Goal: Task Accomplishment & Management: Manage account settings

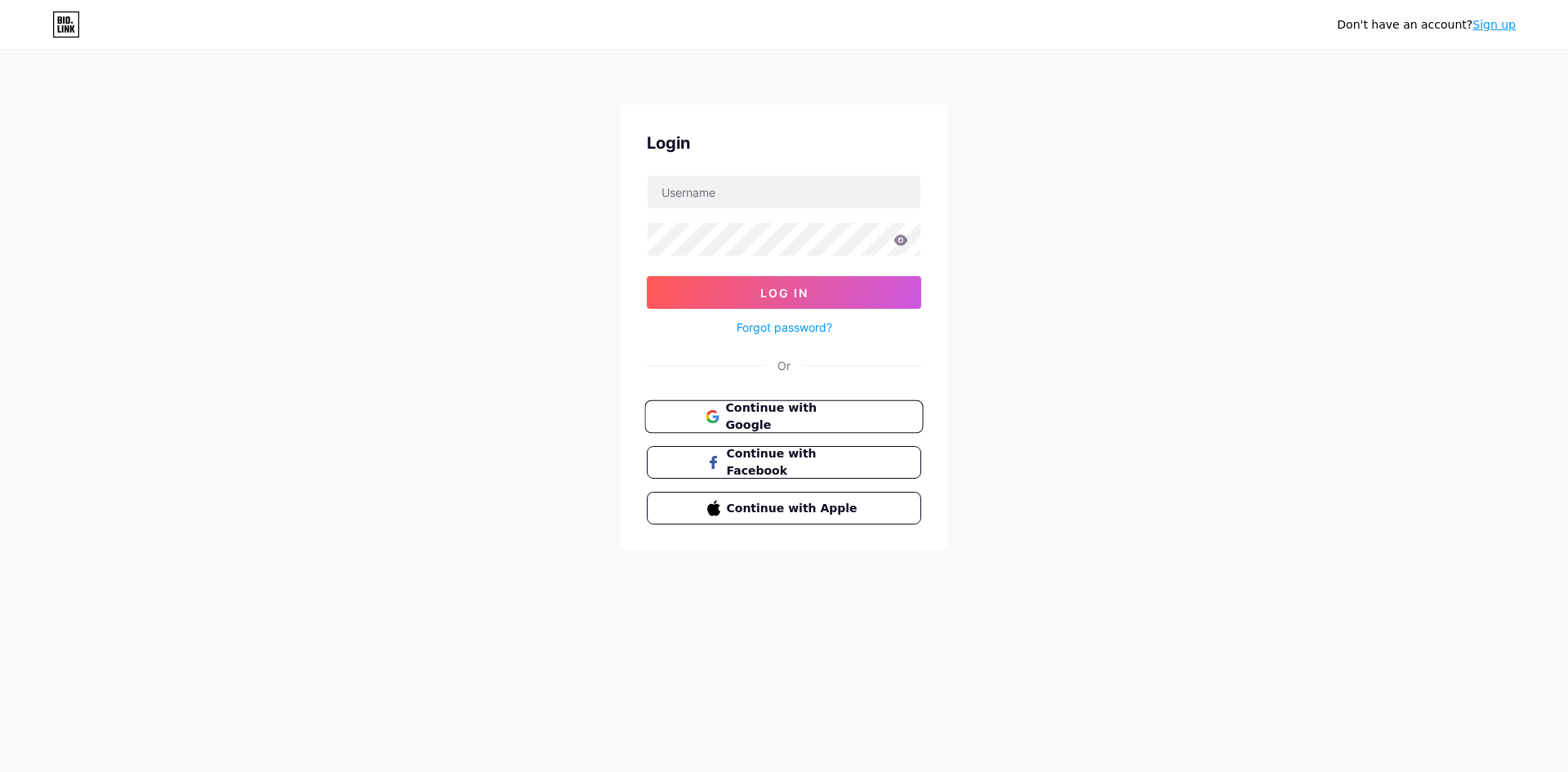
click at [798, 414] on span "Continue with Google" at bounding box center [793, 417] width 136 height 35
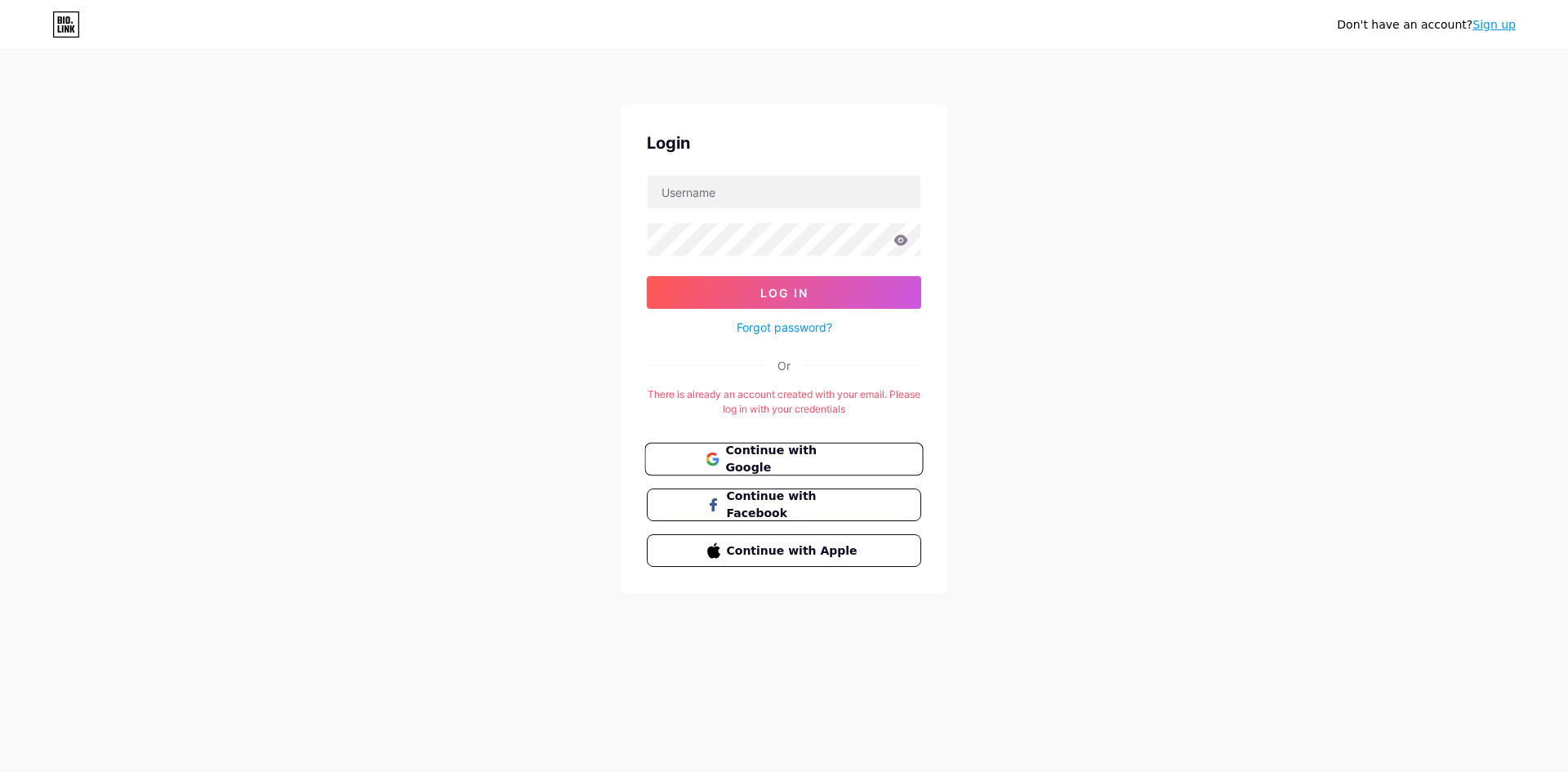
click at [777, 459] on span "Continue with Google" at bounding box center [793, 459] width 136 height 35
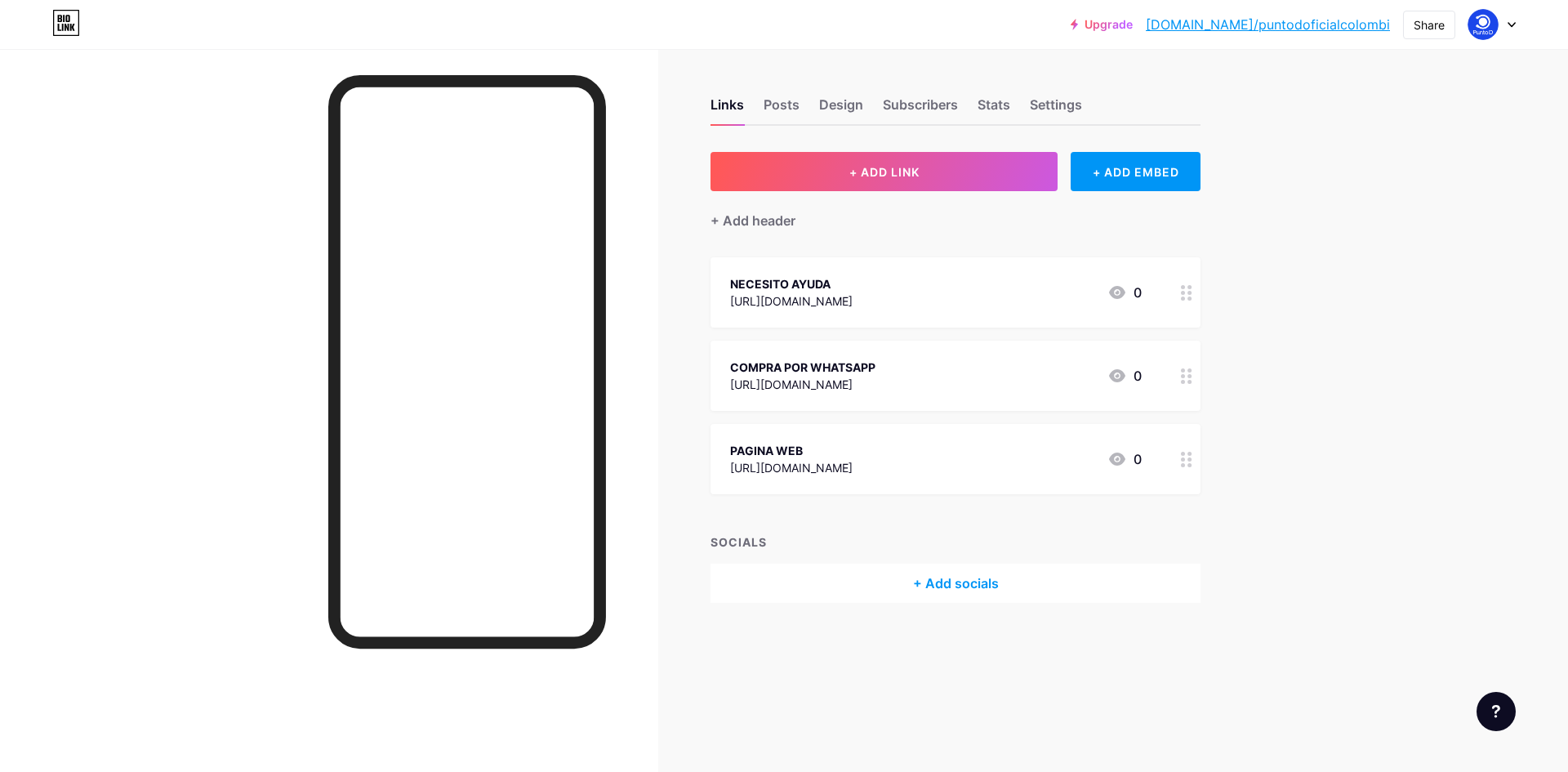
click at [1511, 23] on icon at bounding box center [1512, 24] width 8 height 6
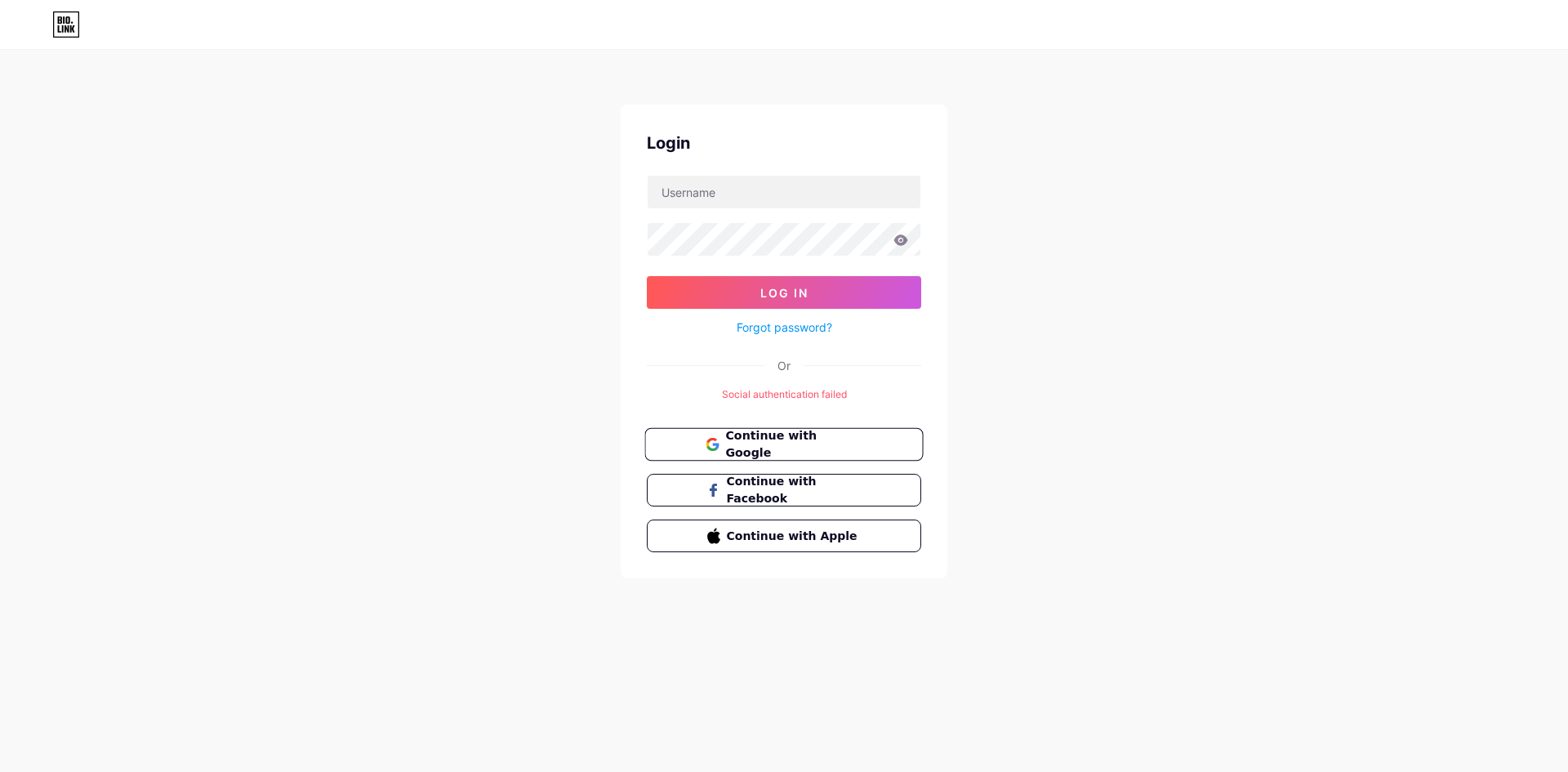
click at [826, 439] on span "Continue with Google" at bounding box center [793, 445] width 136 height 35
click at [807, 442] on span "Continue with Google" at bounding box center [793, 445] width 136 height 35
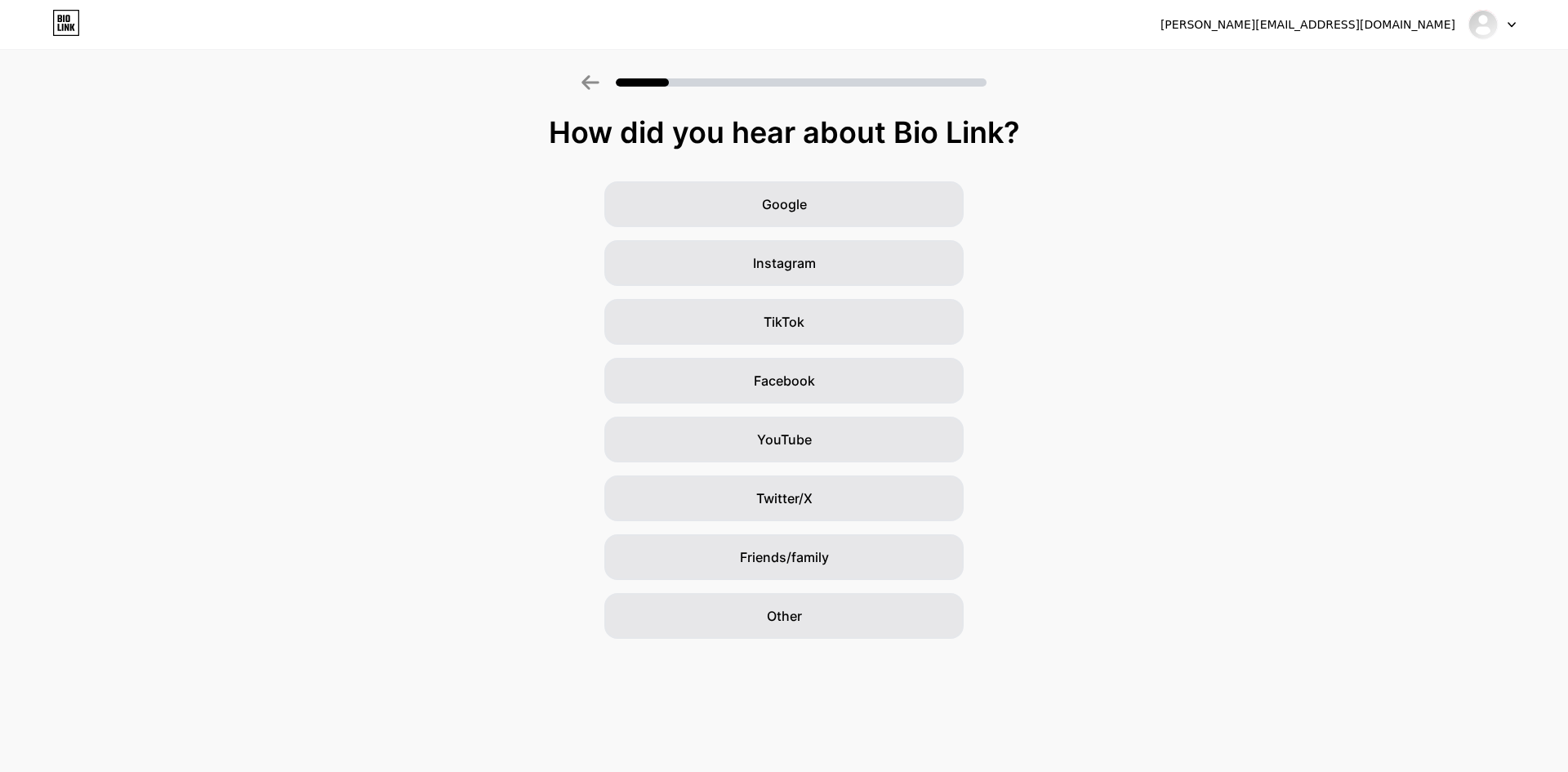
click at [1505, 16] on div at bounding box center [1492, 24] width 48 height 30
click at [1375, 67] on li "Logout" at bounding box center [1413, 67] width 202 height 44
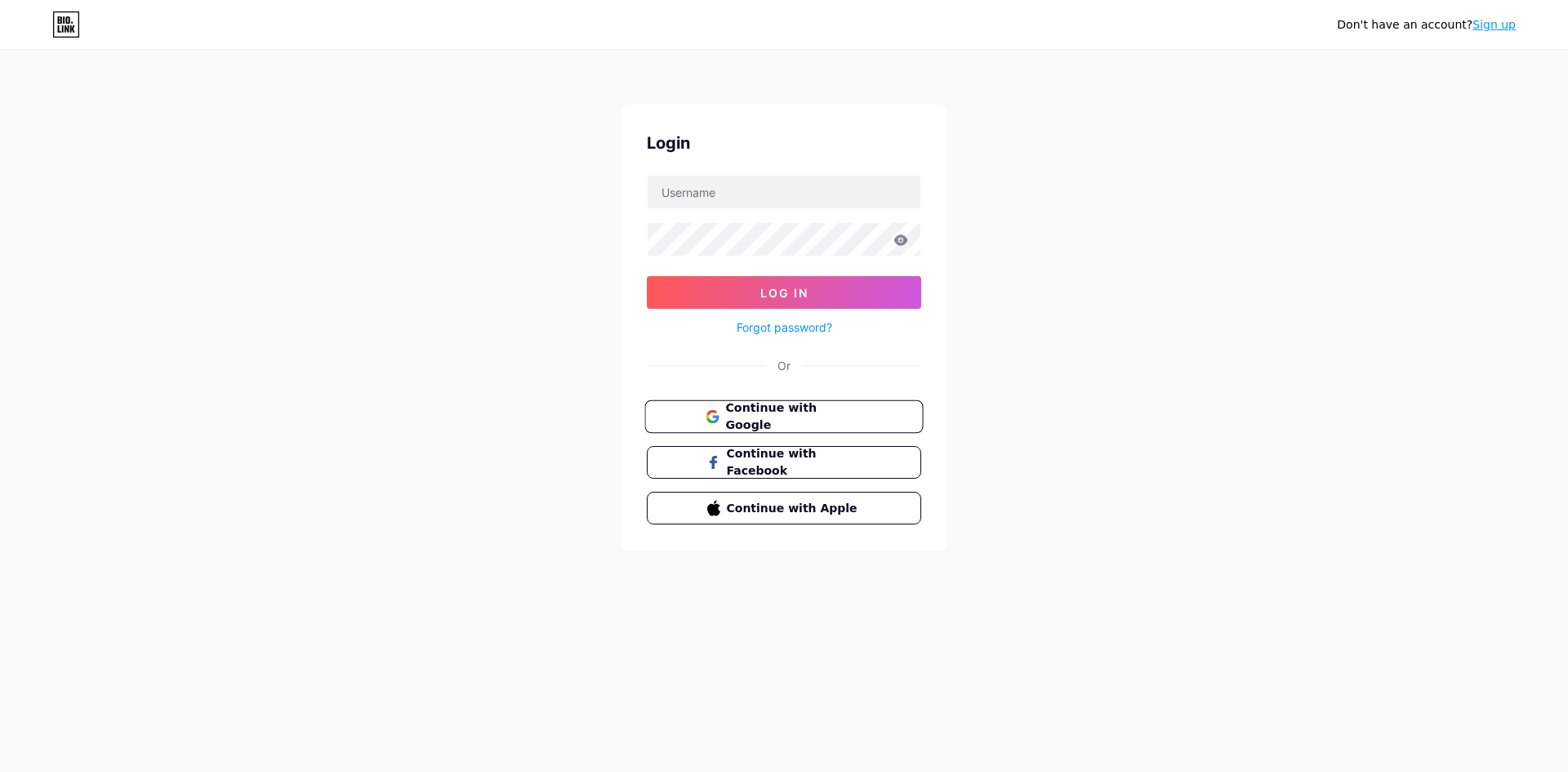
click at [801, 404] on button "Continue with Google" at bounding box center [783, 417] width 279 height 34
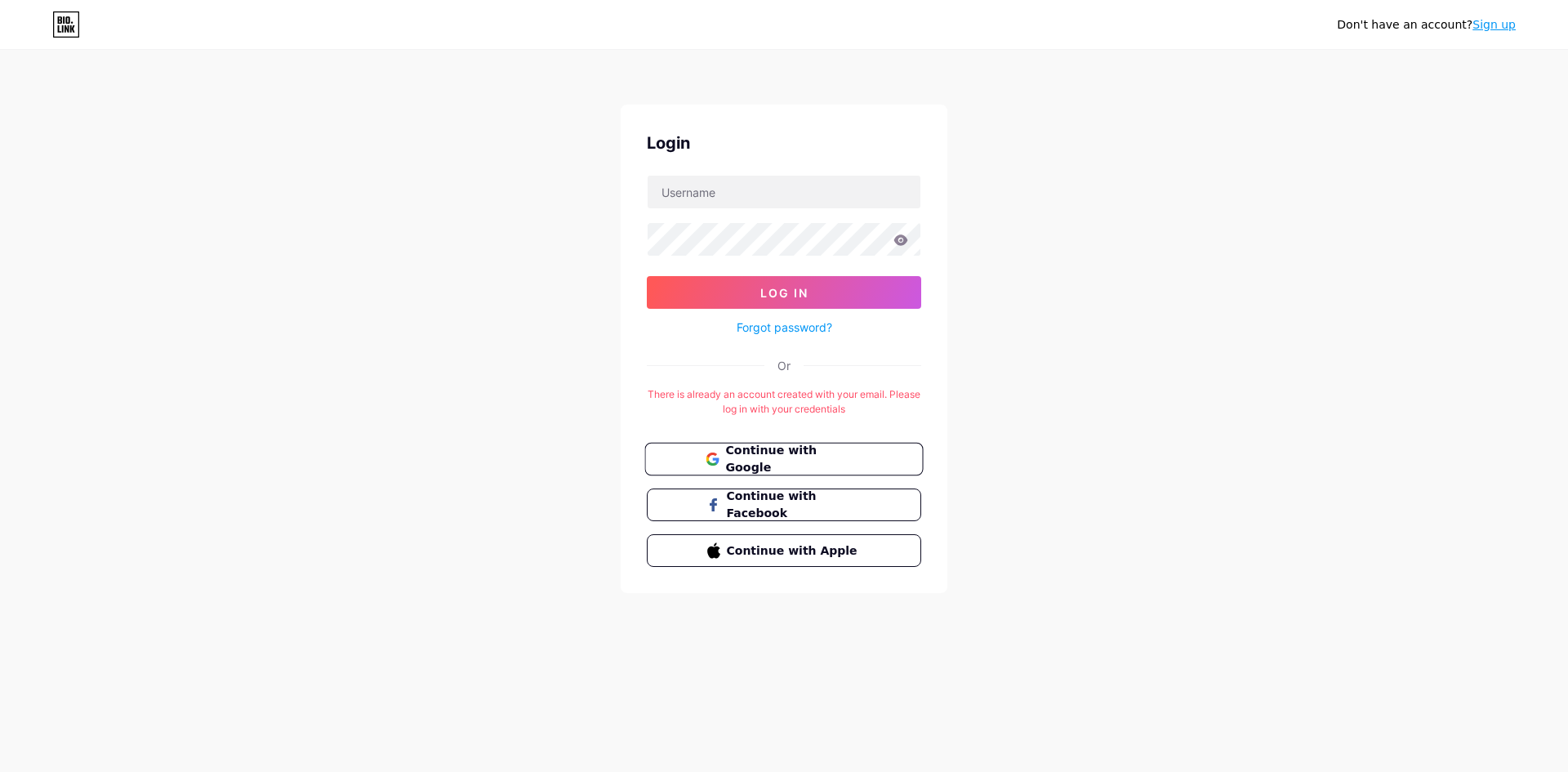
click at [833, 457] on span "Continue with Google" at bounding box center [793, 459] width 136 height 35
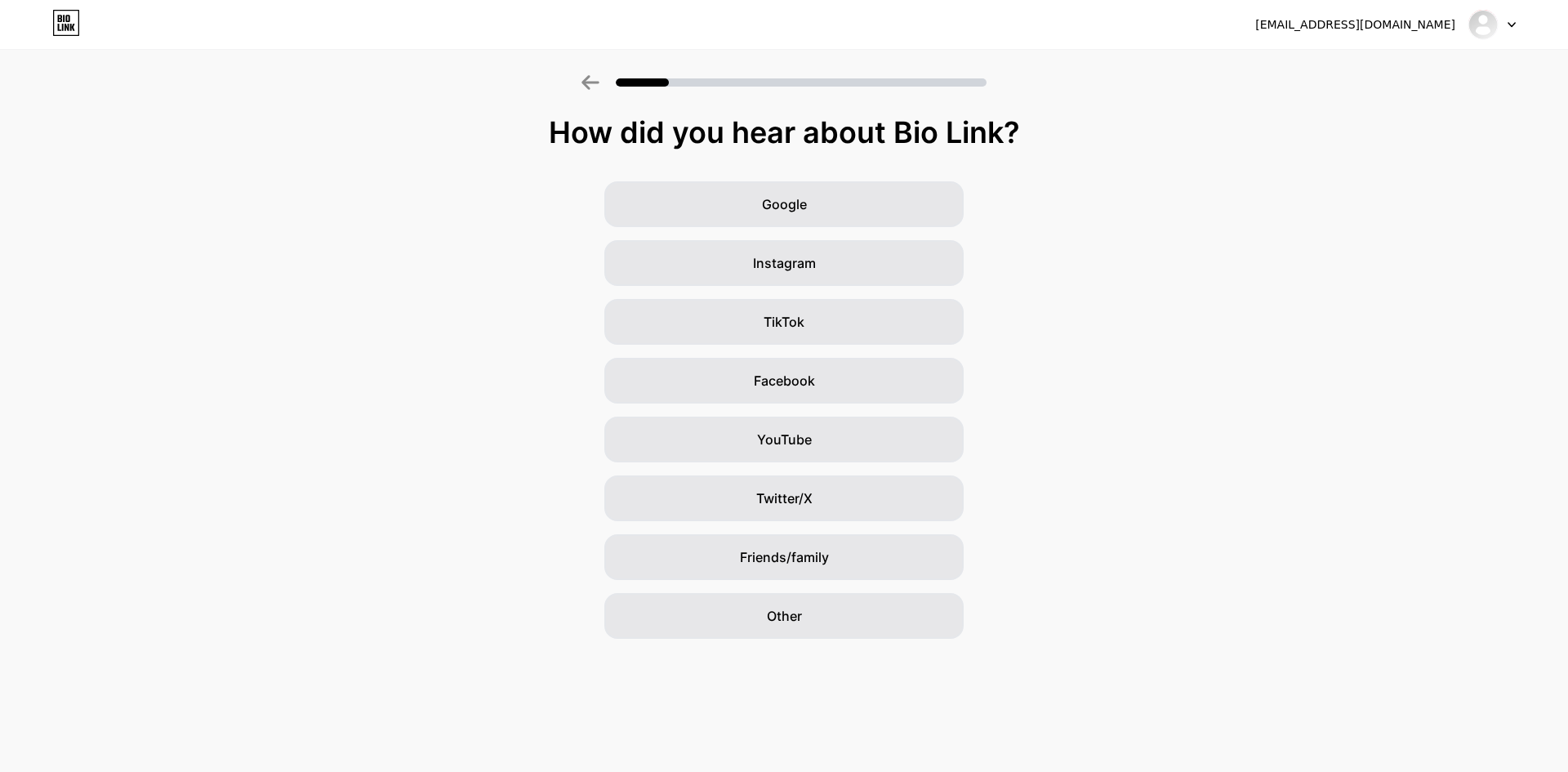
click at [1525, 23] on div "[EMAIL_ADDRESS][DOMAIN_NAME] Logout" at bounding box center [784, 24] width 1568 height 30
click at [1509, 23] on icon at bounding box center [1512, 24] width 7 height 4
click at [1390, 86] on li "Logout" at bounding box center [1413, 67] width 202 height 44
click at [1386, 73] on li "Logout" at bounding box center [1413, 67] width 202 height 44
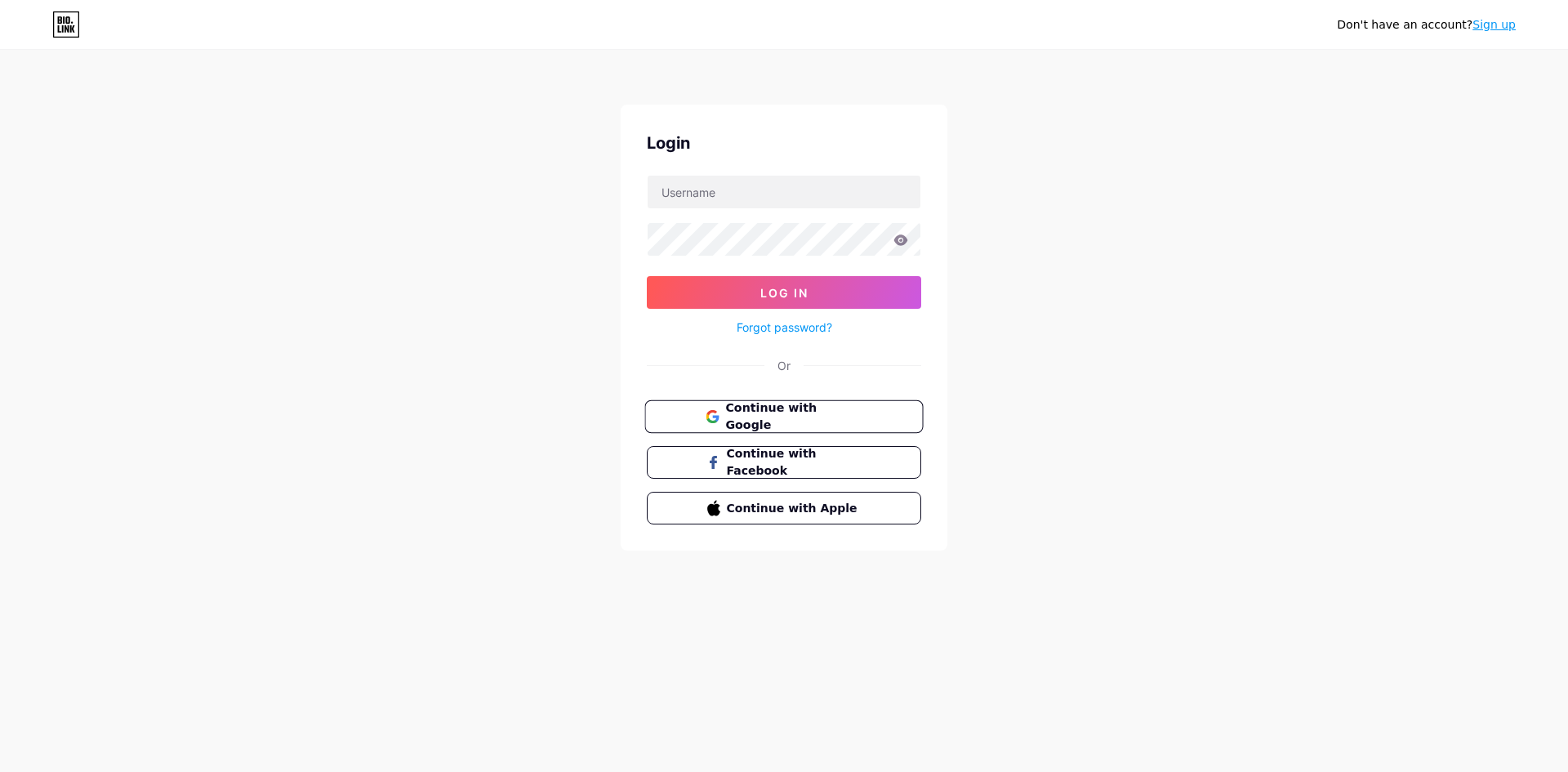
click at [830, 422] on span "Continue with Google" at bounding box center [793, 417] width 136 height 35
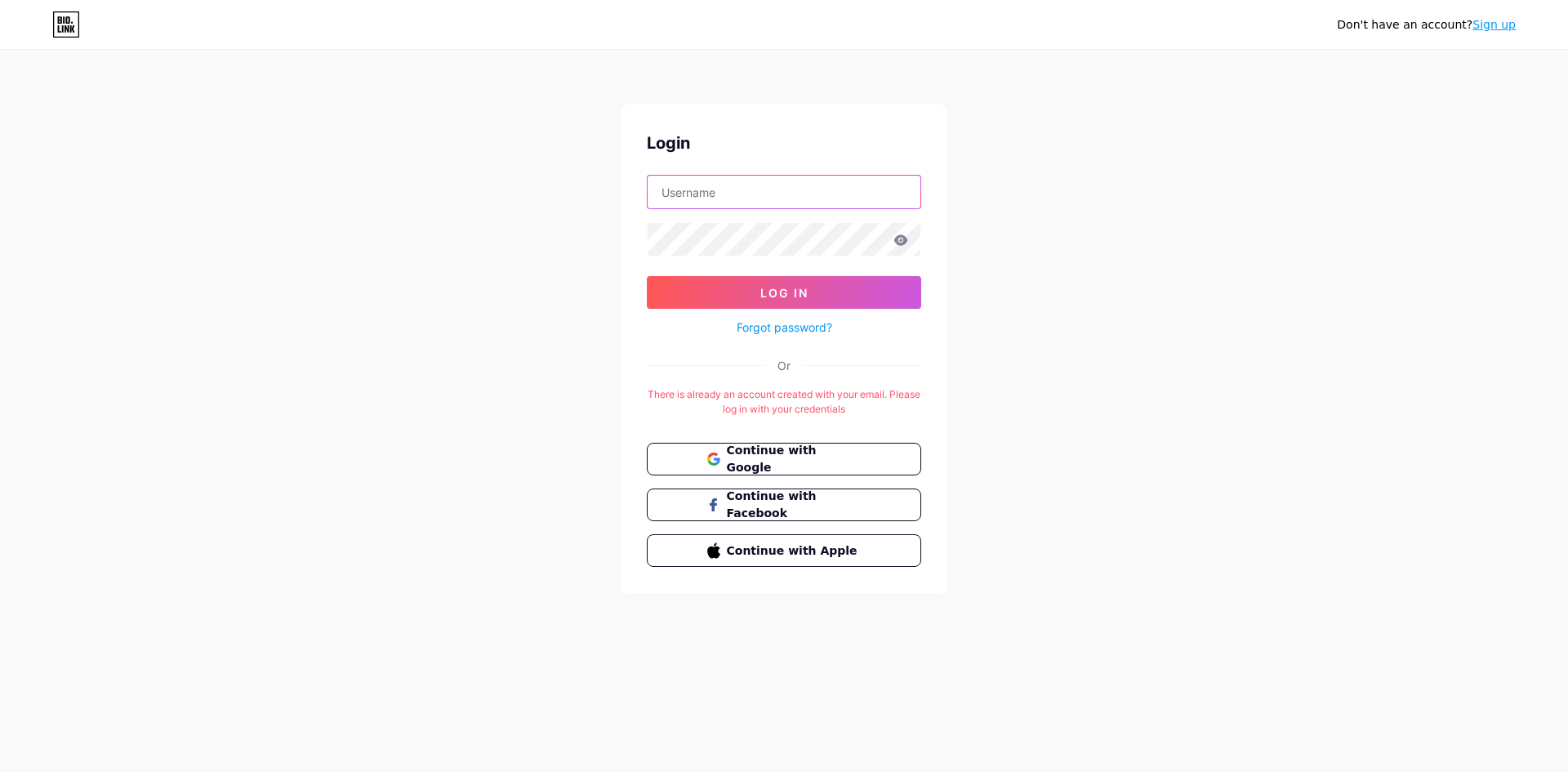
click at [728, 180] on input "text" at bounding box center [784, 192] width 273 height 33
click at [724, 186] on input "text" at bounding box center [784, 192] width 273 height 33
type input "i"
type input "dismanet"
click at [699, 292] on button "Log In" at bounding box center [784, 293] width 274 height 33
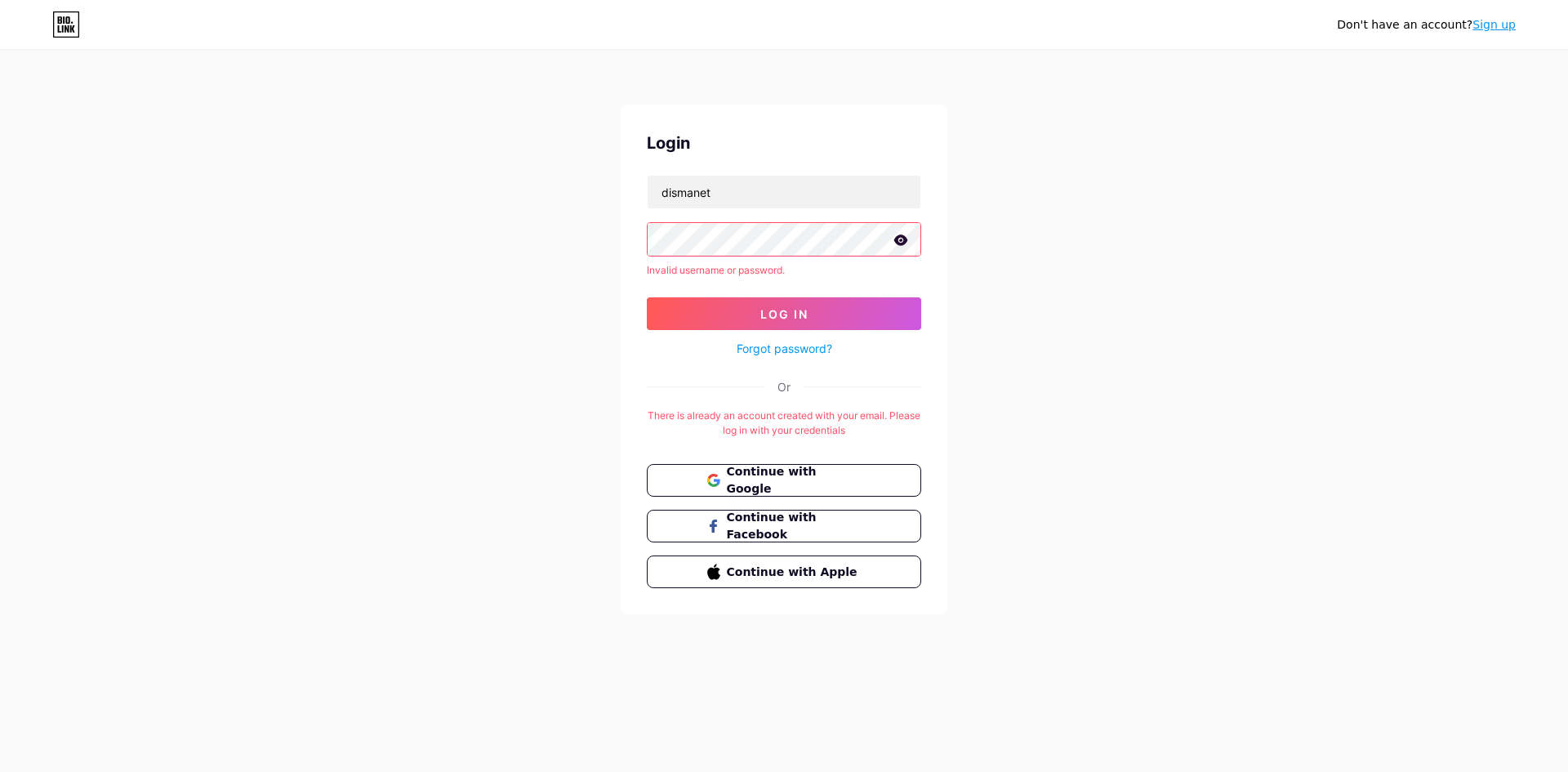
click at [893, 243] on icon at bounding box center [900, 240] width 15 height 11
click at [794, 350] on link "Forgot password?" at bounding box center [785, 348] width 96 height 17
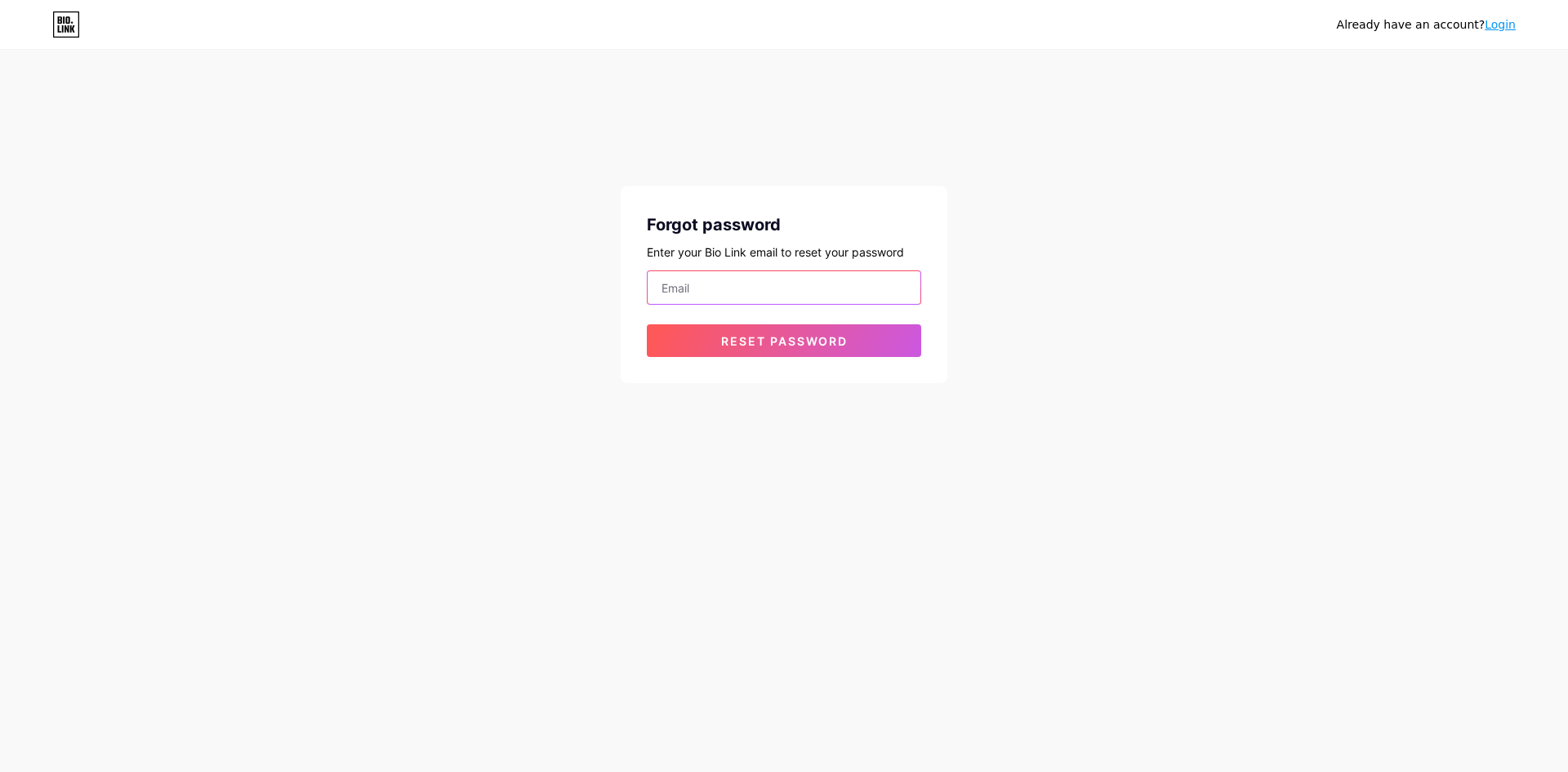
click at [687, 290] on input "email" at bounding box center [784, 287] width 273 height 33
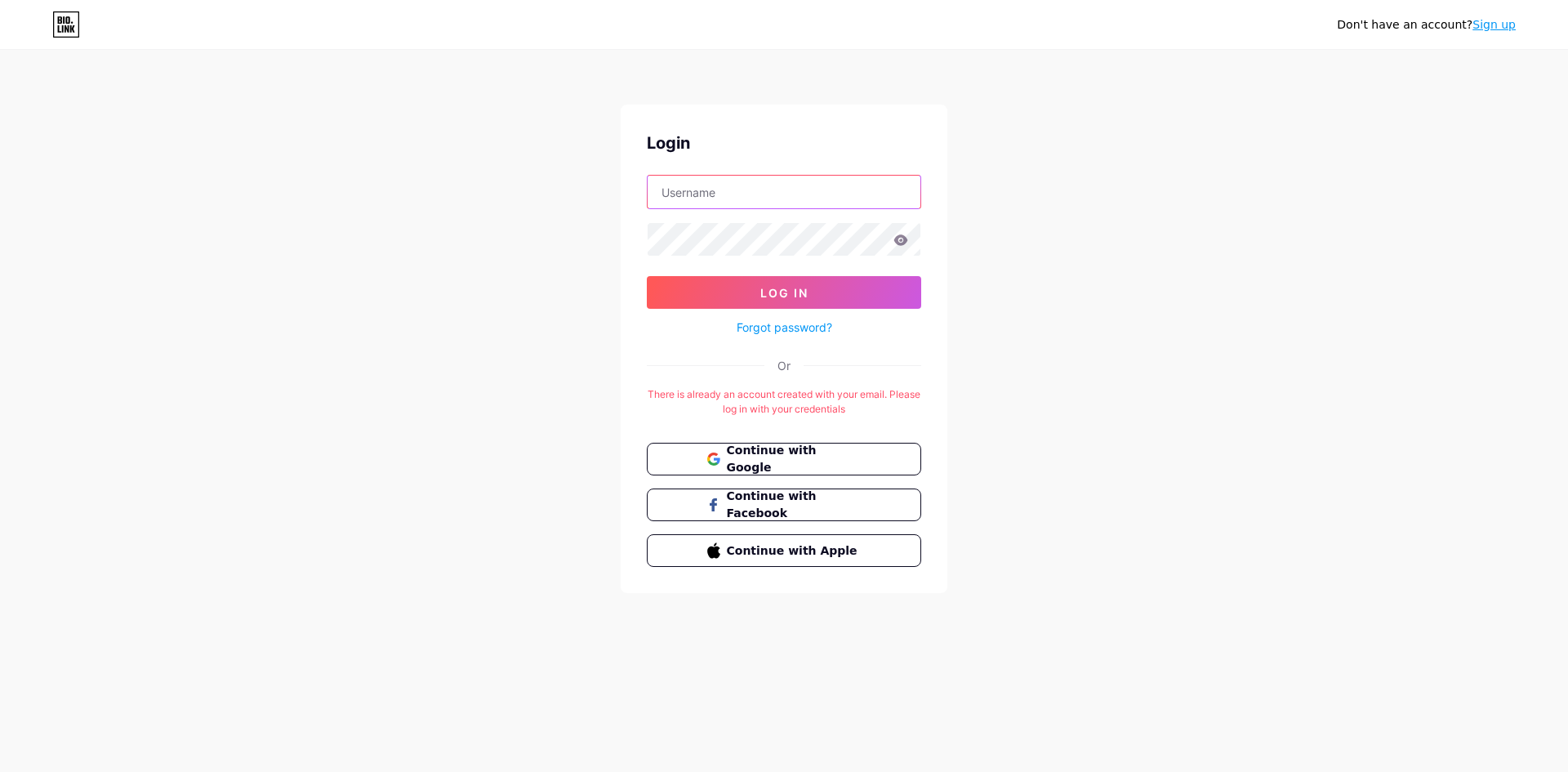
click at [735, 190] on input "text" at bounding box center [784, 192] width 273 height 33
type input "dismanet"
click at [647, 276] on button "Log In" at bounding box center [784, 293] width 274 height 33
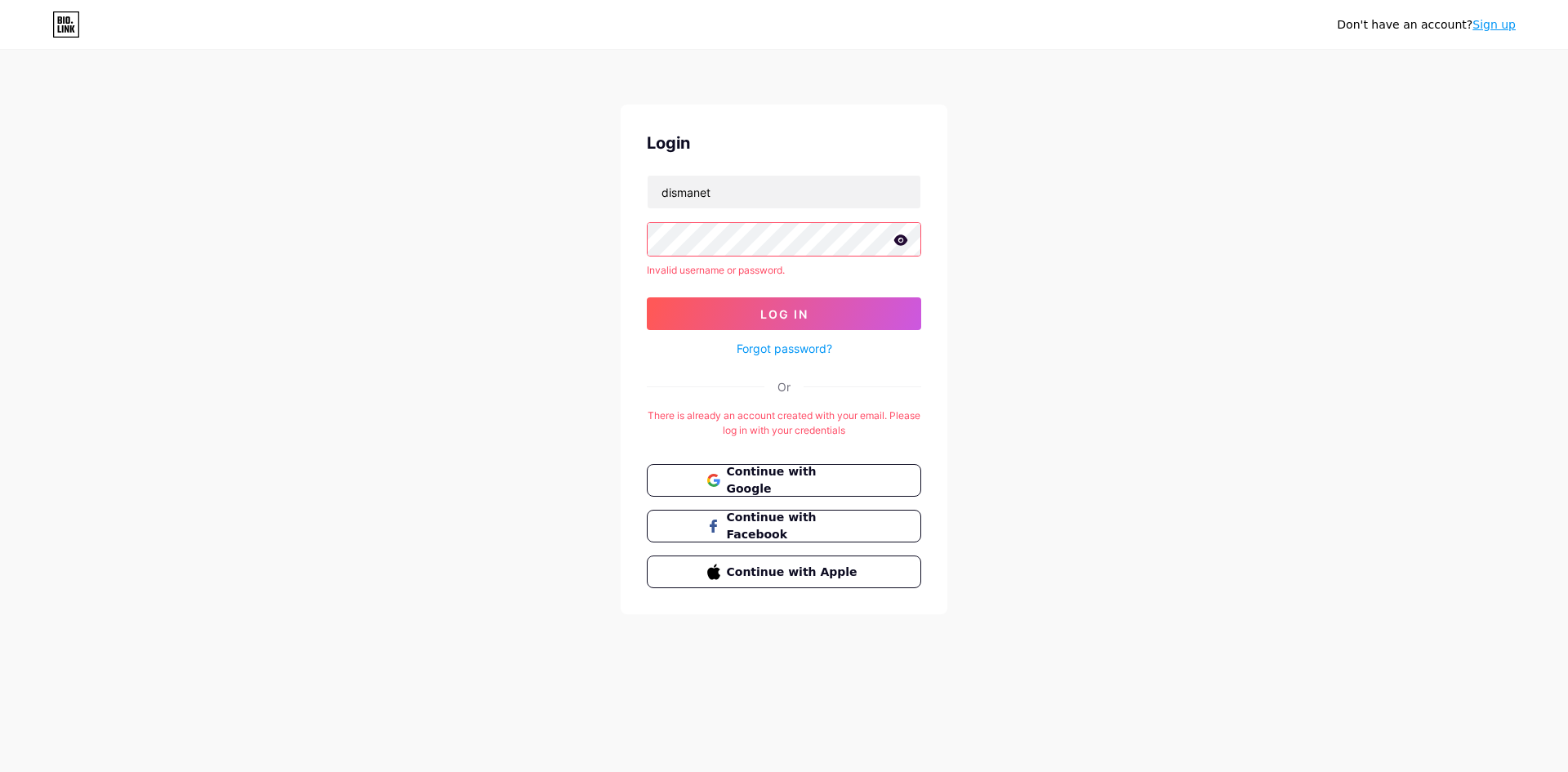
click at [647, 297] on button "Log In" at bounding box center [784, 313] width 274 height 33
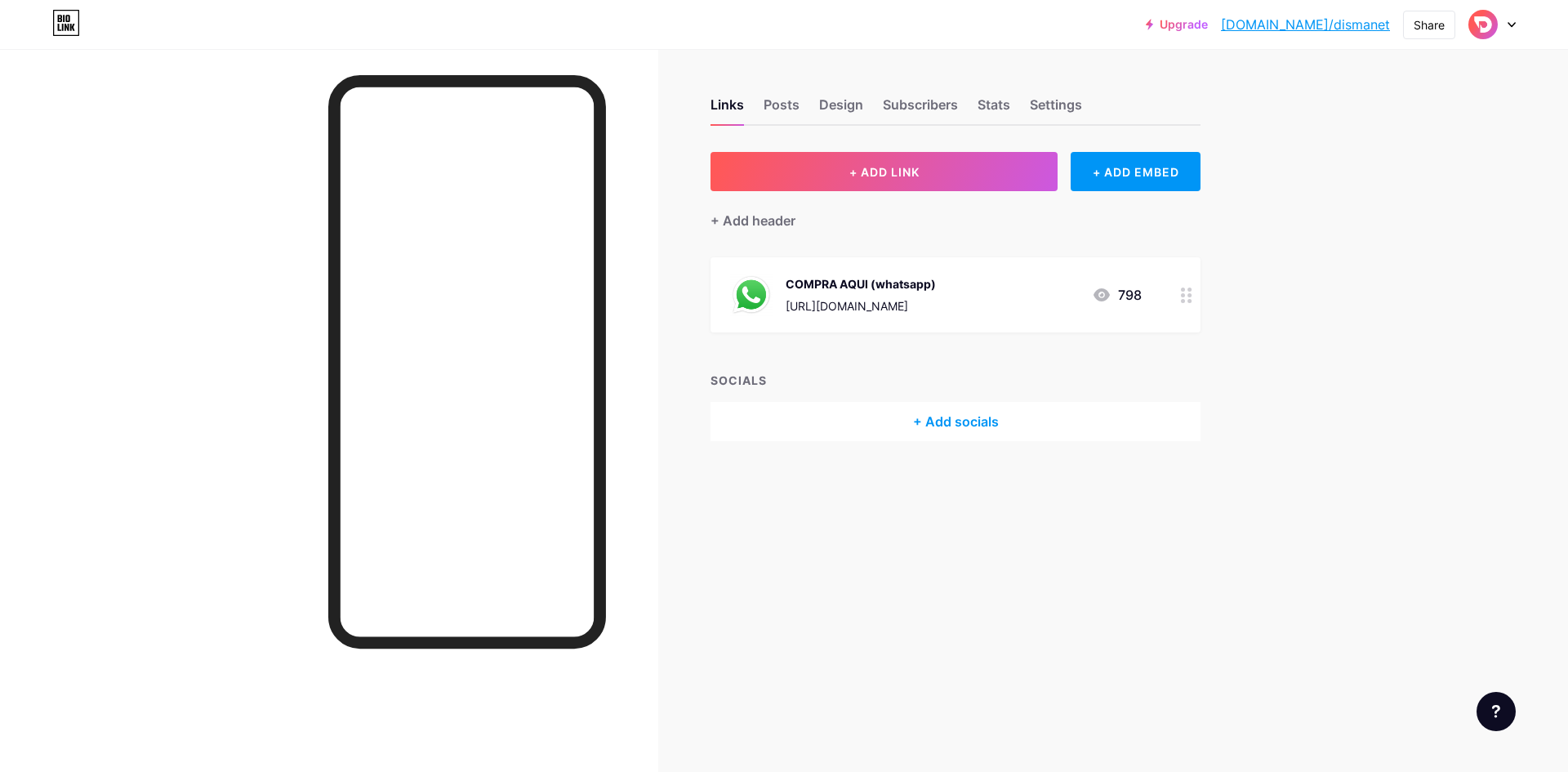
click at [1499, 30] on div at bounding box center [1492, 24] width 48 height 30
click at [1400, 185] on link "Account settings" at bounding box center [1413, 185] width 202 height 44
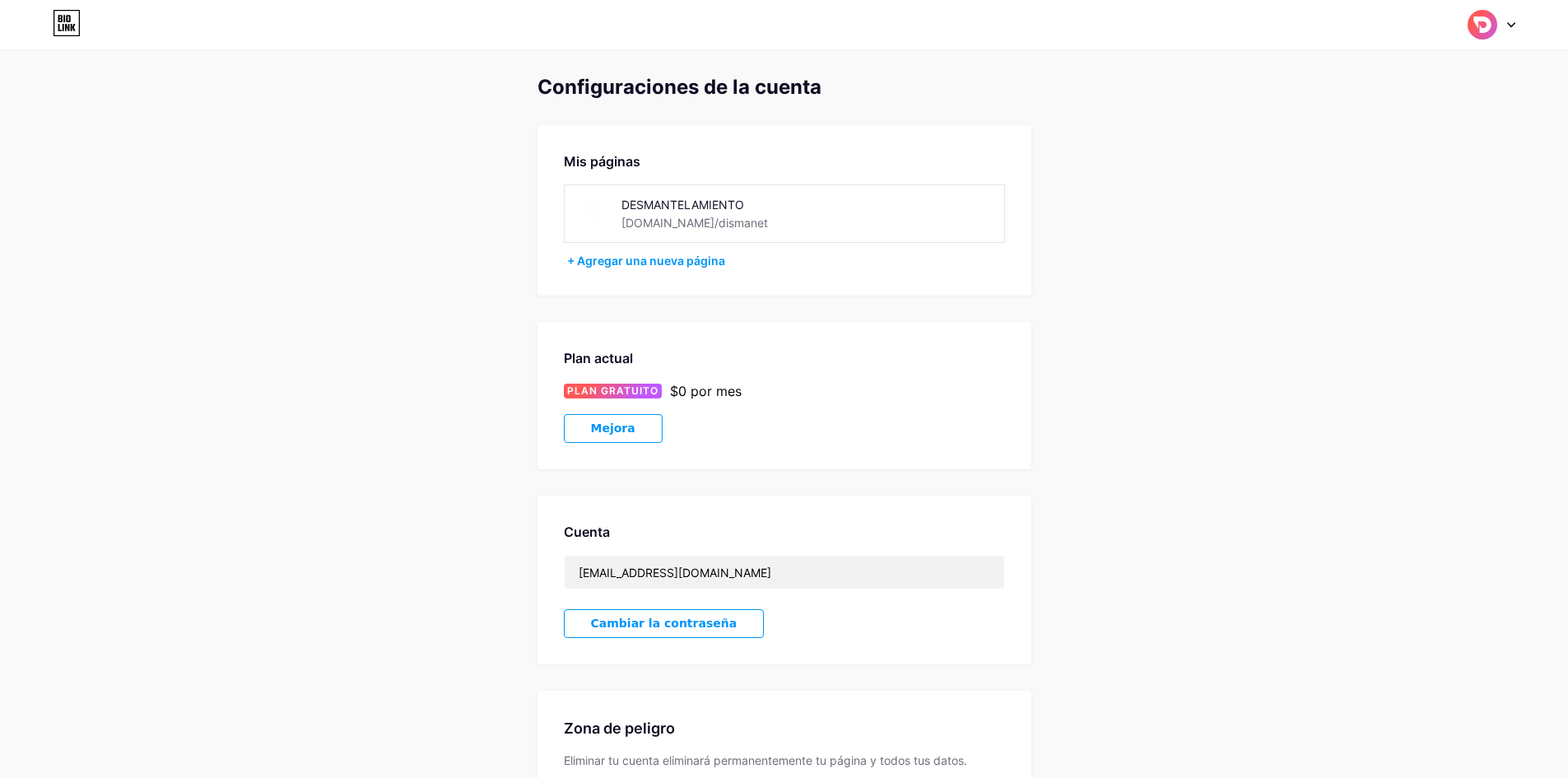
click at [1508, 15] on div at bounding box center [1491, 25] width 48 height 30
click at [71, 22] on icon at bounding box center [66, 23] width 28 height 26
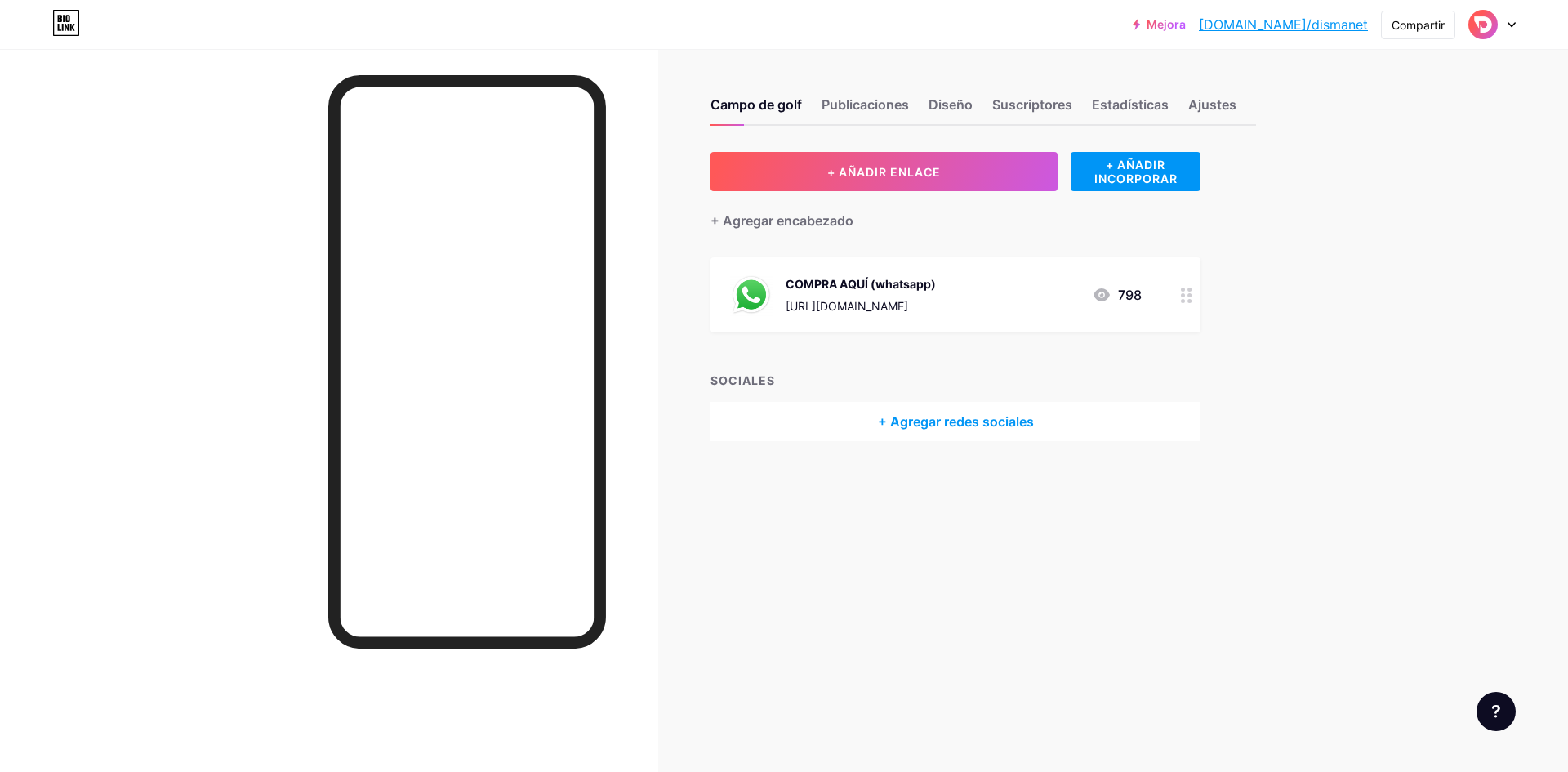
click at [1123, 349] on div "+ AÑADIR ENLACE + AÑADIR INCORPORAR + Agregar encabezado COMPRA AQUÍ (whatsapp)…" at bounding box center [955, 296] width 490 height 289
click at [1186, 28] on font "Mejora" at bounding box center [1166, 24] width 39 height 14
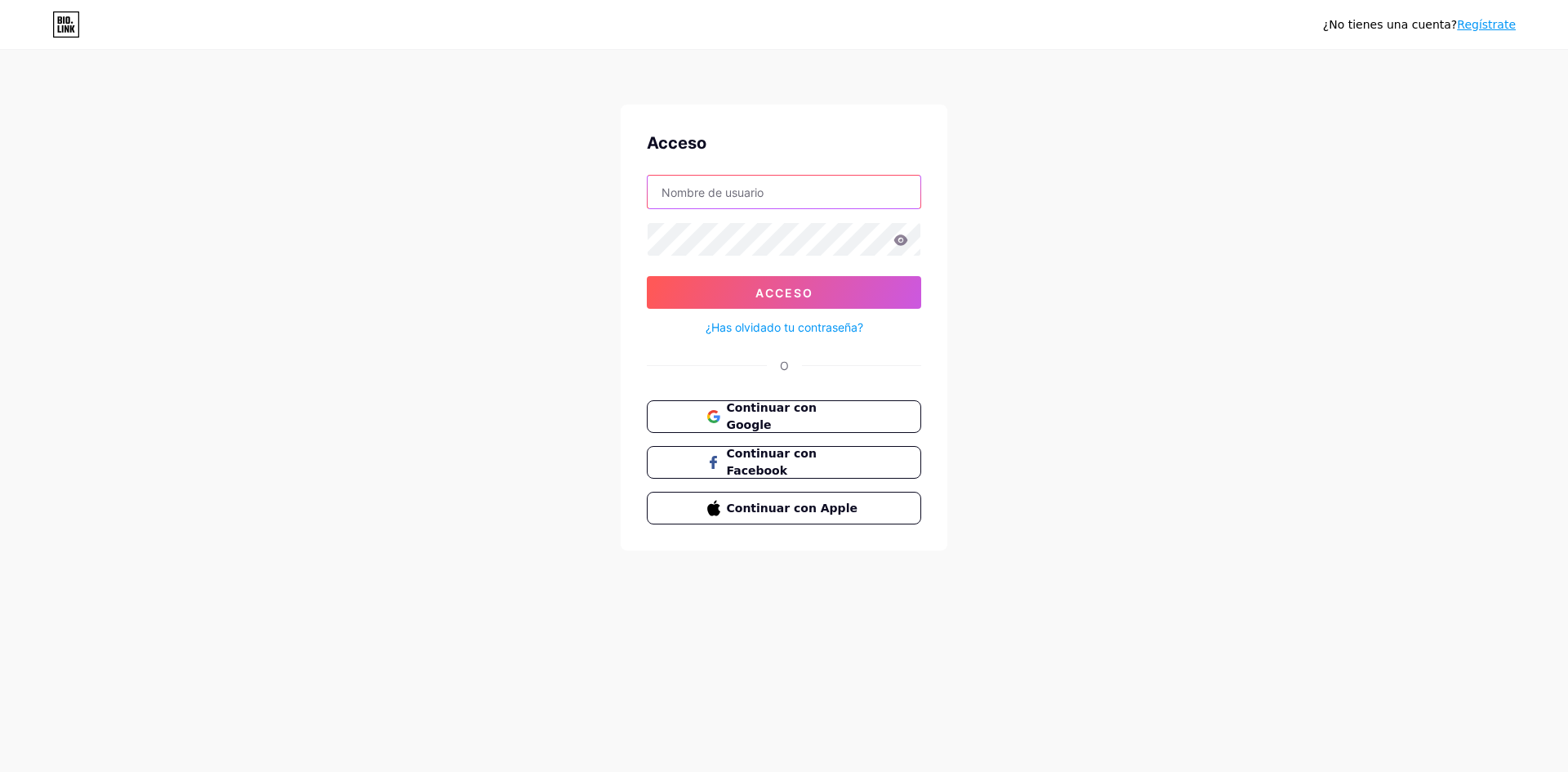
click at [722, 188] on input "text" at bounding box center [784, 192] width 273 height 33
type input "dismanet"
click at [903, 243] on icon at bounding box center [901, 240] width 14 height 10
click at [647, 276] on button "Acceso" at bounding box center [784, 293] width 274 height 33
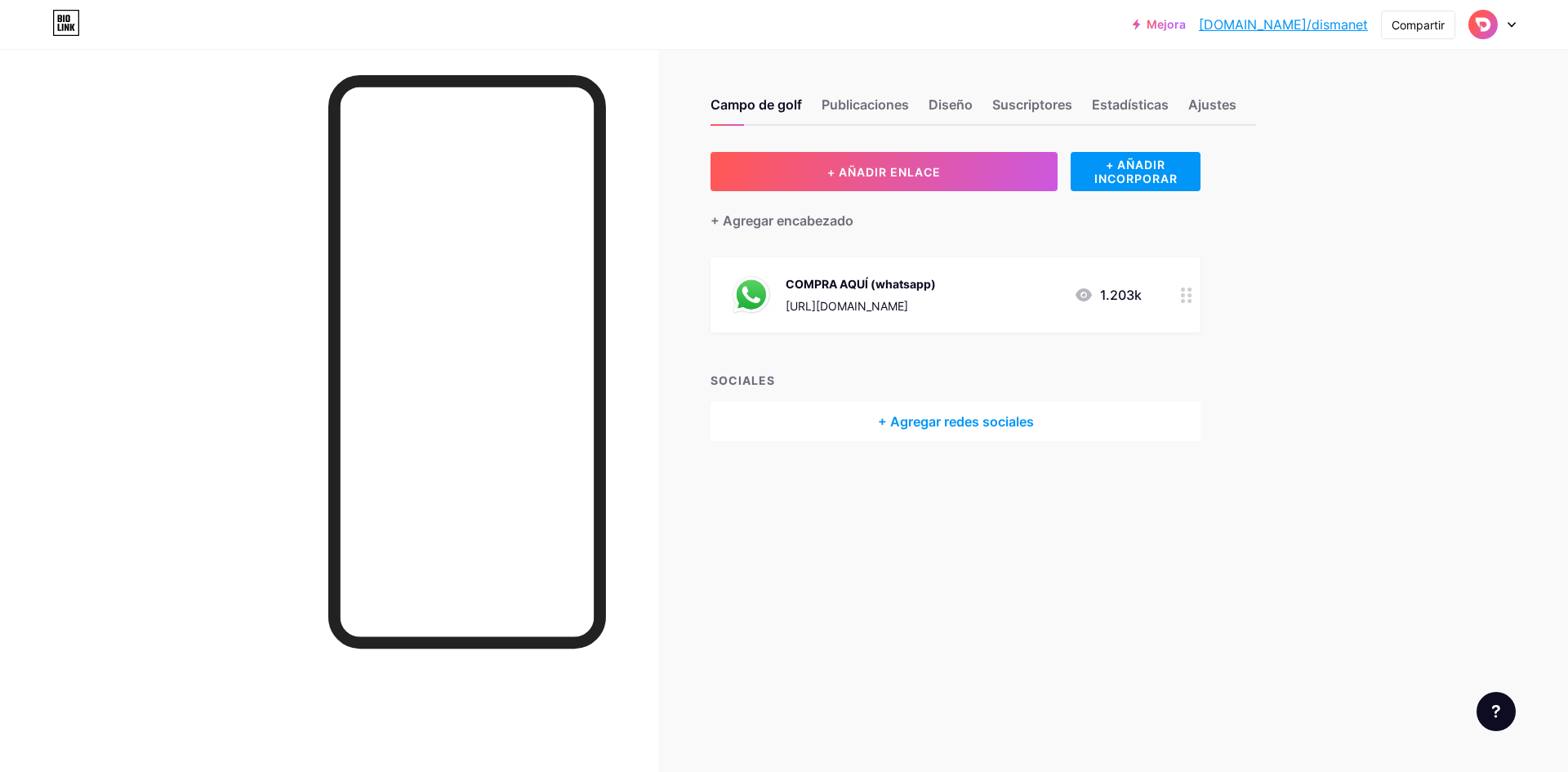
click at [1489, 23] on img at bounding box center [1483, 24] width 26 height 26
click at [1341, 448] on div "Mejora bio.link/disman... bio.link/dismanet Compartir Cambiar de cuenta DESMANT…" at bounding box center [784, 386] width 1568 height 772
click at [1501, 37] on div at bounding box center [1492, 24] width 48 height 30
click at [1404, 190] on font "Configuraciones de la cuenta" at bounding box center [1411, 185] width 164 height 14
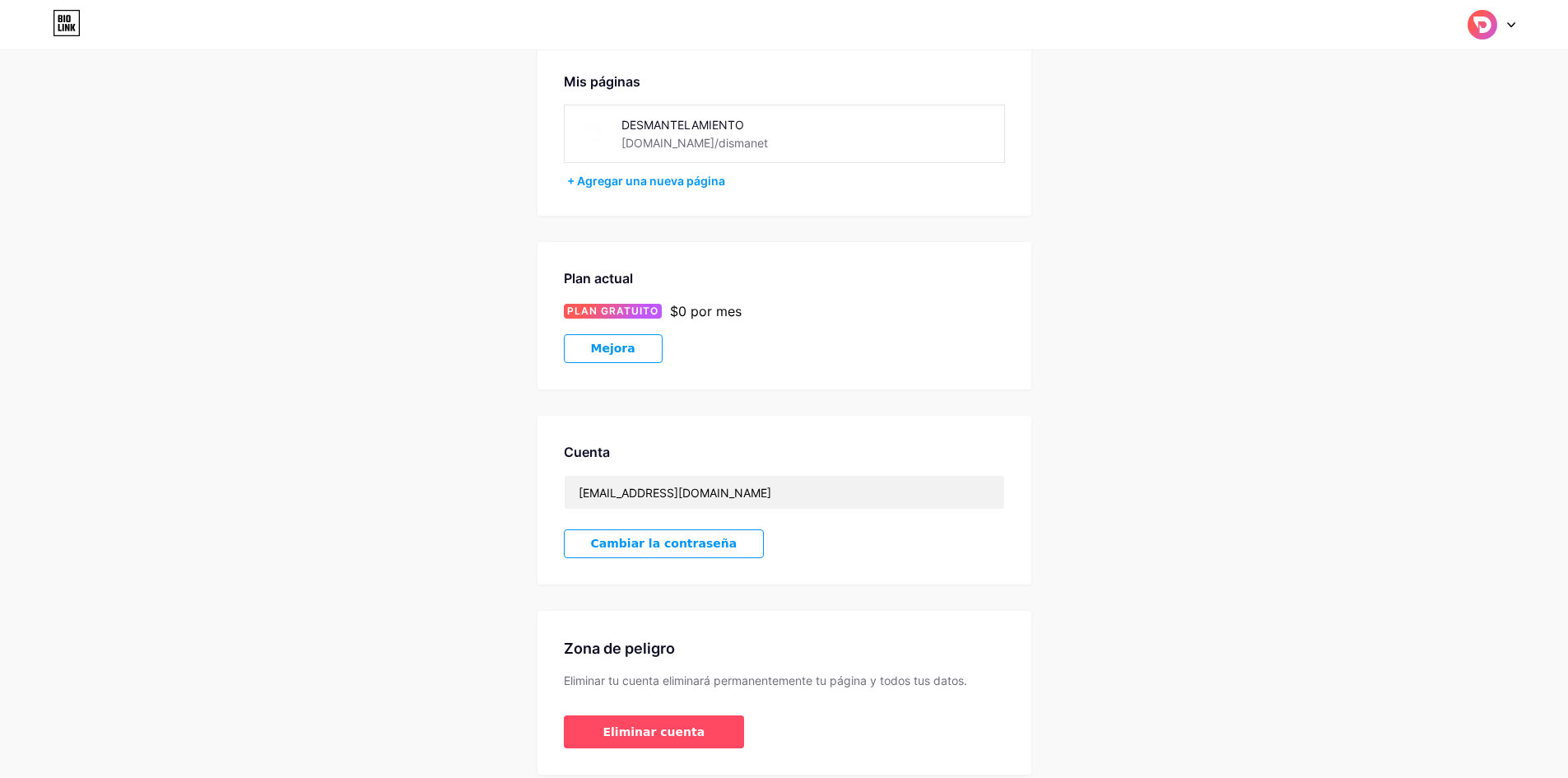
scroll to position [143, 0]
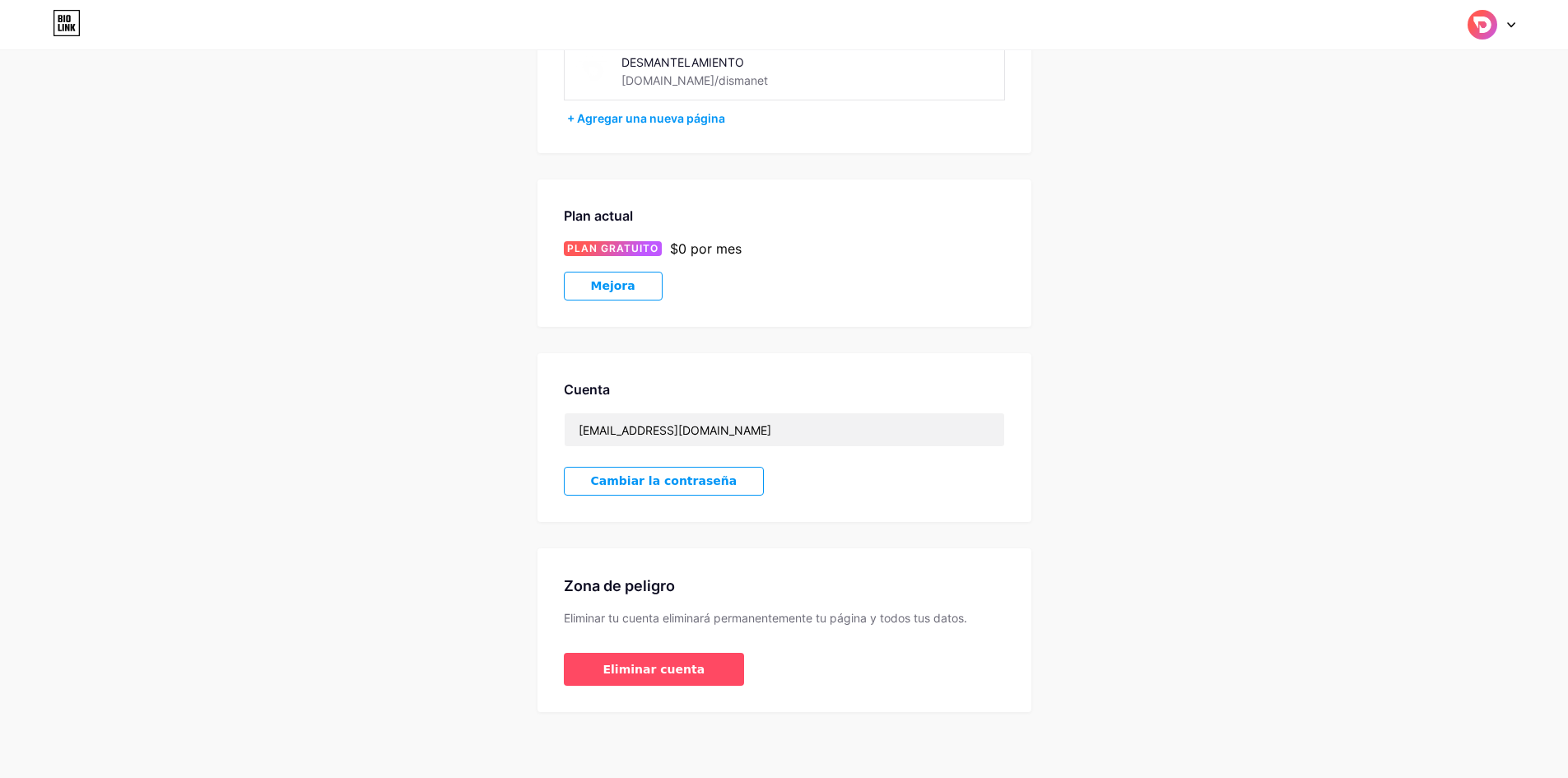
click at [642, 283] on button "Mejora" at bounding box center [612, 285] width 99 height 29
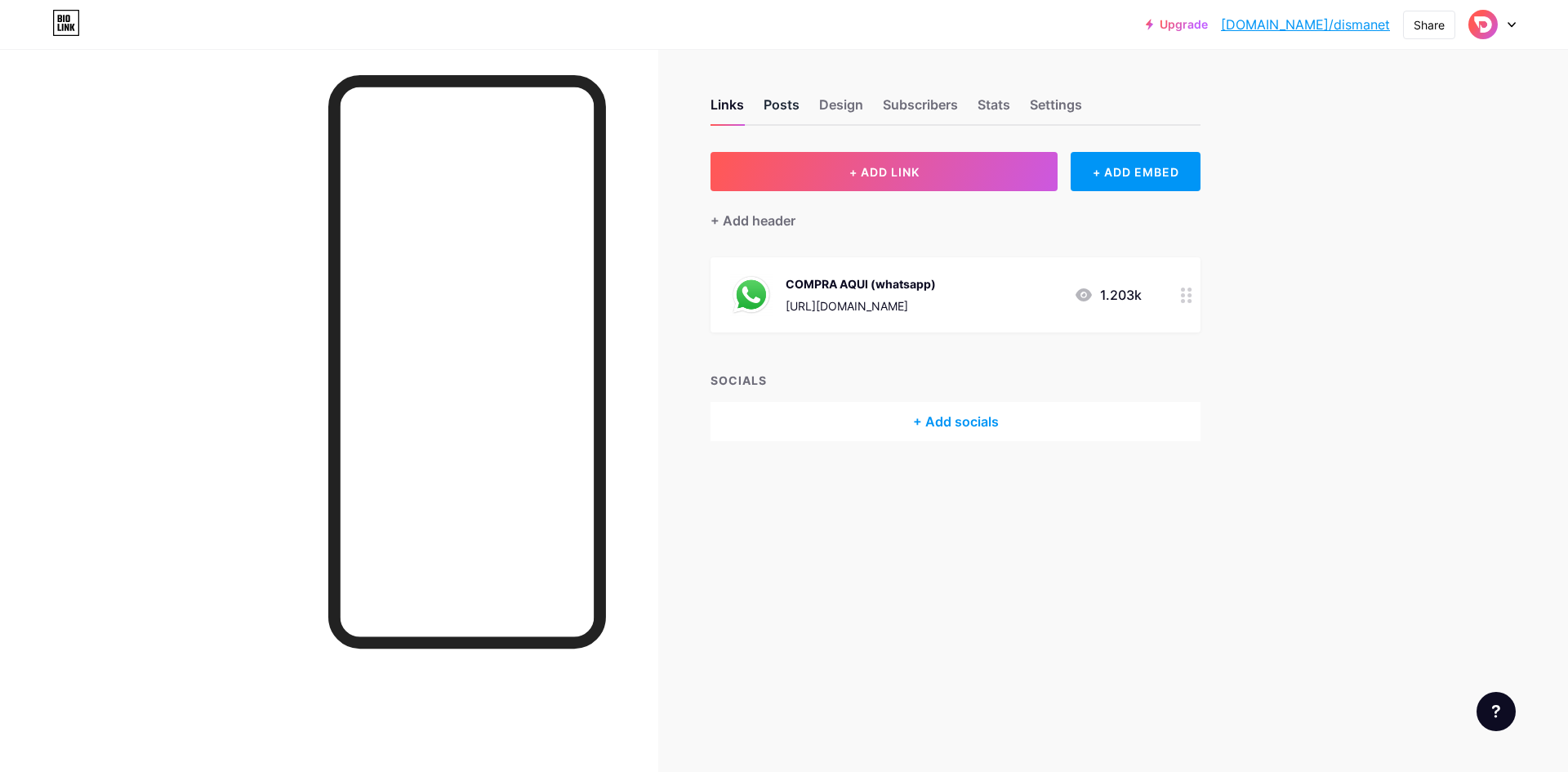
click at [784, 98] on div "Posts" at bounding box center [781, 109] width 36 height 30
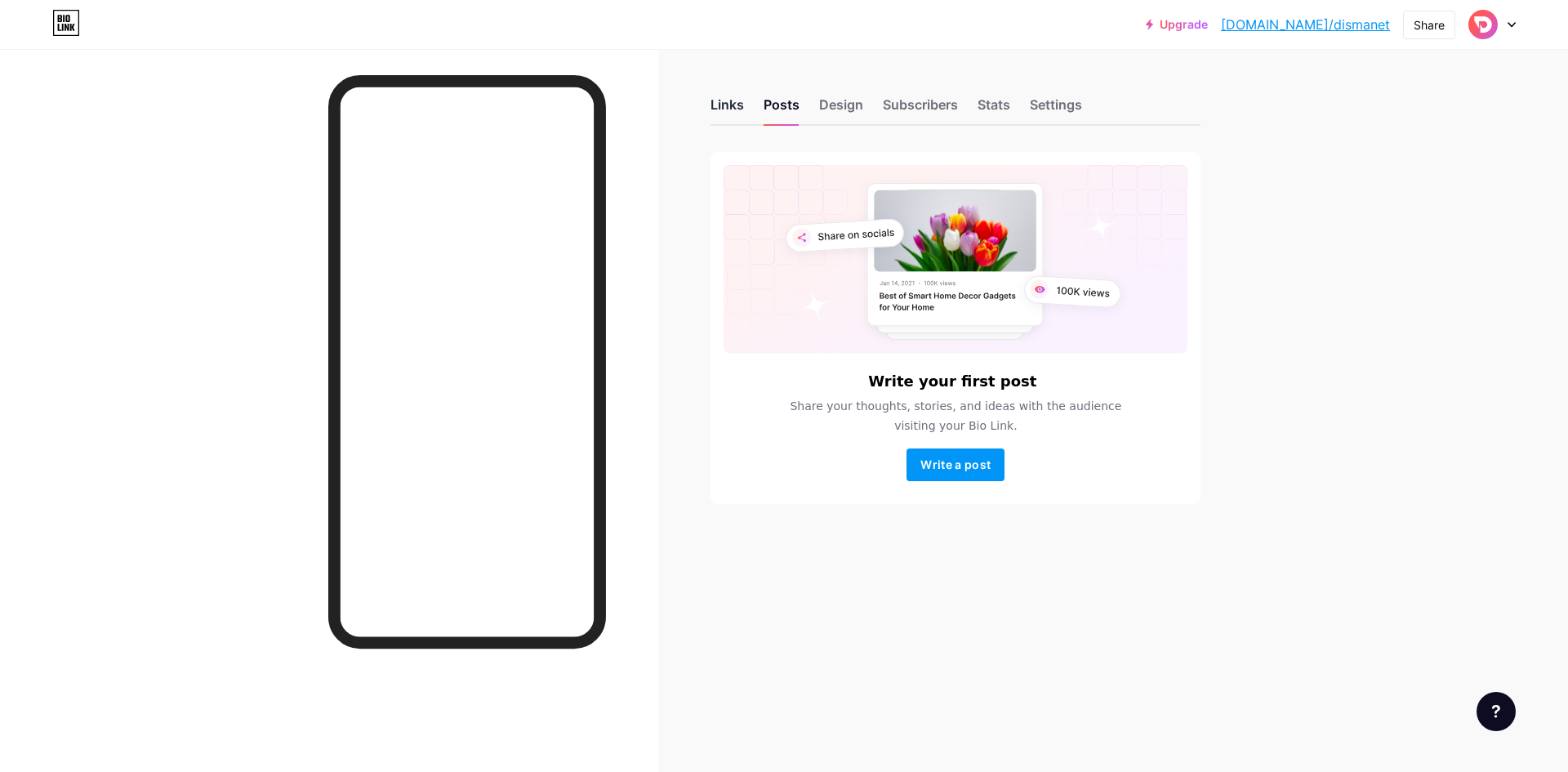
click at [730, 102] on div "Links" at bounding box center [727, 109] width 34 height 30
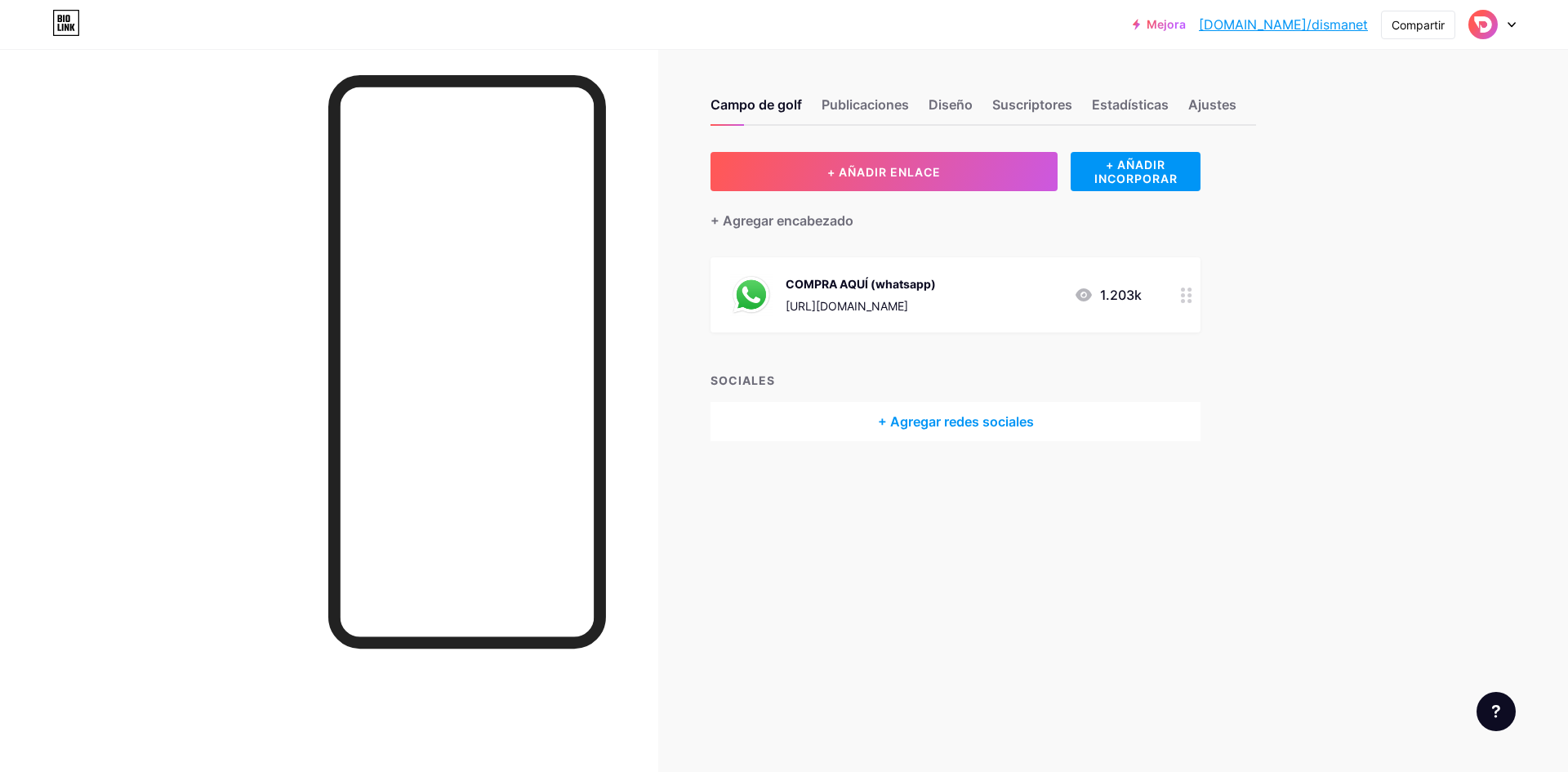
click at [874, 90] on div "Campo de golf Publicaciones Diseño Suscriptores Estadísticas Ajustes" at bounding box center [983, 97] width 545 height 57
click at [934, 101] on font "Diseño" at bounding box center [951, 104] width 44 height 16
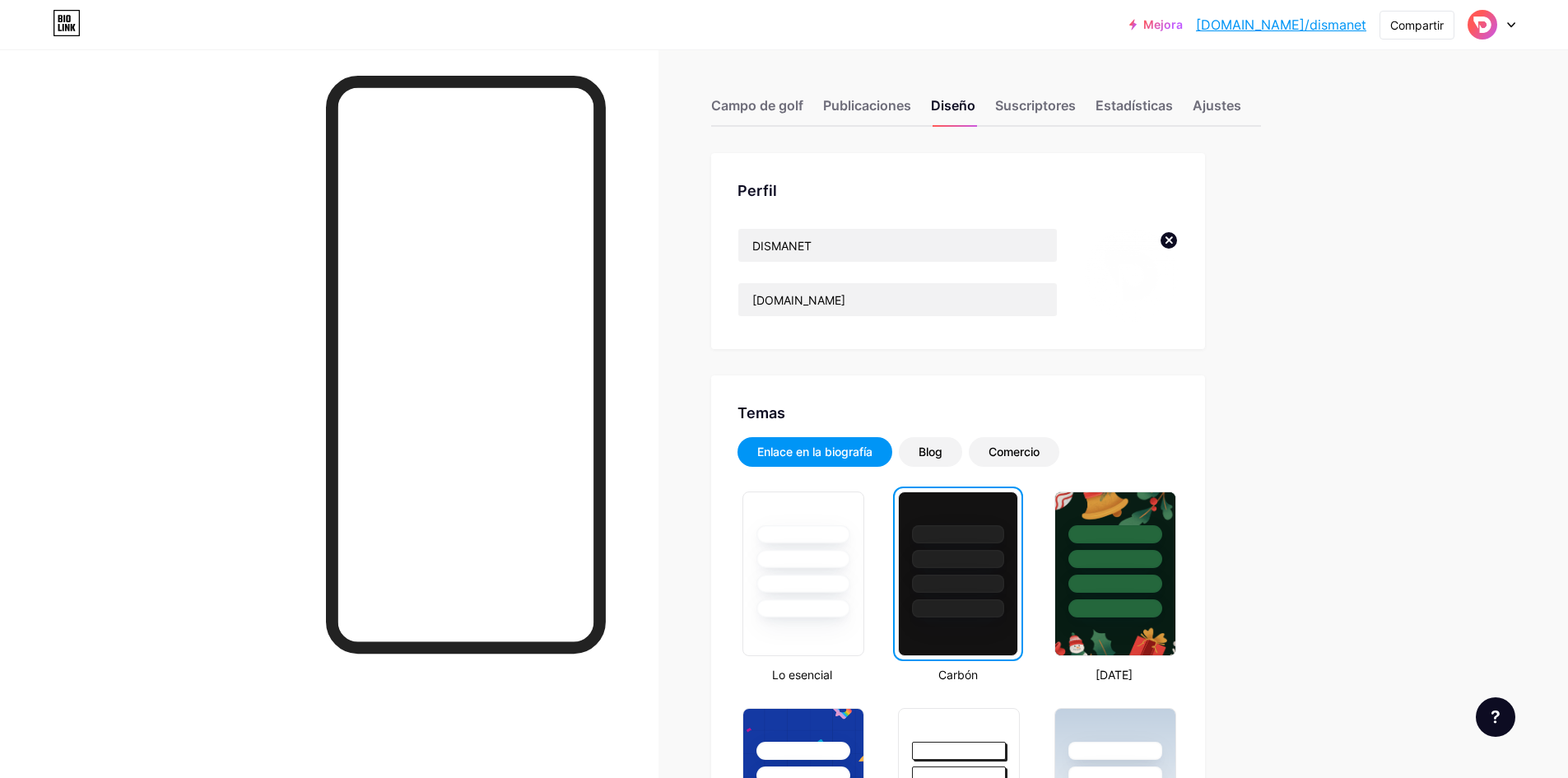
click at [1178, 243] on circle at bounding box center [1169, 240] width 18 height 18
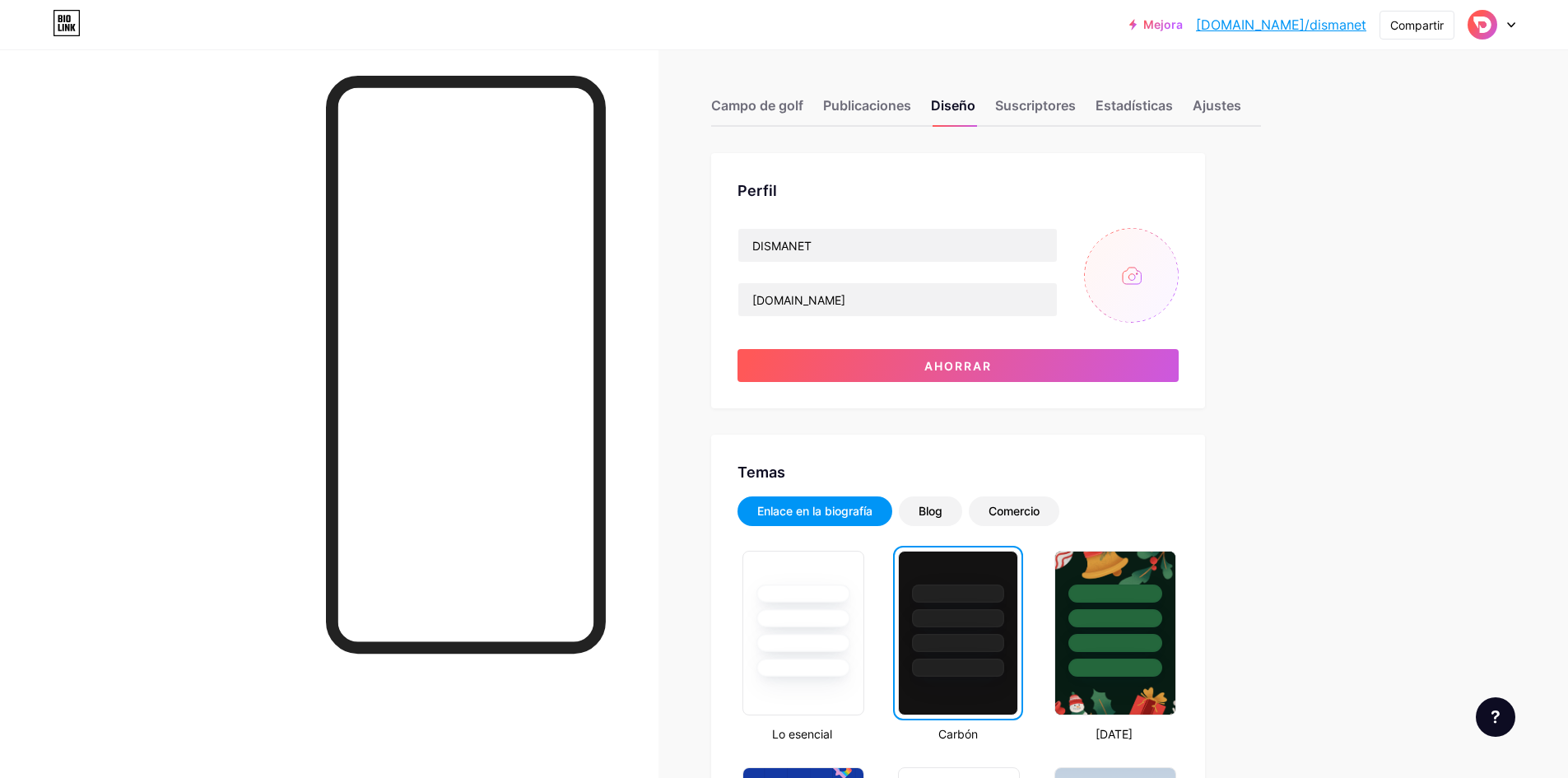
click at [1131, 263] on input "file" at bounding box center [1131, 276] width 94 height 95
type input "C:\fakepath\logos dismanet 2025-17.png"
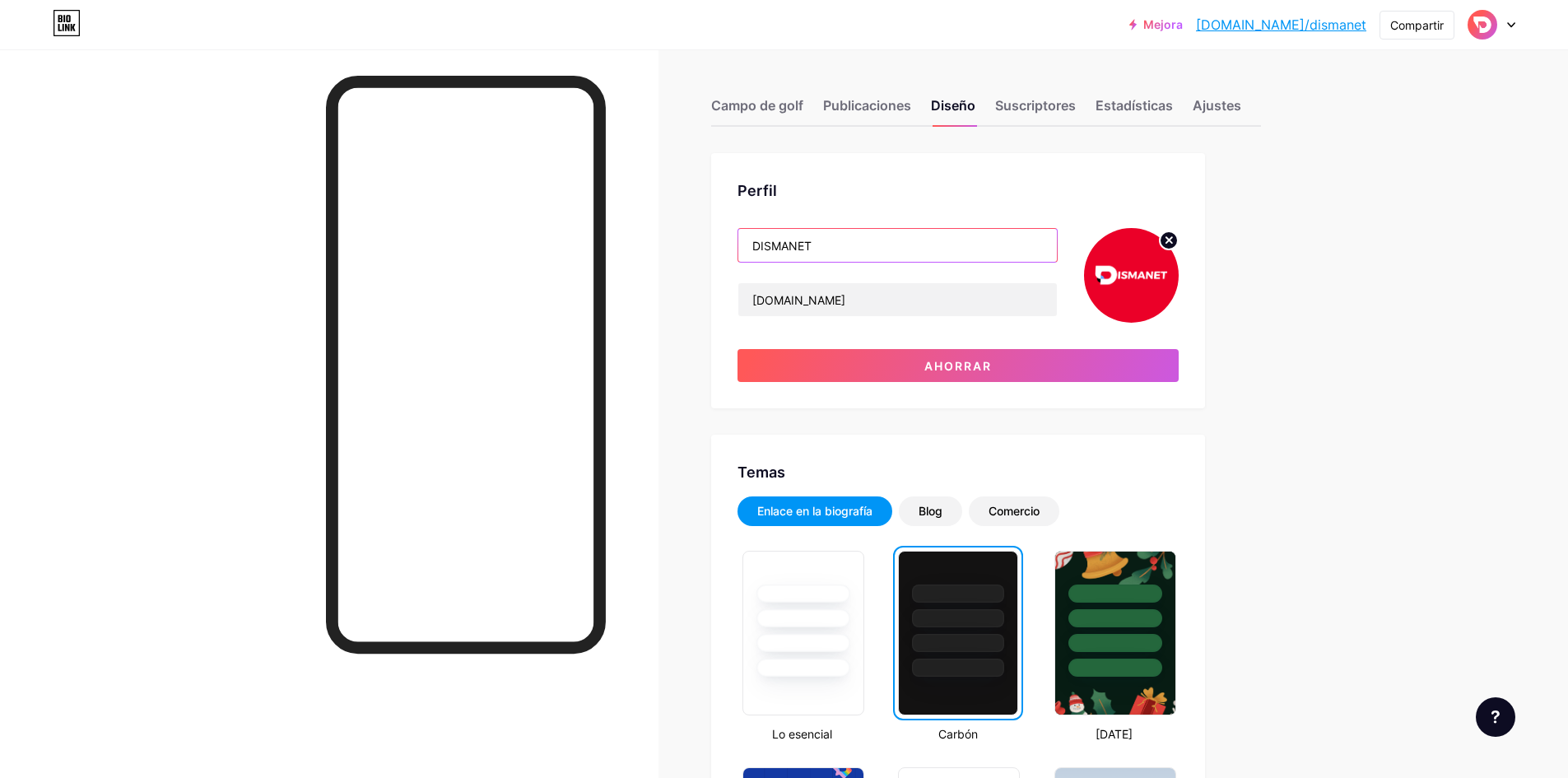
click at [722, 249] on div "Perfil DISMANET dismanet.co Ahorrar" at bounding box center [958, 281] width 494 height 256
drag, startPoint x: 863, startPoint y: 297, endPoint x: 730, endPoint y: 311, distance: 133.7
click at [730, 311] on div "Perfil dismanet.co Ahorrar" at bounding box center [958, 281] width 494 height 256
type input "[DOMAIN_NAME]"
drag, startPoint x: 640, startPoint y: 355, endPoint x: 652, endPoint y: 357, distance: 12.2
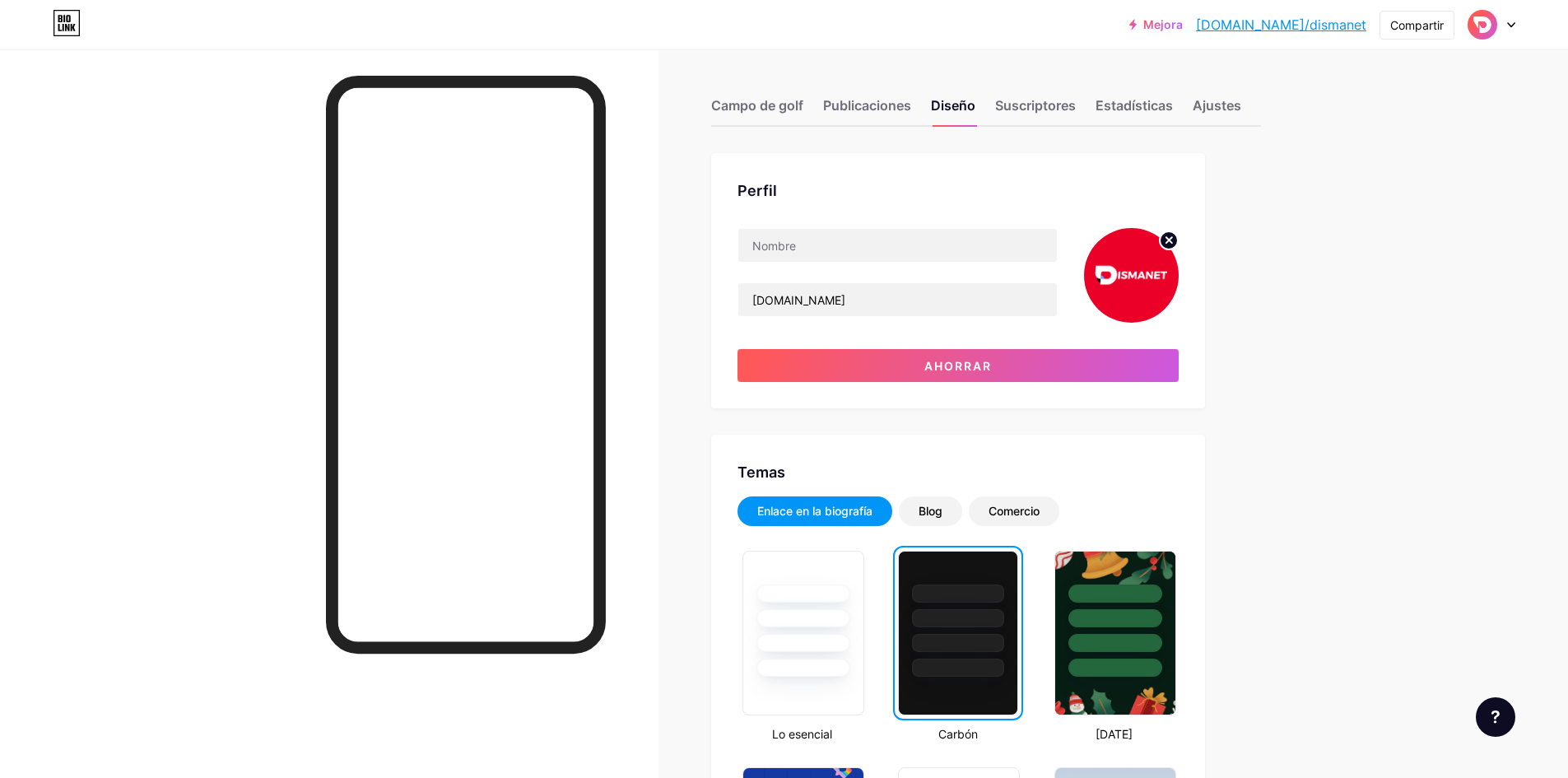
click at [640, 356] on div at bounding box center [329, 438] width 659 height 778
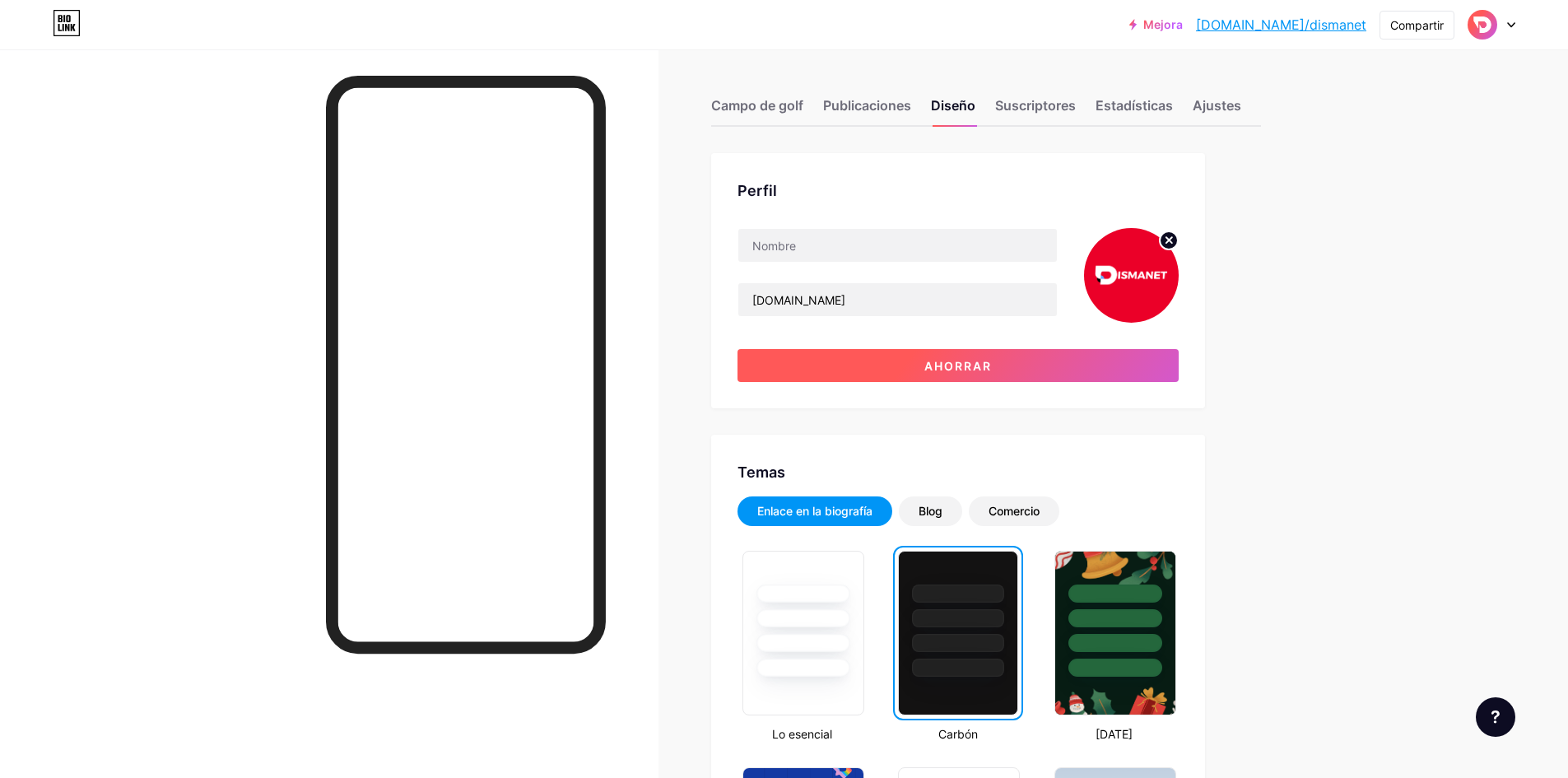
click at [966, 365] on font "Ahorrar" at bounding box center [958, 366] width 67 height 14
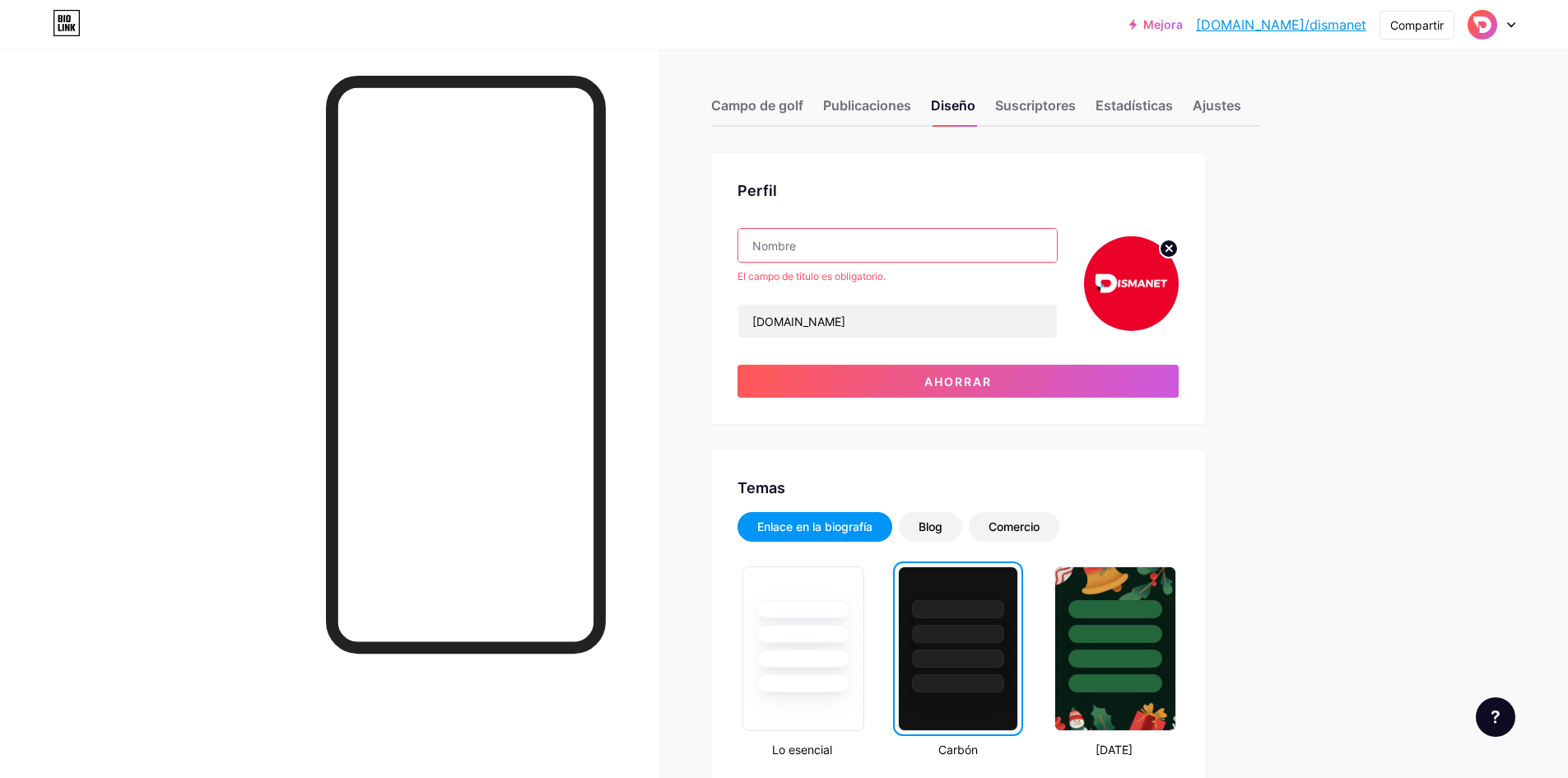
click at [878, 257] on input "text" at bounding box center [898, 246] width 318 height 33
click at [878, 251] on input "text" at bounding box center [898, 246] width 318 height 33
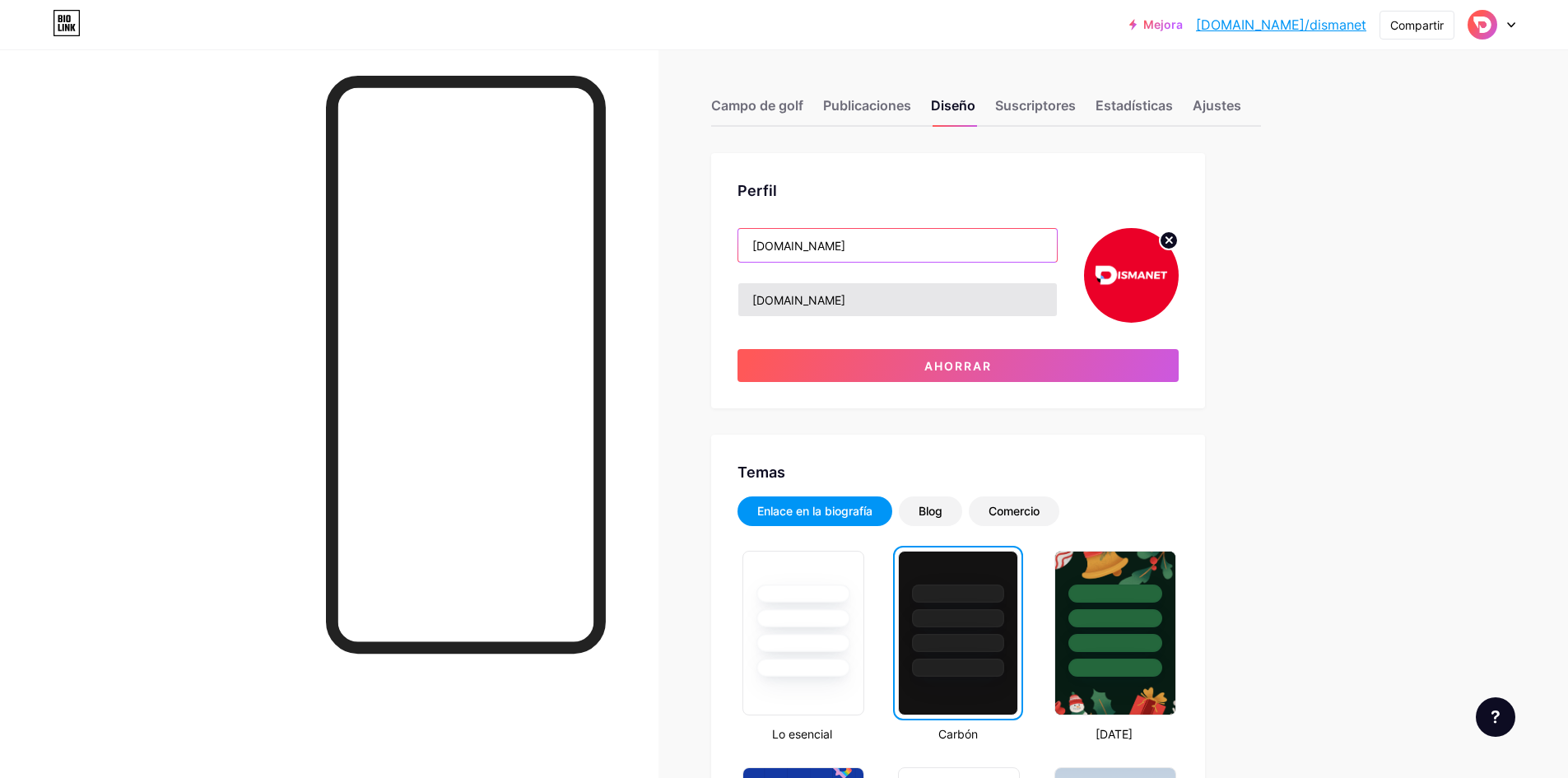
type input "[DOMAIN_NAME]"
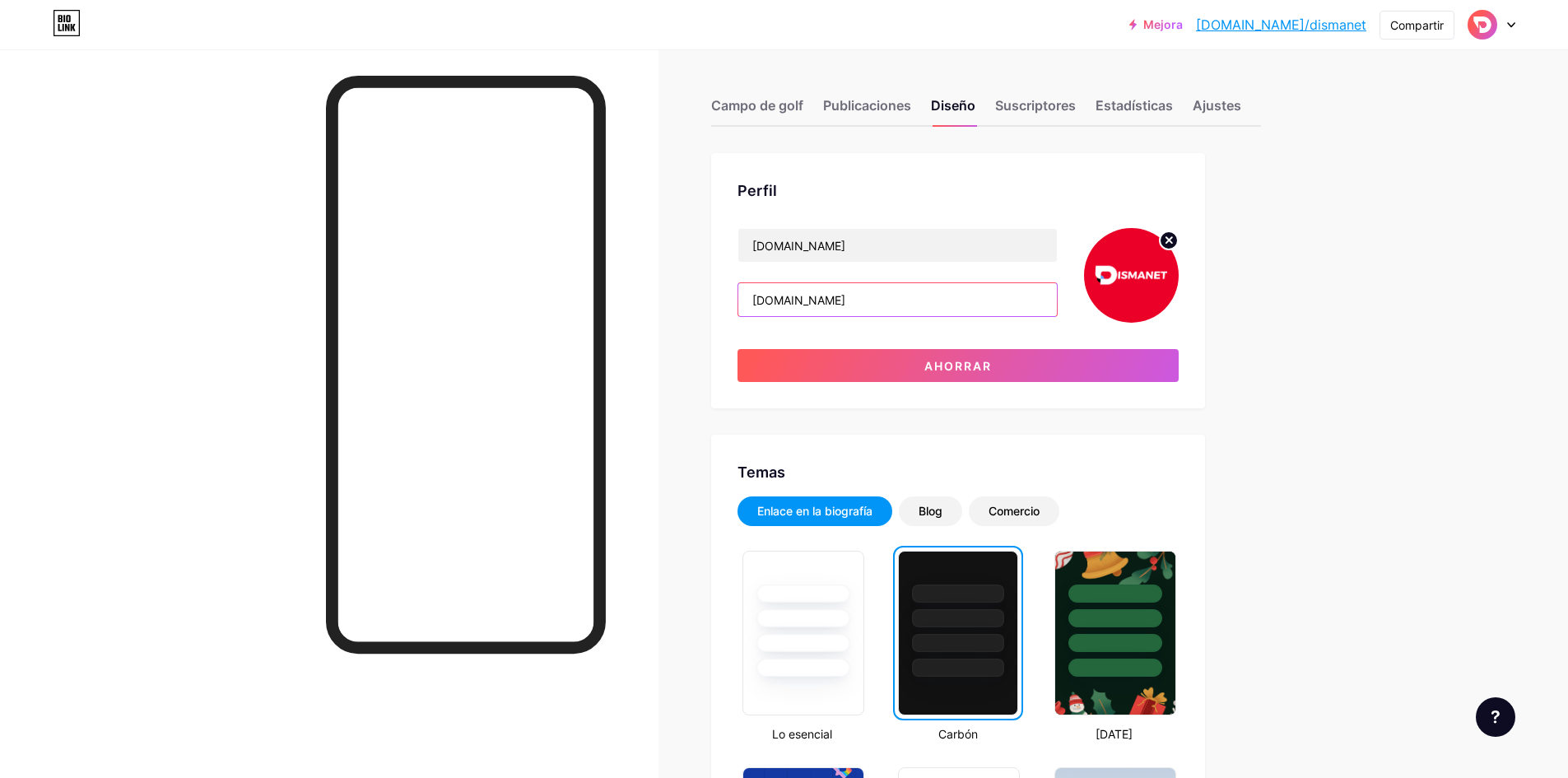
drag, startPoint x: 746, startPoint y: 312, endPoint x: 719, endPoint y: 311, distance: 27.0
click at [722, 312] on div "Perfil dismanet.com.co dismanet.com.co Ahorrar" at bounding box center [958, 281] width 494 height 256
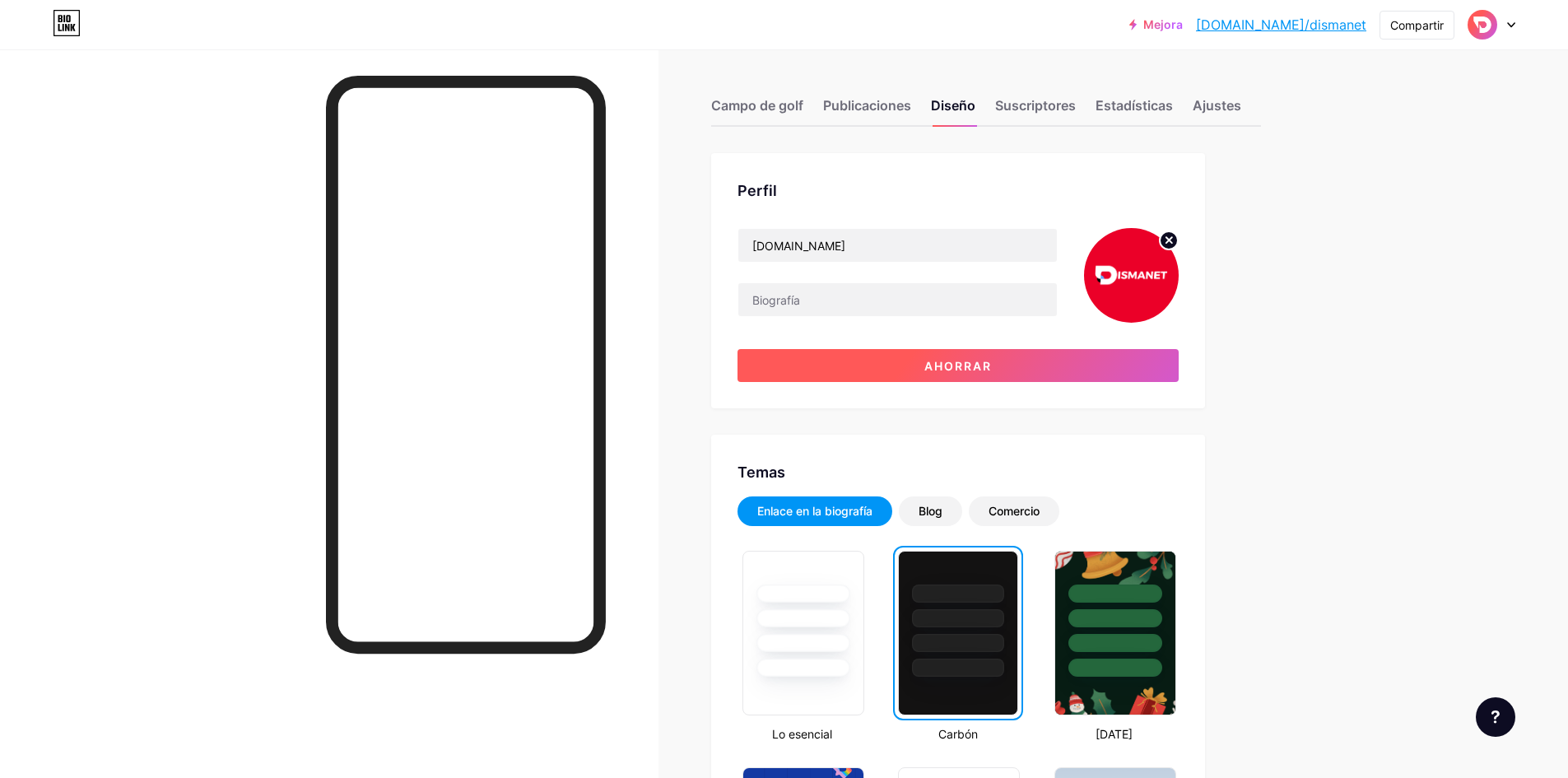
click at [892, 375] on button "Ahorrar" at bounding box center [958, 366] width 441 height 33
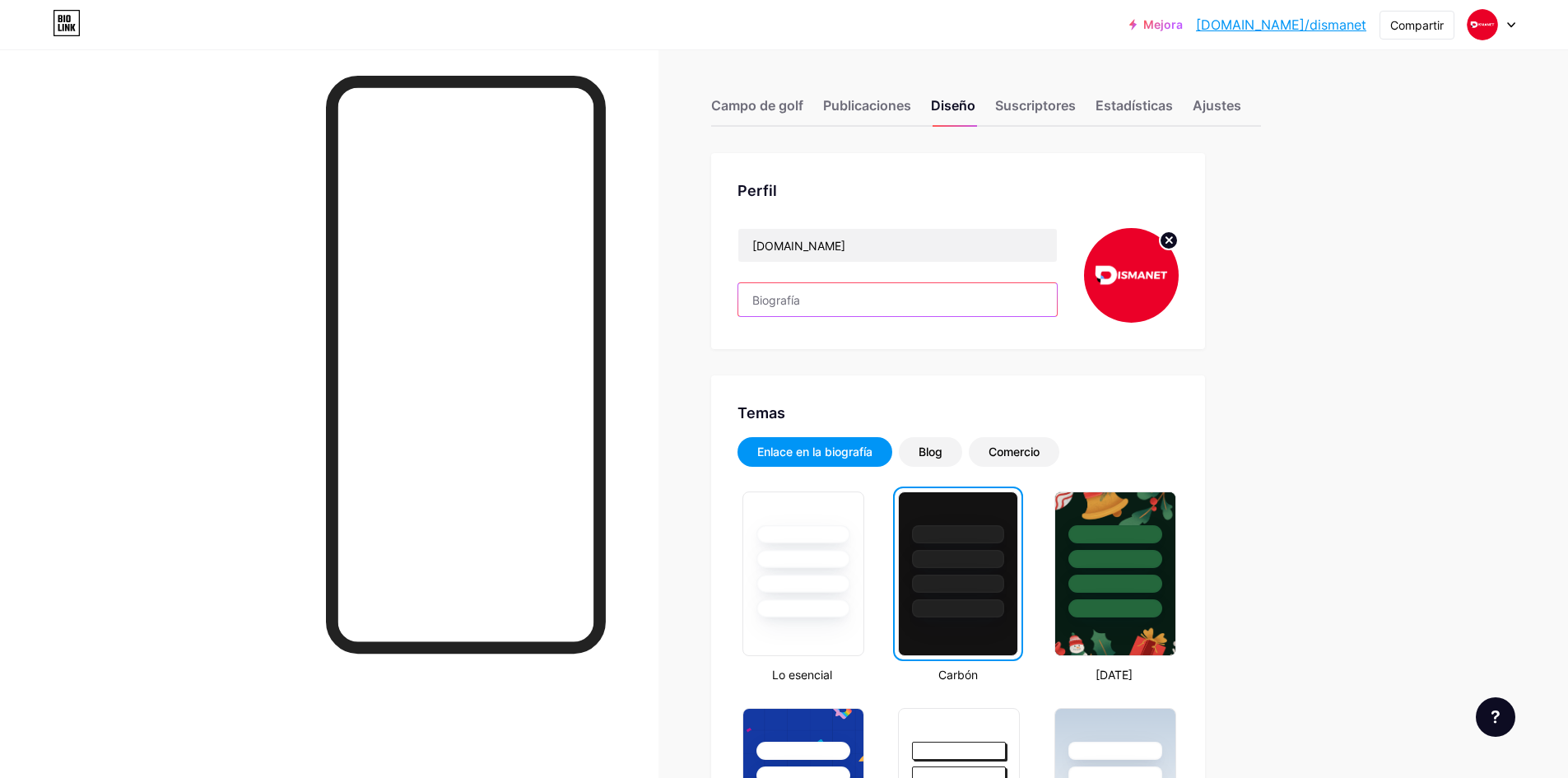
click at [780, 303] on input "text" at bounding box center [898, 300] width 318 height 33
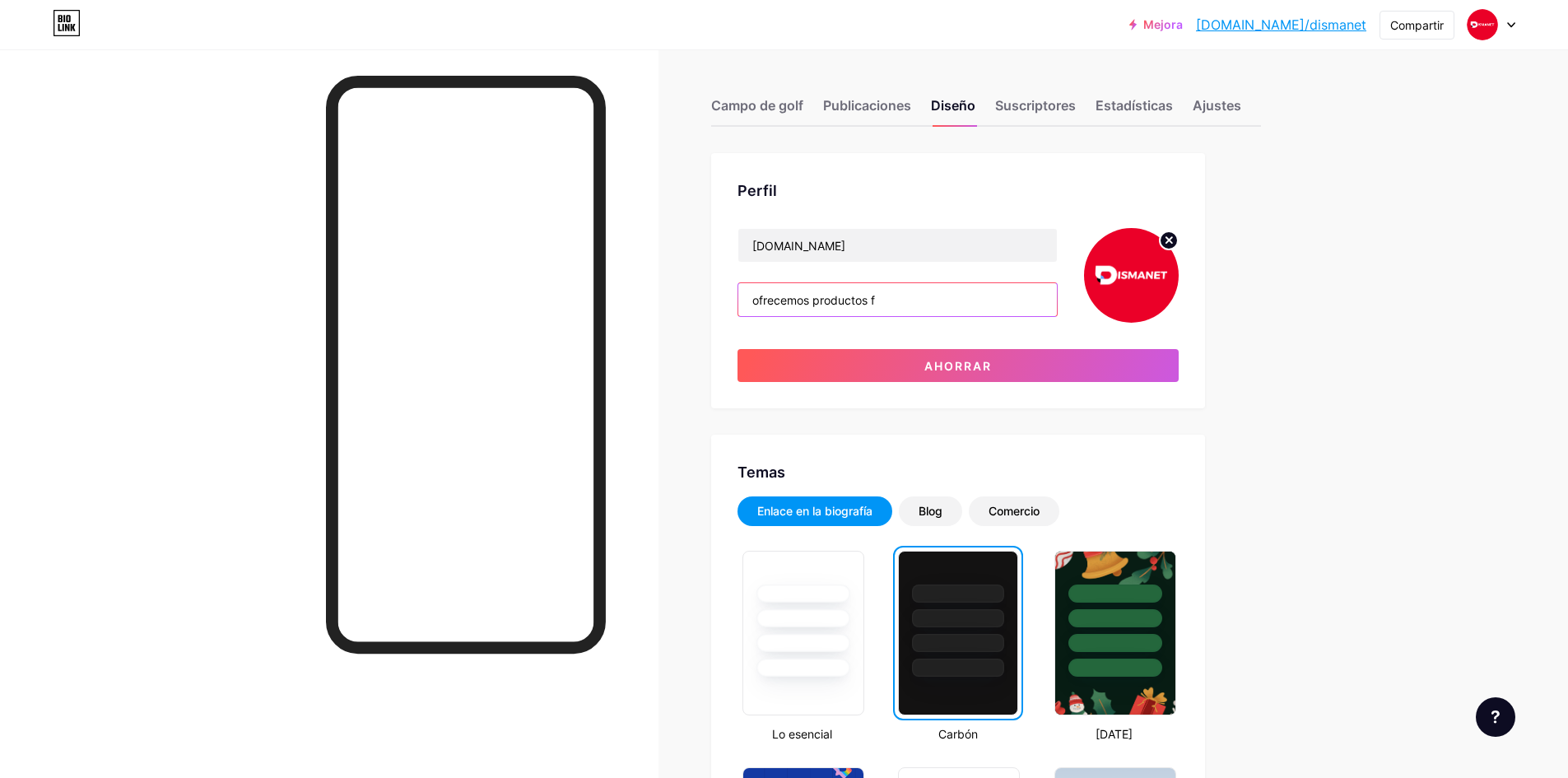
drag, startPoint x: 828, startPoint y: 298, endPoint x: 686, endPoint y: 299, distance: 142.0
paste input "💡 Más de 4 años creando experiencias 🛒 Compra fácil: productos físicos y digita…"
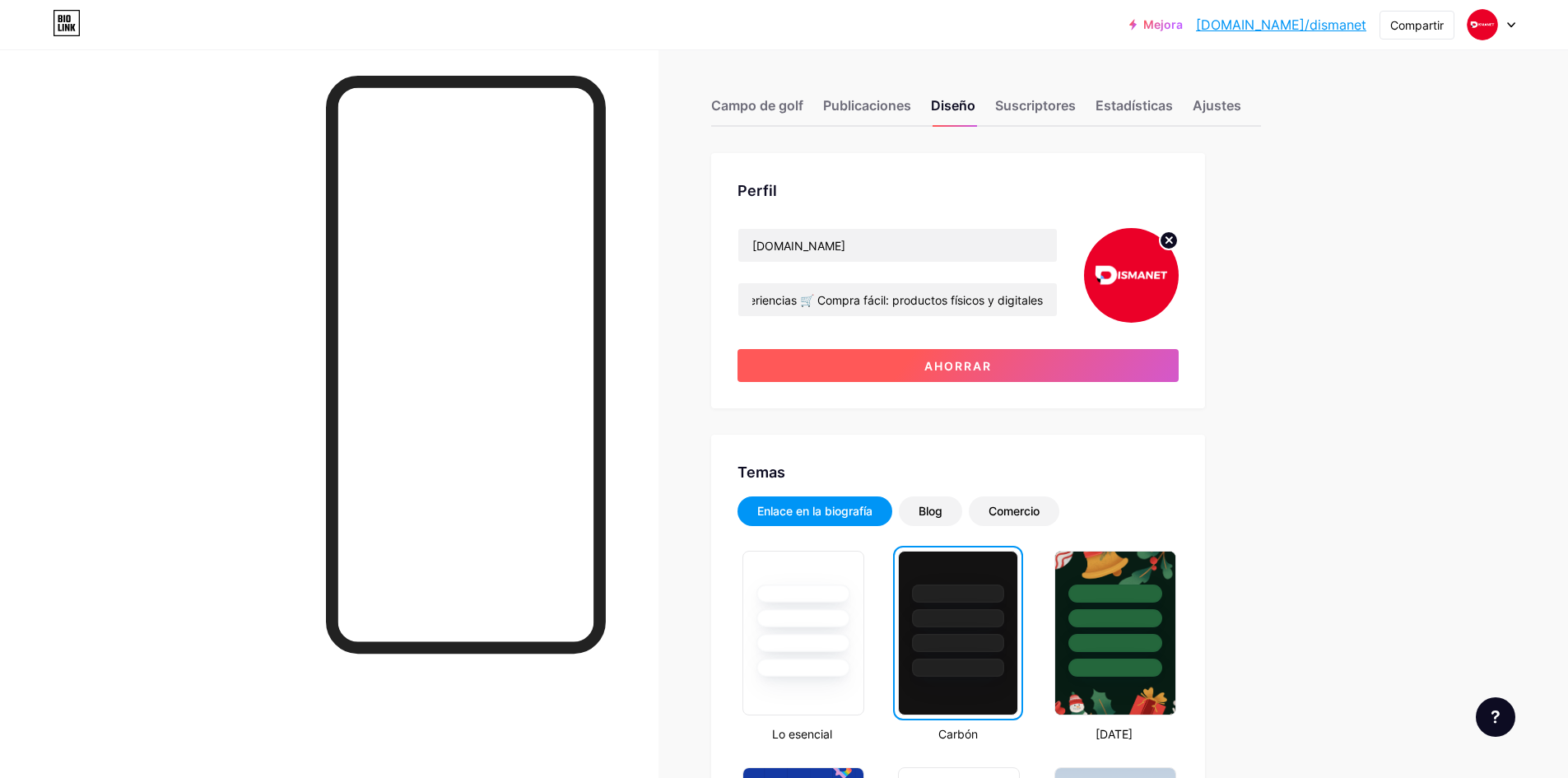
click at [853, 354] on button "Ahorrar" at bounding box center [958, 366] width 441 height 33
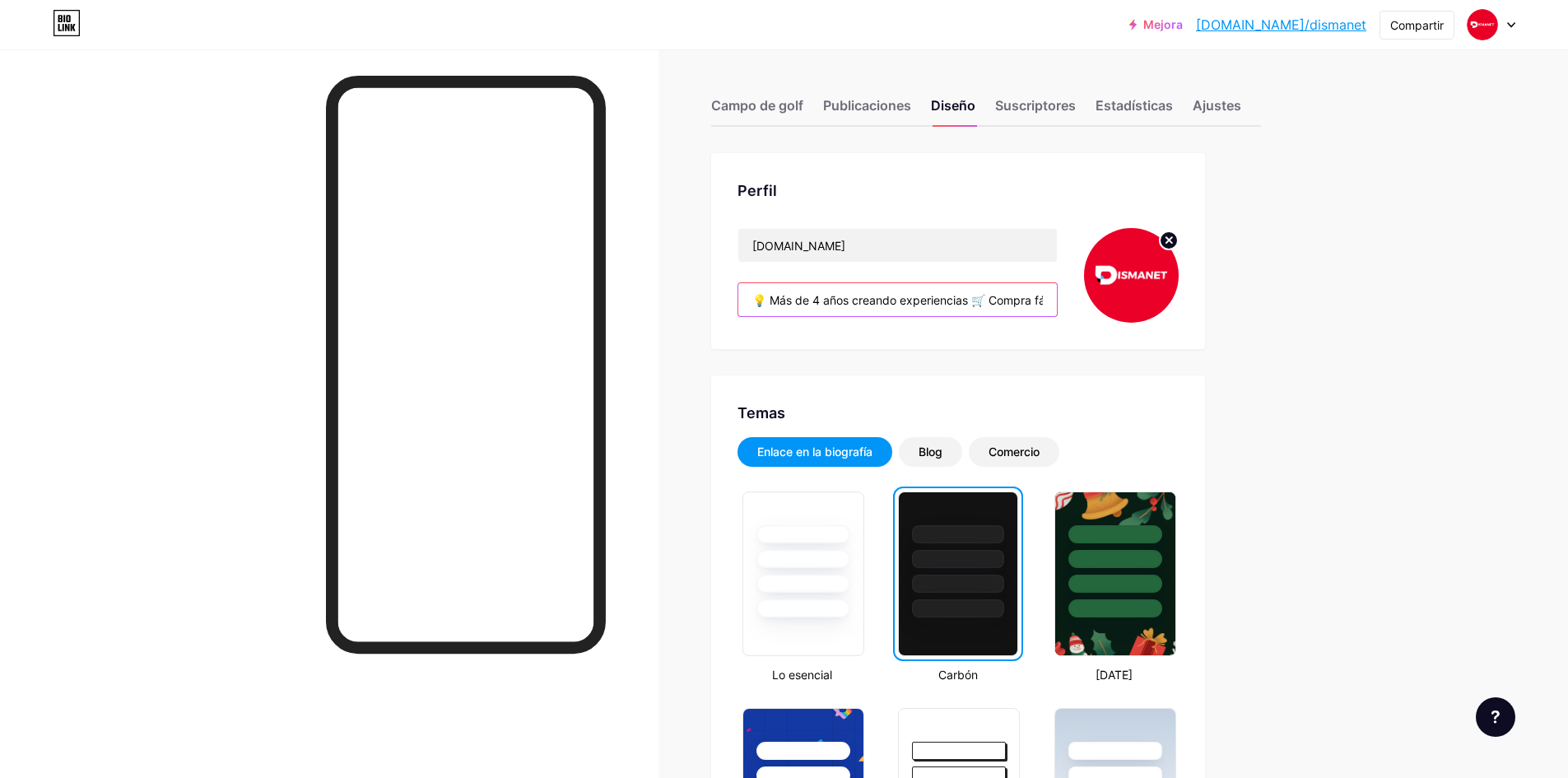
click at [773, 302] on input "💡 Más de 4 años creando experiencias 🛒 Compra fácil: productos físicos y digita…" at bounding box center [898, 300] width 318 height 33
click at [774, 298] on input "💡 Más de 4 años creando experiencias 🛒 Compra fácil: productos físicos y digita…" at bounding box center [898, 300] width 318 height 33
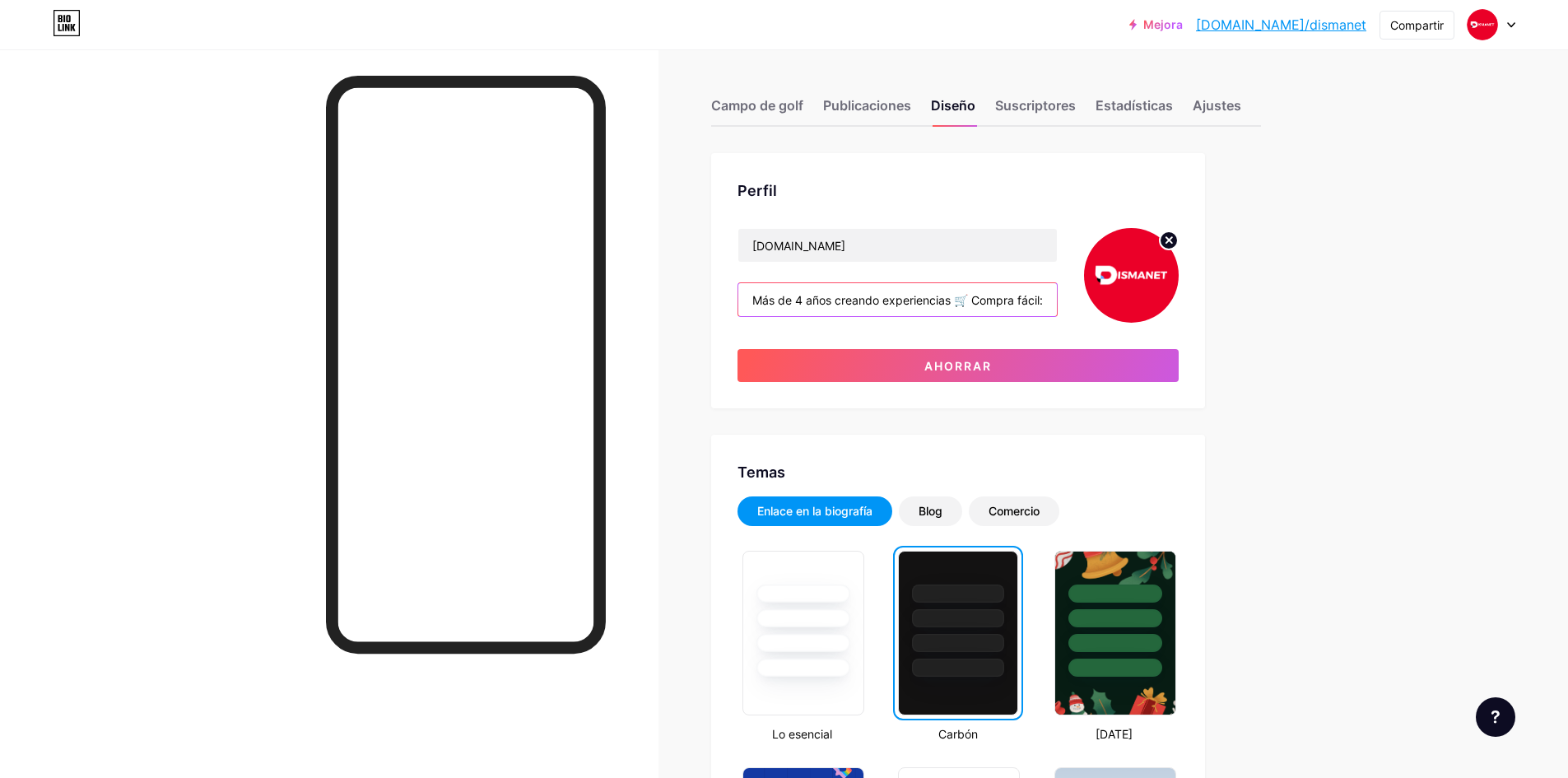
click at [763, 302] on input "Más de 4 años creando experiencias 🛒 Compra fácil: productos físicos y digitales" at bounding box center [898, 300] width 318 height 33
click at [985, 300] on input "Más de 4 años creando experiencias 🛒 Compra fácil: productos físicos y digitales" at bounding box center [898, 300] width 318 height 33
click at [980, 300] on input "Más de 4 años creando experiencias 🛒 Compra fácil: productos físicos y digitales" at bounding box center [898, 300] width 318 height 33
click at [1027, 306] on input "Más de 4 años creando experiencias, Compra fácil: productos físicos y digitales" at bounding box center [898, 300] width 318 height 33
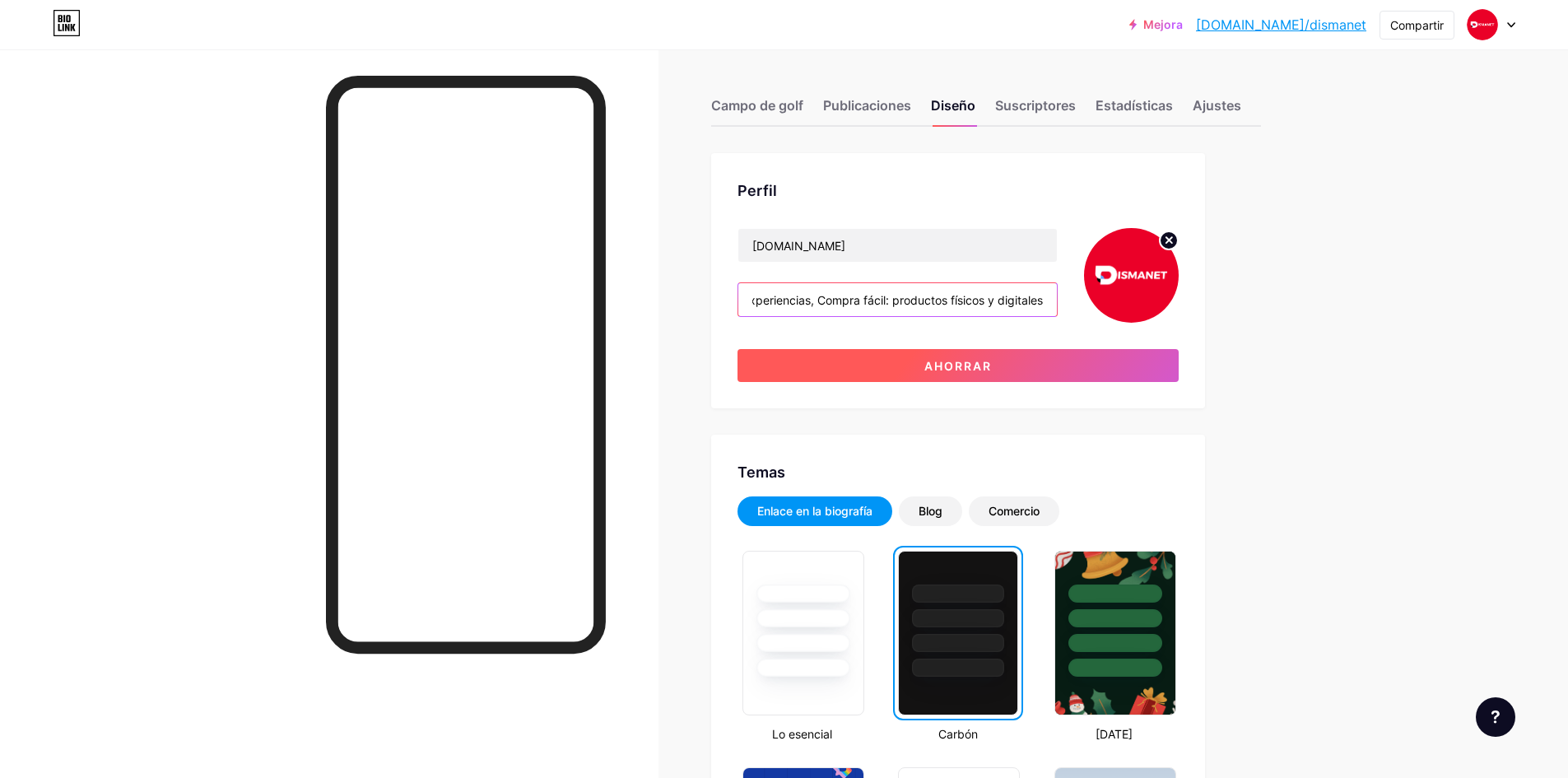
type input "Más de 4 años creando experiencias, Compra fácil: productos físicos y digitales"
click at [989, 354] on button "Ahorrar" at bounding box center [958, 366] width 441 height 33
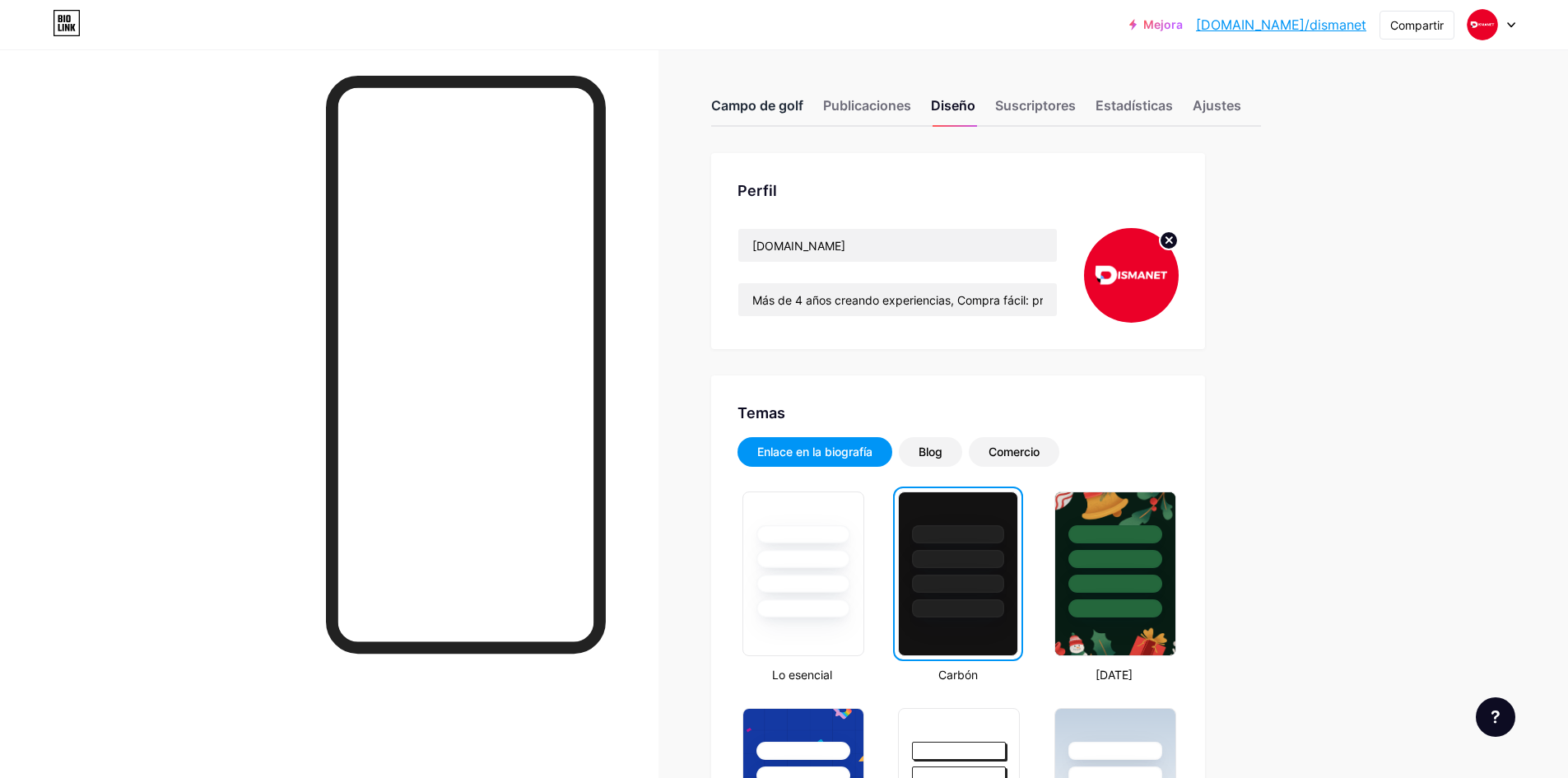
click at [780, 119] on div "Campo de golf" at bounding box center [757, 110] width 92 height 30
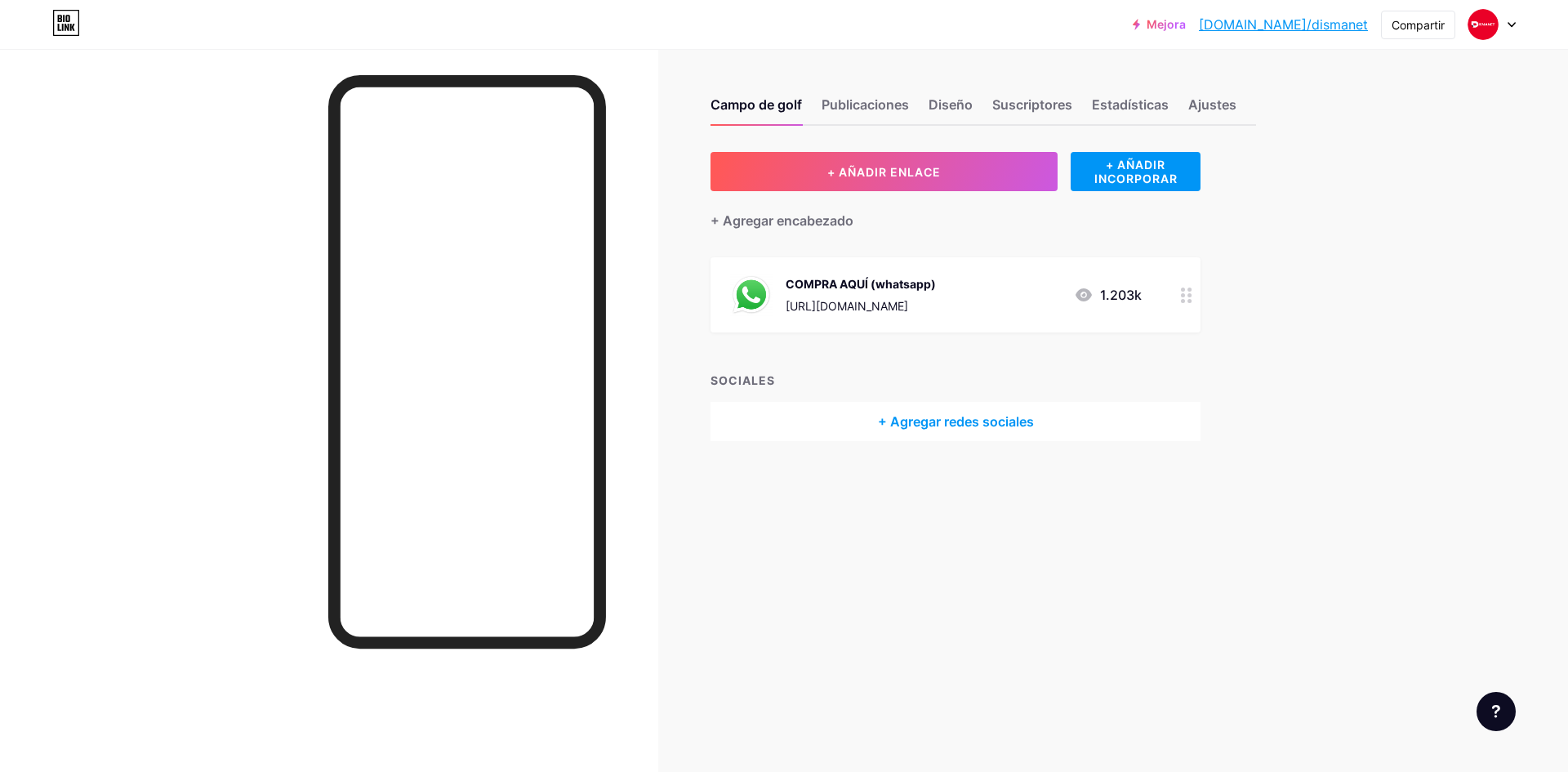
click at [1178, 297] on div at bounding box center [1187, 294] width 28 height 76
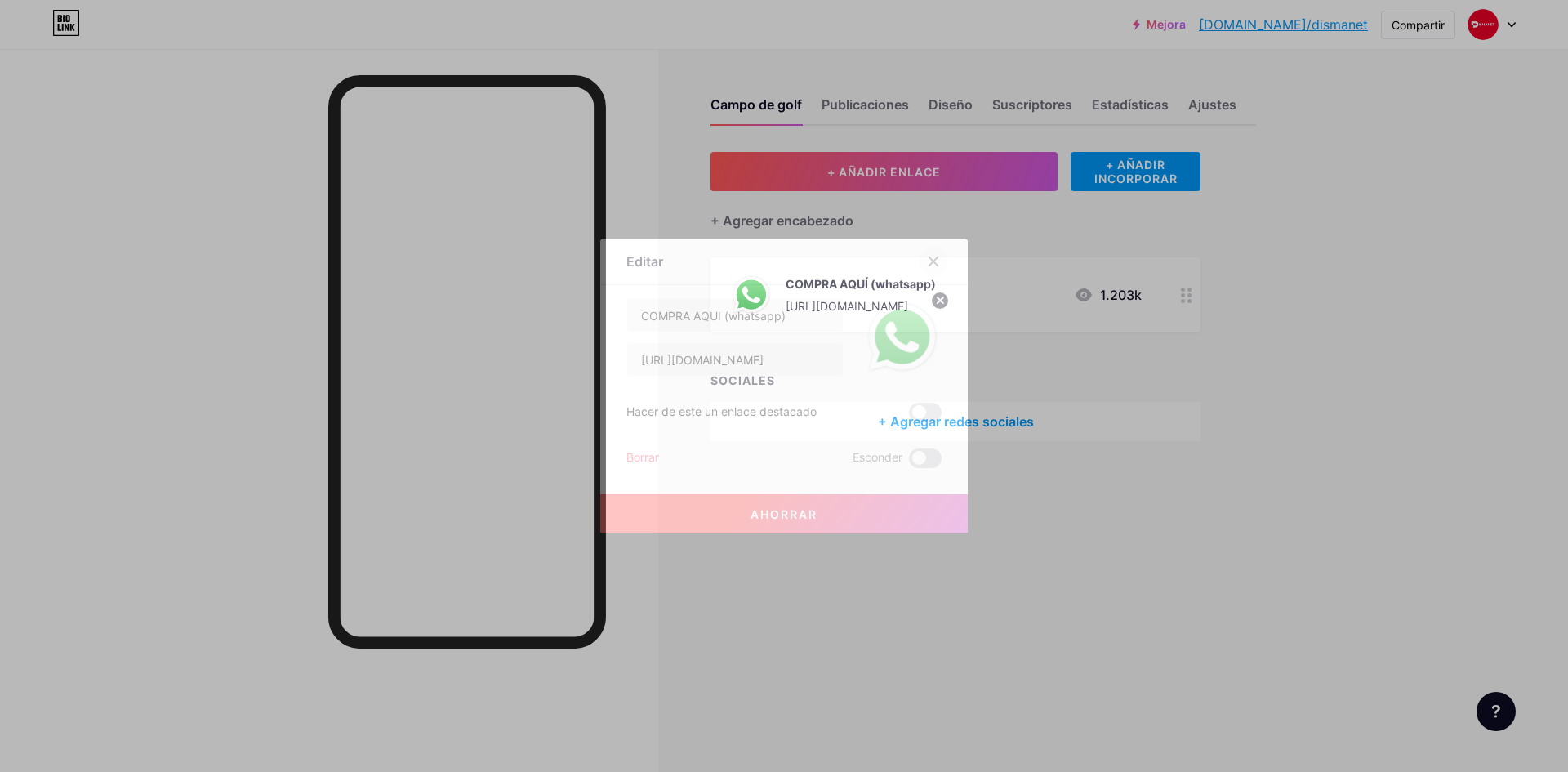
click at [929, 259] on icon at bounding box center [933, 261] width 13 height 13
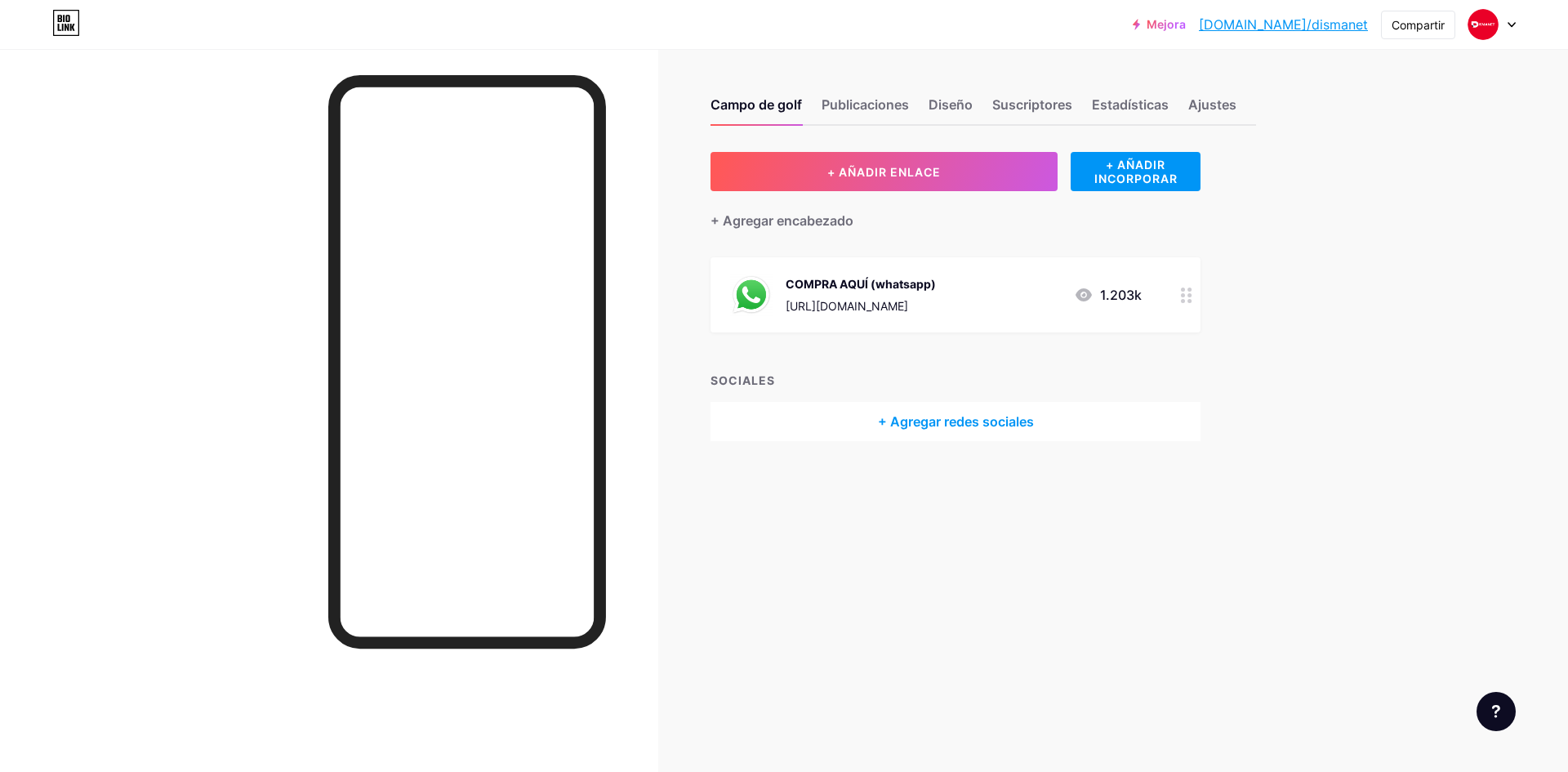
click at [1079, 295] on icon at bounding box center [1084, 294] width 16 height 13
click at [947, 264] on div at bounding box center [933, 261] width 30 height 30
click at [1139, 104] on font "Estadísticas" at bounding box center [1130, 104] width 76 height 16
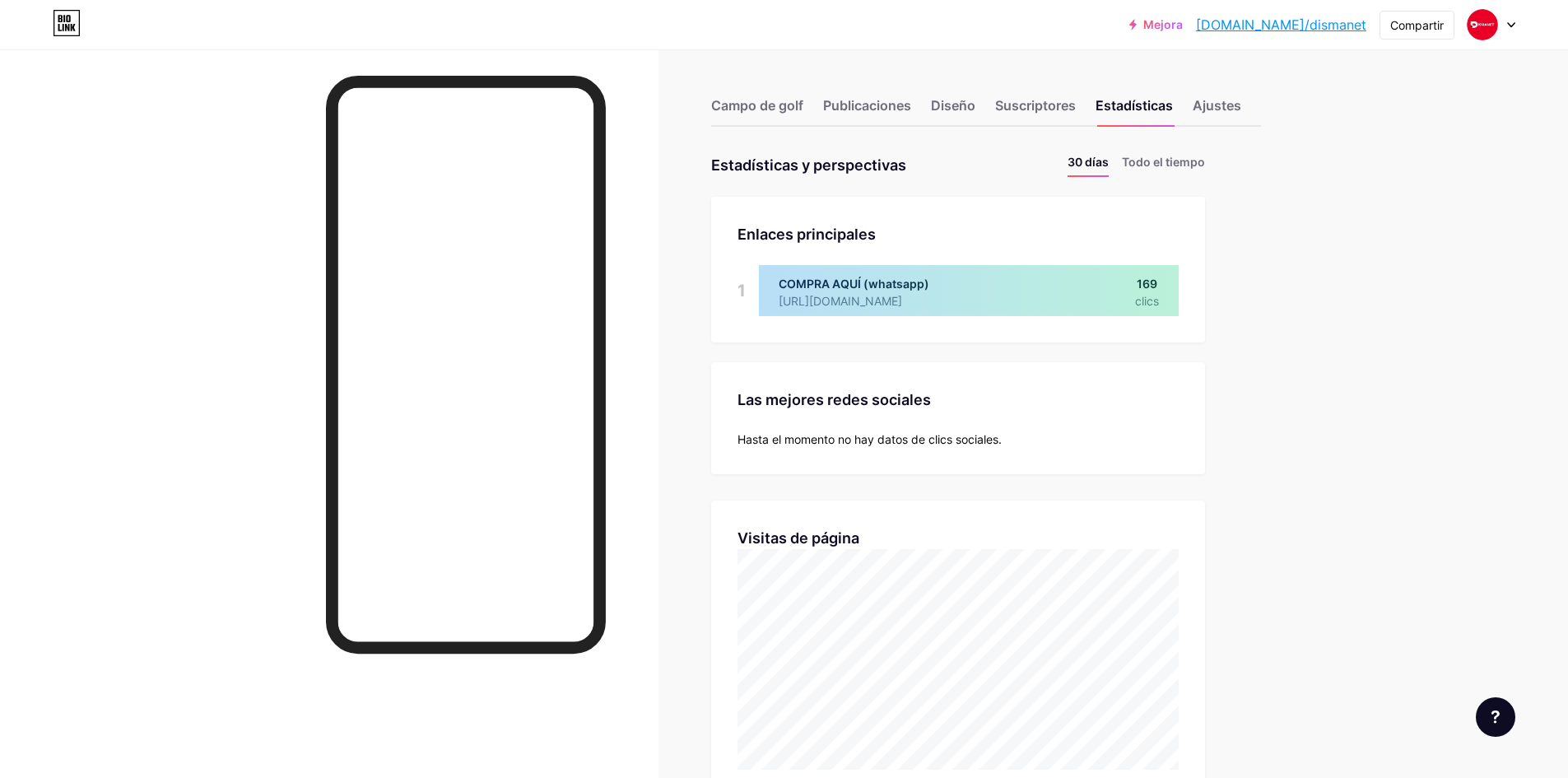
click at [854, 299] on div at bounding box center [969, 291] width 420 height 51
click at [858, 299] on div at bounding box center [969, 291] width 420 height 51
click at [747, 102] on font "Campo de golf" at bounding box center [757, 105] width 92 height 17
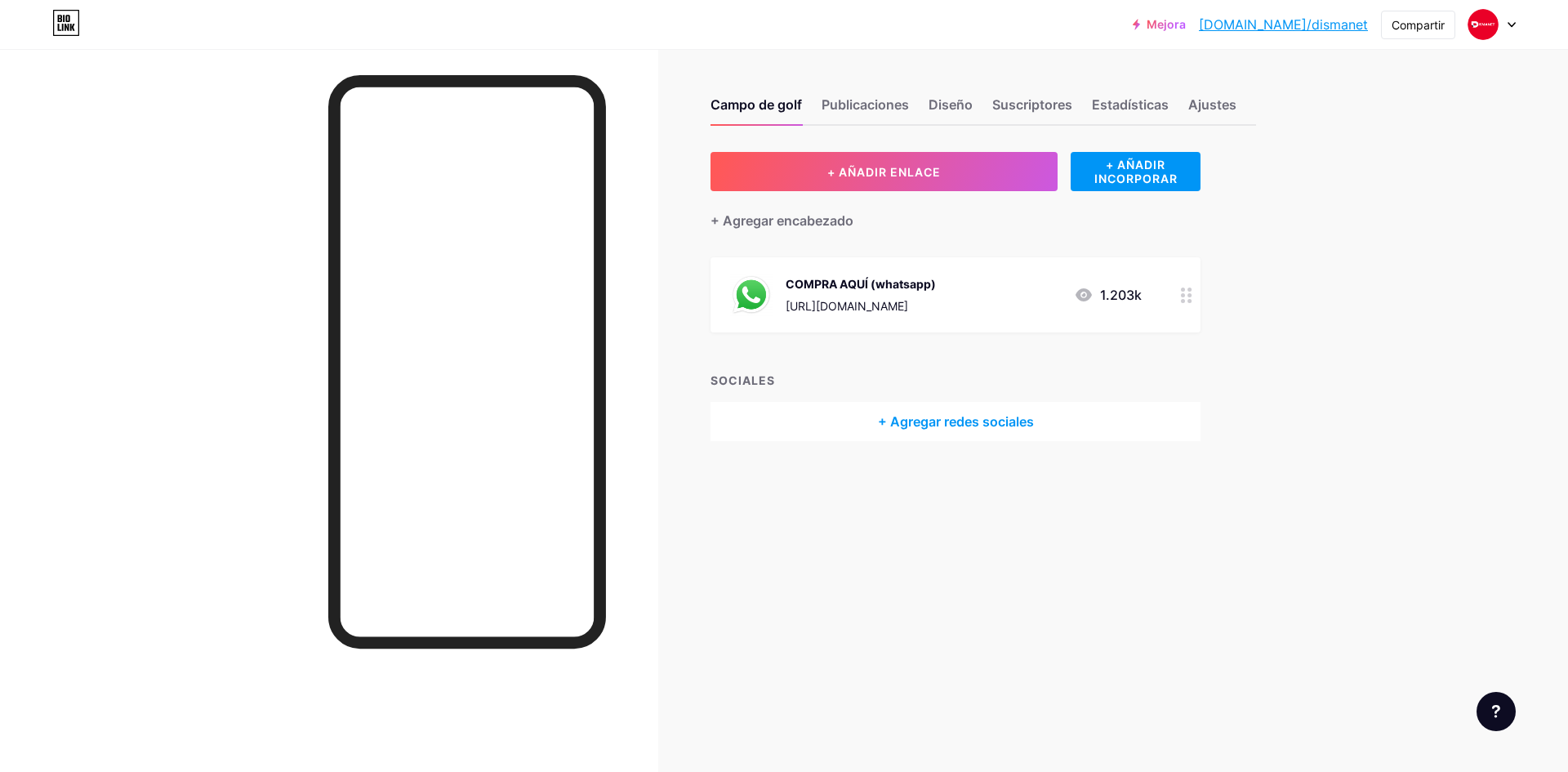
click at [1184, 291] on icon at bounding box center [1186, 295] width 11 height 16
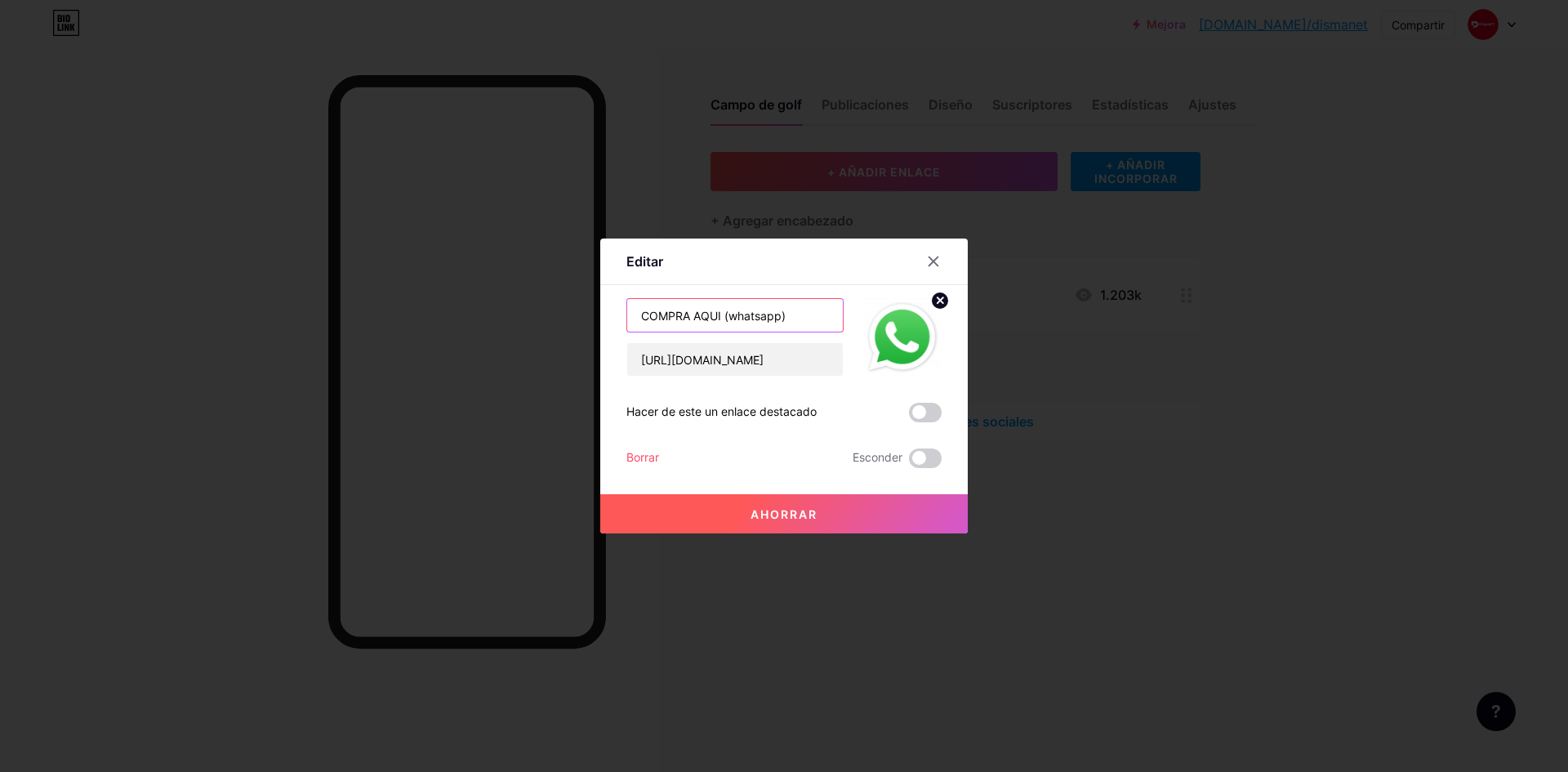
click at [811, 313] on input "COMPRA AQUI (whatsapp)" at bounding box center [735, 315] width 215 height 33
type input "C"
type input "producto digital"
click at [916, 413] on span at bounding box center [926, 412] width 33 height 20
click at [909, 417] on input "checkbox" at bounding box center [909, 417] width 0 height 0
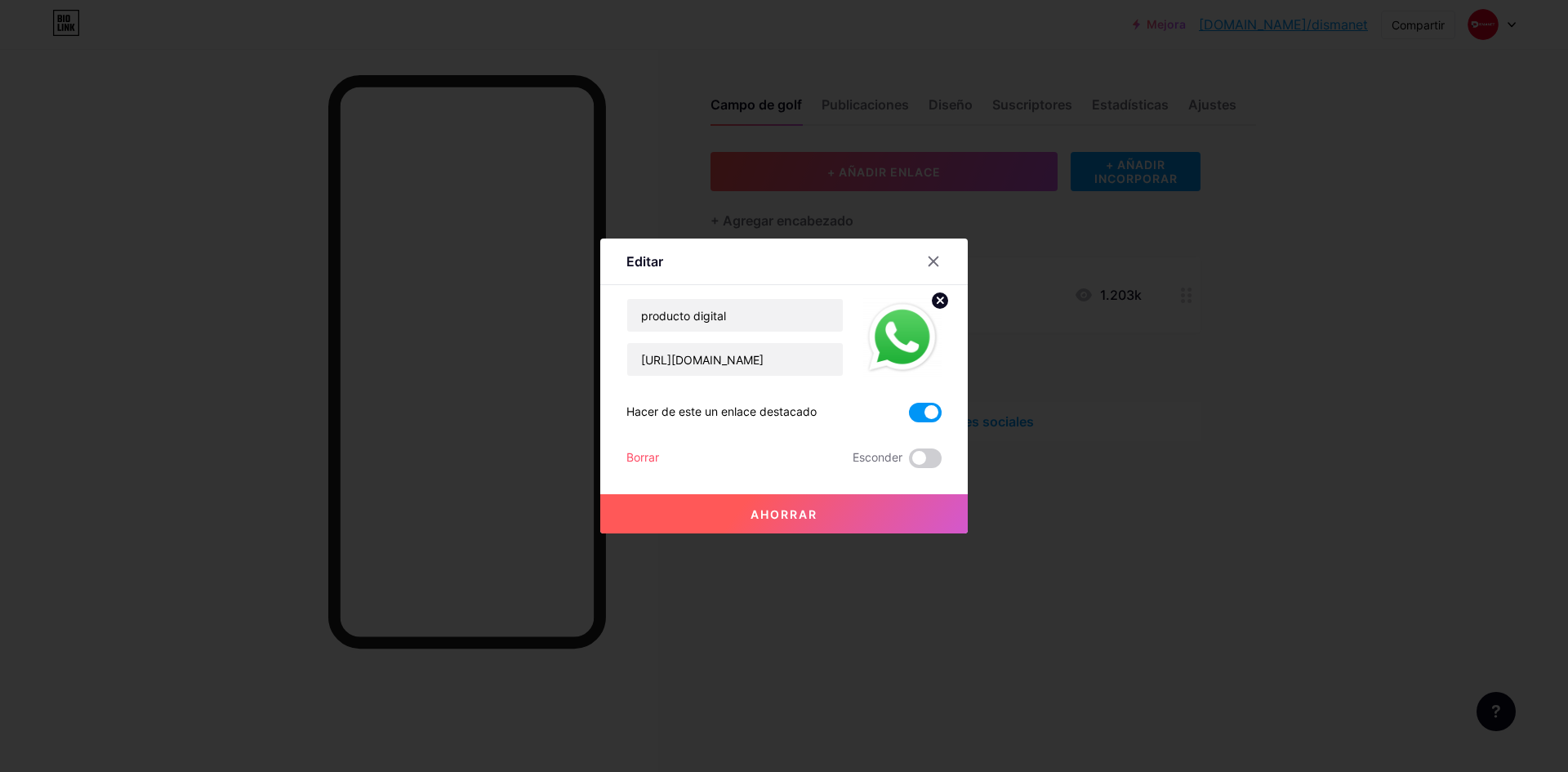
click at [783, 511] on font "Ahorrar" at bounding box center [784, 514] width 67 height 14
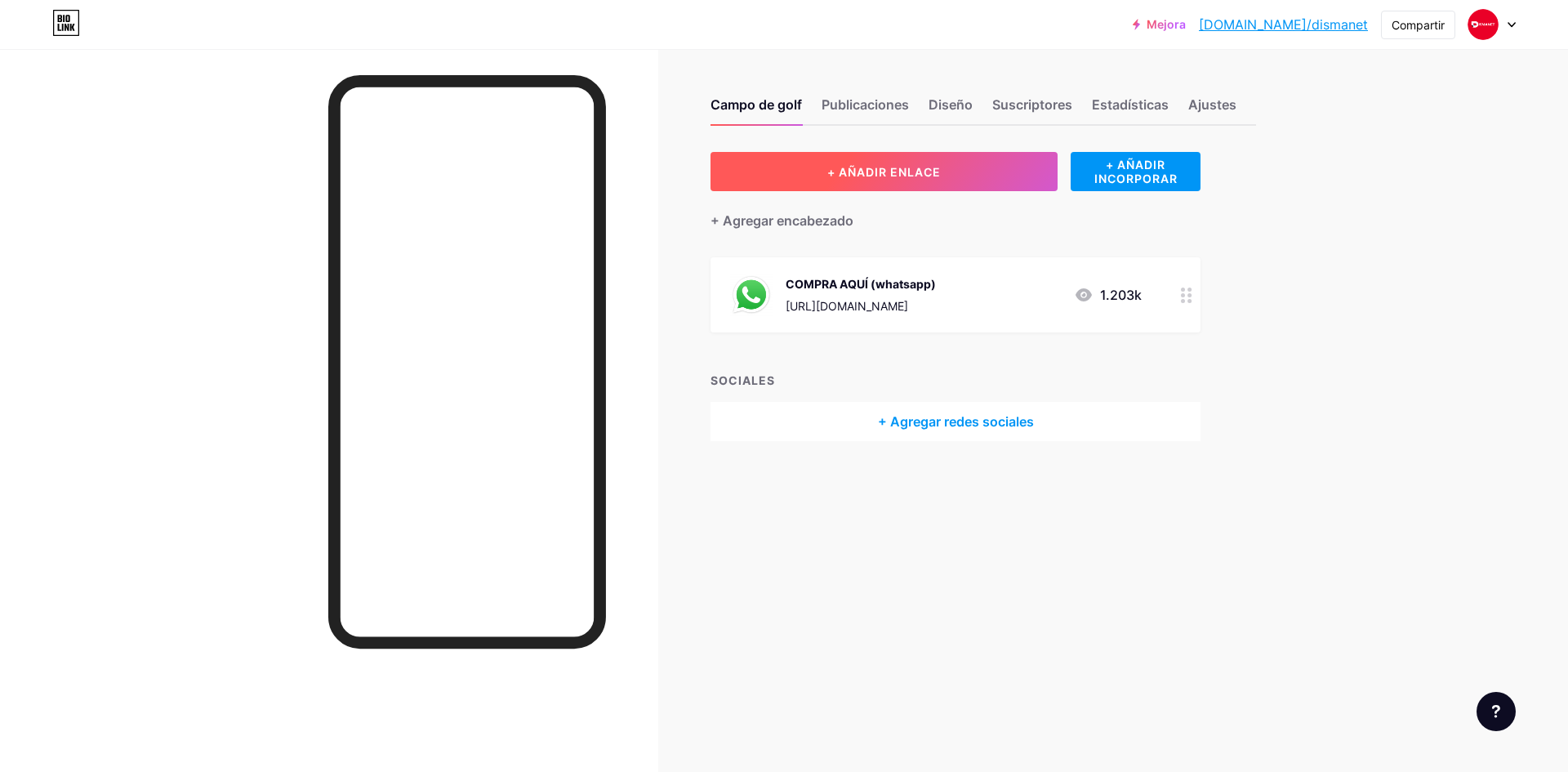
click at [890, 178] on font "+ AÑADIR ENLACE" at bounding box center [884, 172] width 114 height 14
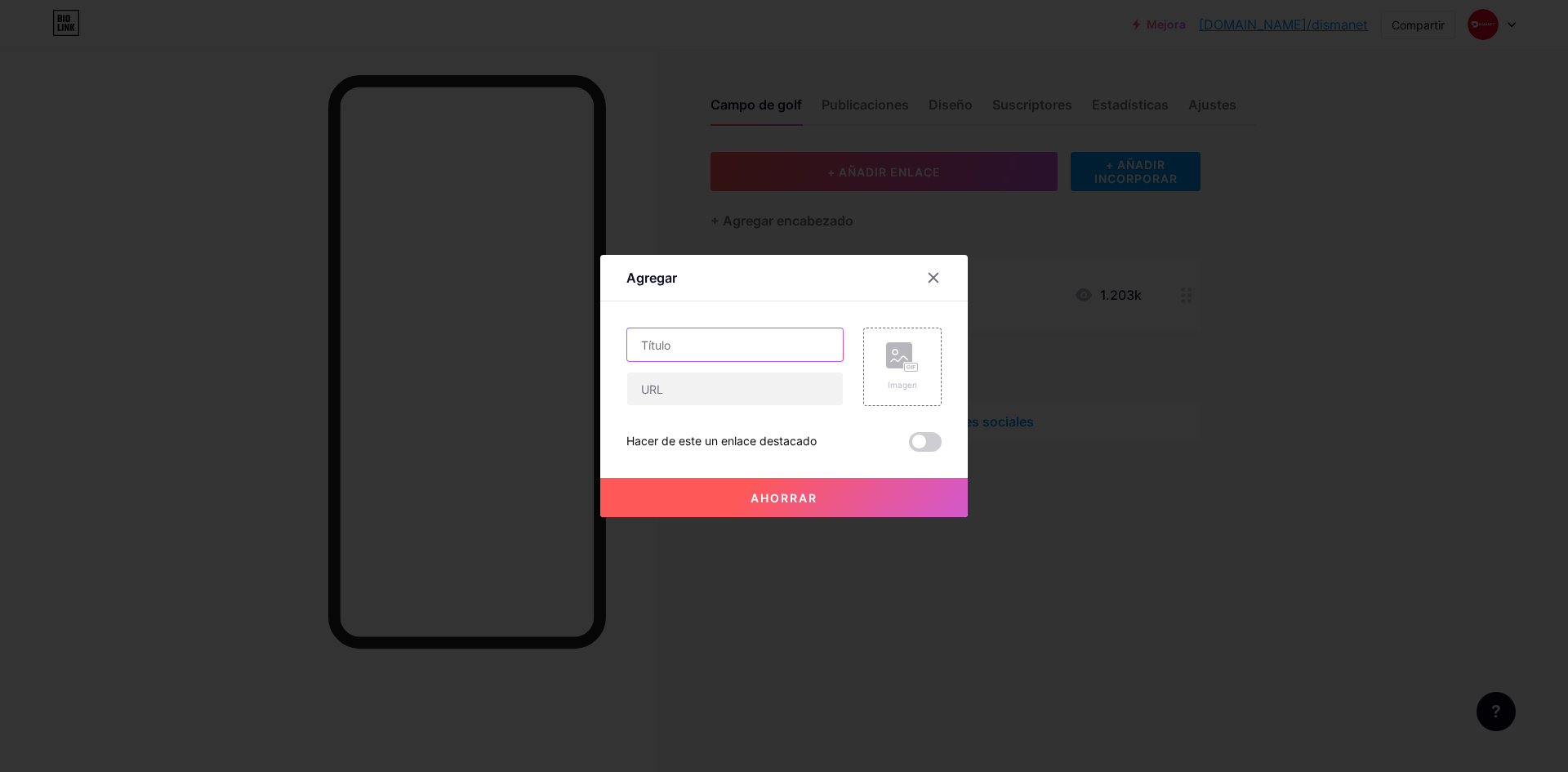
click at [667, 354] on input "text" at bounding box center [735, 345] width 215 height 33
type input "P"
type input "compra tu perfumes aqui"
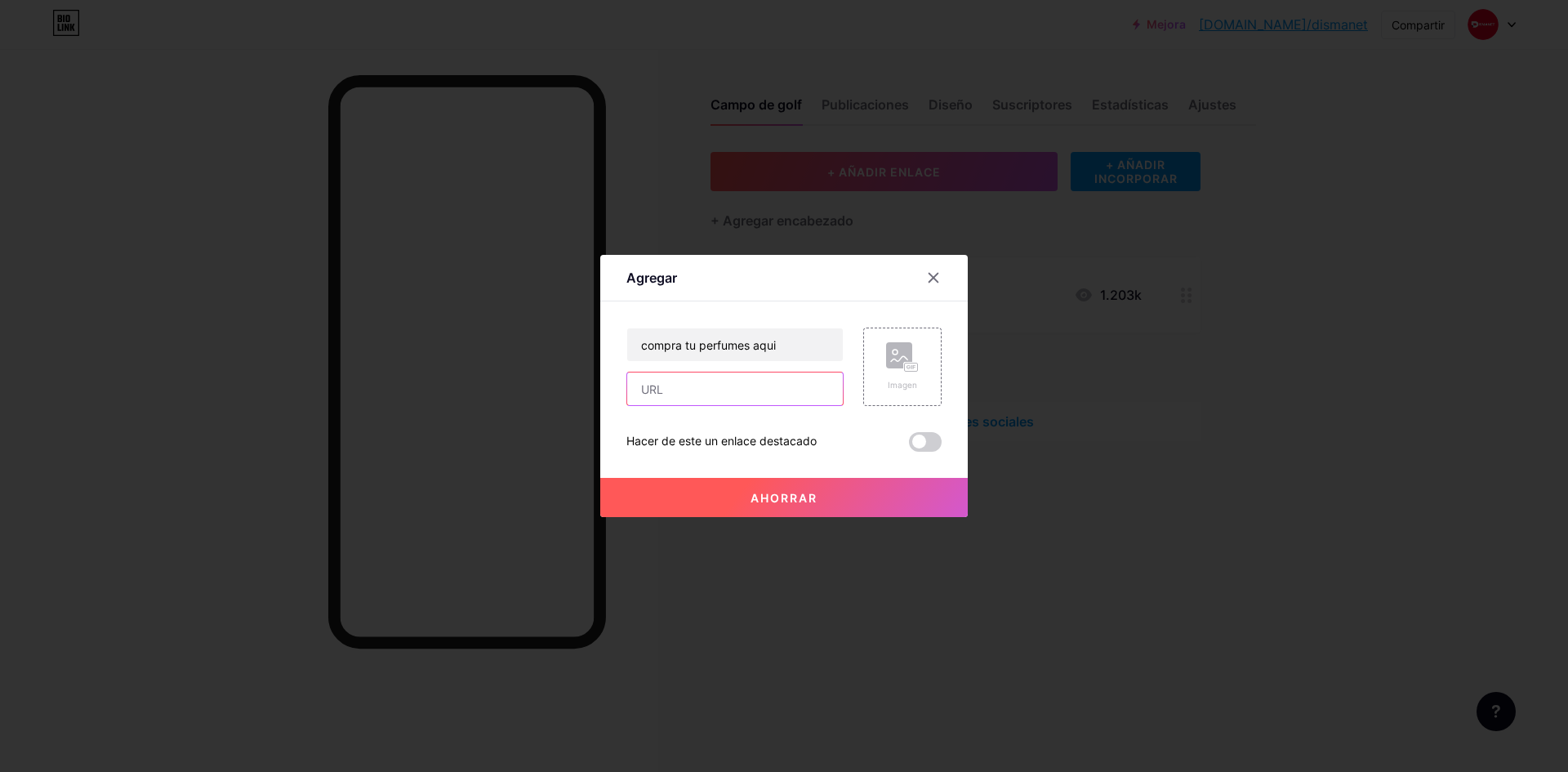
click at [655, 400] on input "text" at bounding box center [735, 389] width 215 height 33
click at [710, 379] on input "text" at bounding box center [735, 389] width 215 height 33
paste input "https://wa.link/dcor3i"
type input "https://wa.link/dcor3i"
click at [790, 294] on div "Agregar" at bounding box center [783, 282] width 367 height 38
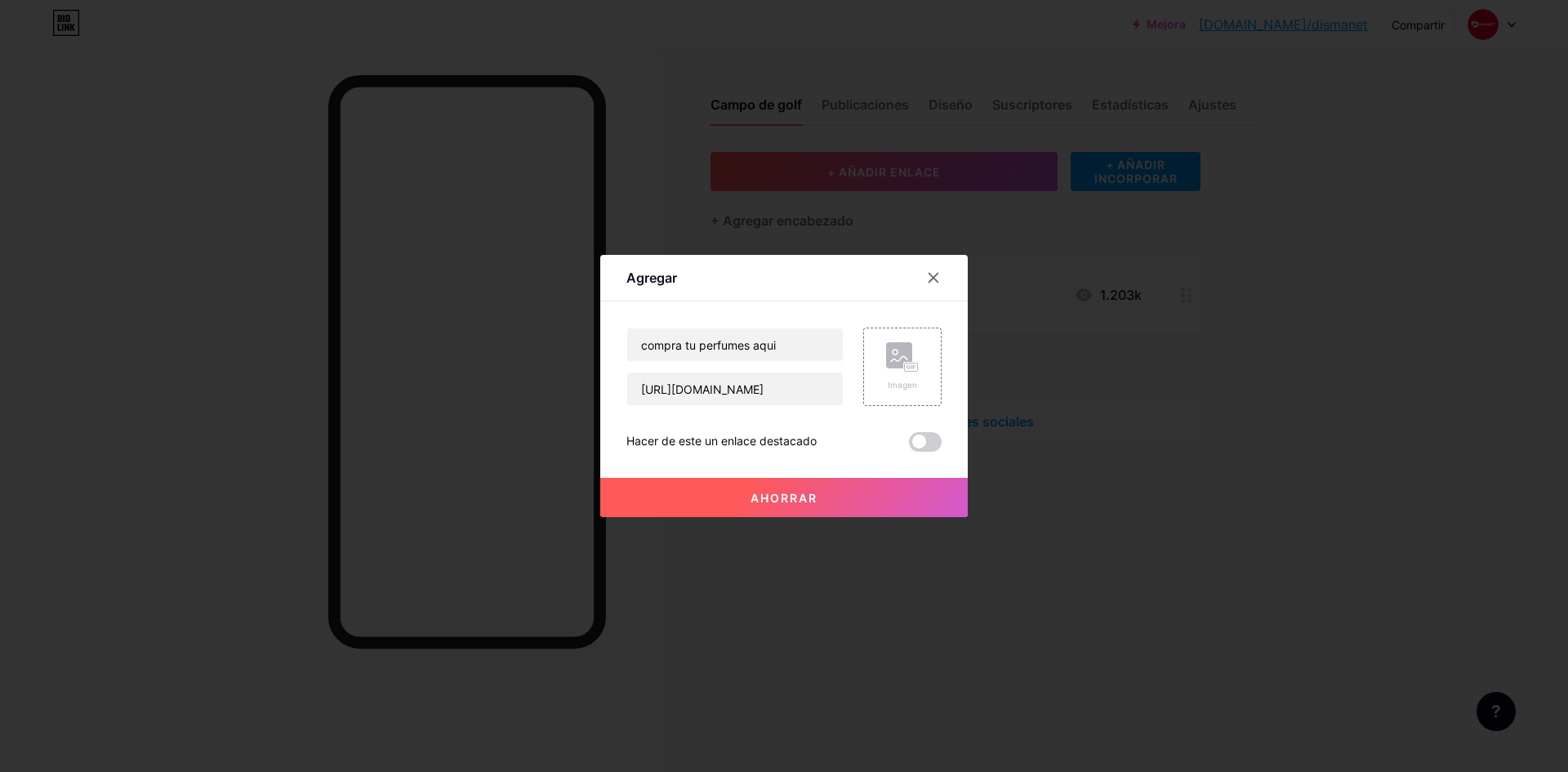
click at [808, 501] on font "Ahorrar" at bounding box center [784, 498] width 67 height 14
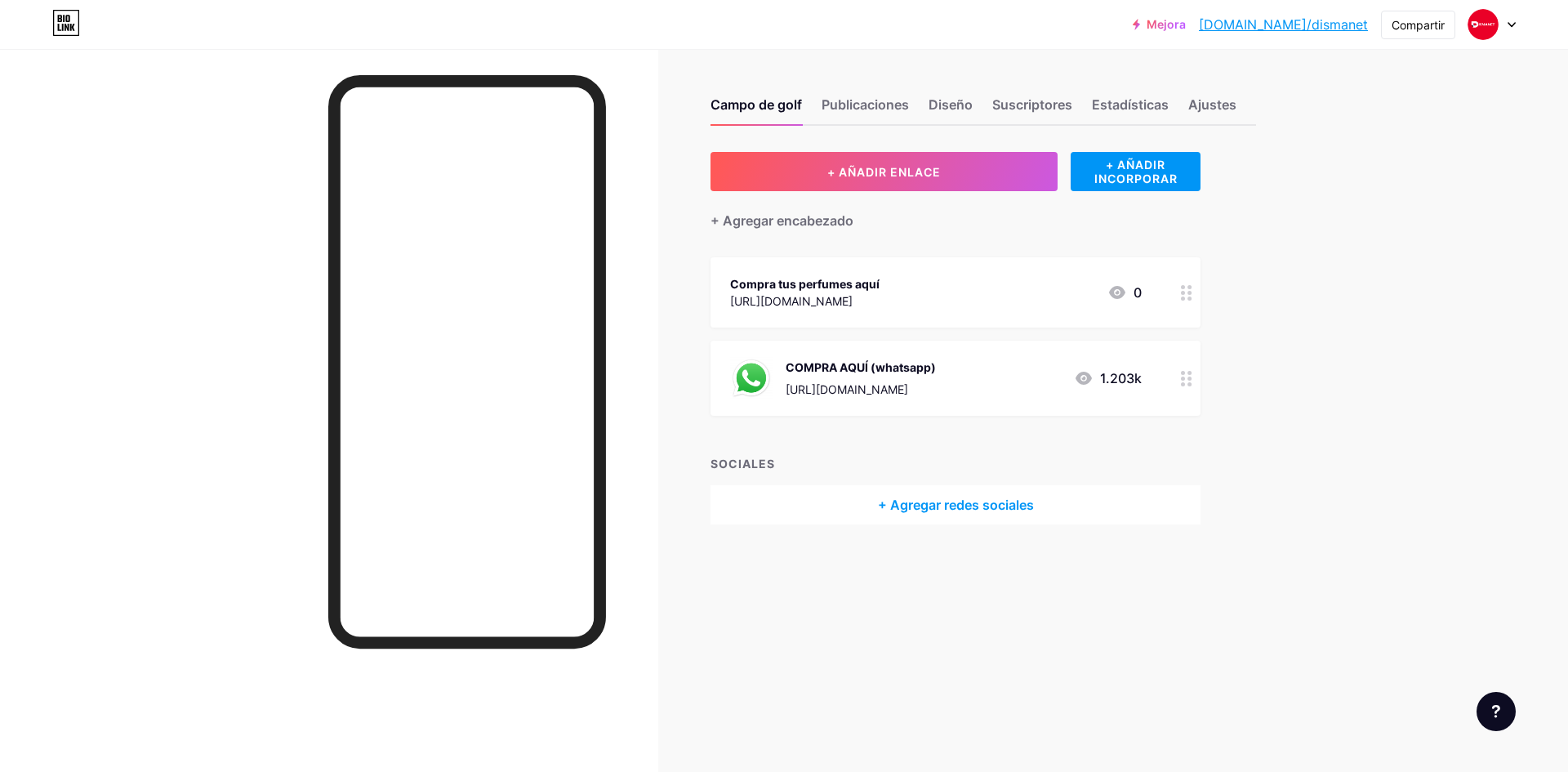
drag, startPoint x: 846, startPoint y: 387, endPoint x: 814, endPoint y: 297, distance: 95.5
click at [814, 297] on span "Compra tus perfumes aquí https://wa.link/dcor3i 0 COMPRA AQUÍ (whatsapp) https:…" at bounding box center [955, 336] width 490 height 159
click at [1027, 426] on div "+ AÑADIR ENLACE + AÑADIR INCORPORAR + Agregar encabezado Compra tus perfumes aq…" at bounding box center [955, 338] width 490 height 373
click at [988, 387] on div "COMPRA AQUÍ (whatsapp) https://wa.link/gulo5r 1.203k" at bounding box center [936, 378] width 412 height 43
click at [940, 257] on div at bounding box center [933, 261] width 30 height 30
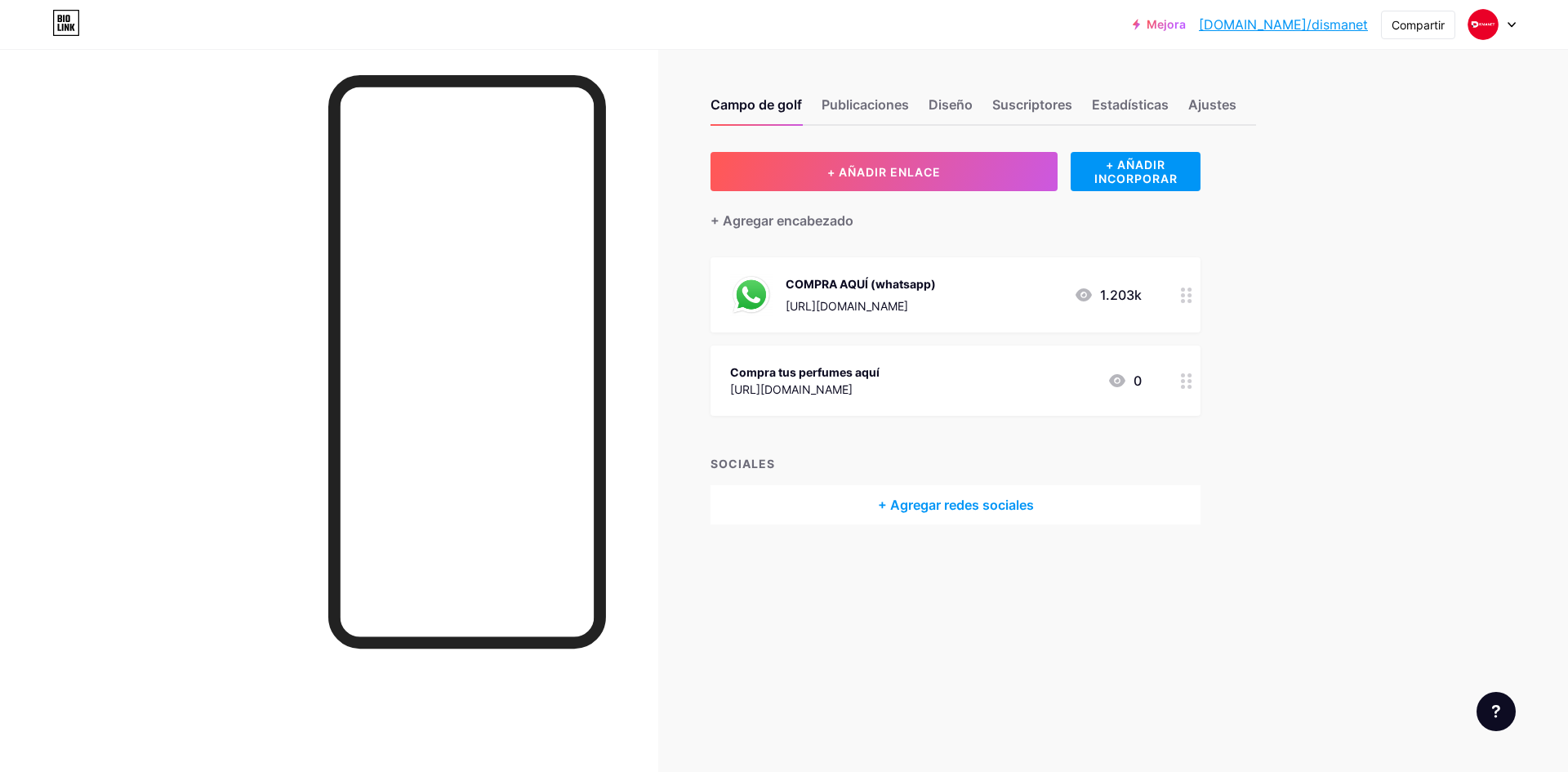
click at [1483, 393] on div "Mejora bio.link/disman... bio.link/dismanet Compartir Cambiar de cuenta DESMANT…" at bounding box center [784, 386] width 1568 height 772
click at [1183, 289] on circle at bounding box center [1183, 289] width 4 height 4
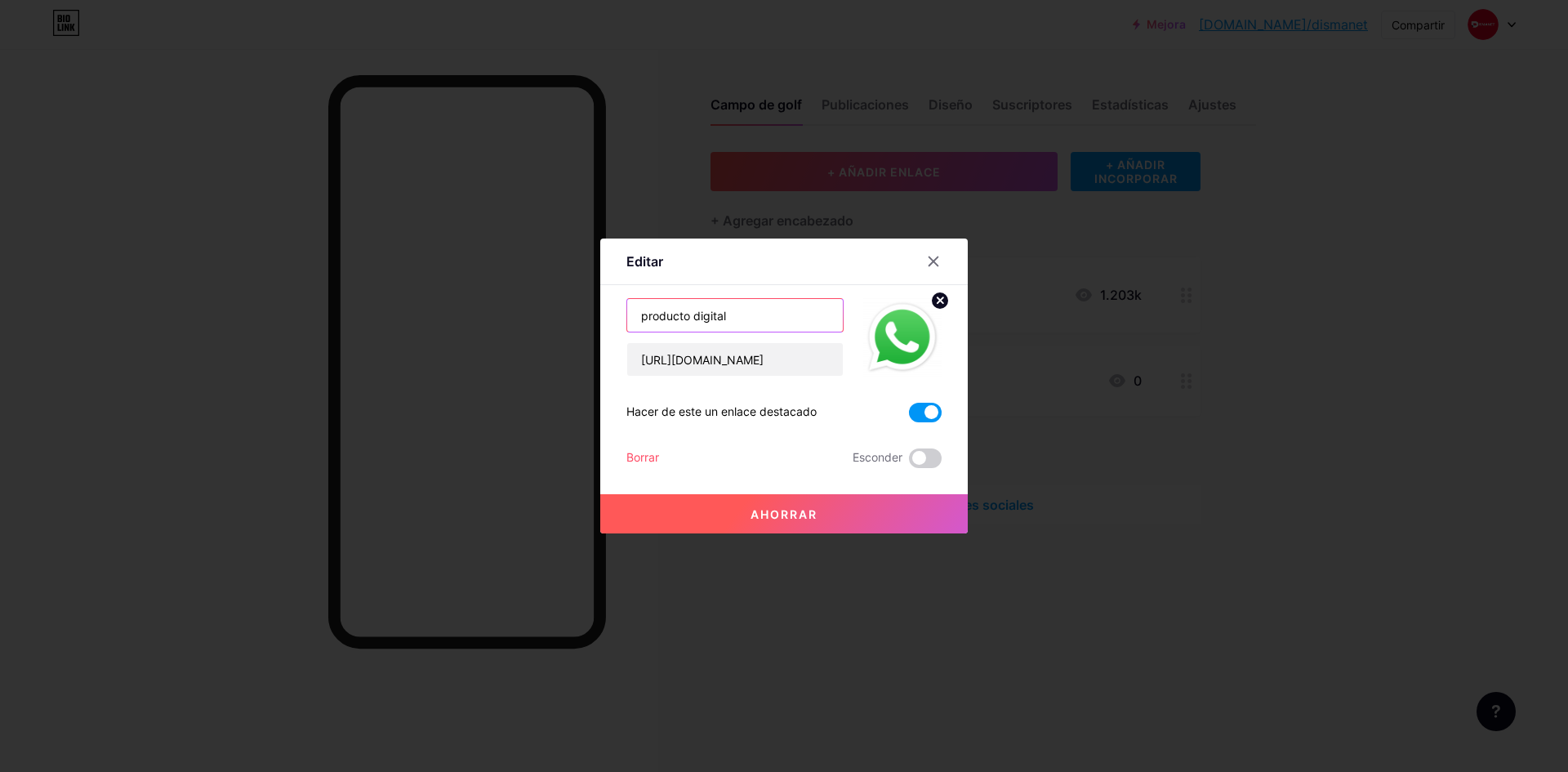
click at [757, 315] on input "producto digital" at bounding box center [735, 315] width 215 height 33
type input "p"
type input "compra tu servicio digital aqui"
click at [756, 513] on font "Ahorrar" at bounding box center [784, 514] width 67 height 14
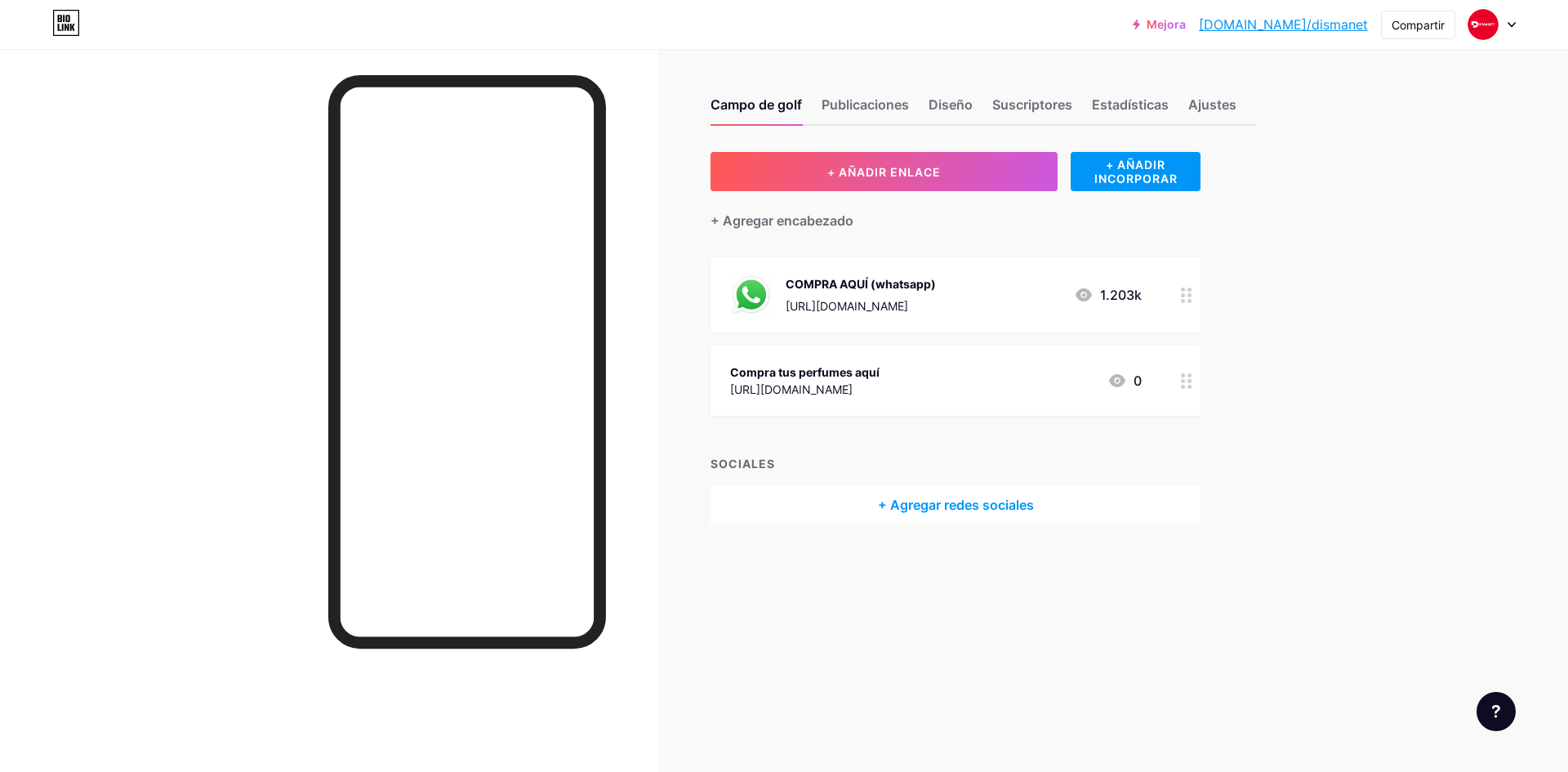
click at [1186, 391] on div at bounding box center [1187, 380] width 28 height 70
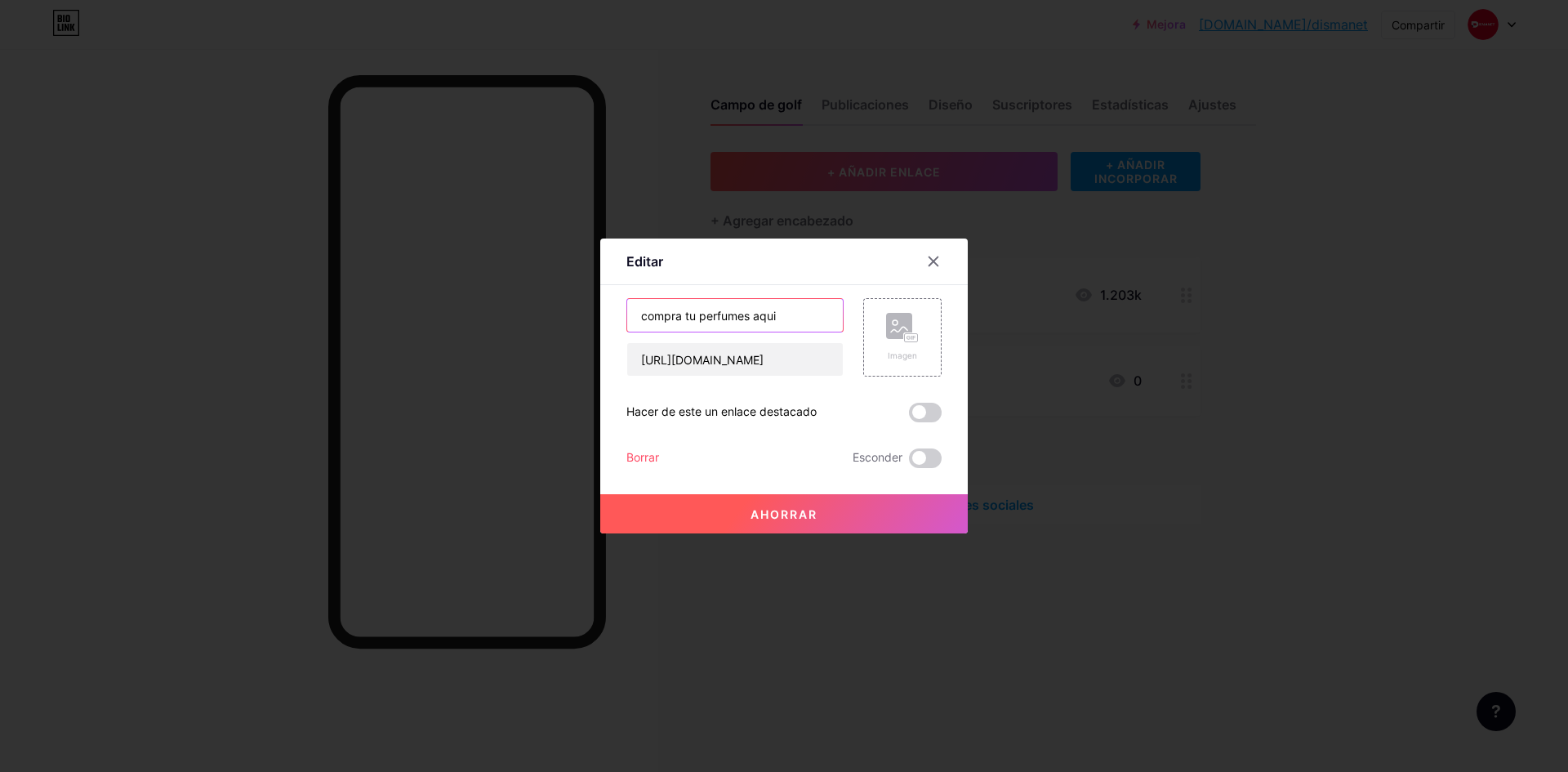
click at [750, 314] on input "compra tu perfumes aqui" at bounding box center [735, 315] width 215 height 33
type input "compra tu perfume aqui"
click at [925, 338] on div "Imagen" at bounding box center [902, 337] width 78 height 78
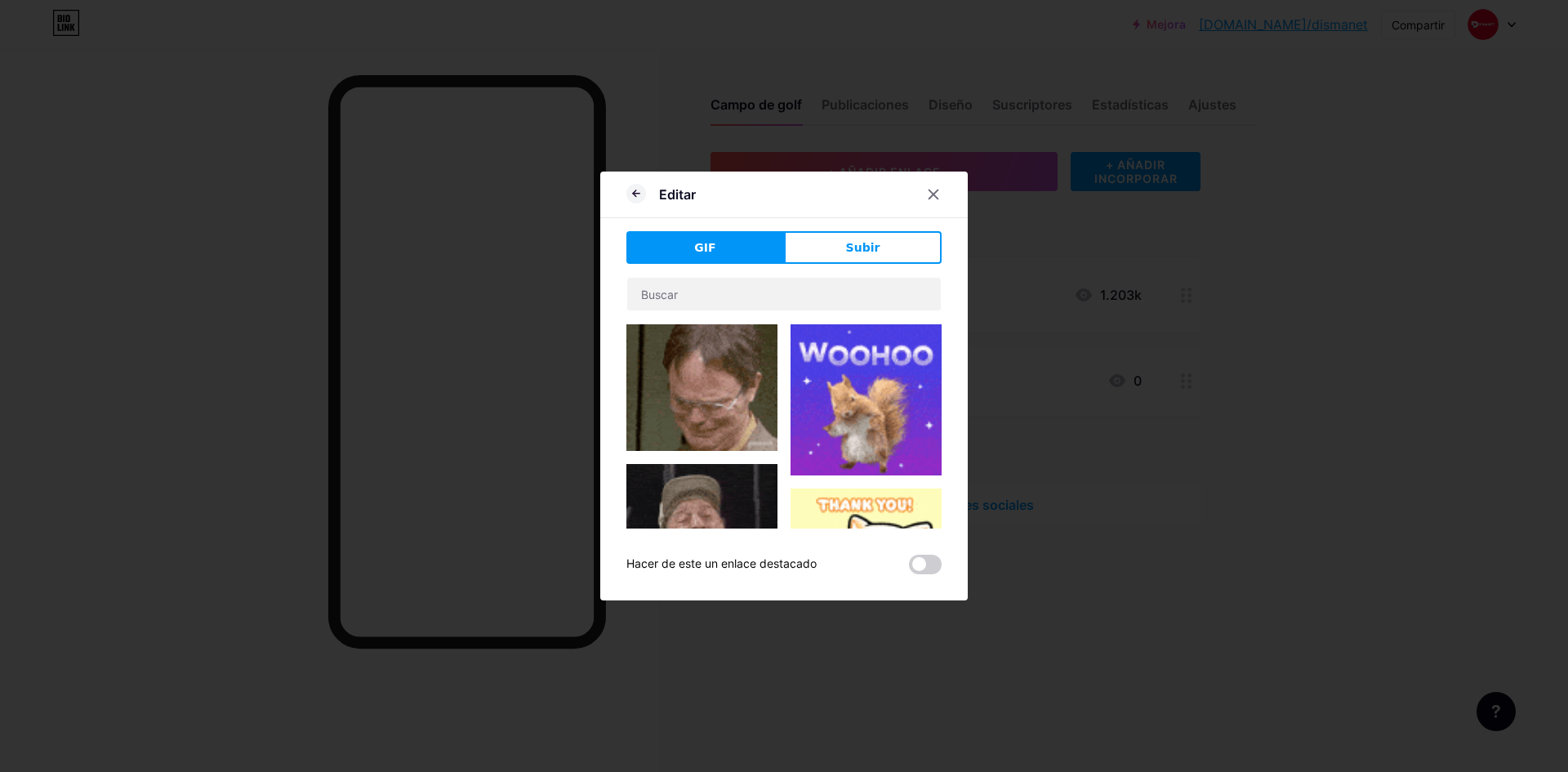
click at [850, 254] on font "Subir" at bounding box center [864, 247] width 35 height 13
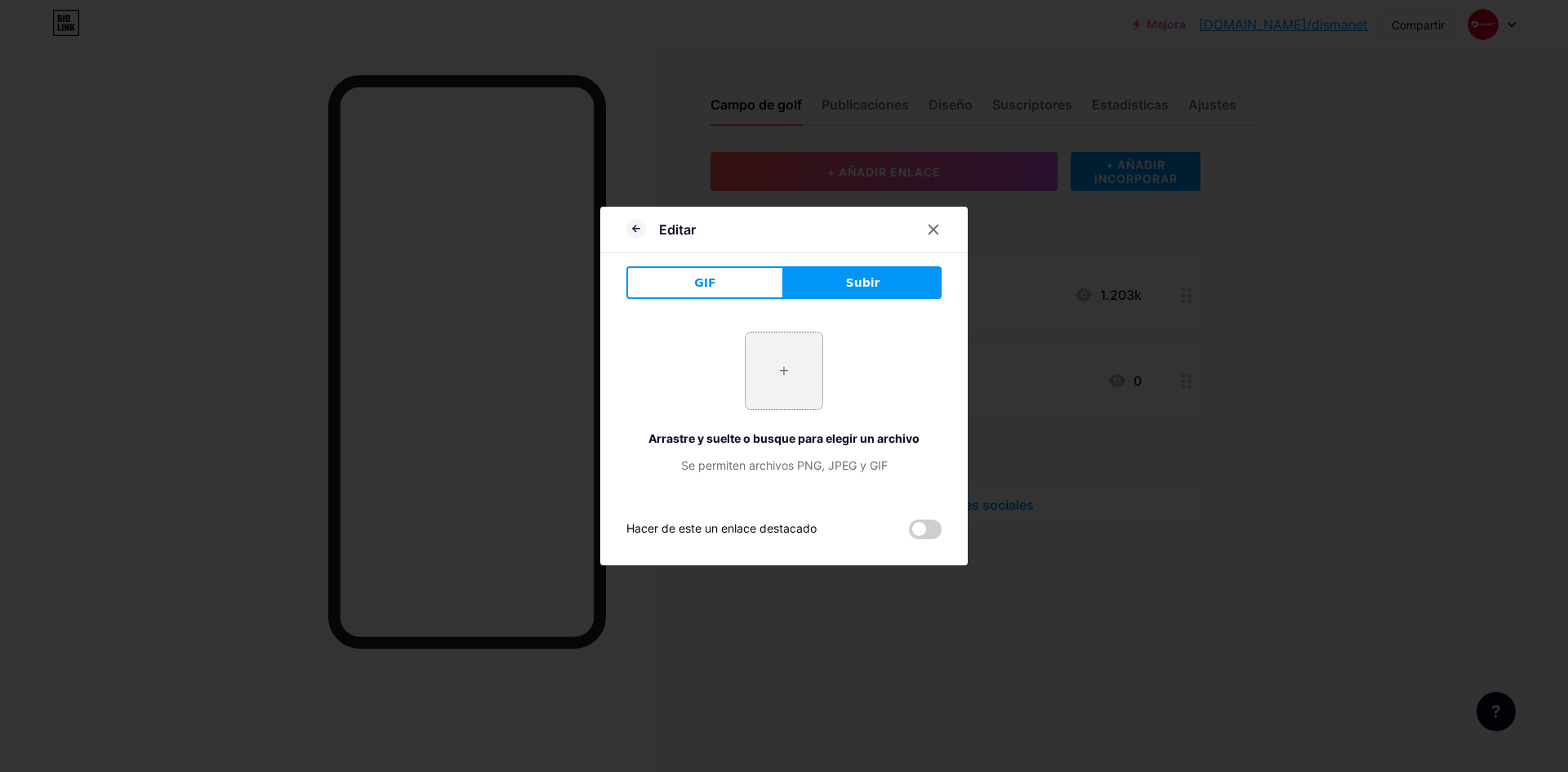
click at [774, 365] on input "file" at bounding box center [784, 371] width 76 height 76
type input "C:\fakepath\WhatsApp Image 2025-09-09 at 13.52.32.jpeg"
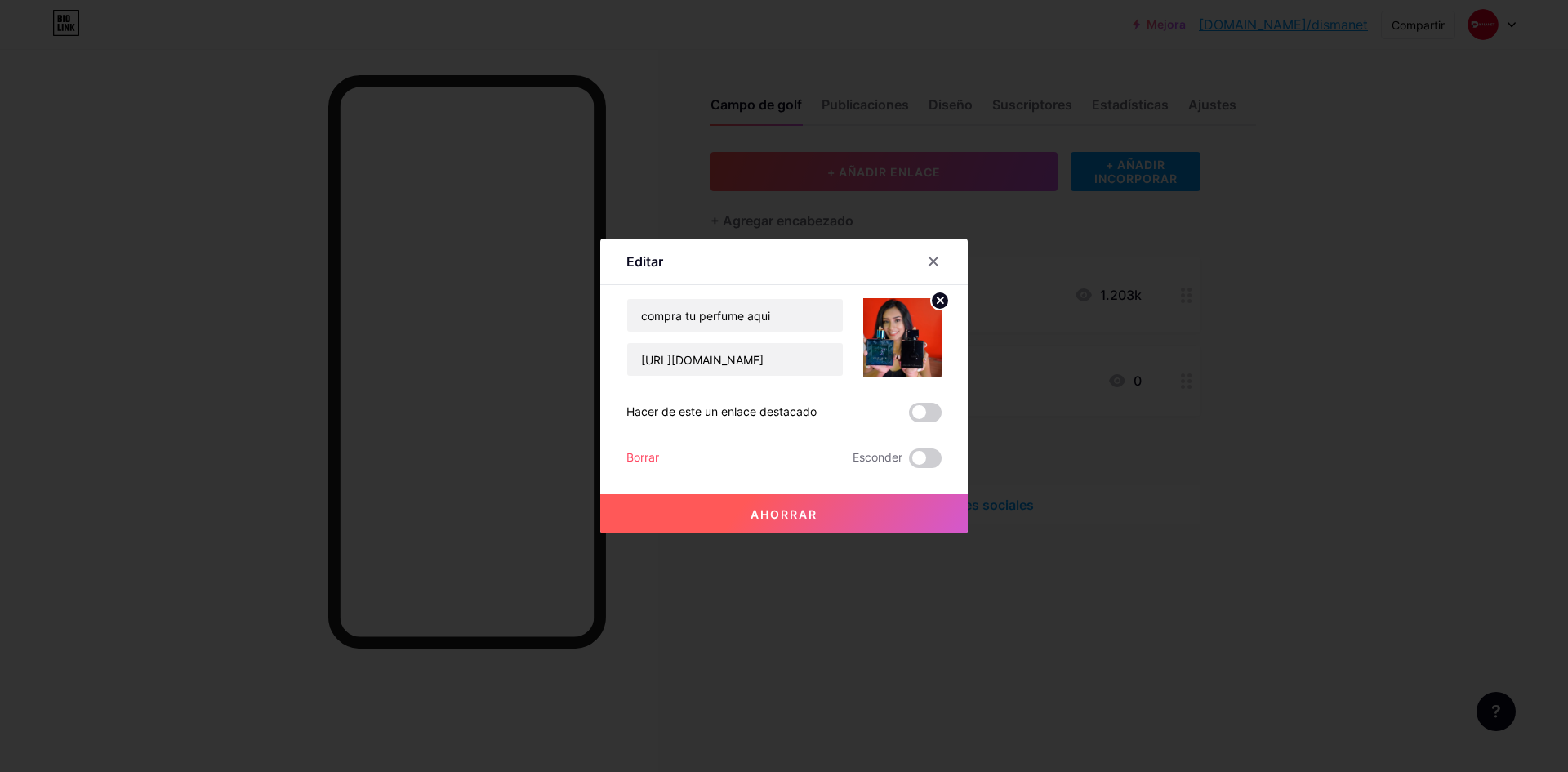
click at [779, 516] on font "Ahorrar" at bounding box center [784, 514] width 67 height 14
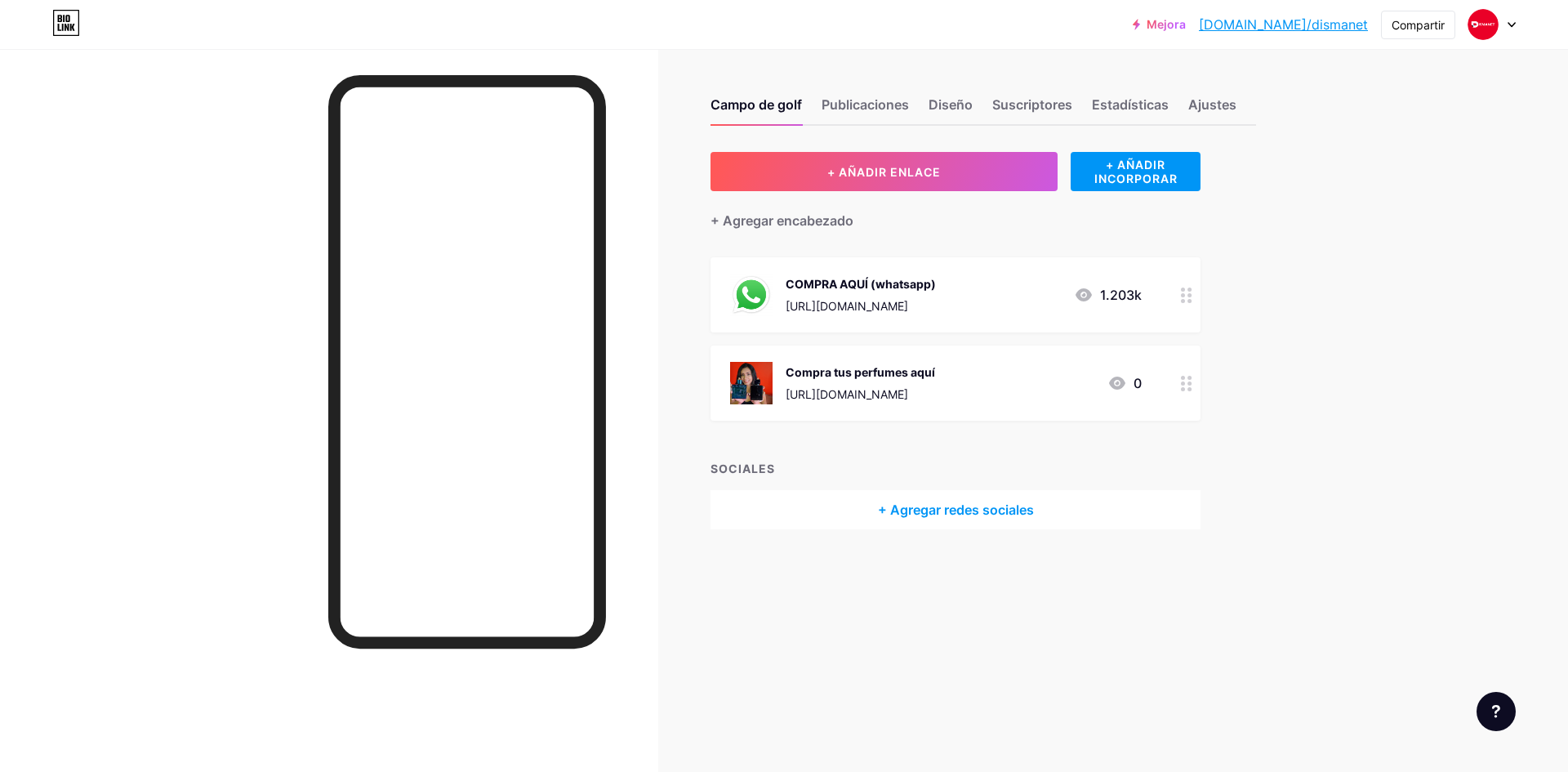
click at [910, 94] on div "Campo de golf Publicaciones Diseño Suscriptores Estadísticas Ajustes" at bounding box center [983, 97] width 545 height 57
click at [953, 103] on font "Diseño" at bounding box center [951, 104] width 44 height 16
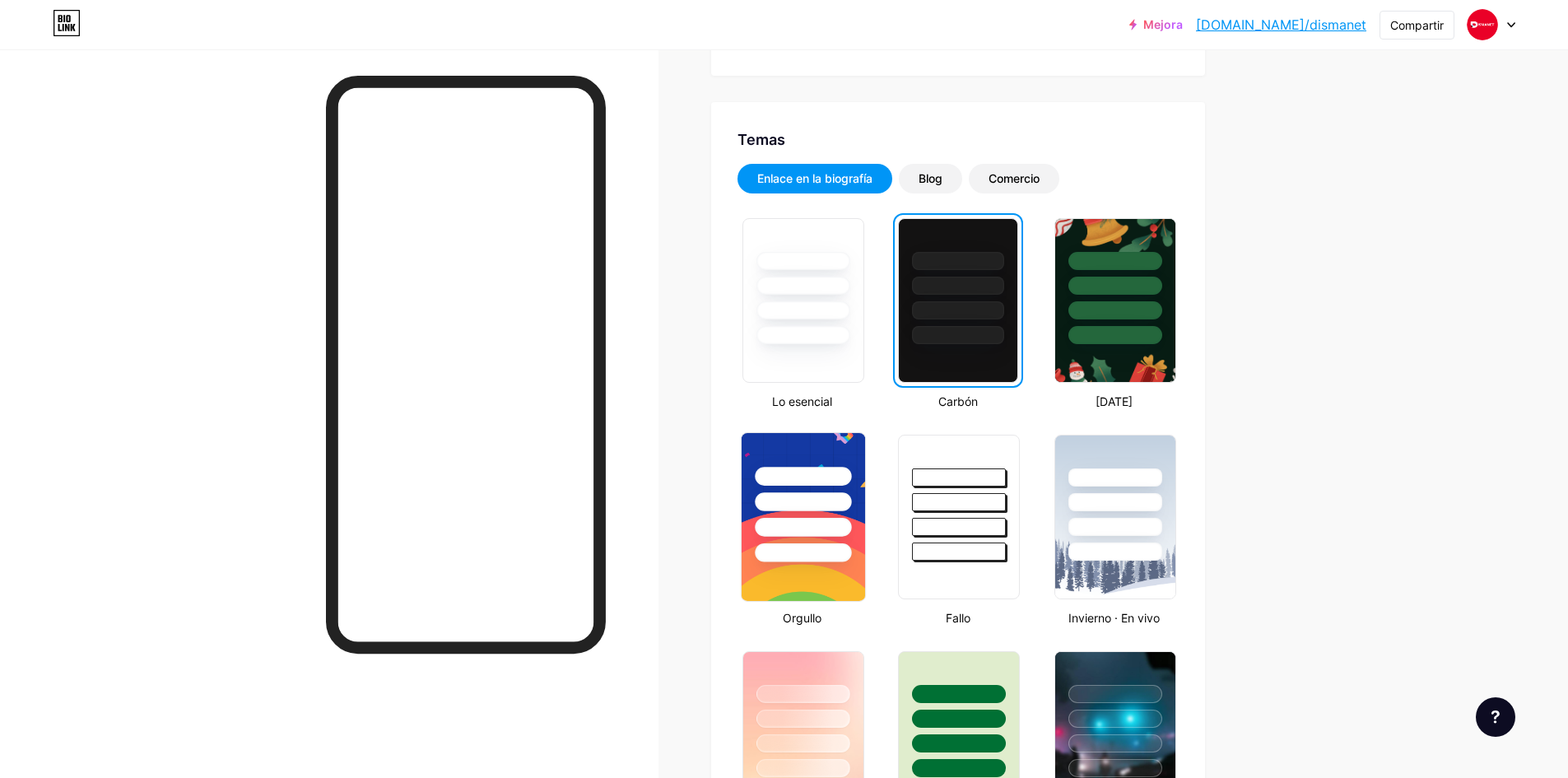
scroll to position [411, 0]
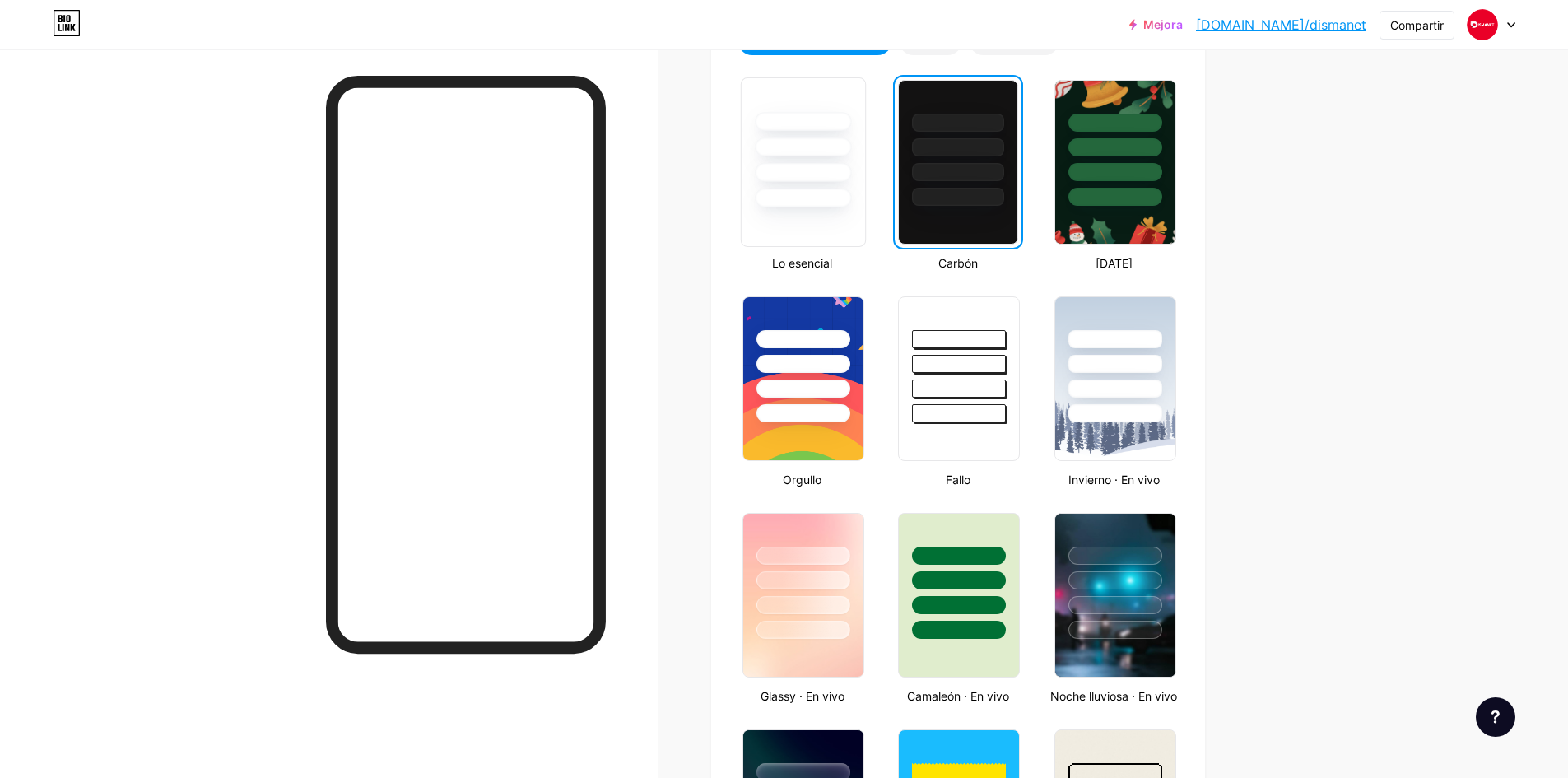
click at [799, 170] on div at bounding box center [803, 172] width 96 height 19
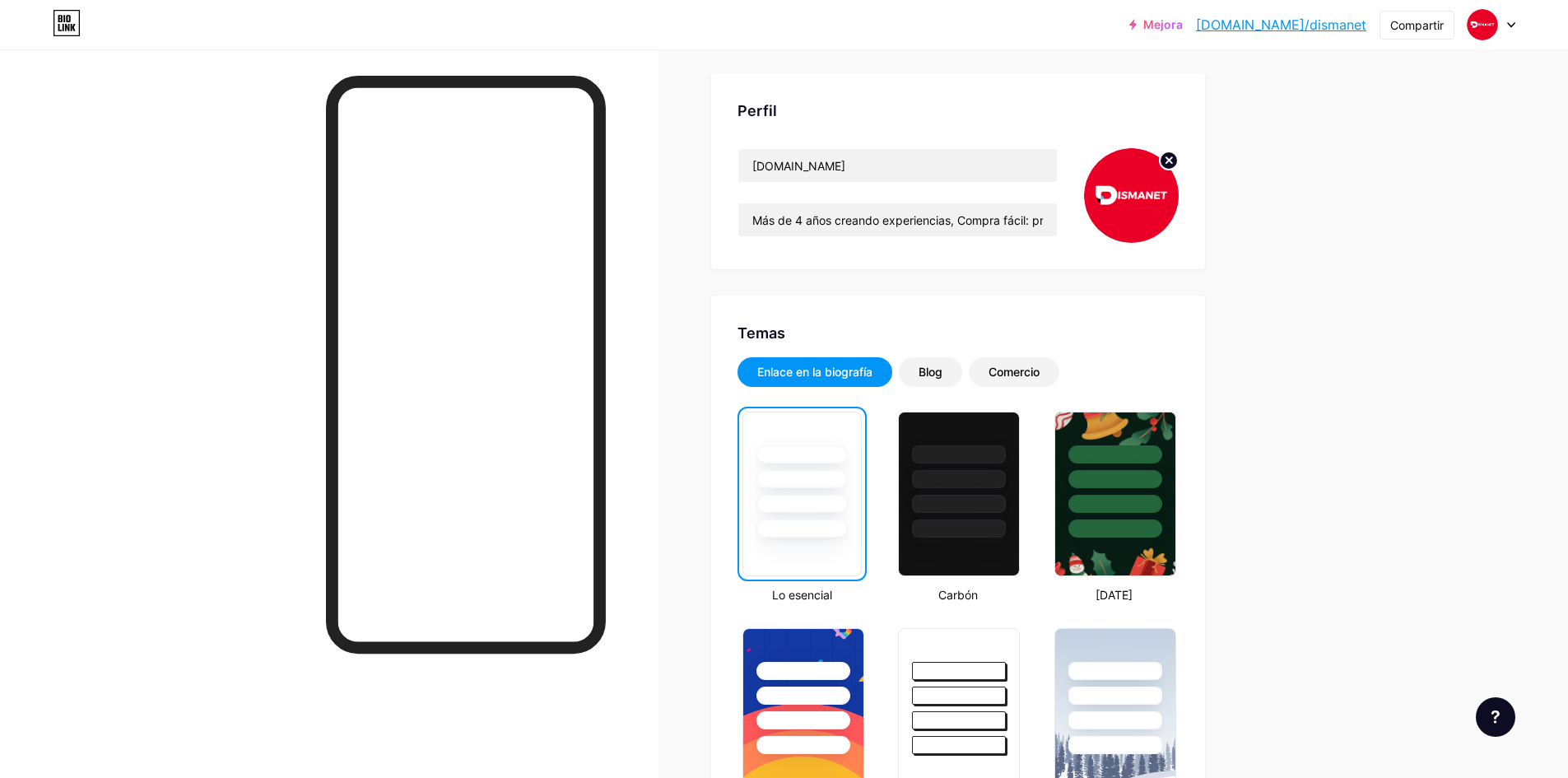
scroll to position [0, 0]
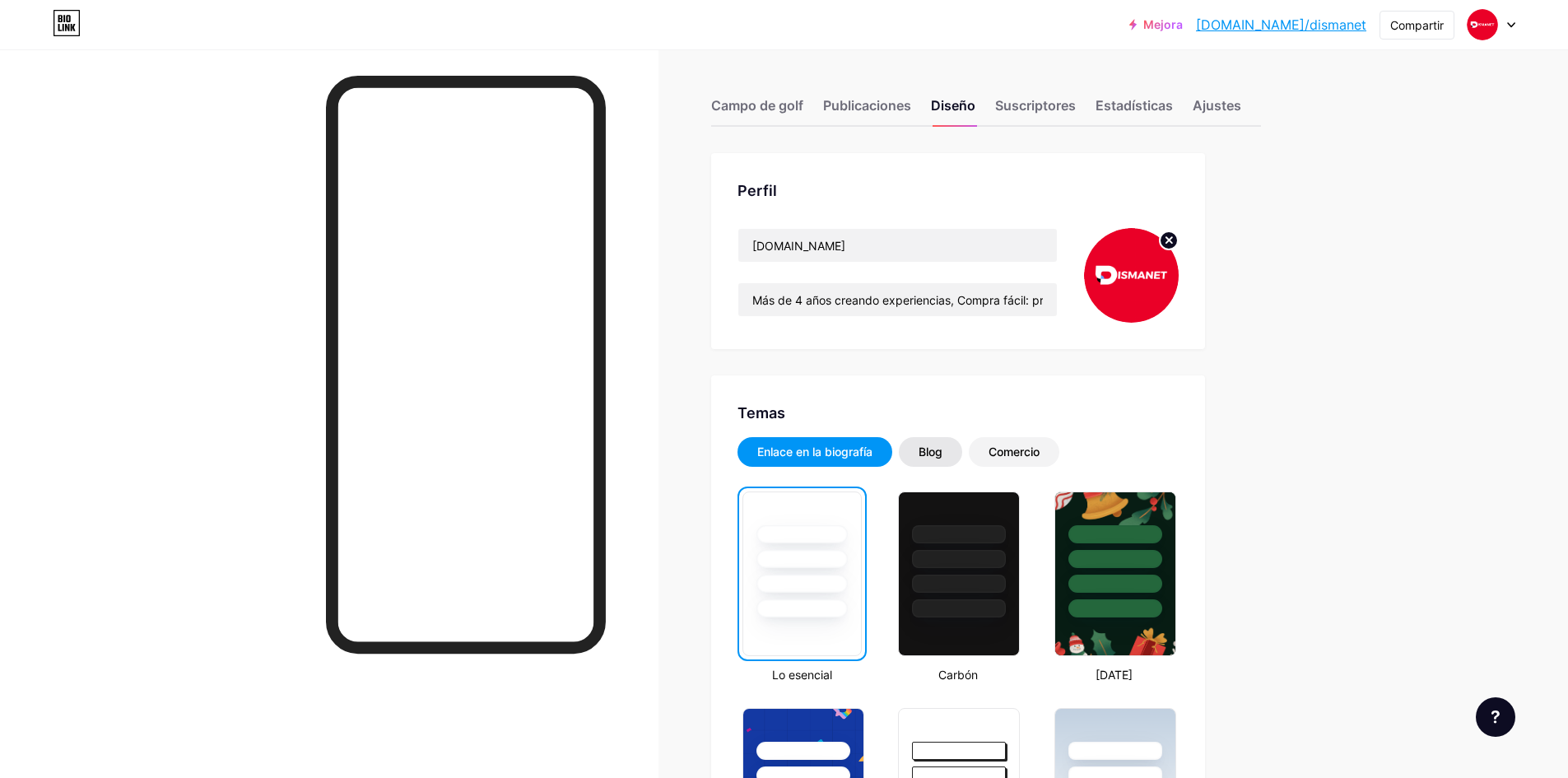
click at [942, 464] on div "Blog" at bounding box center [930, 452] width 63 height 30
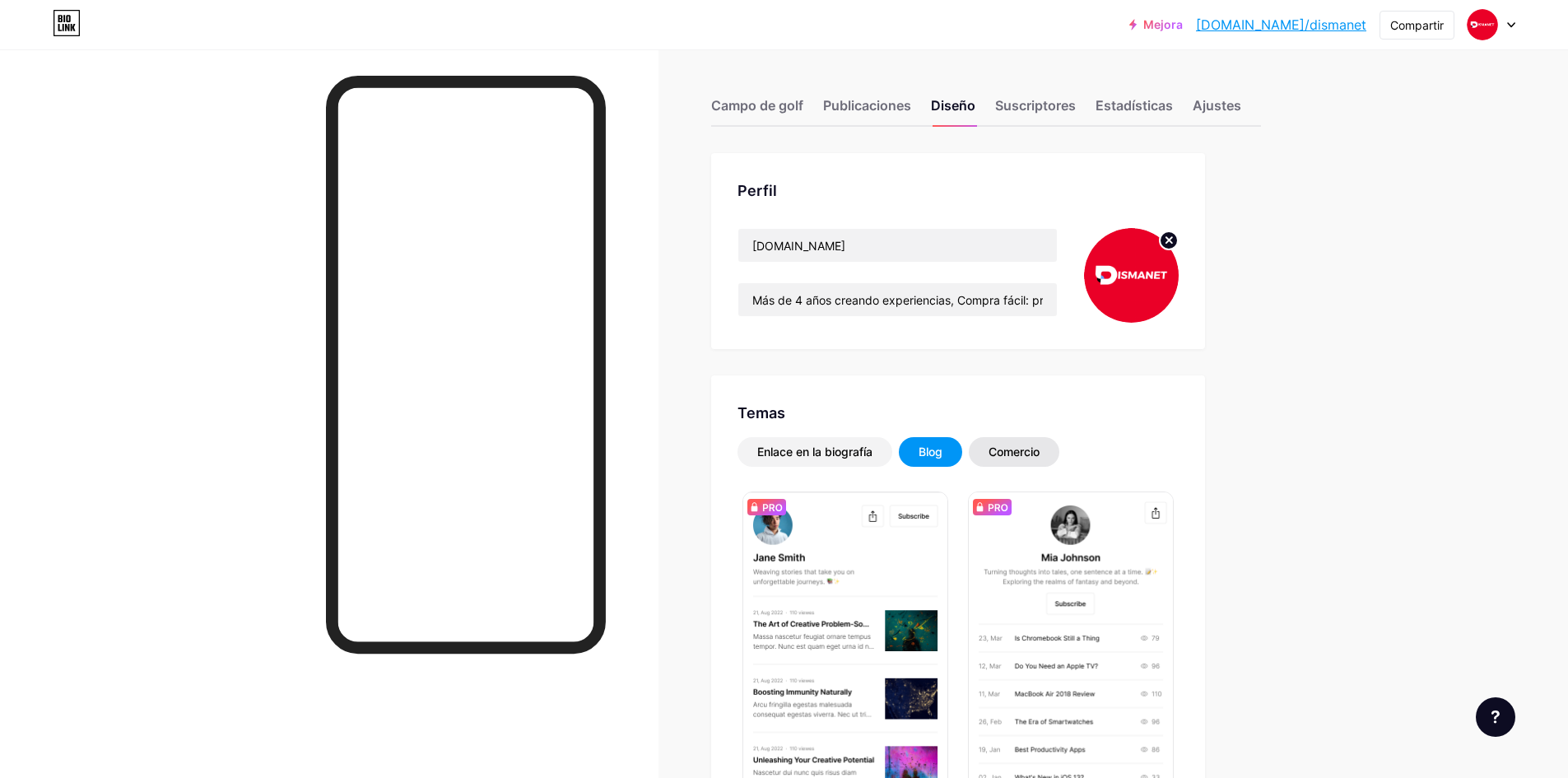
click at [1011, 454] on font "Comercio" at bounding box center [1014, 452] width 51 height 14
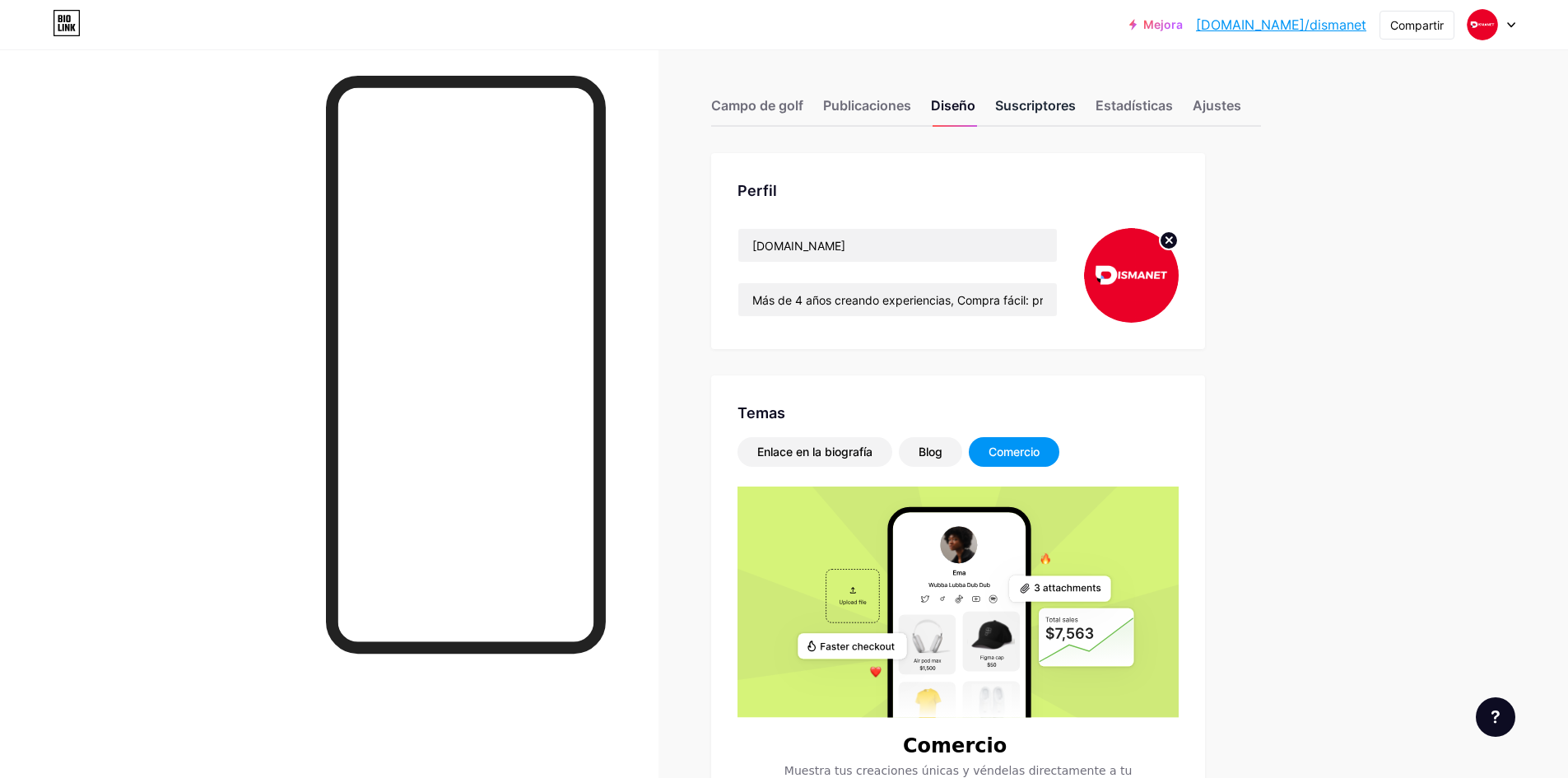
click at [1033, 98] on font "Suscriptores" at bounding box center [1035, 105] width 80 height 17
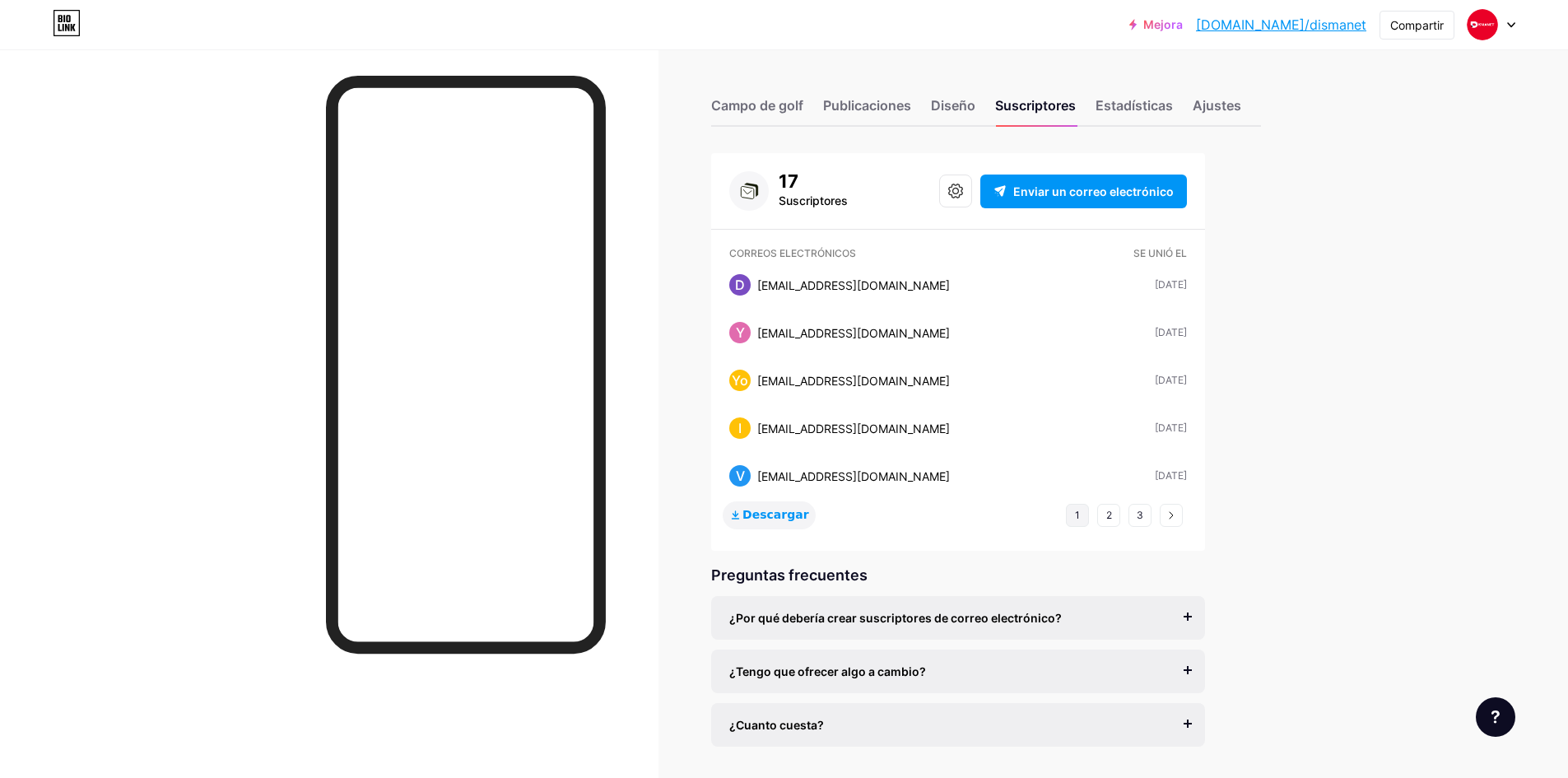
click at [779, 514] on font "Descargar" at bounding box center [775, 514] width 66 height 13
click at [962, 189] on icon at bounding box center [956, 191] width 15 height 15
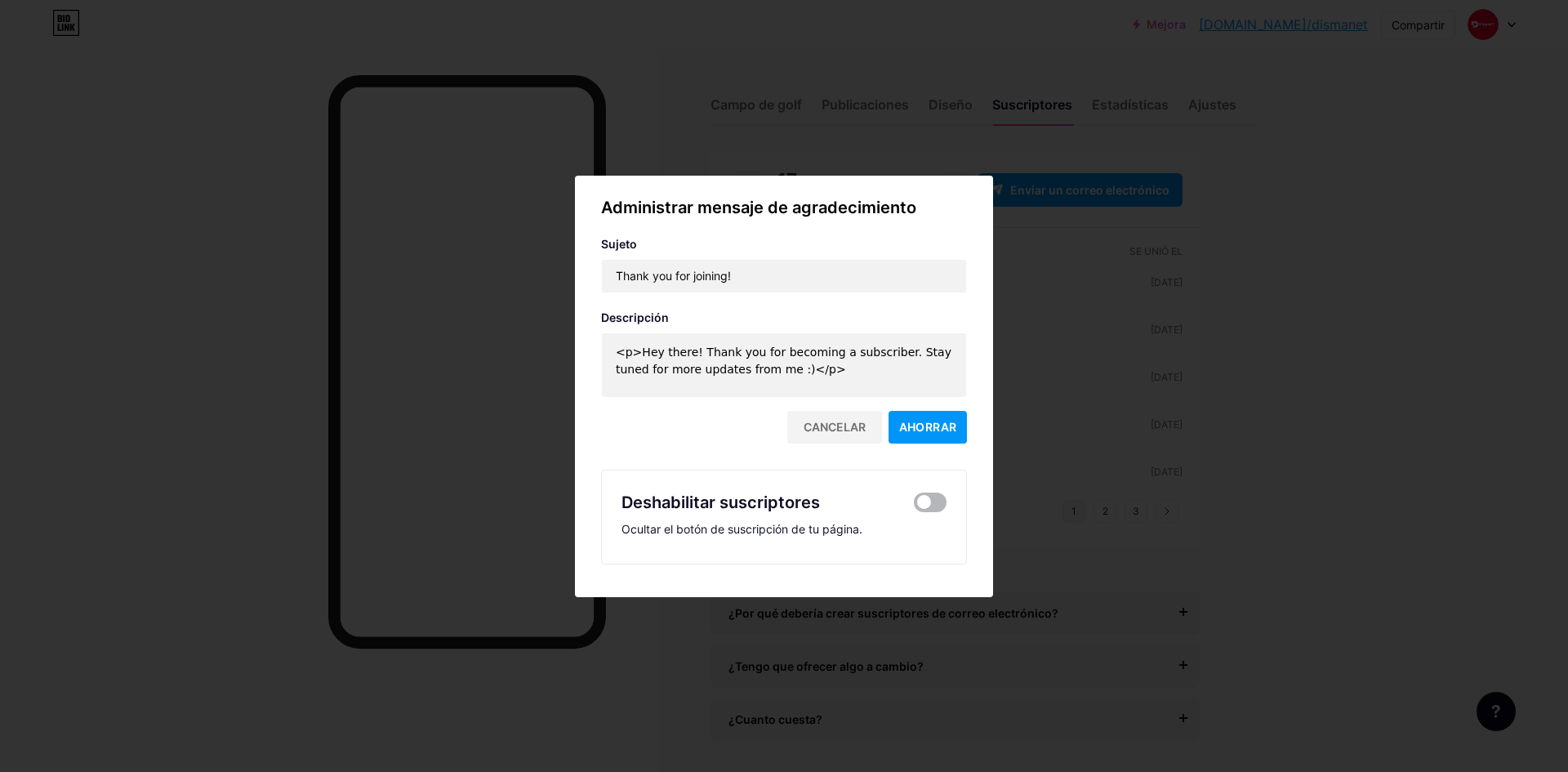
click at [925, 508] on span at bounding box center [931, 502] width 33 height 20
click at [914, 506] on input "checkbox" at bounding box center [914, 506] width 0 height 0
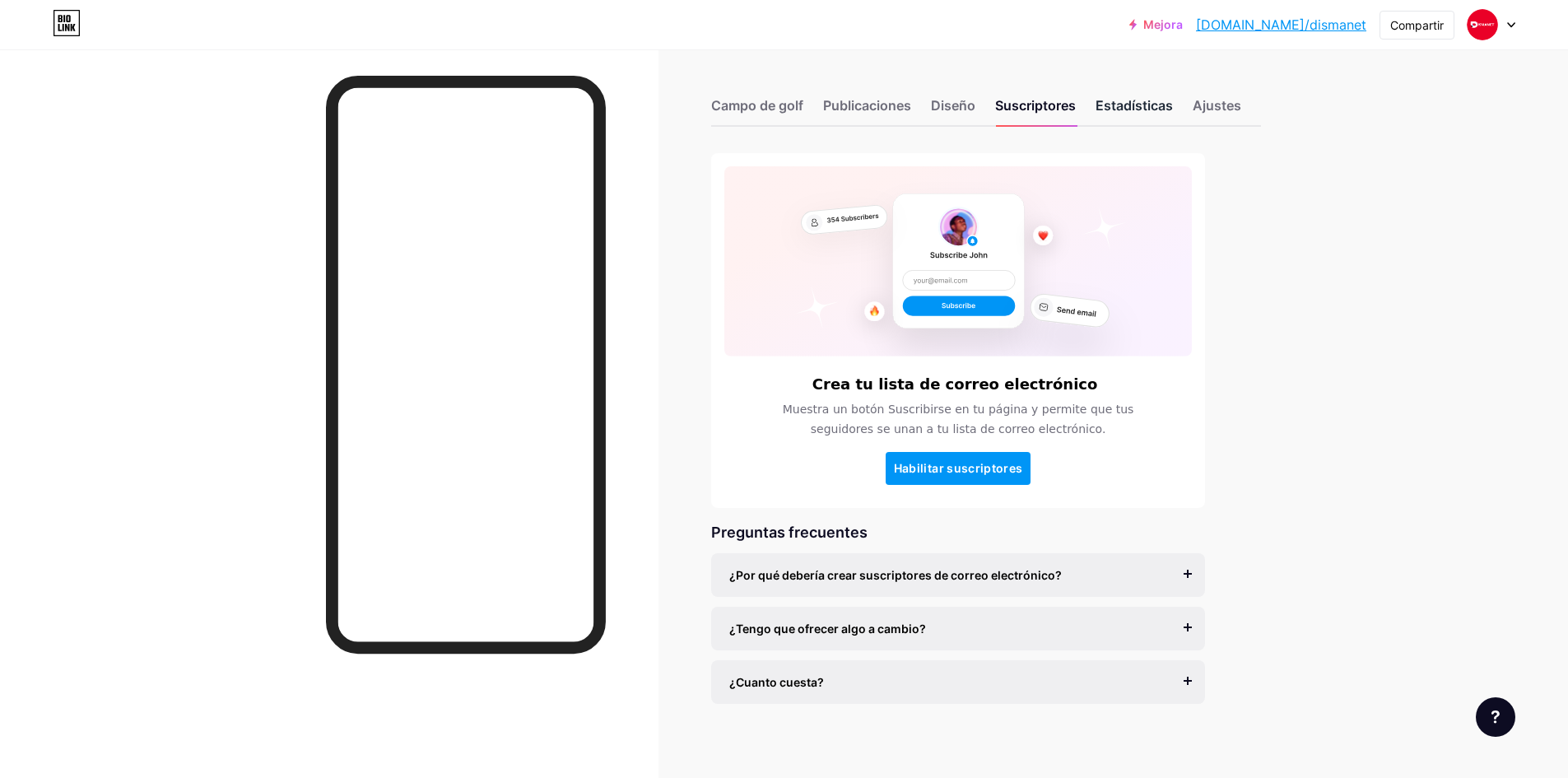
click at [1135, 116] on div "Estadísticas" at bounding box center [1134, 110] width 77 height 30
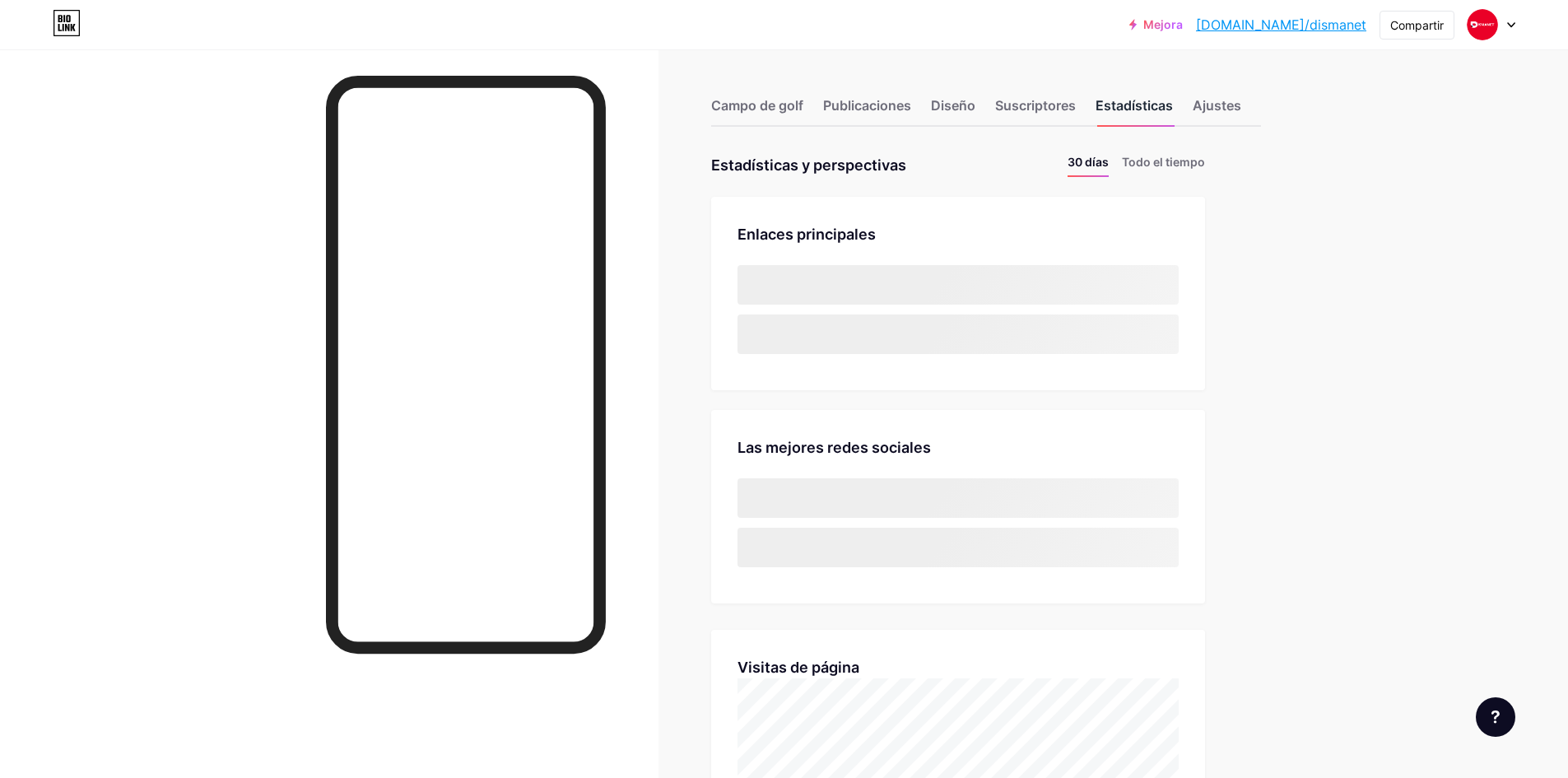
scroll to position [778, 1568]
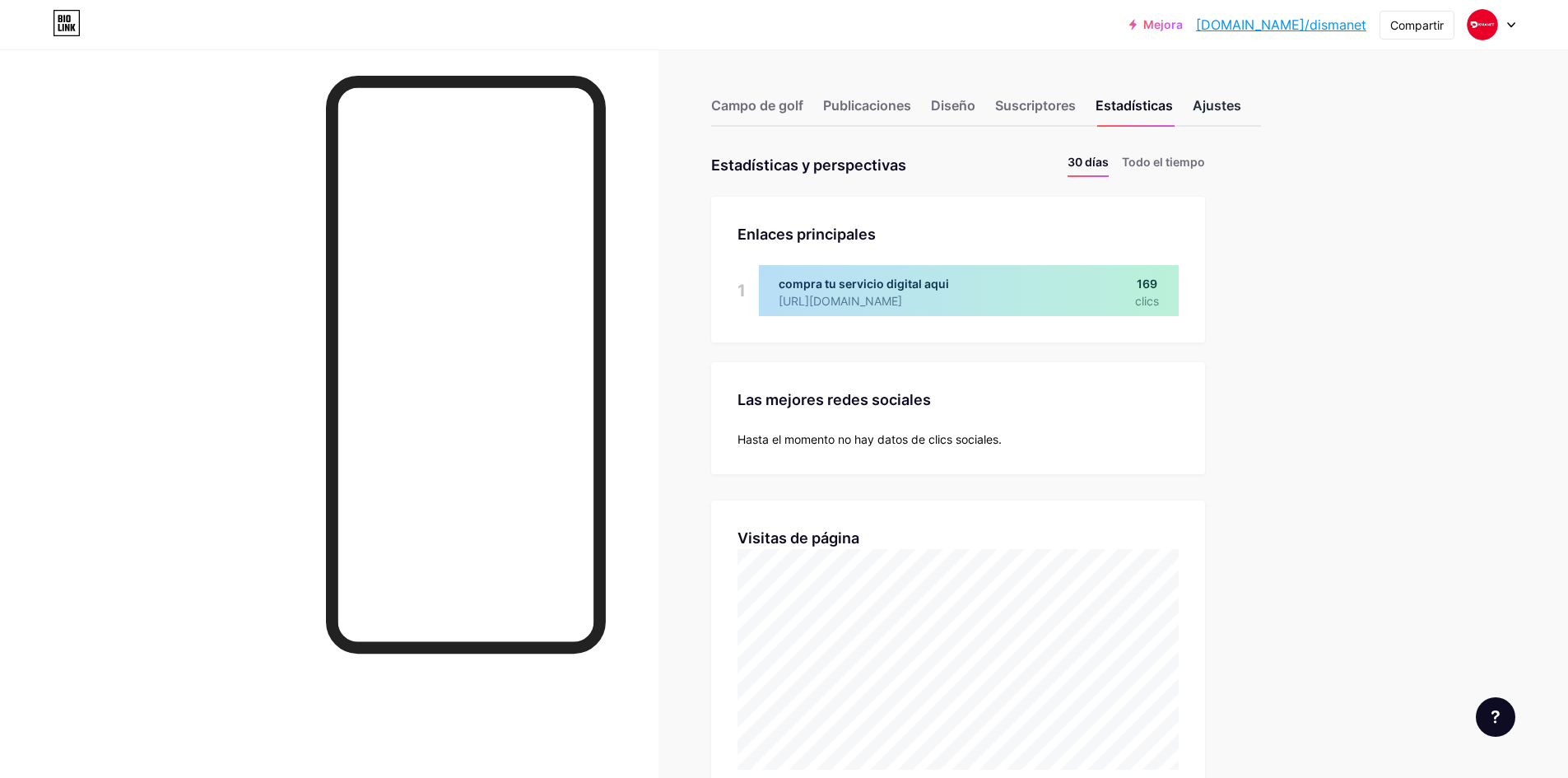
click at [1226, 101] on font "Ajustes" at bounding box center [1217, 105] width 49 height 17
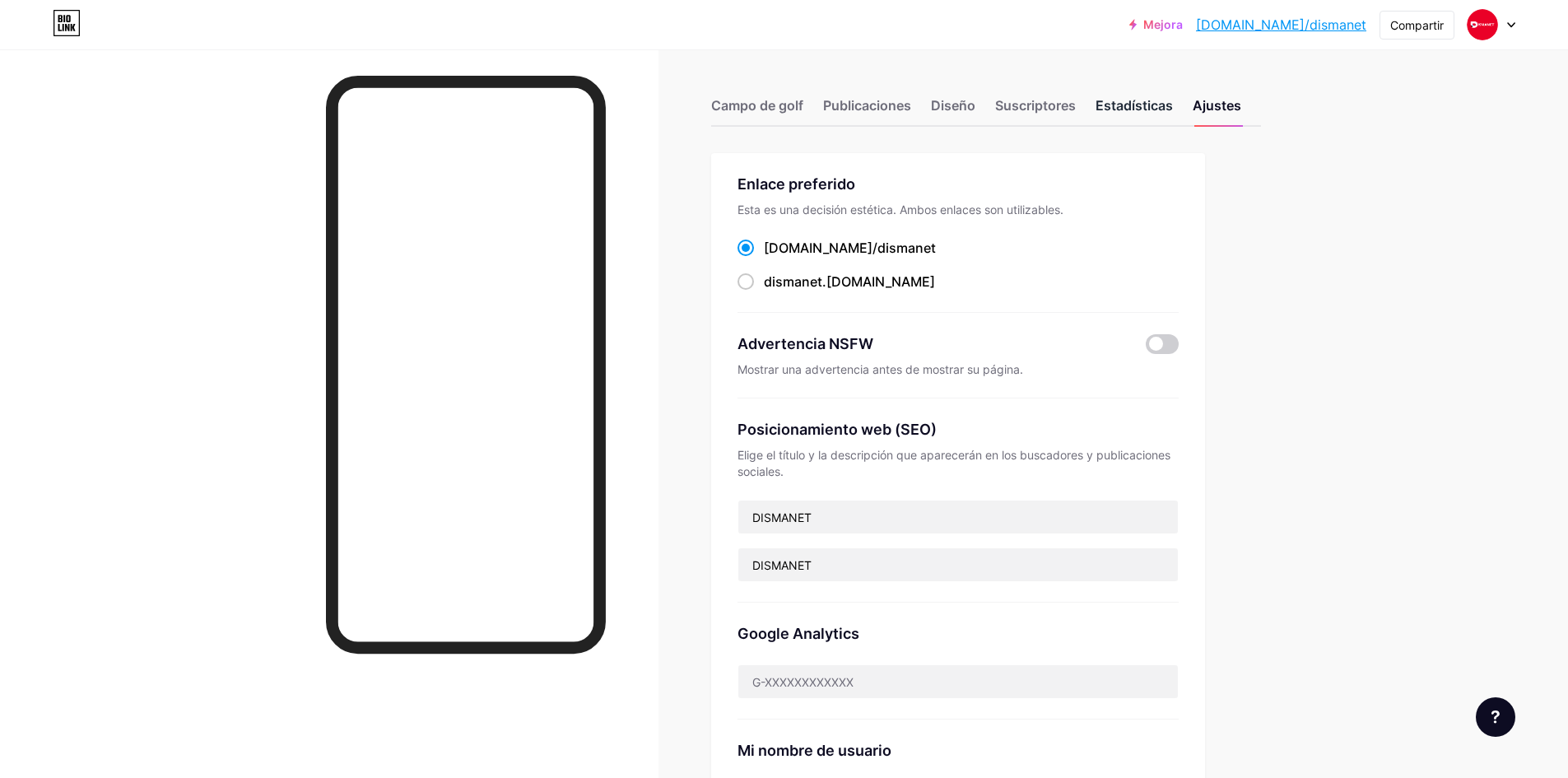
click at [1132, 100] on font "Estadísticas" at bounding box center [1134, 105] width 77 height 17
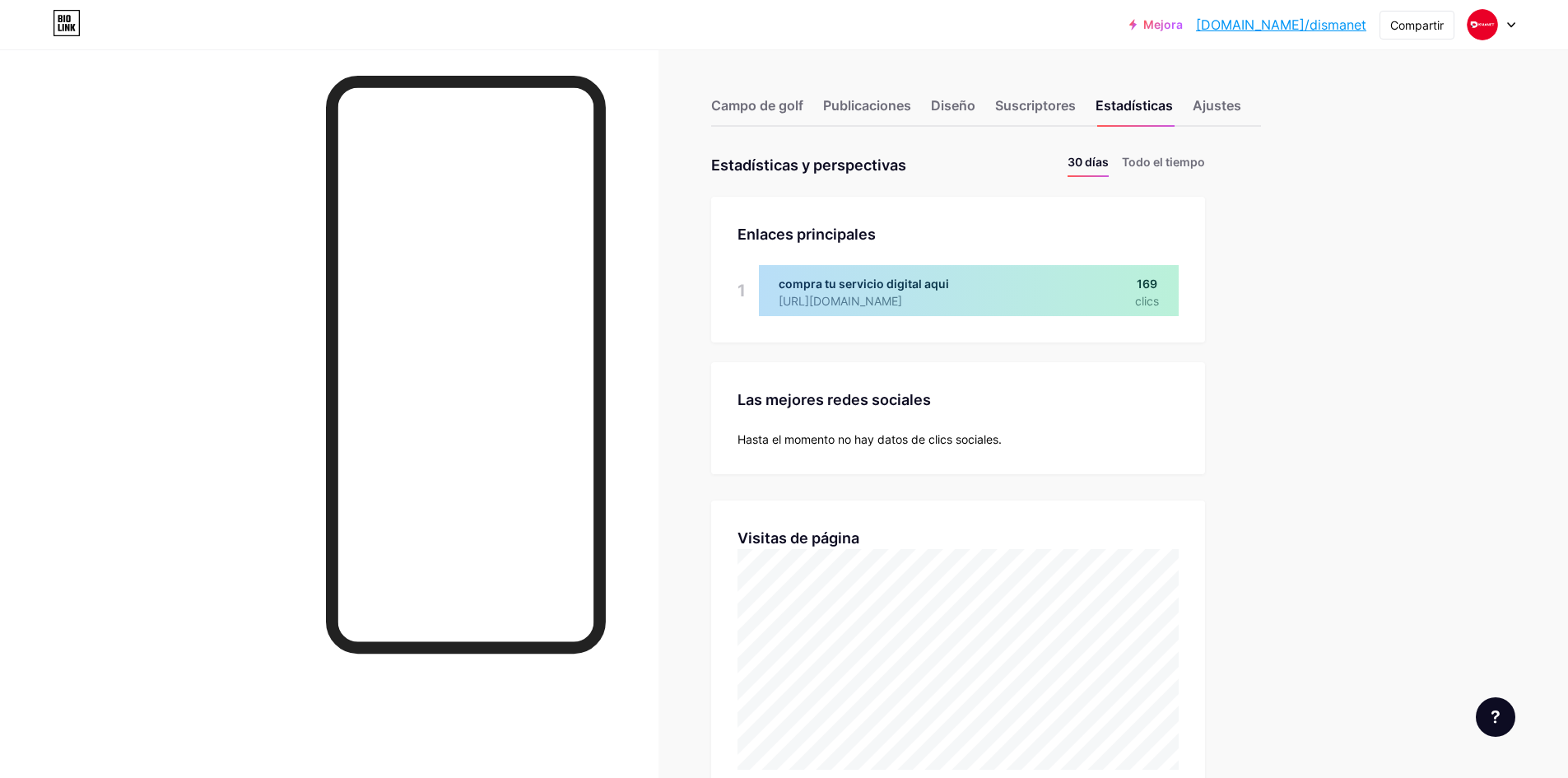
scroll to position [778, 1568]
click at [1026, 116] on div "Suscriptores" at bounding box center [1035, 110] width 80 height 30
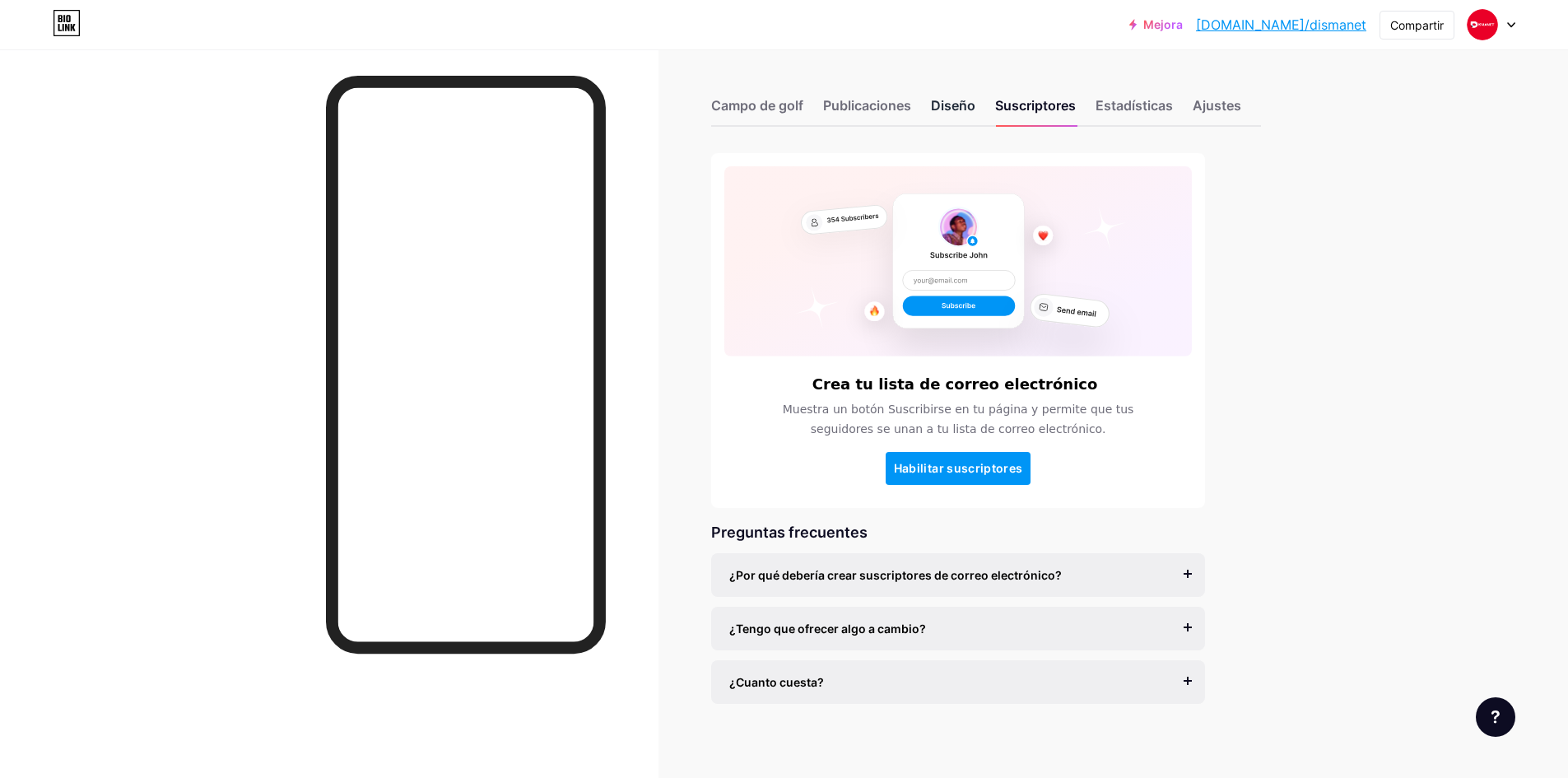
click at [961, 112] on font "Diseño" at bounding box center [953, 105] width 45 height 17
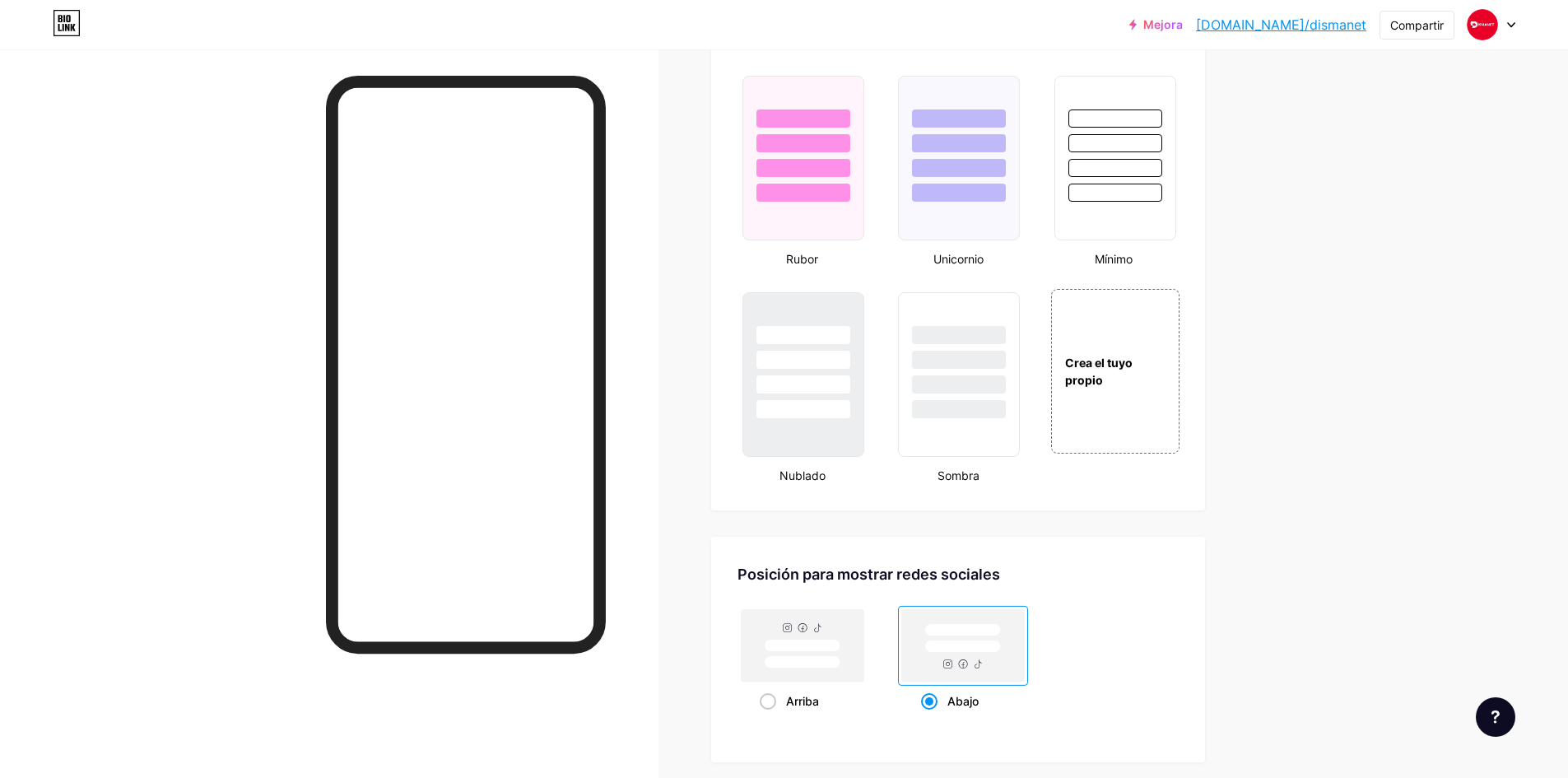
scroll to position [1729, 0]
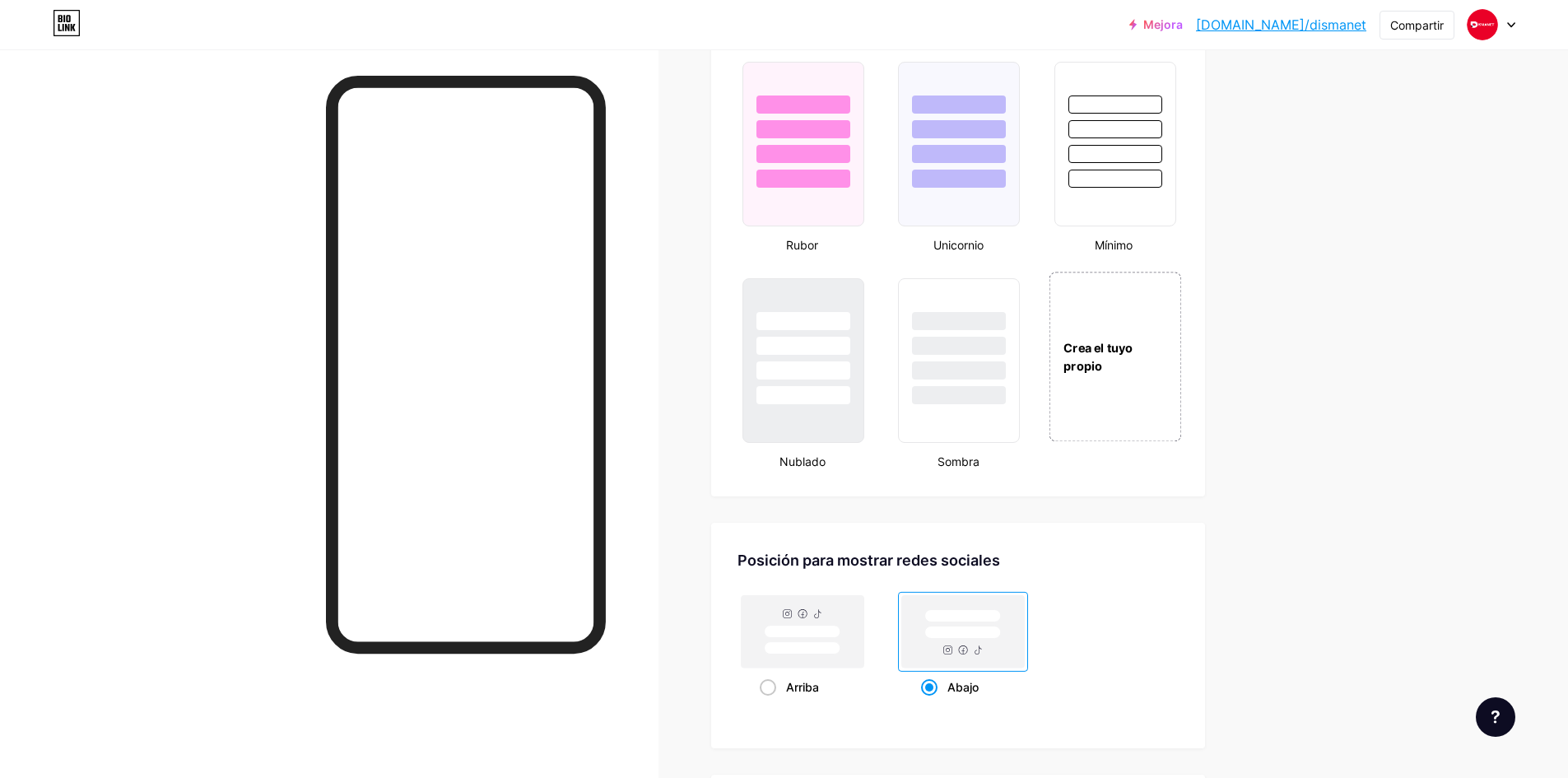
click at [1110, 337] on div "Crea el tuyo propio" at bounding box center [1115, 356] width 132 height 170
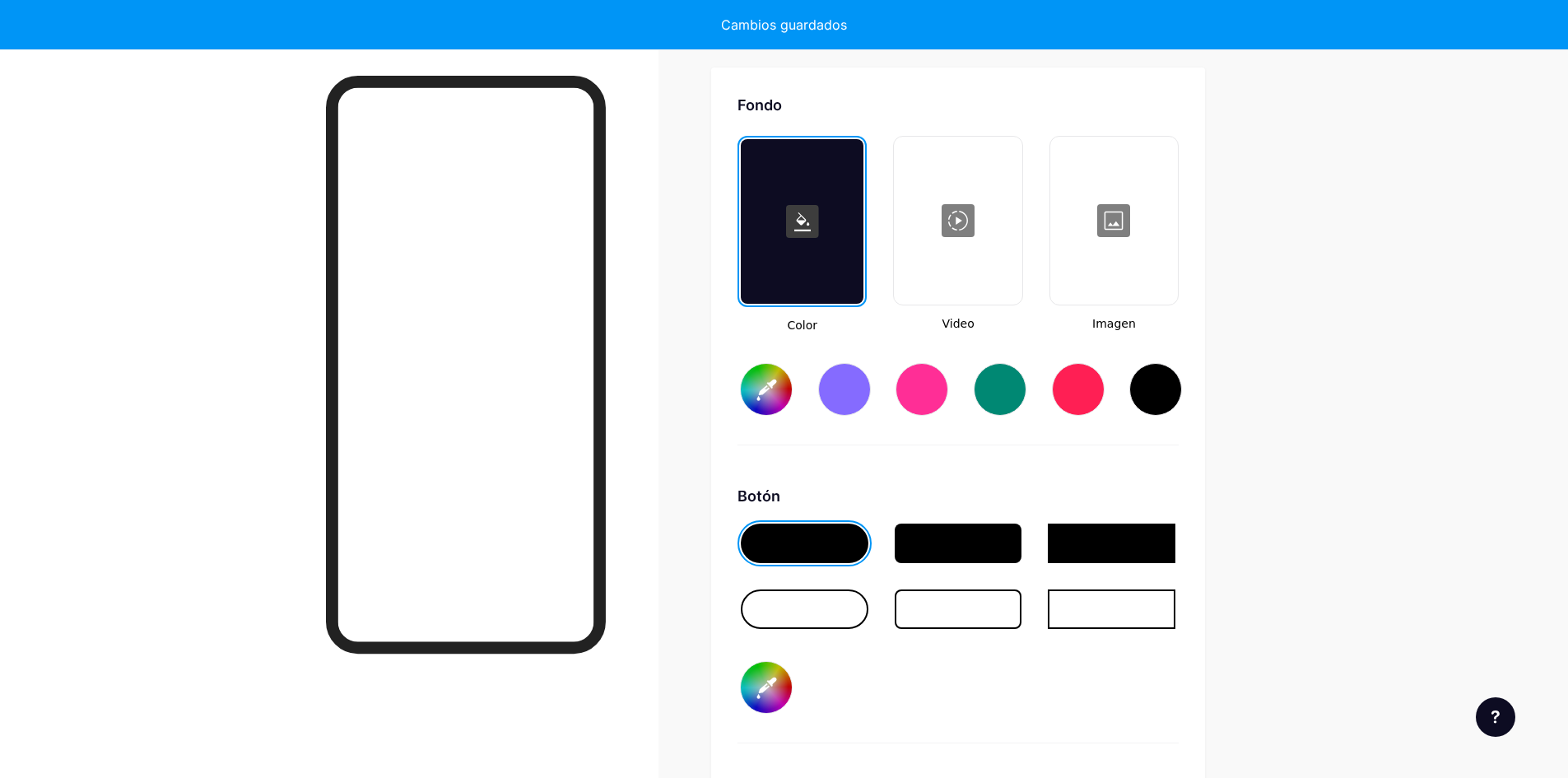
scroll to position [2186, 0]
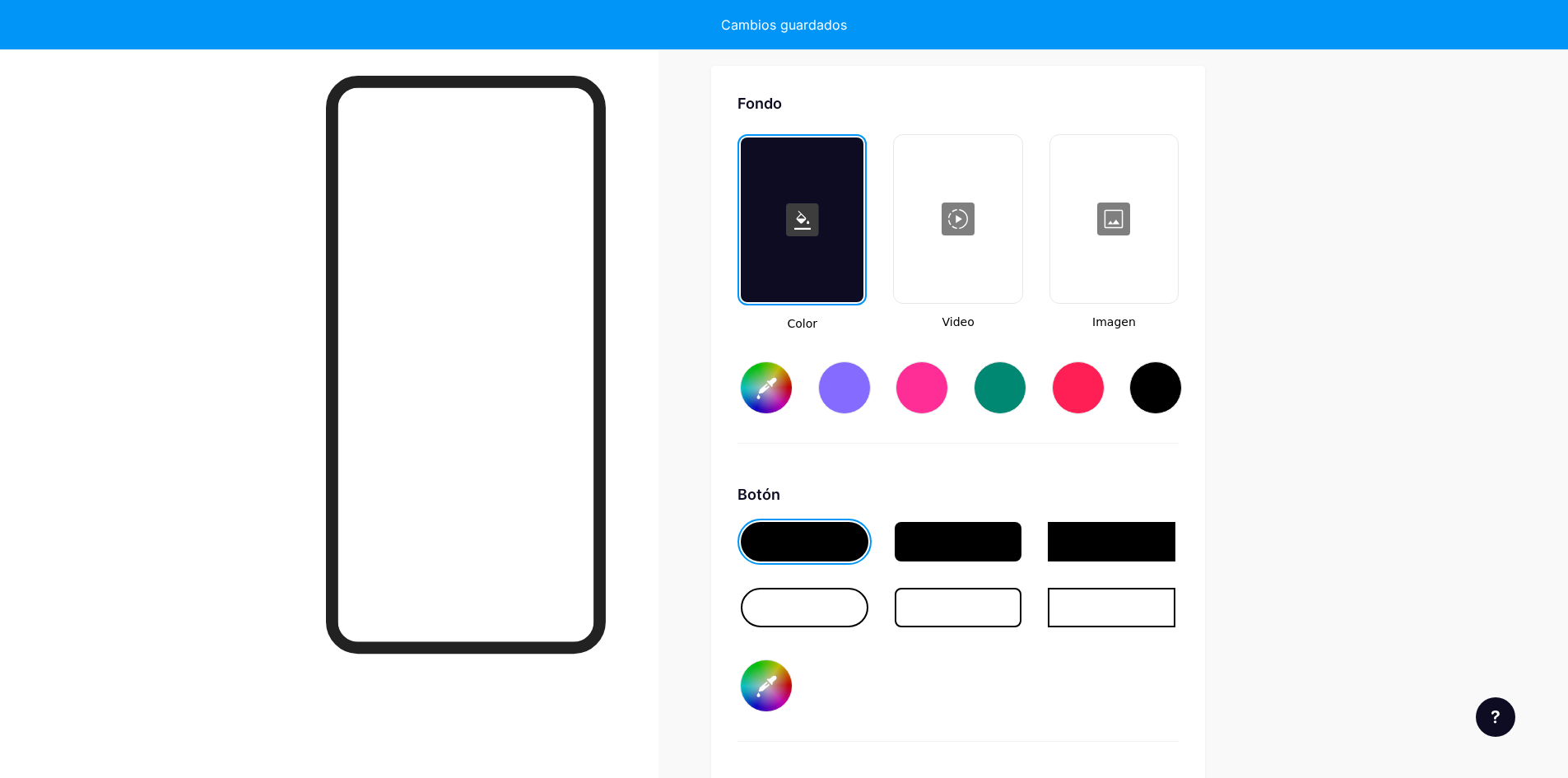
type input "#ffffff"
type input "#000000"
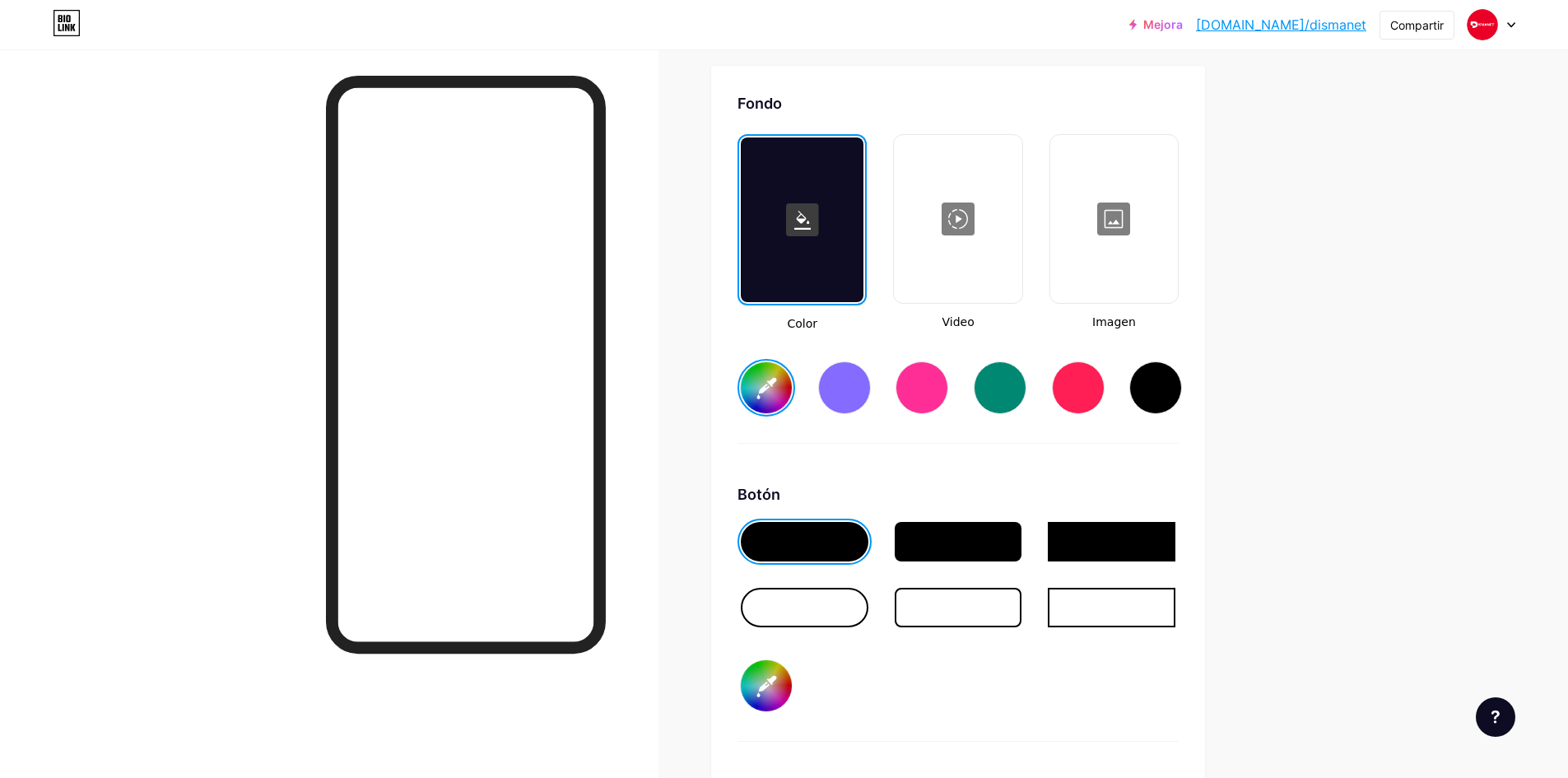
click at [1089, 396] on div at bounding box center [1078, 388] width 52 height 53
click at [792, 403] on input "#ff1f54" at bounding box center [766, 388] width 51 height 51
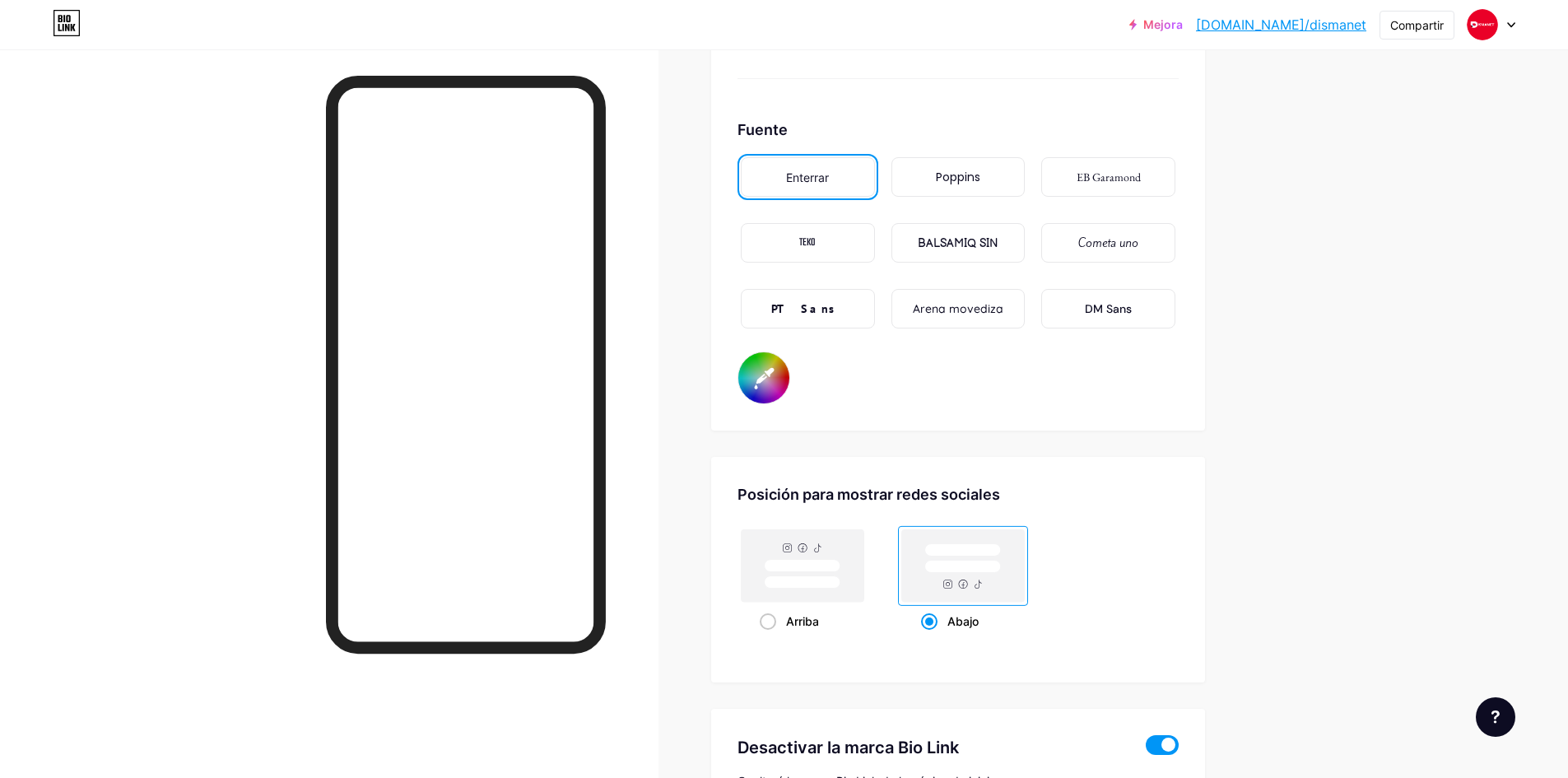
scroll to position [2762, 0]
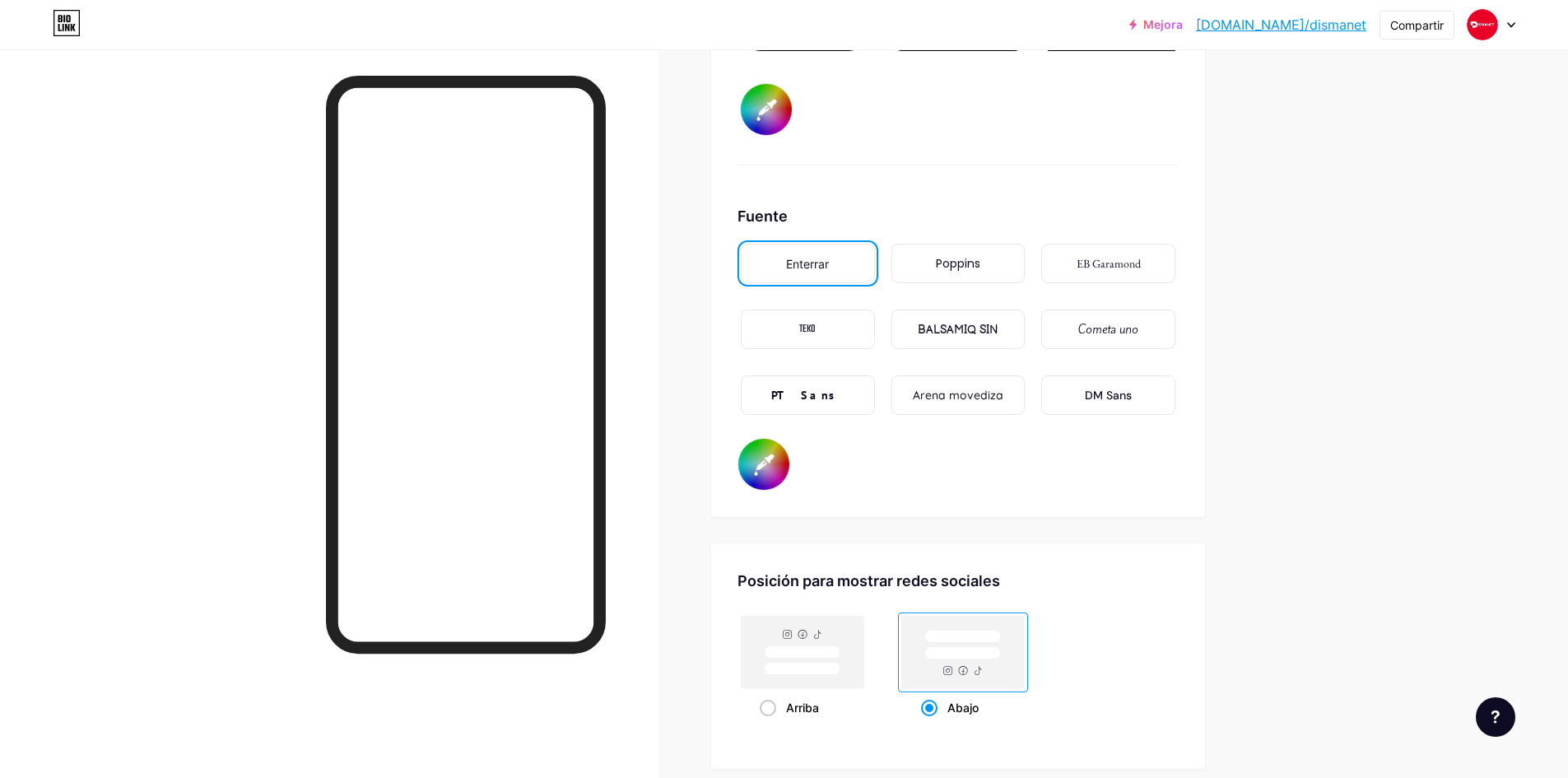
click at [969, 270] on font "Poppins" at bounding box center [958, 263] width 45 height 17
click at [848, 396] on div "PT Sans" at bounding box center [808, 395] width 134 height 39
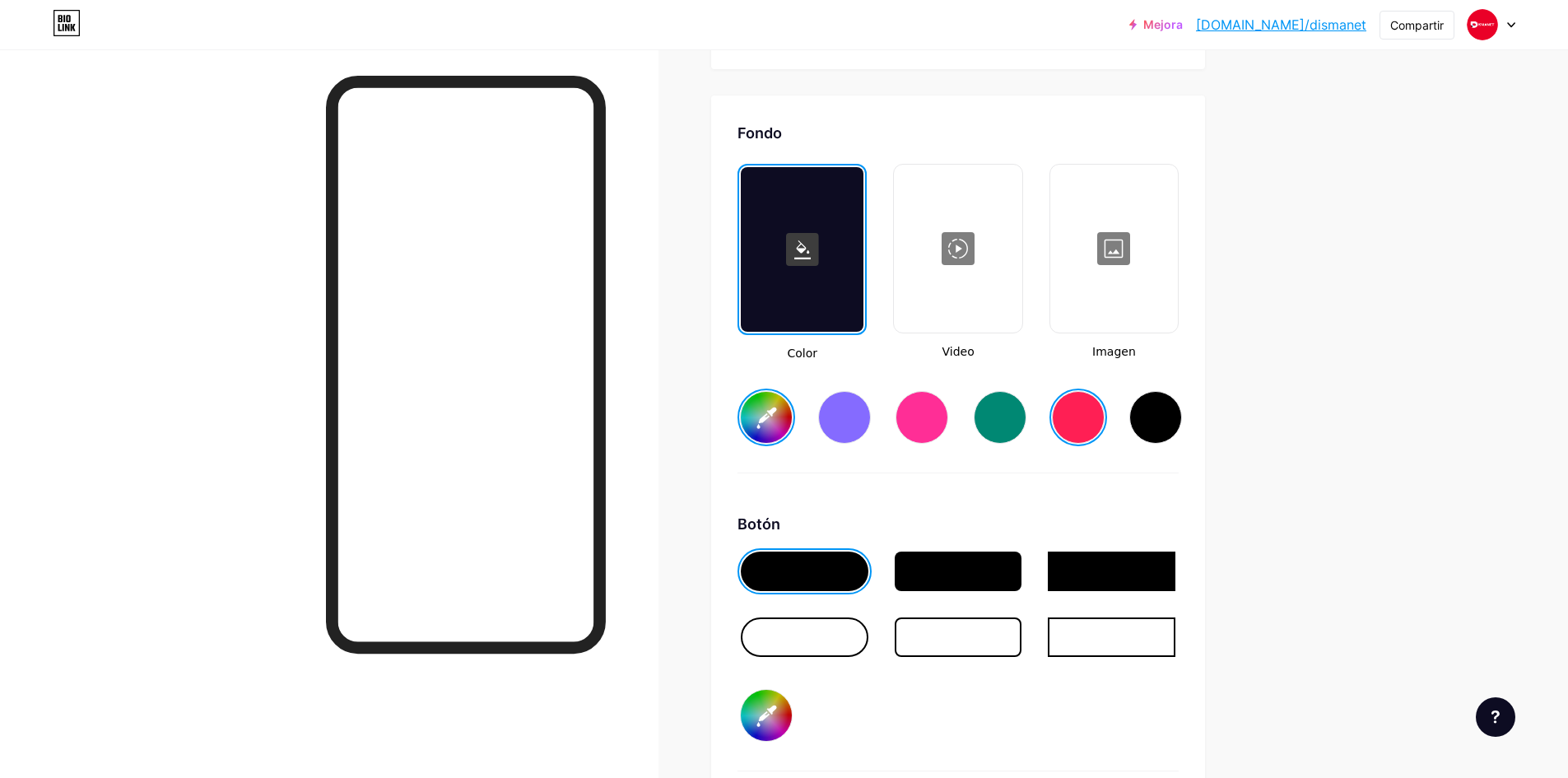
scroll to position [2305, 0]
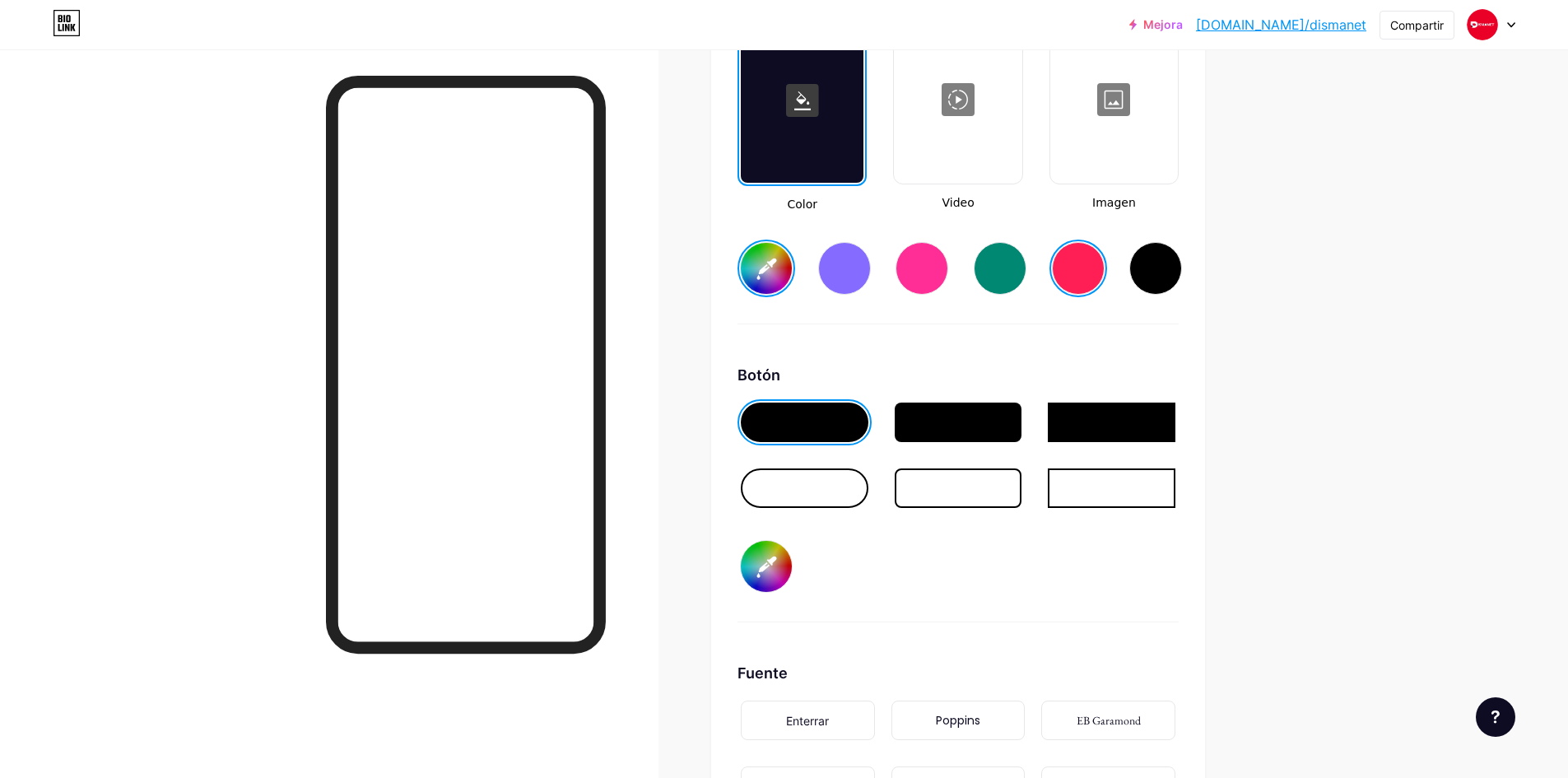
click at [780, 255] on input "#ff1f54" at bounding box center [766, 269] width 51 height 51
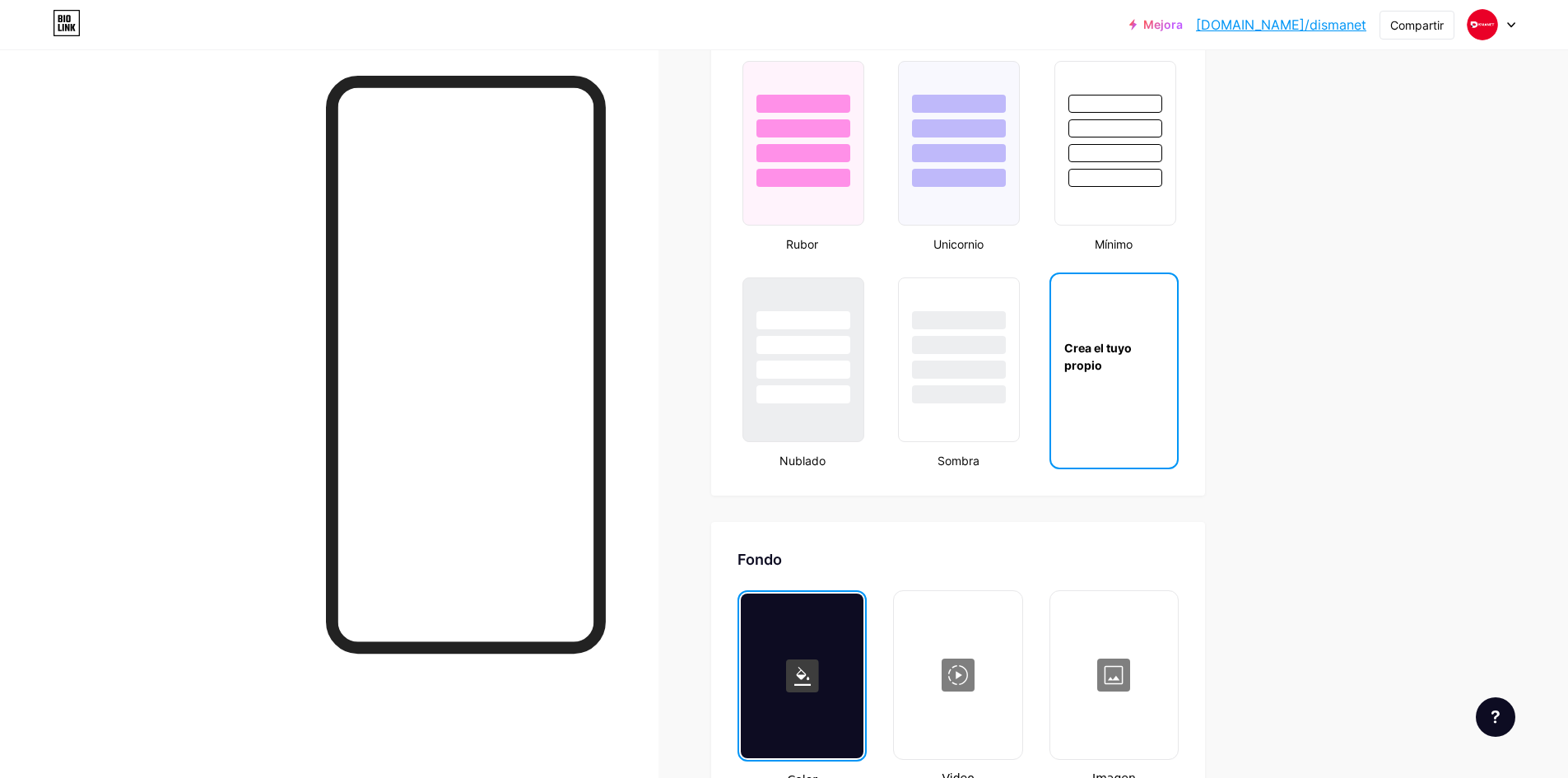
scroll to position [1729, 0]
click at [1129, 362] on div "Crea el tuyo propio" at bounding box center [1114, 358] width 126 height 35
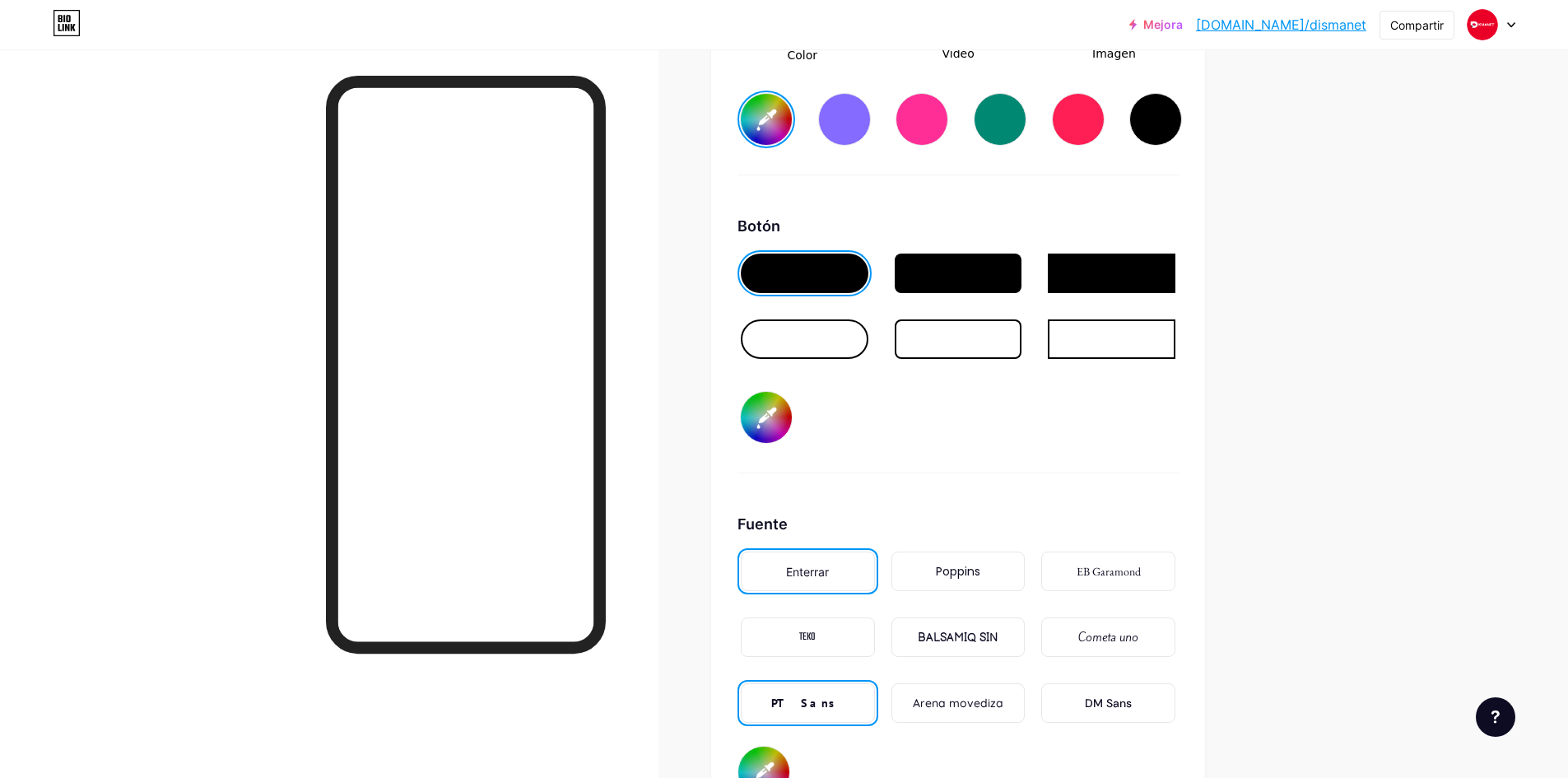
scroll to position [2515, 0]
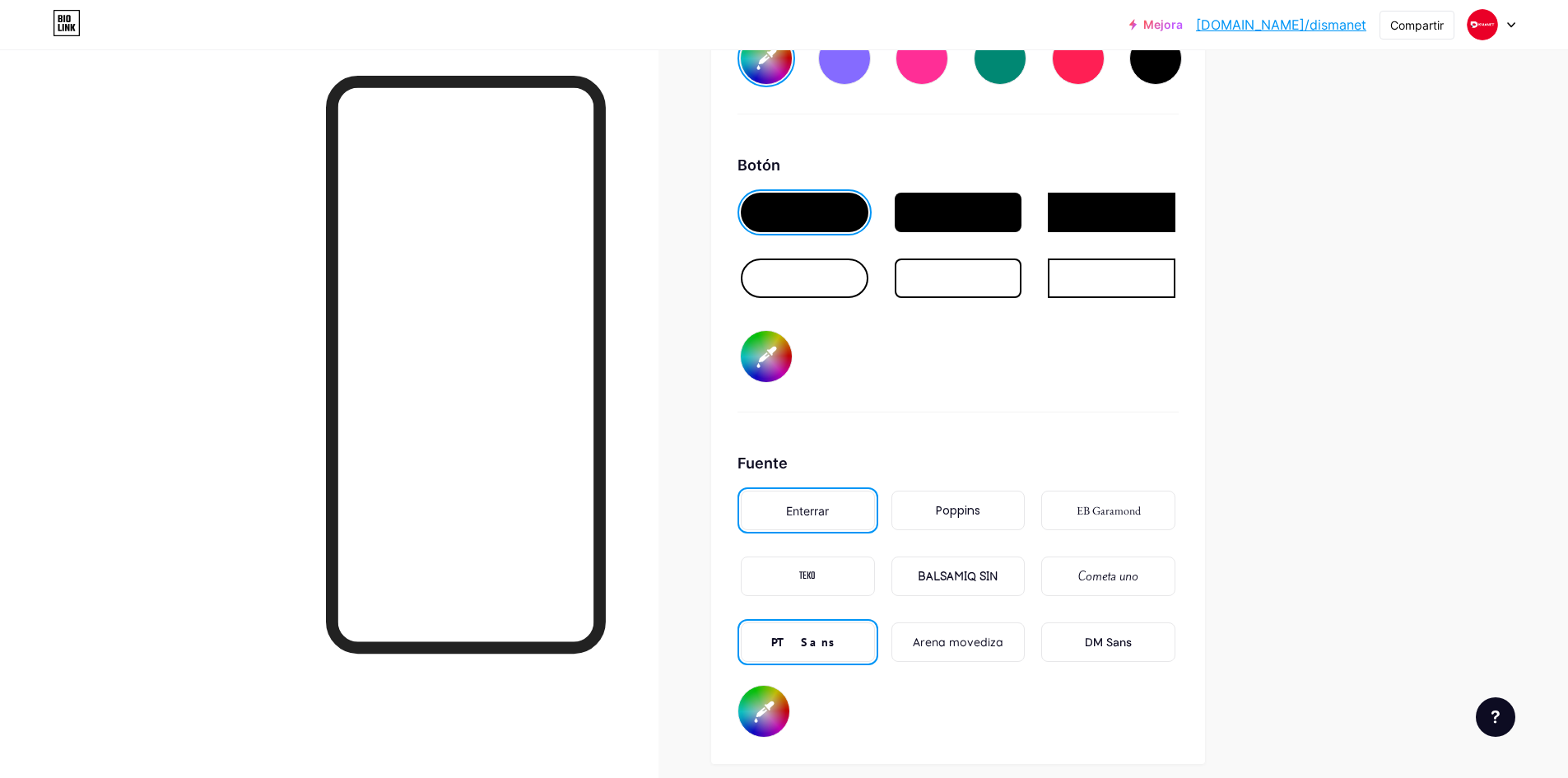
click at [776, 379] on input "#000000" at bounding box center [766, 356] width 51 height 51
type input "#ffffff"
type input "#050505"
type input "#ffffff"
type input "#080808"
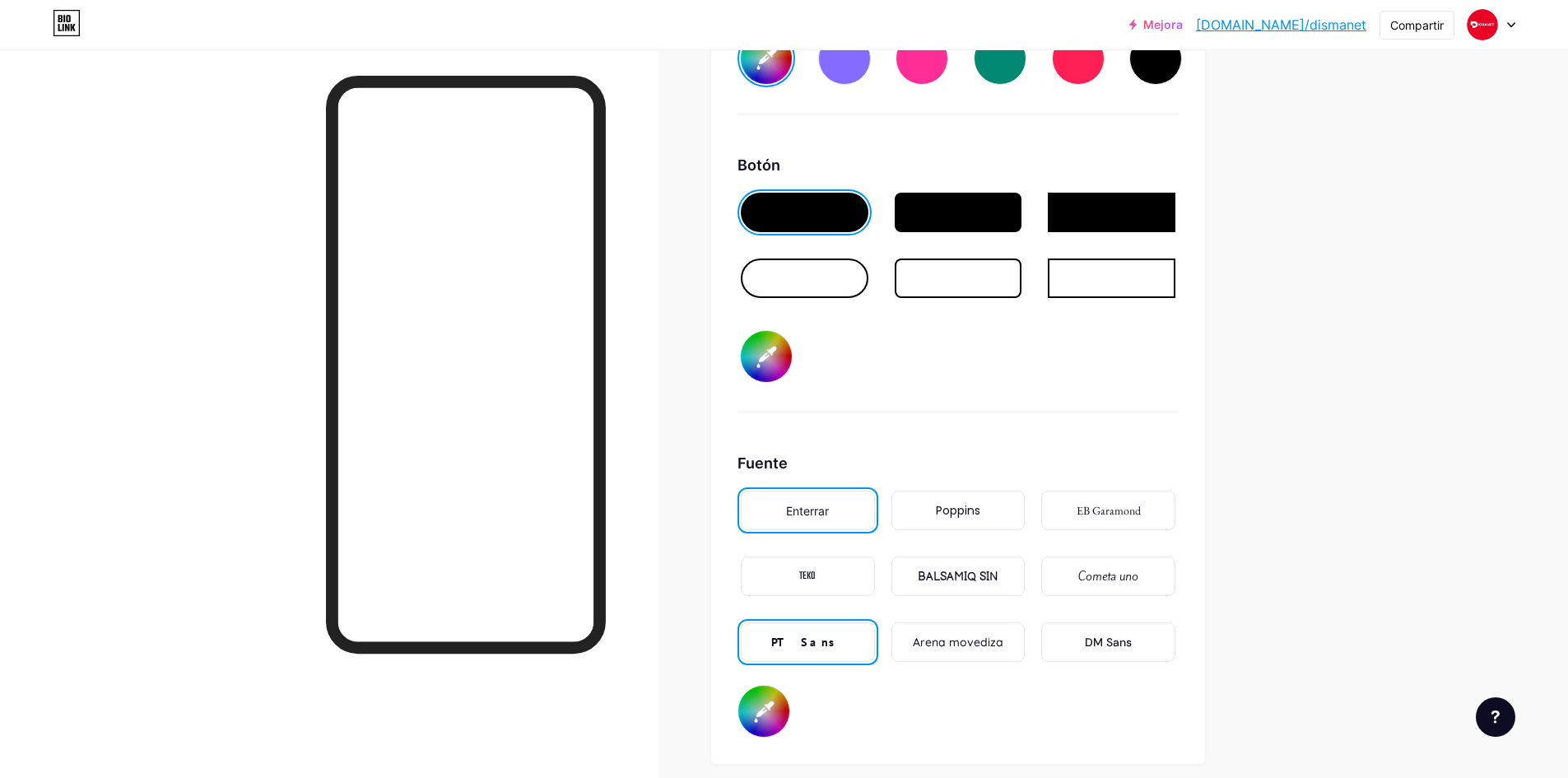
type input "#ffffff"
type input "#121212"
type input "#ffffff"
type input "#1d1b1b"
type input "#ffffff"
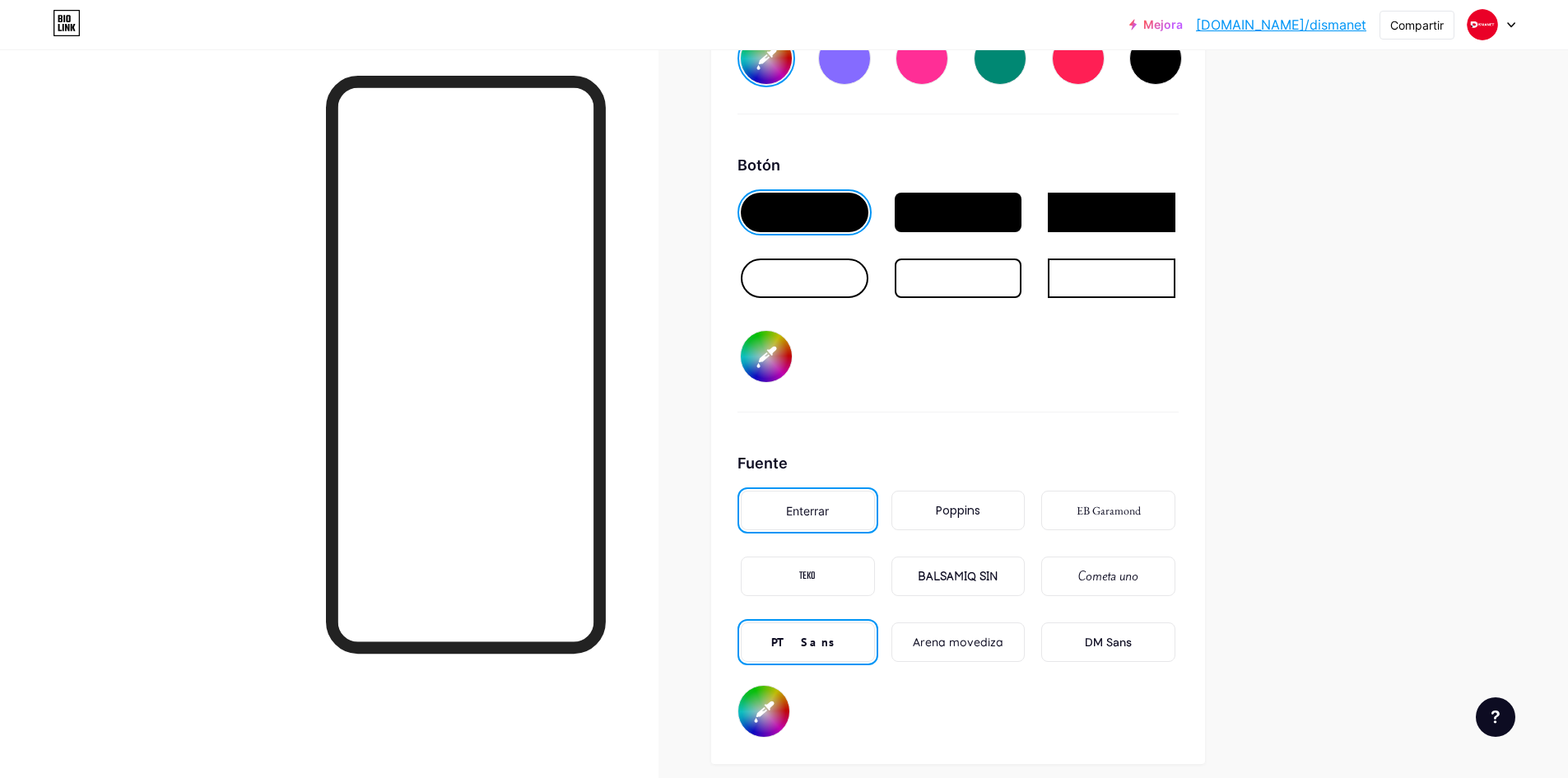
type input "#272525"
type input "#ffffff"
type input "#3d3838"
type input "#ffffff"
type input "#494141"
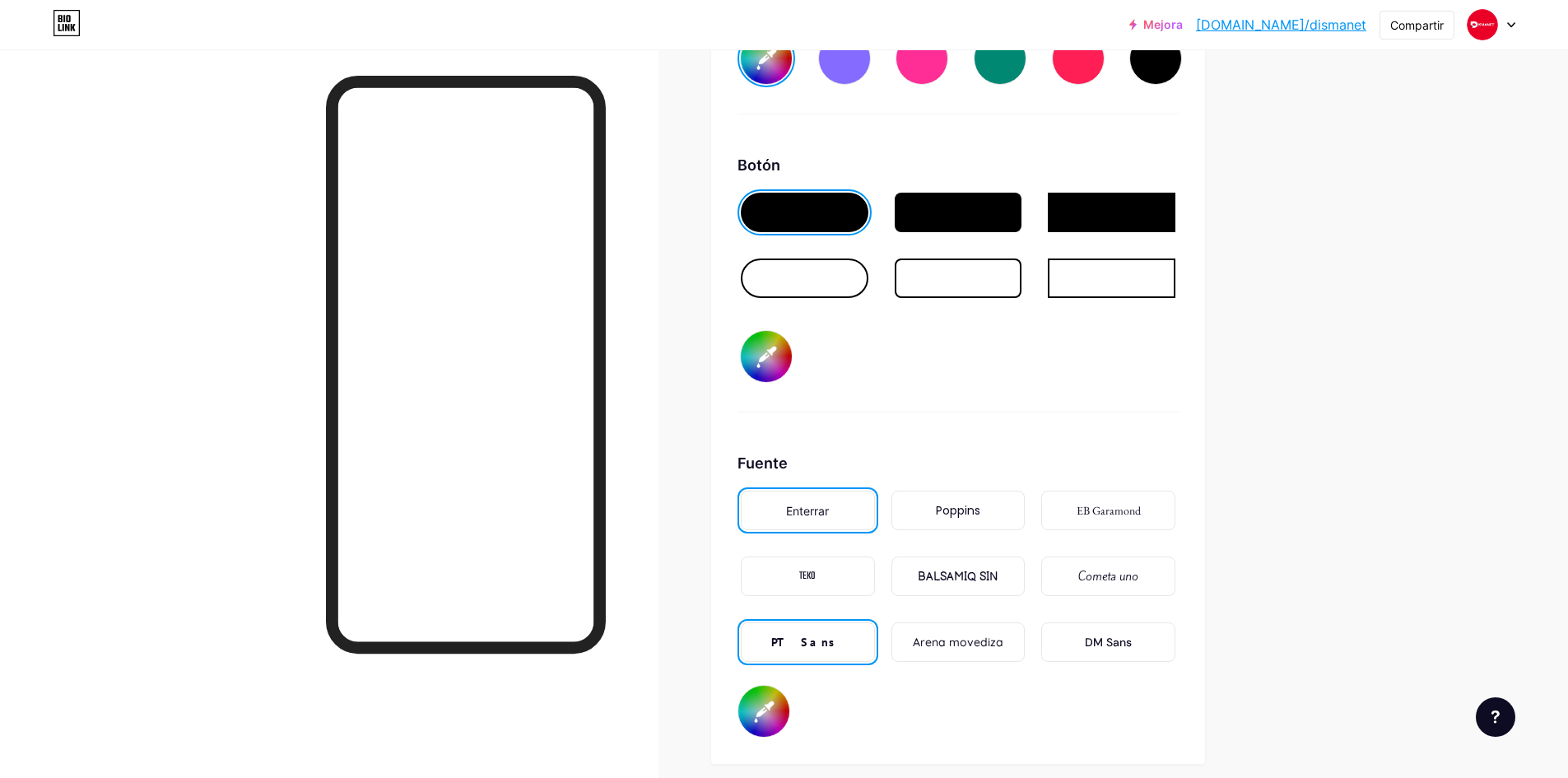
type input "#ffffff"
type input "#5b4d4d"
type input "#ffffff"
type input "#655353"
type input "#ffffff"
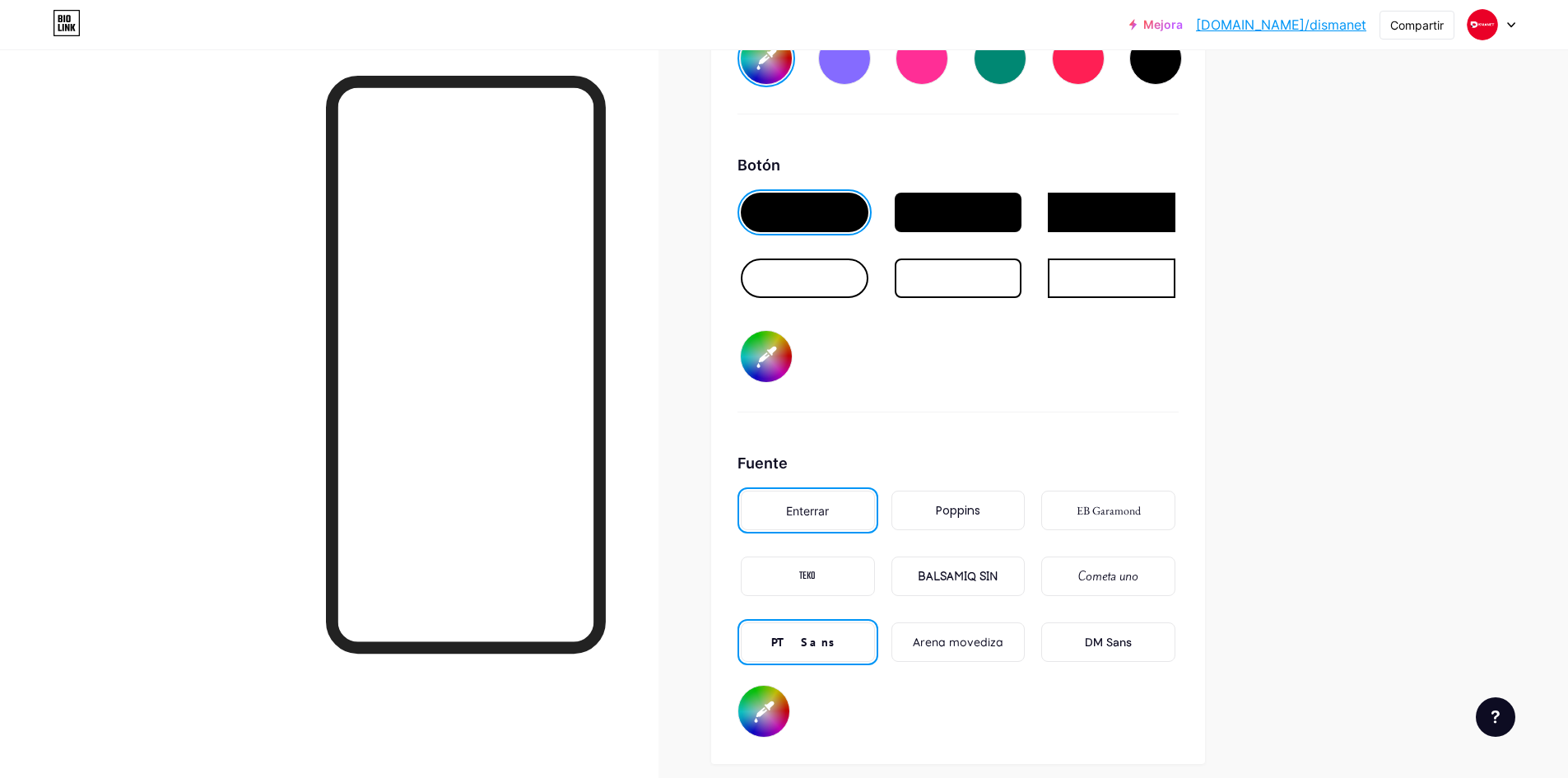
type input "#755c5c"
type input "#ffffff"
type input "#7e5d5d"
type input "#ffffff"
type input "#8a6060"
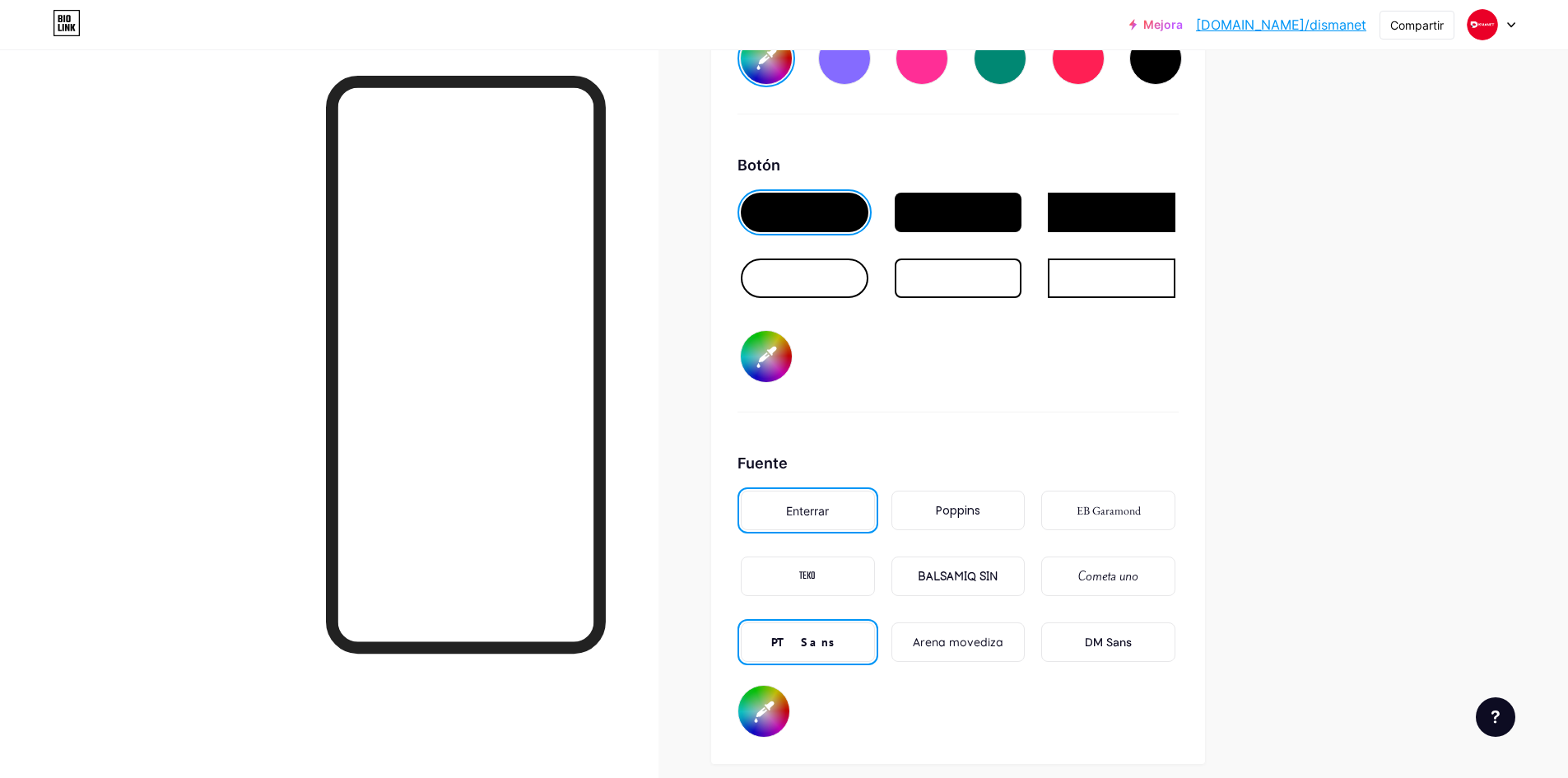
type input "#ffffff"
type input "#955f5f"
type input "#ffffff"
type input "#9b5f5f"
type input "#ffffff"
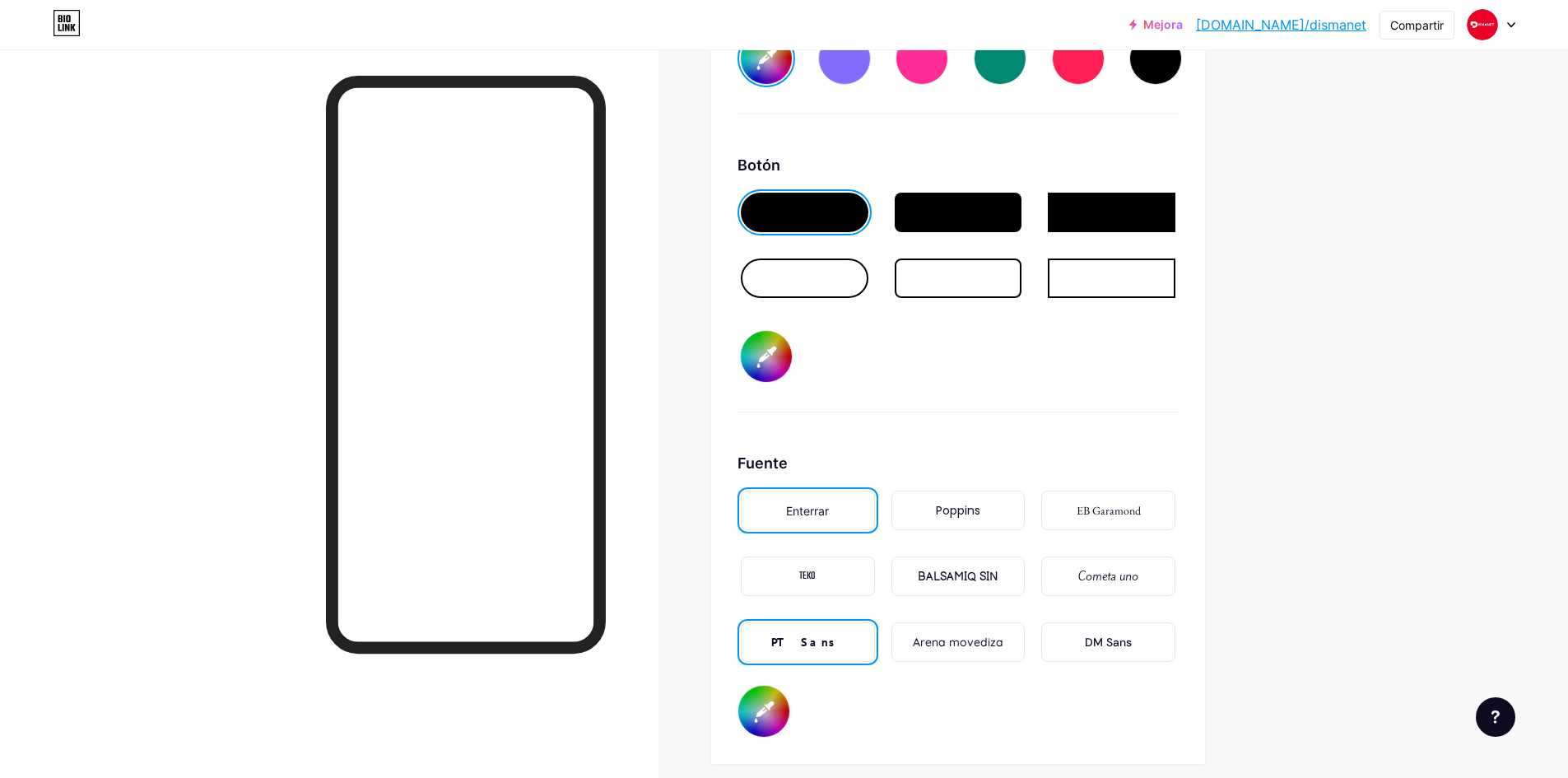
type input "#9d5c5c"
type input "#ffffff"
type input "#a65959"
type input "#ffffff"
type input "#a75858"
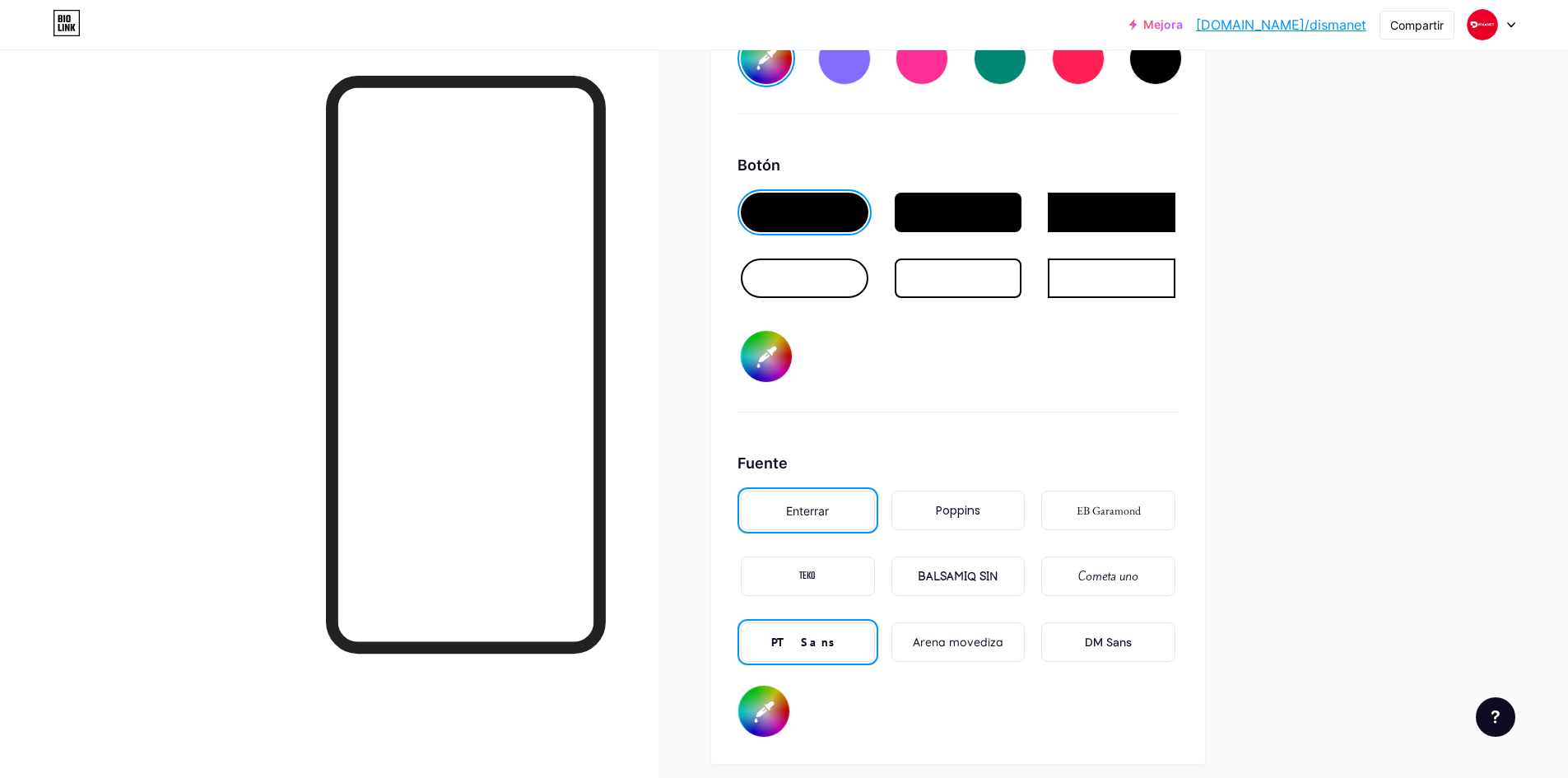
type input "#ffffff"
type input "#a65454"
type input "#ffffff"
type input "#ab4f4f"
type input "#ffffff"
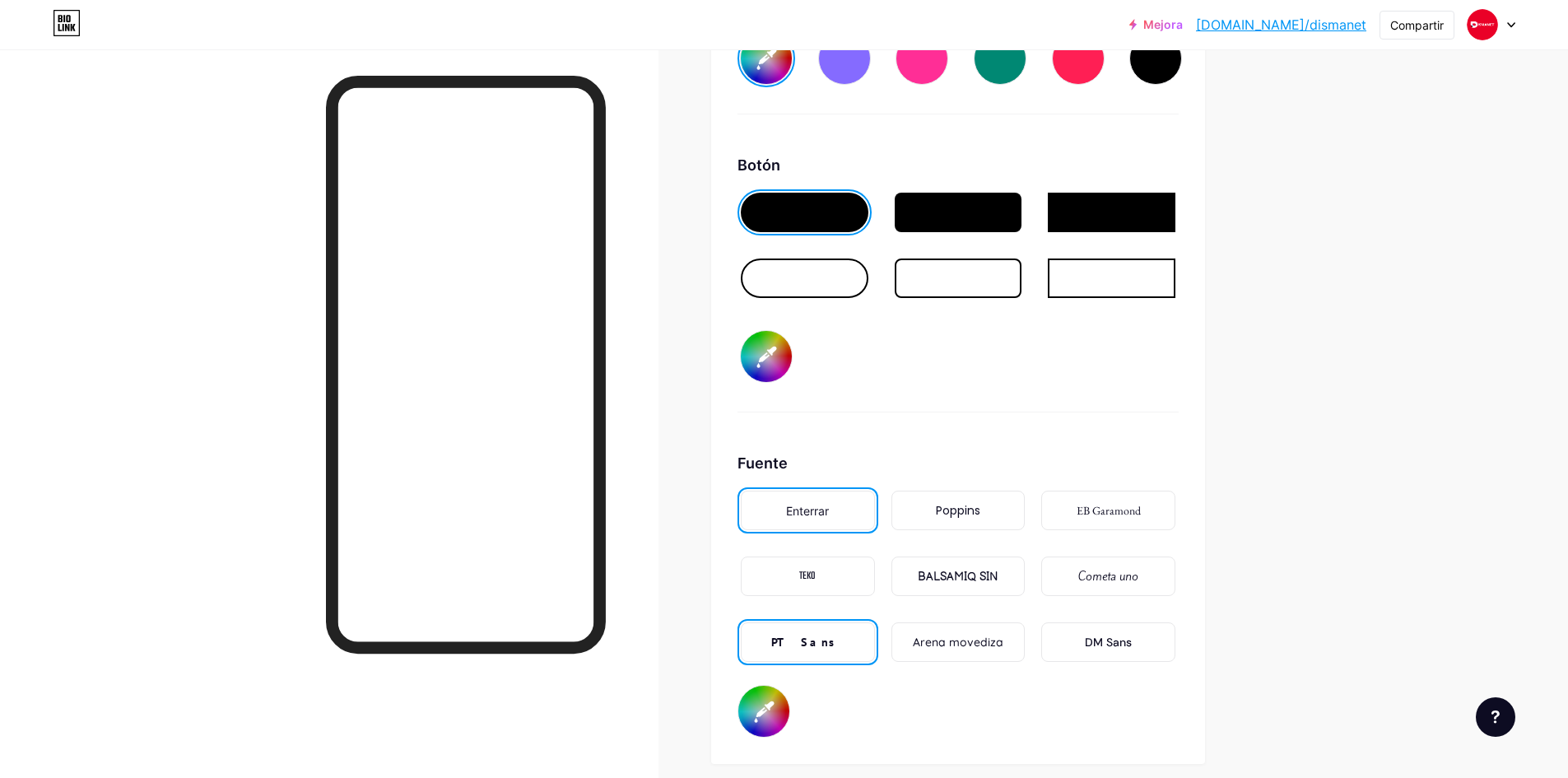
type input "#ac4d4d"
type input "#ffffff"
type input "#af4646"
type input "#ffffff"
type input "#ae4242"
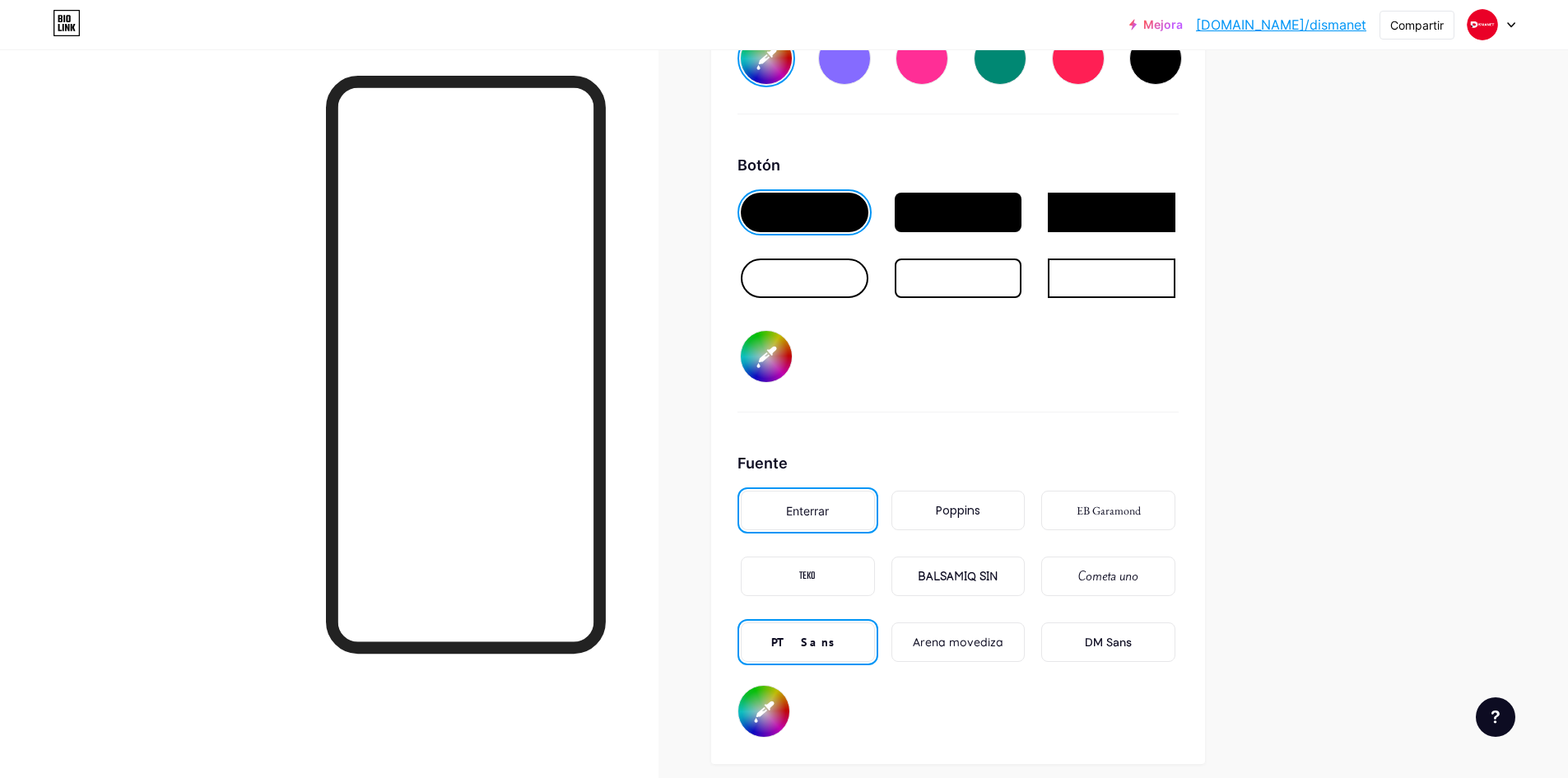
type input "#ffffff"
type input "#b04040"
type input "#ffffff"
type input "#b43c3c"
type input "#ffffff"
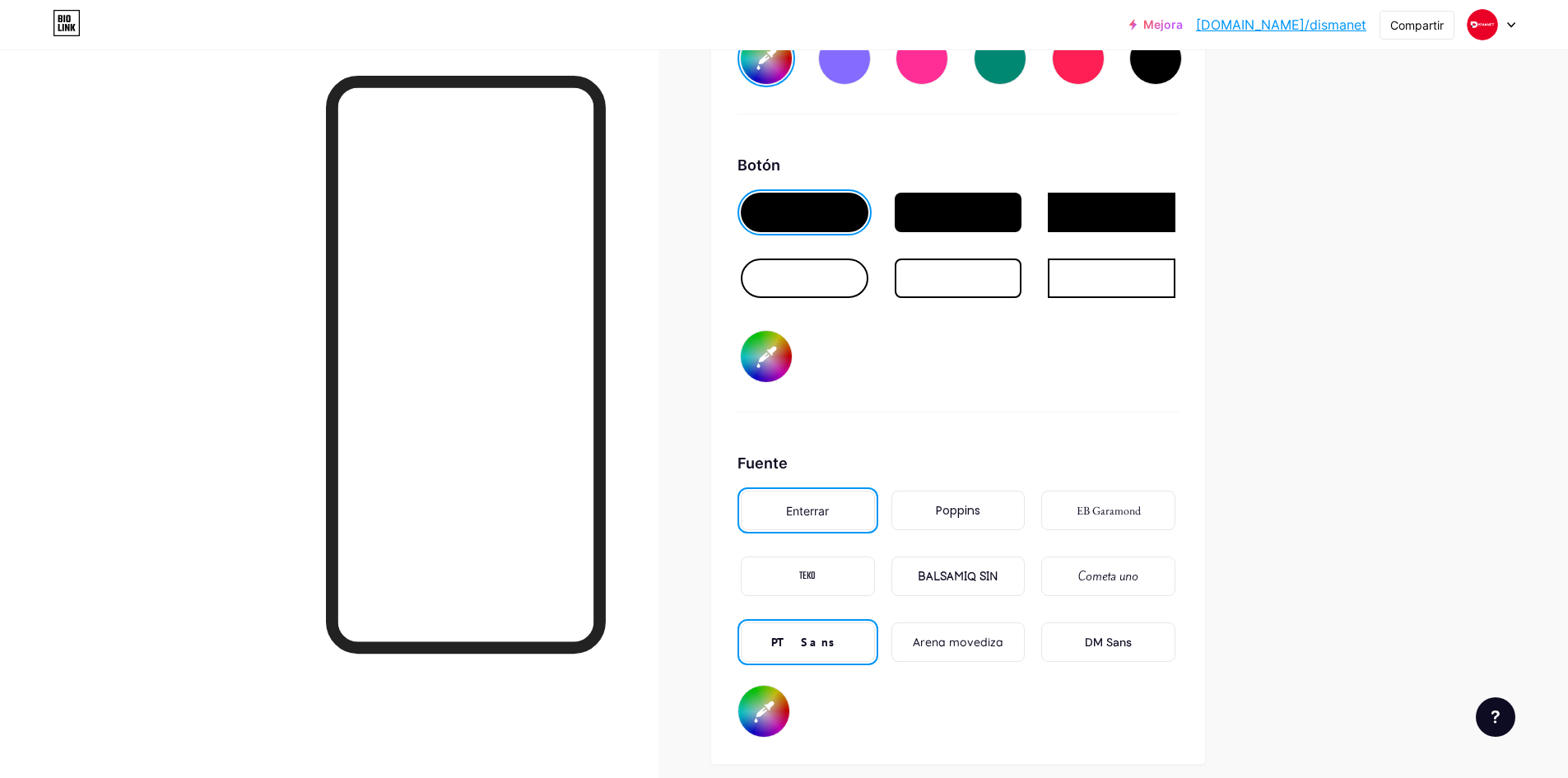
type input "#b33737"
type input "#ffffff"
type input "#b63535"
type input "#ffffff"
type input "#b42d2d"
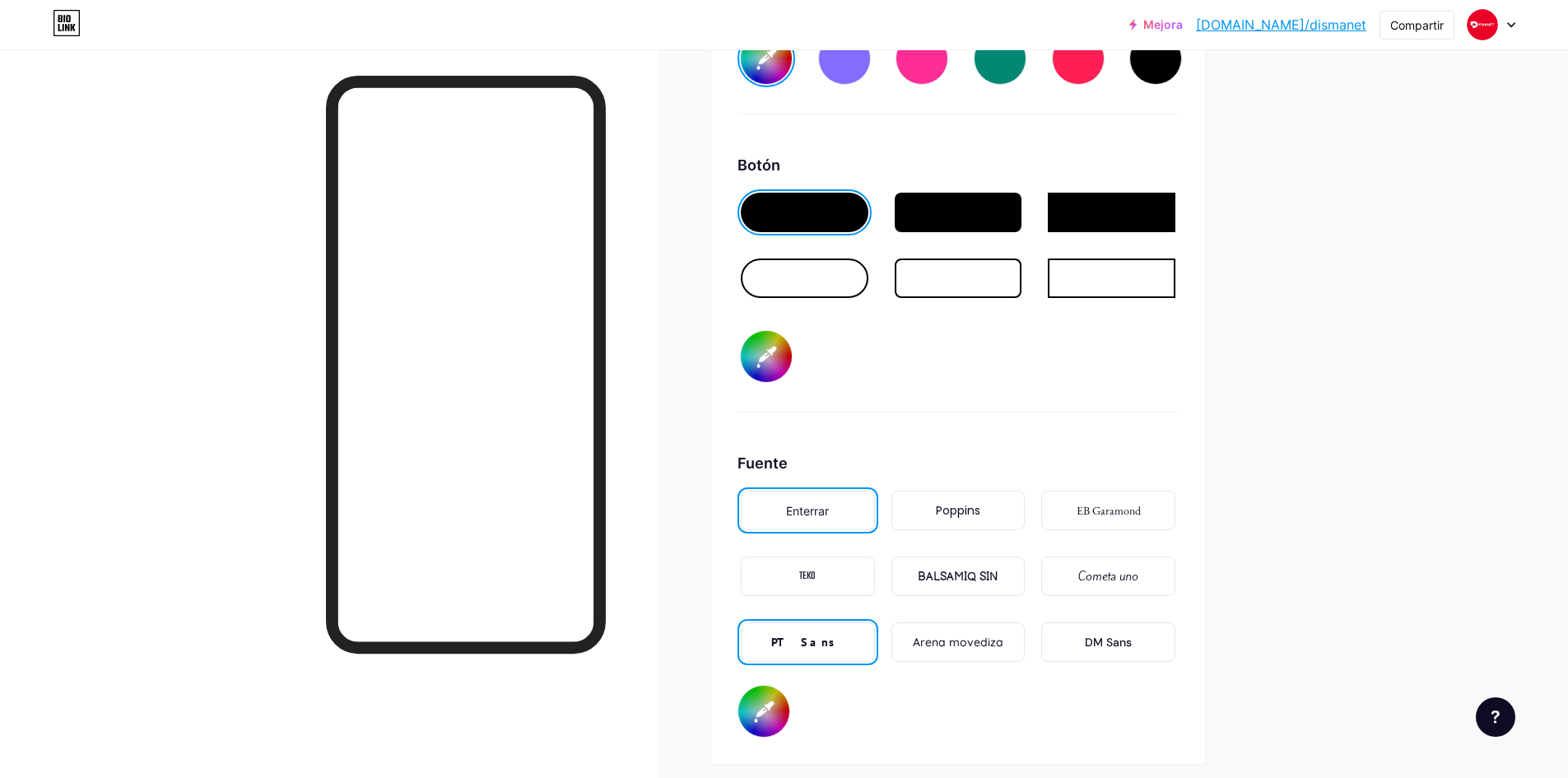
type input "#ffffff"
type input "#b52c2c"
type input "#ffffff"
type input "#b42727"
type input "#ffffff"
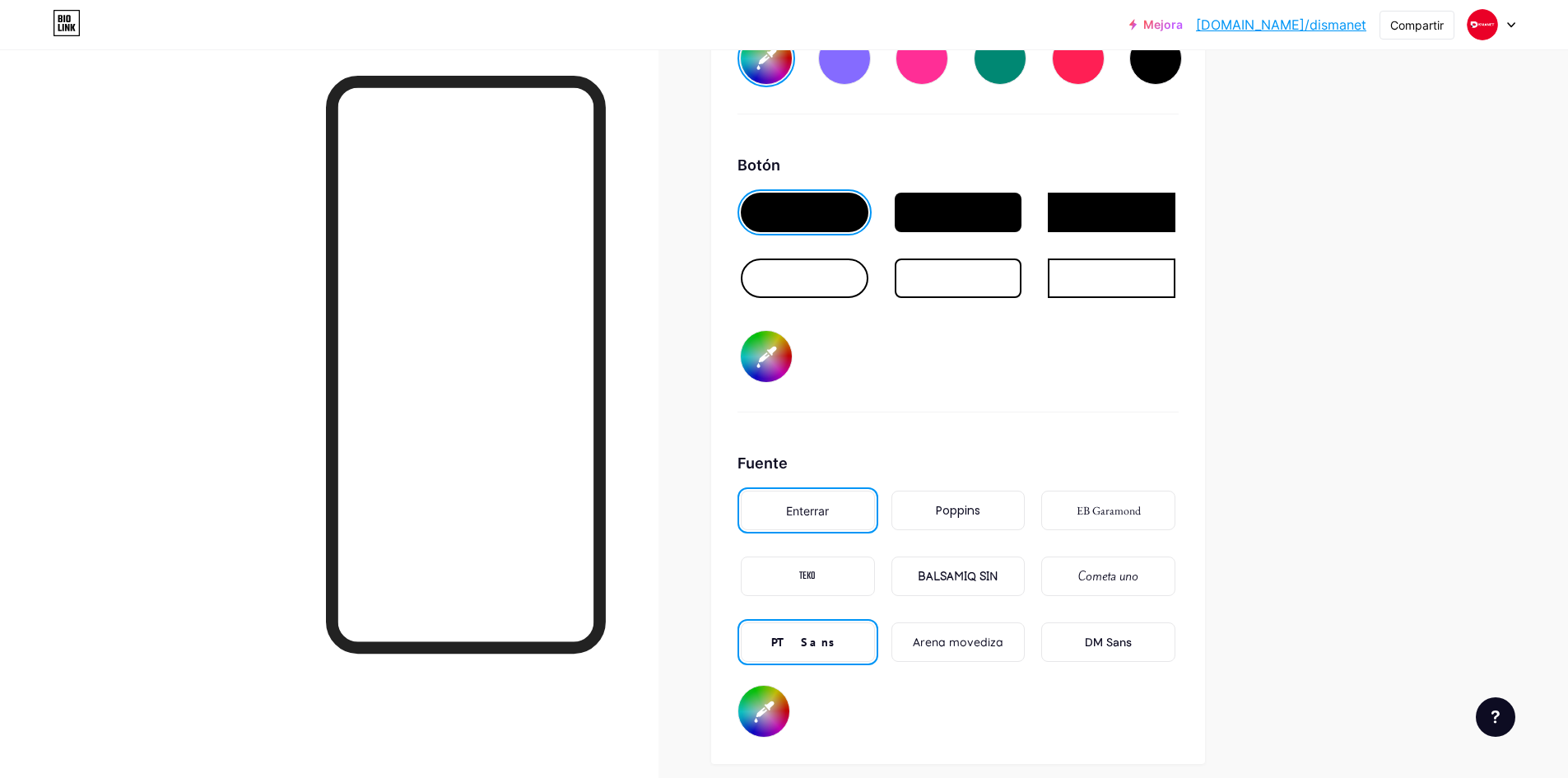
type input "#b52626"
type input "#ffffff"
type input "#b62525"
type input "#ffffff"
type input "#b32323"
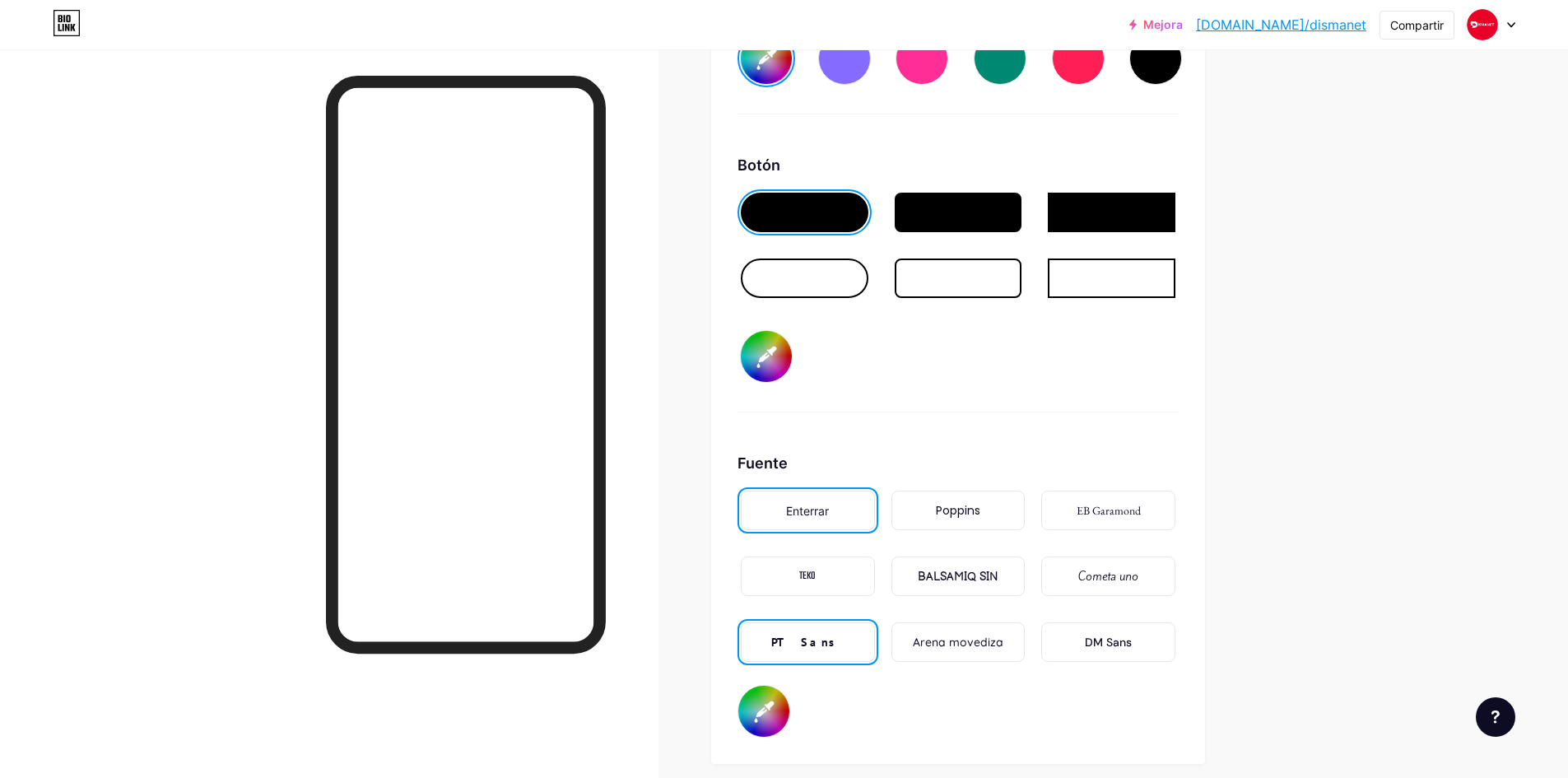
type input "#ffffff"
type input "#b52121"
type input "#ffffff"
type input "#b71f1f"
type input "#ffffff"
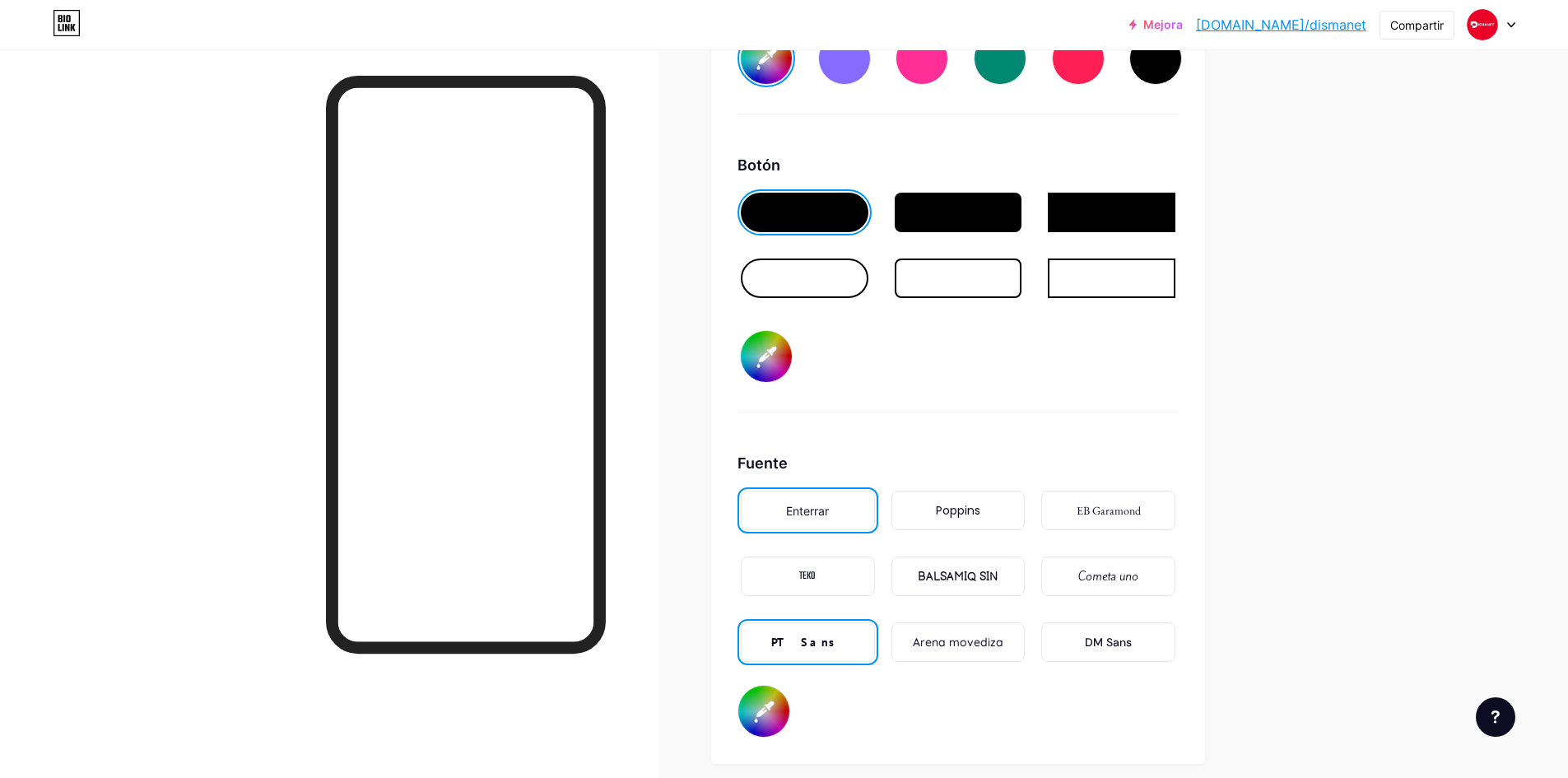
type input "#b41d1d"
type input "#ffffff"
type input "#b51c1c"
type input "#ffffff"
type input "#b41d1d"
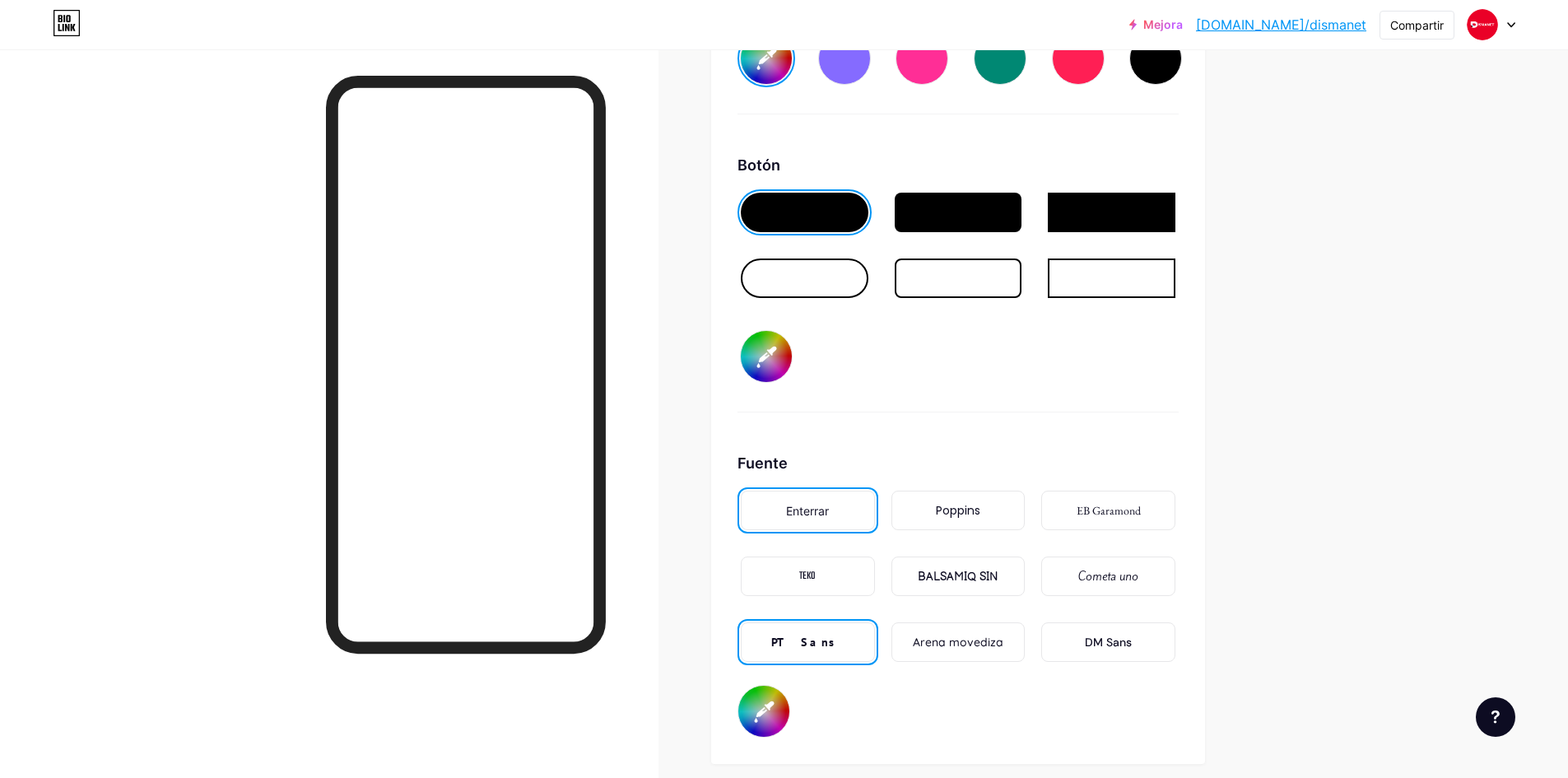
type input "#ffffff"
type input "#b11b1b"
type input "#ffffff"
type input "#b71f1f"
type input "#ffffff"
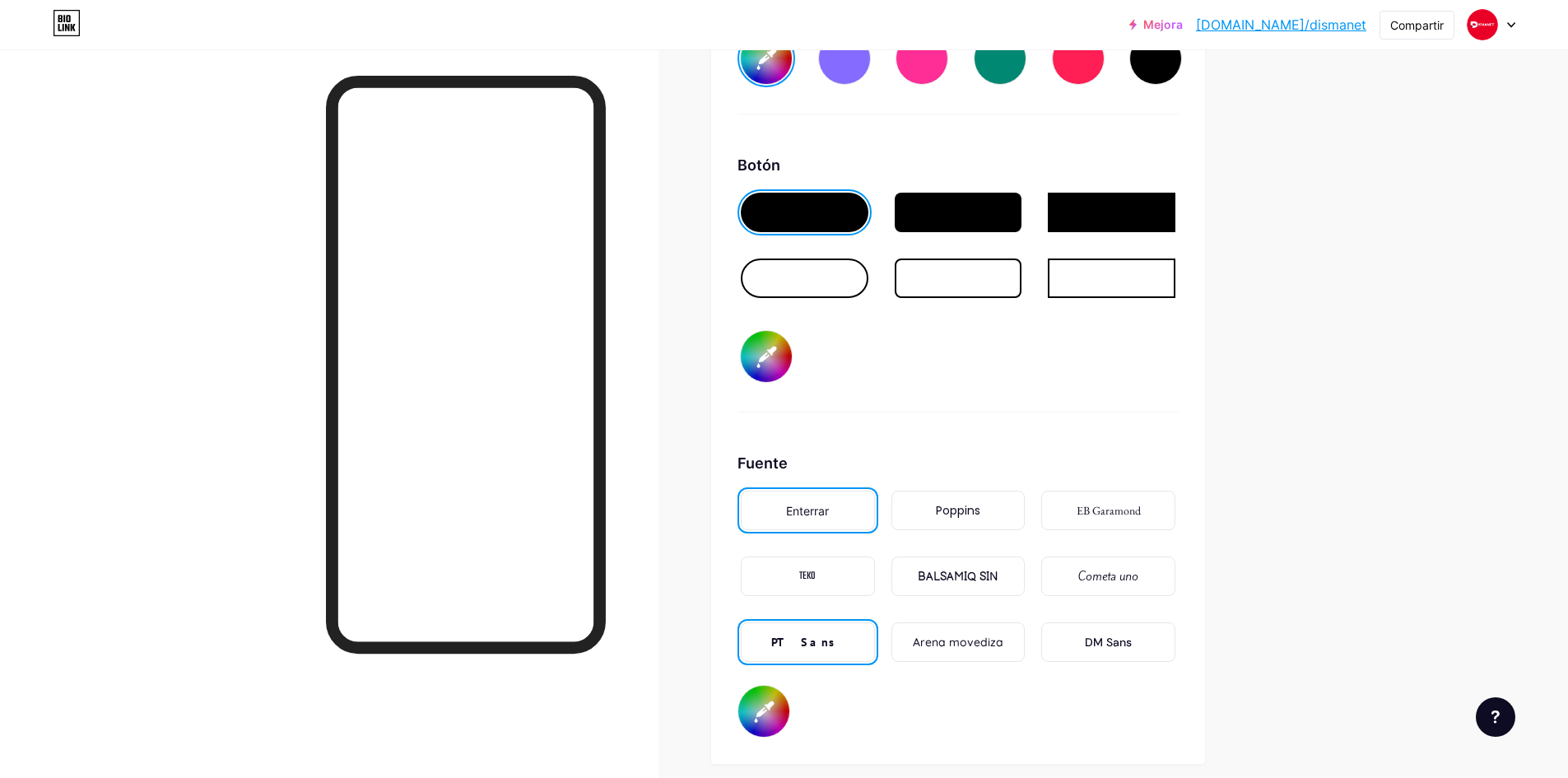
type input "#bc2020"
type input "#ffffff"
type input "#c11f1f"
type input "#ffffff"
type input "#c21e1e"
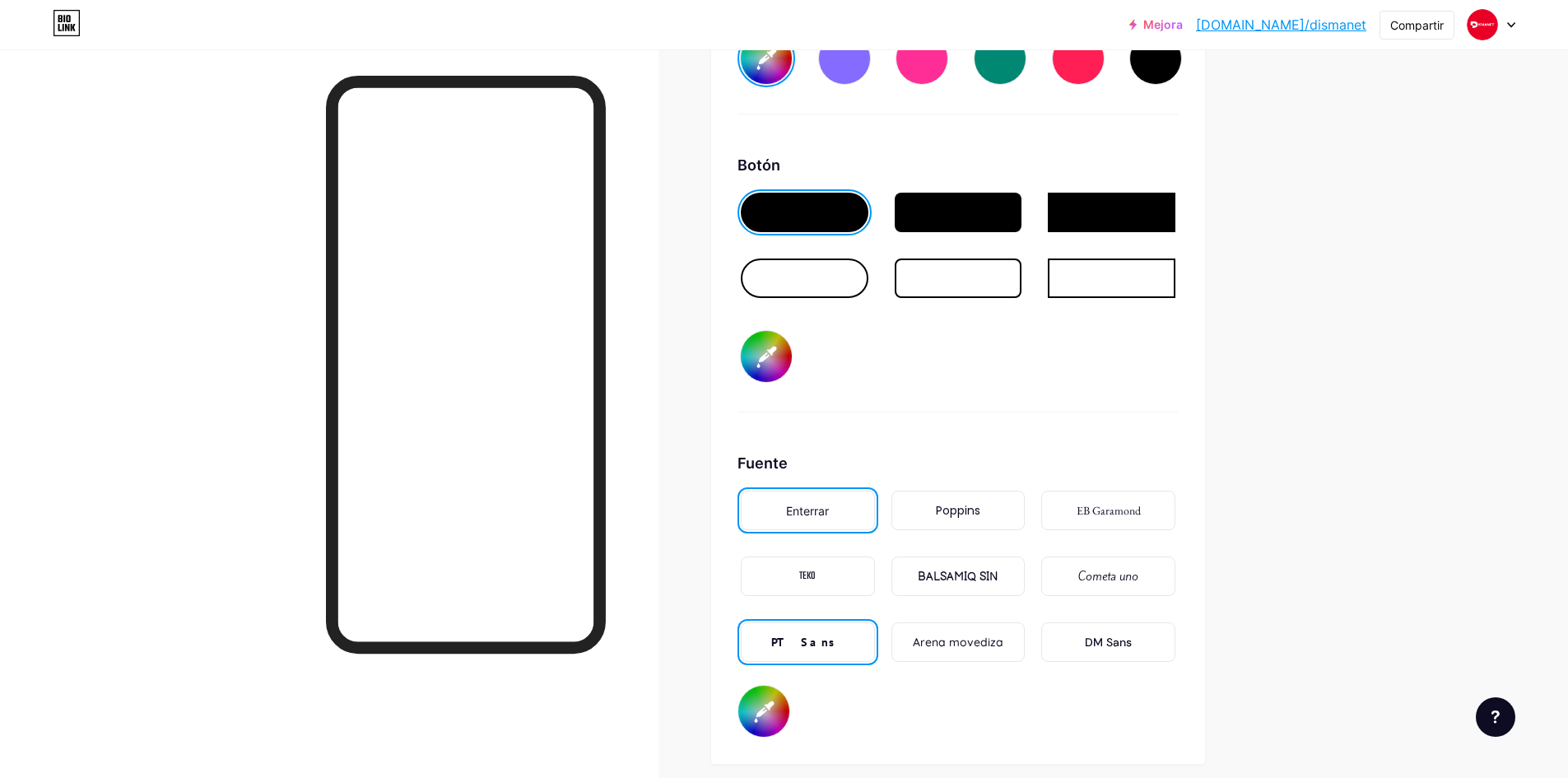
type input "#ffffff"
type input "#c81e1e"
type input "#ffffff"
type input "#c91d1d"
type input "#ffffff"
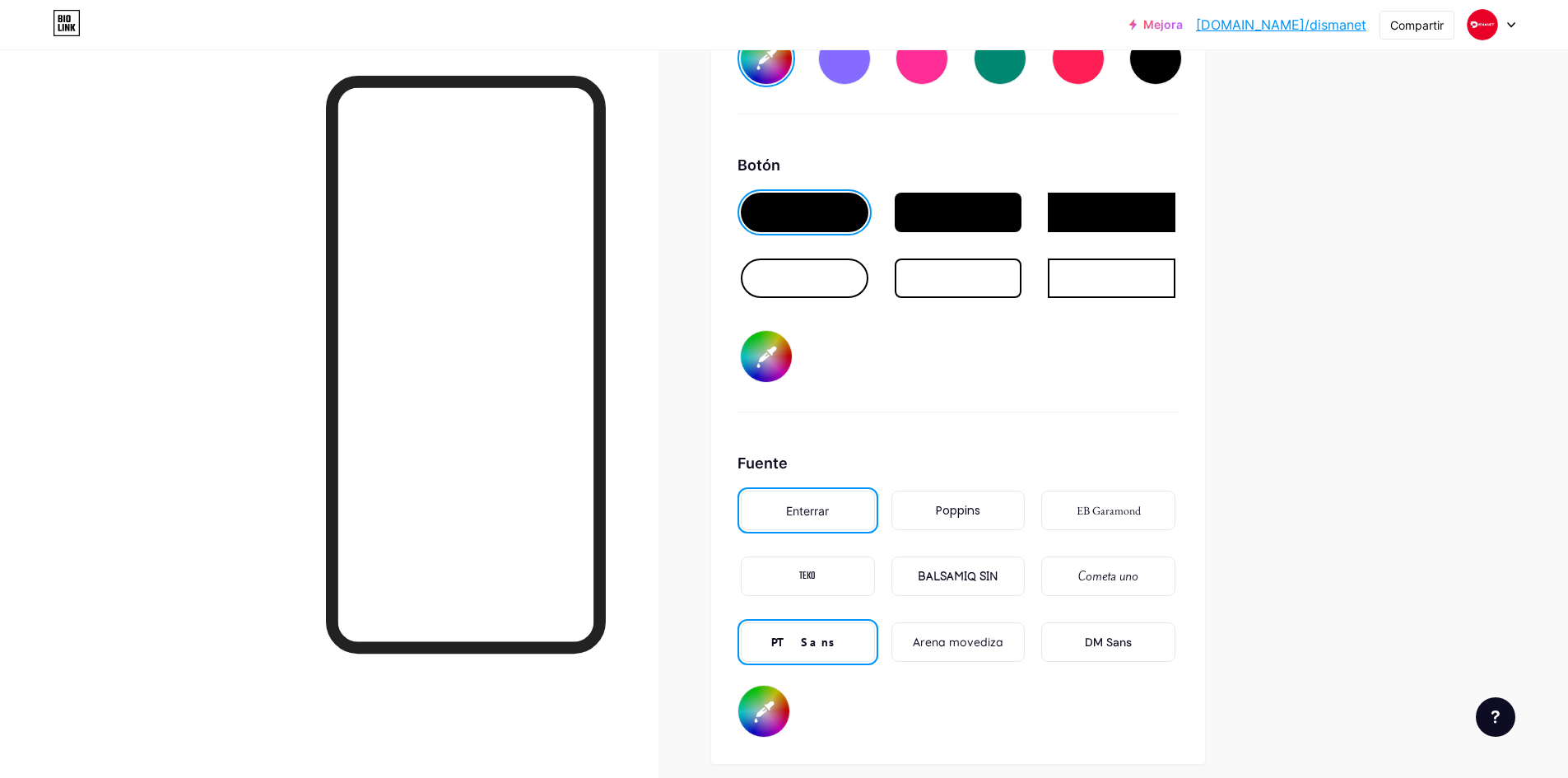
type input "#ce1c1c"
type input "#ffffff"
type input "#d01b1b"
type input "#ffffff"
type input "#d51a1a"
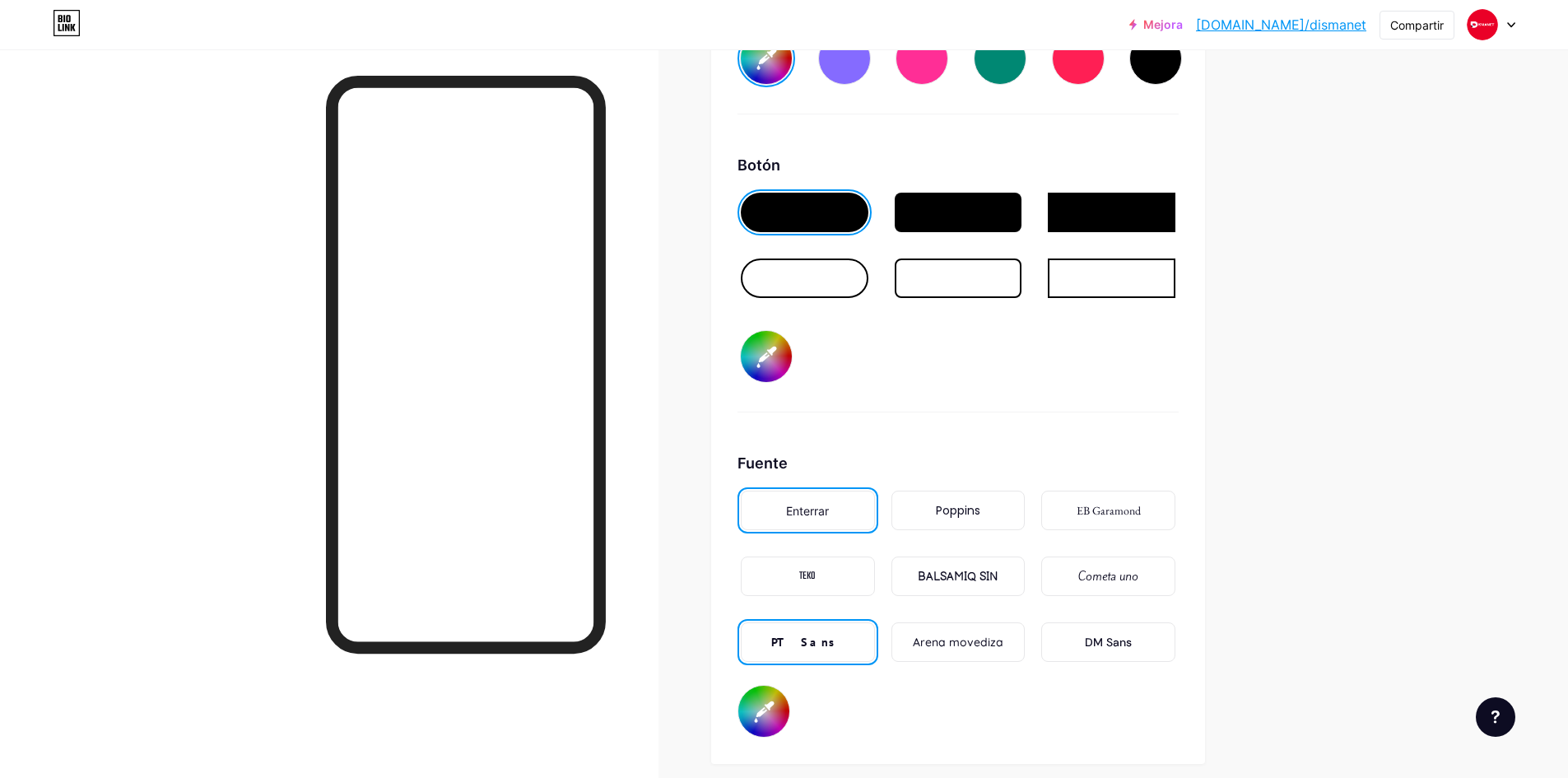
type input "#ffffff"
type input "#dc1818"
type input "#ffffff"
type input "#de1717"
type input "#ffffff"
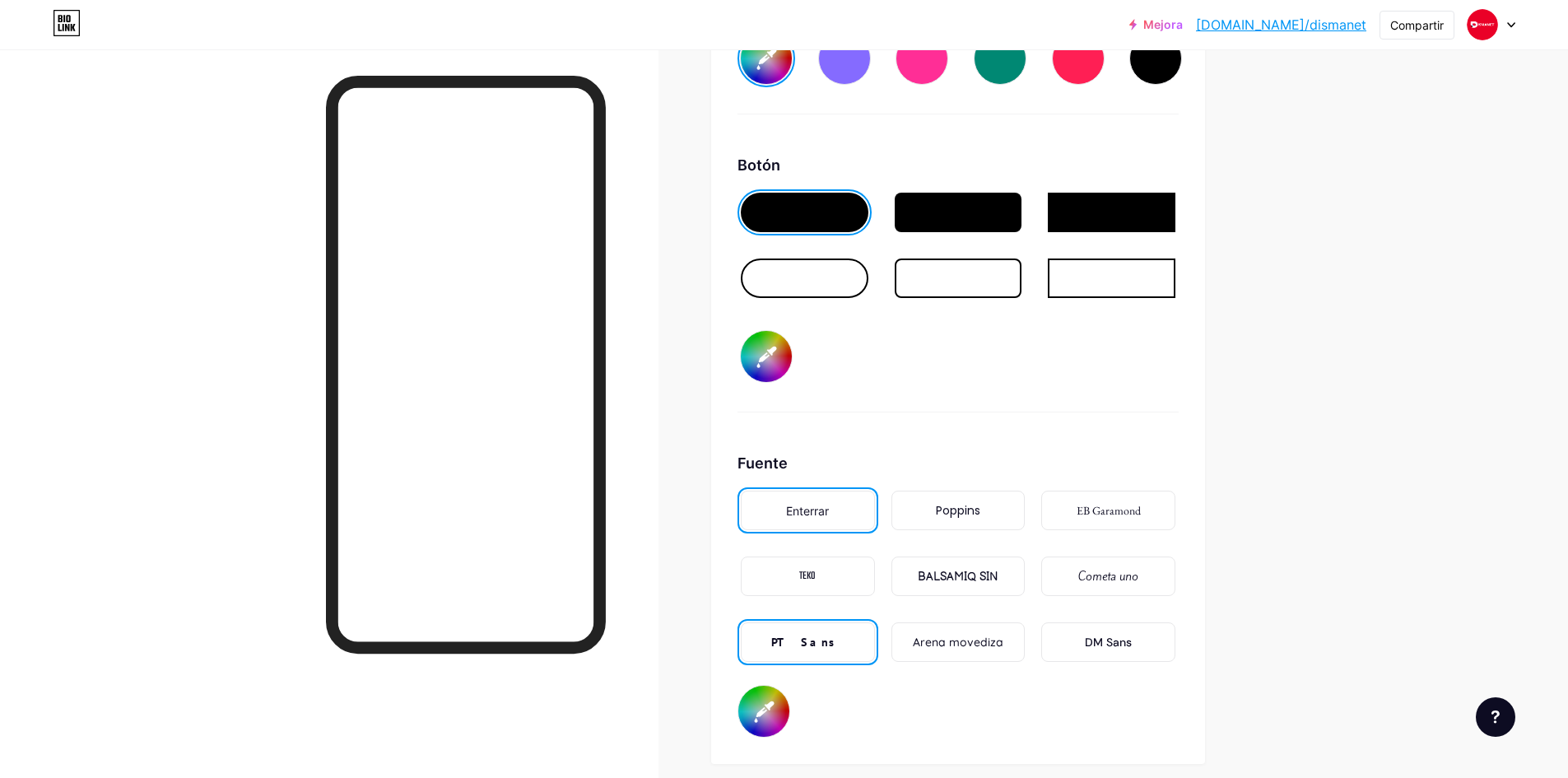
type input "#e11919"
type input "#ffffff"
type input "#e21818"
type input "#ffffff"
type input "#e31616"
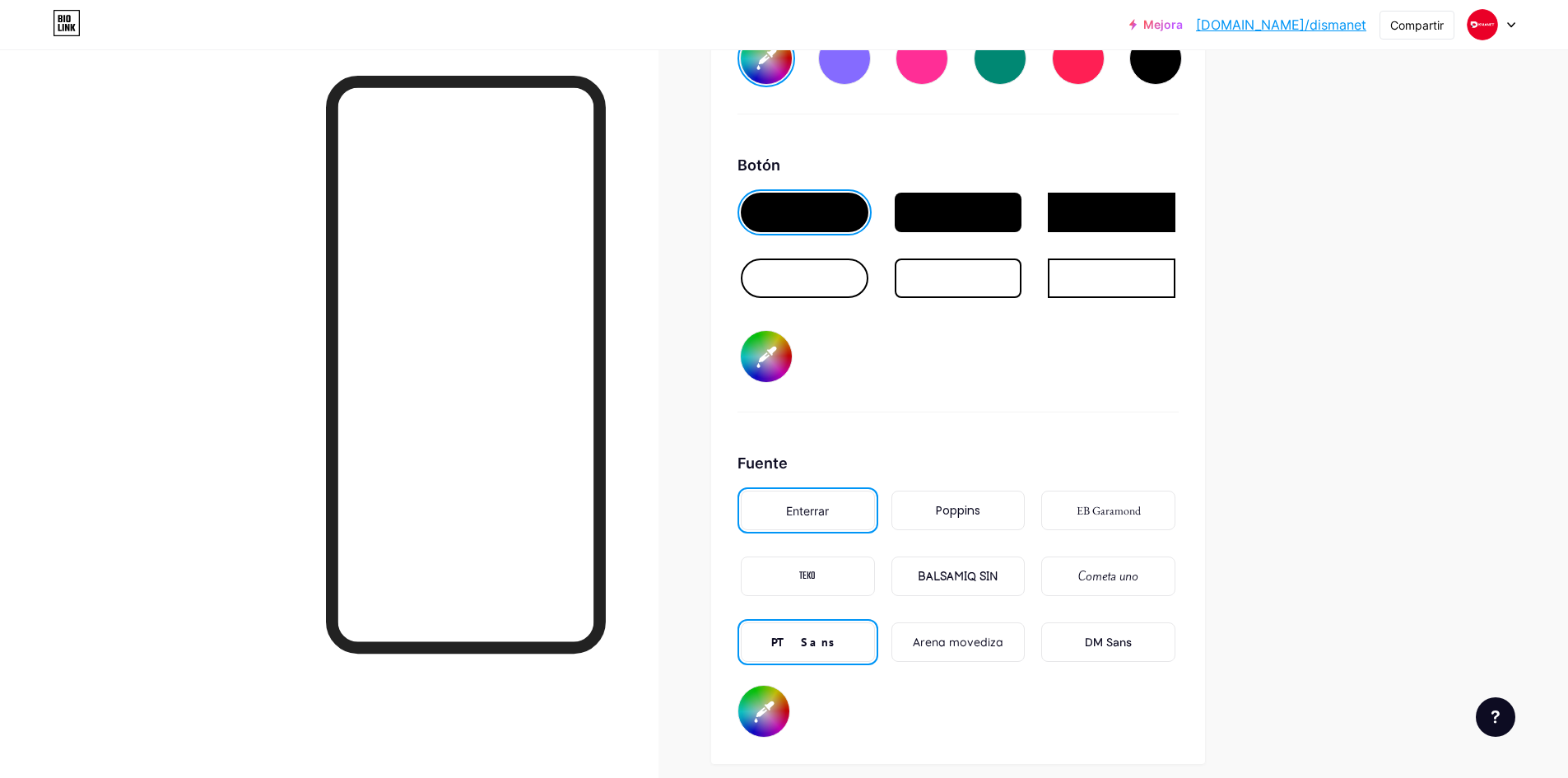
type input "#ffffff"
type input "#e51515"
type input "#ffffff"
type input "#e71313"
type input "#ffffff"
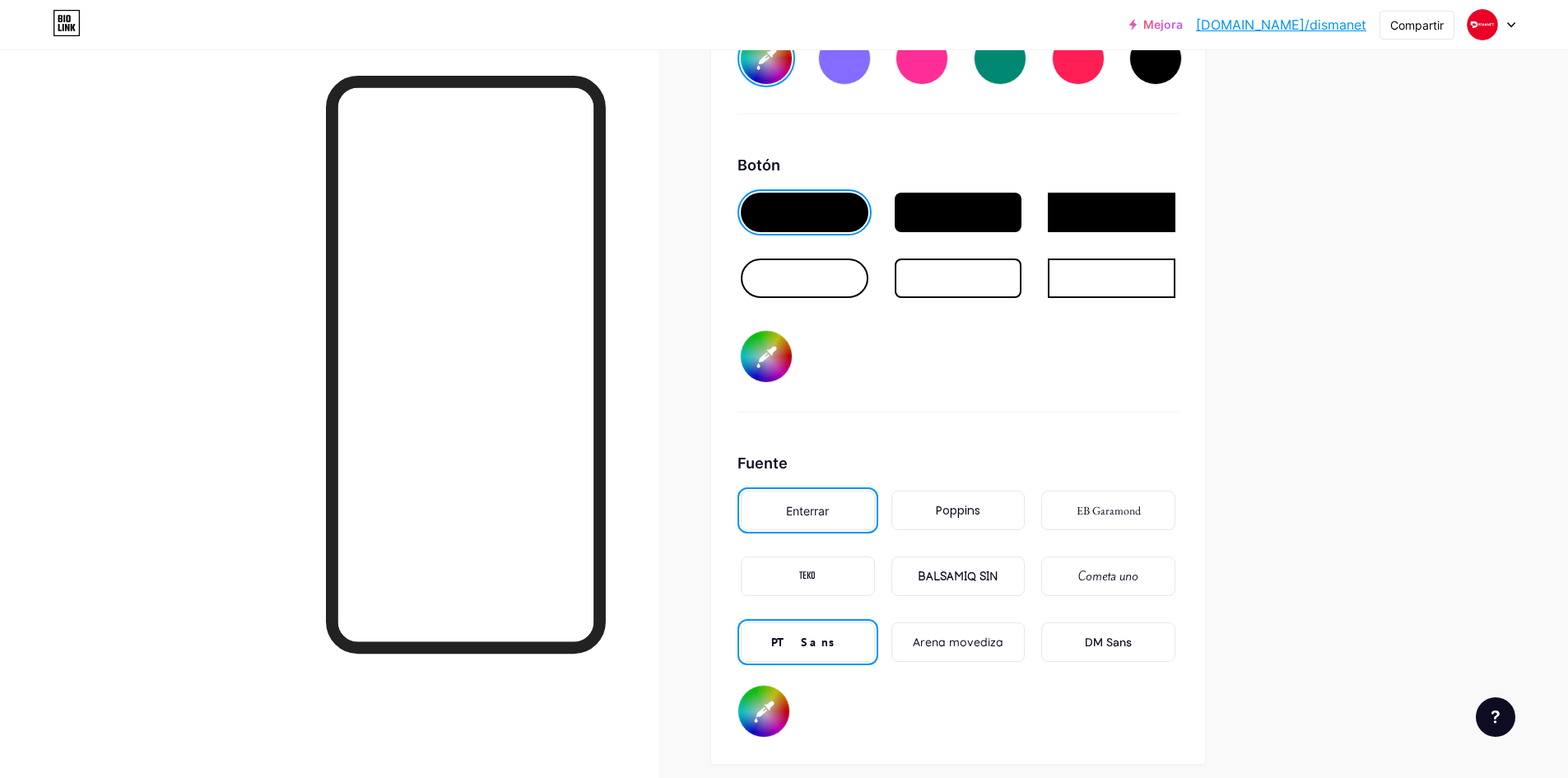
type input "#e61414"
type input "#ffffff"
type input "#e21212"
type input "#ffffff"
type input "#e41111"
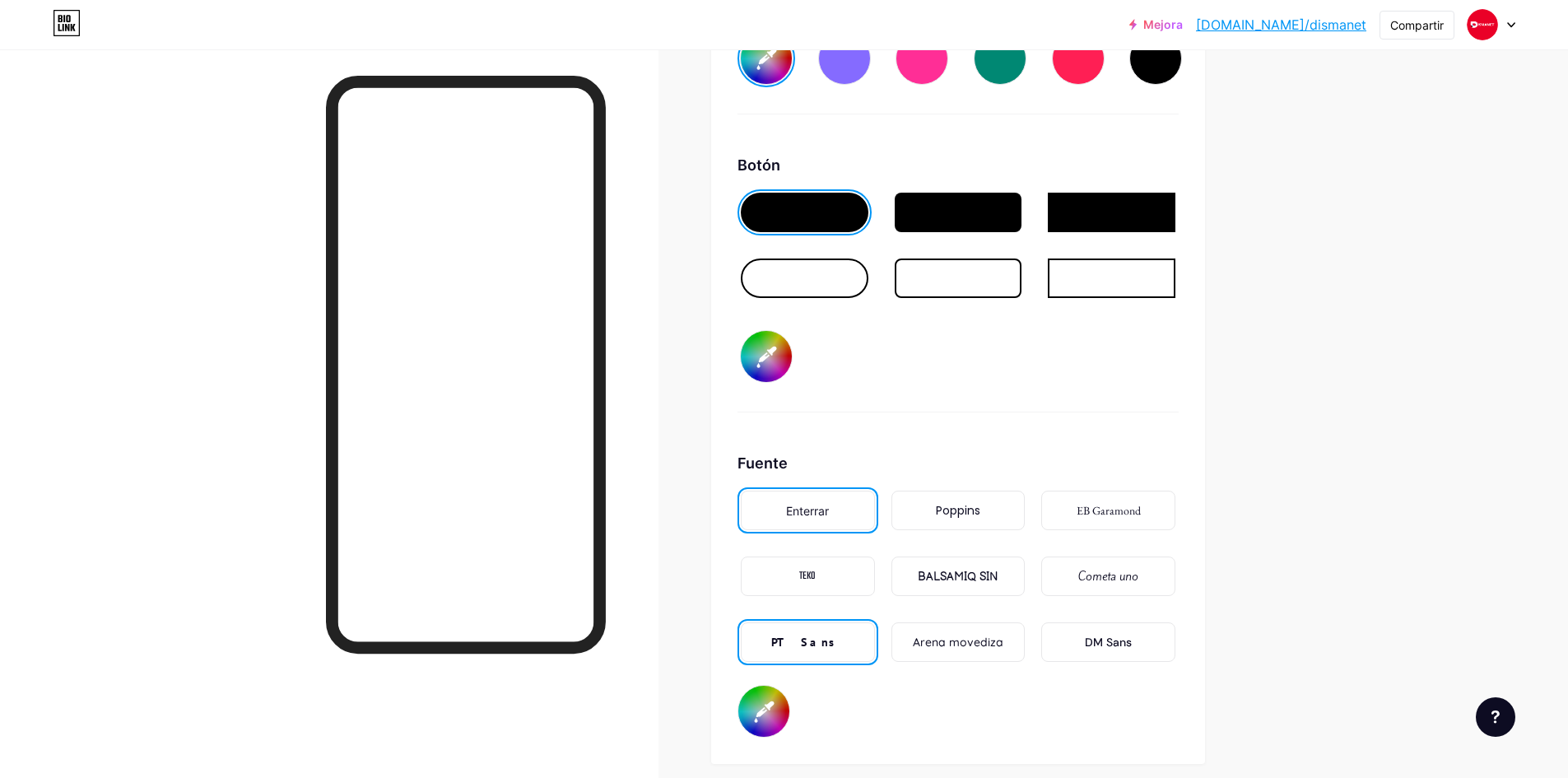
type input "#ffffff"
type input "#df1111"
click at [1059, 406] on div "Botón #df1111" at bounding box center [958, 283] width 441 height 258
click at [772, 364] on input "#df1111" at bounding box center [766, 356] width 51 height 51
click at [970, 267] on div at bounding box center [959, 277] width 128 height 39
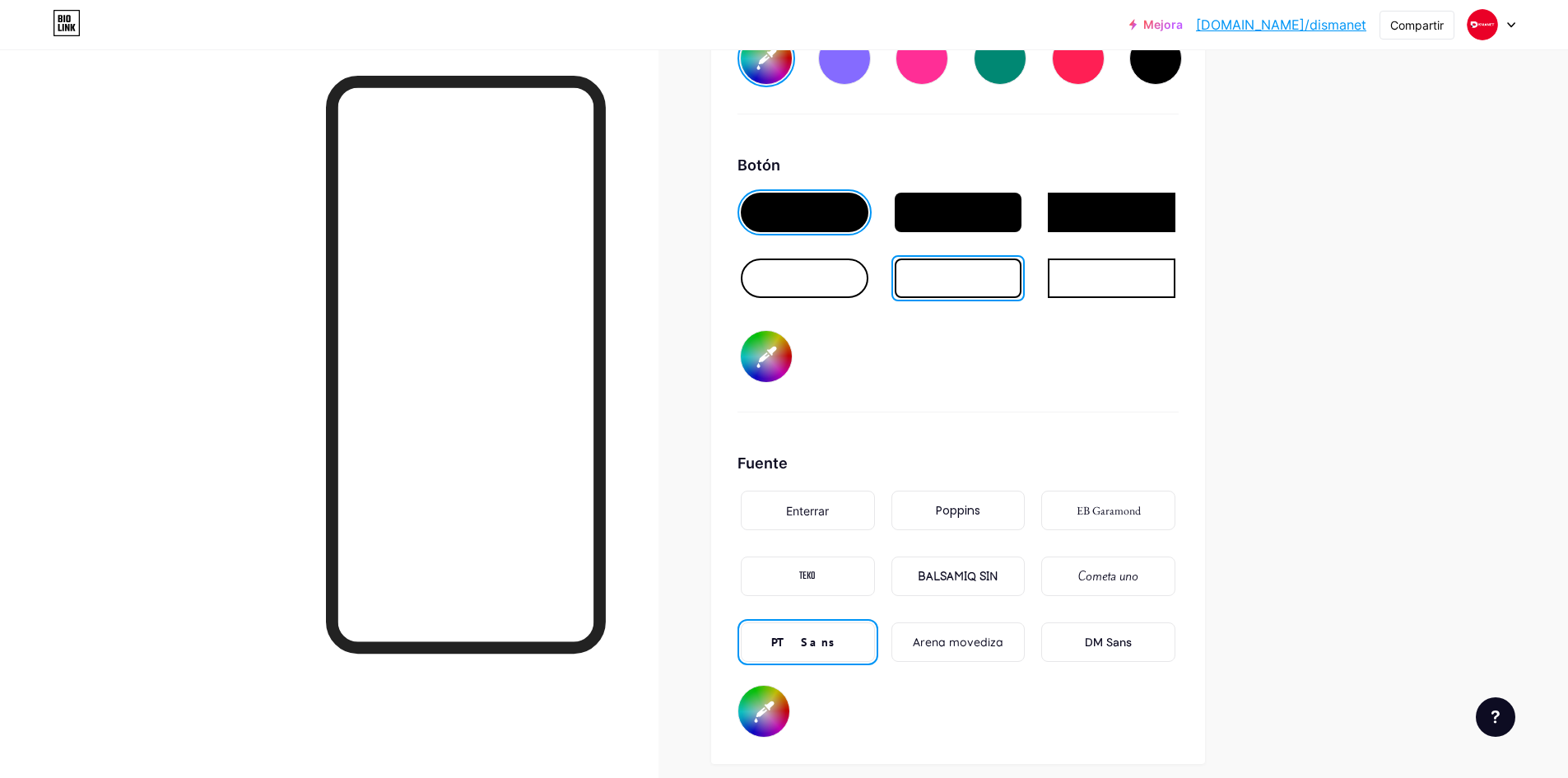
click at [957, 275] on div at bounding box center [959, 277] width 128 height 39
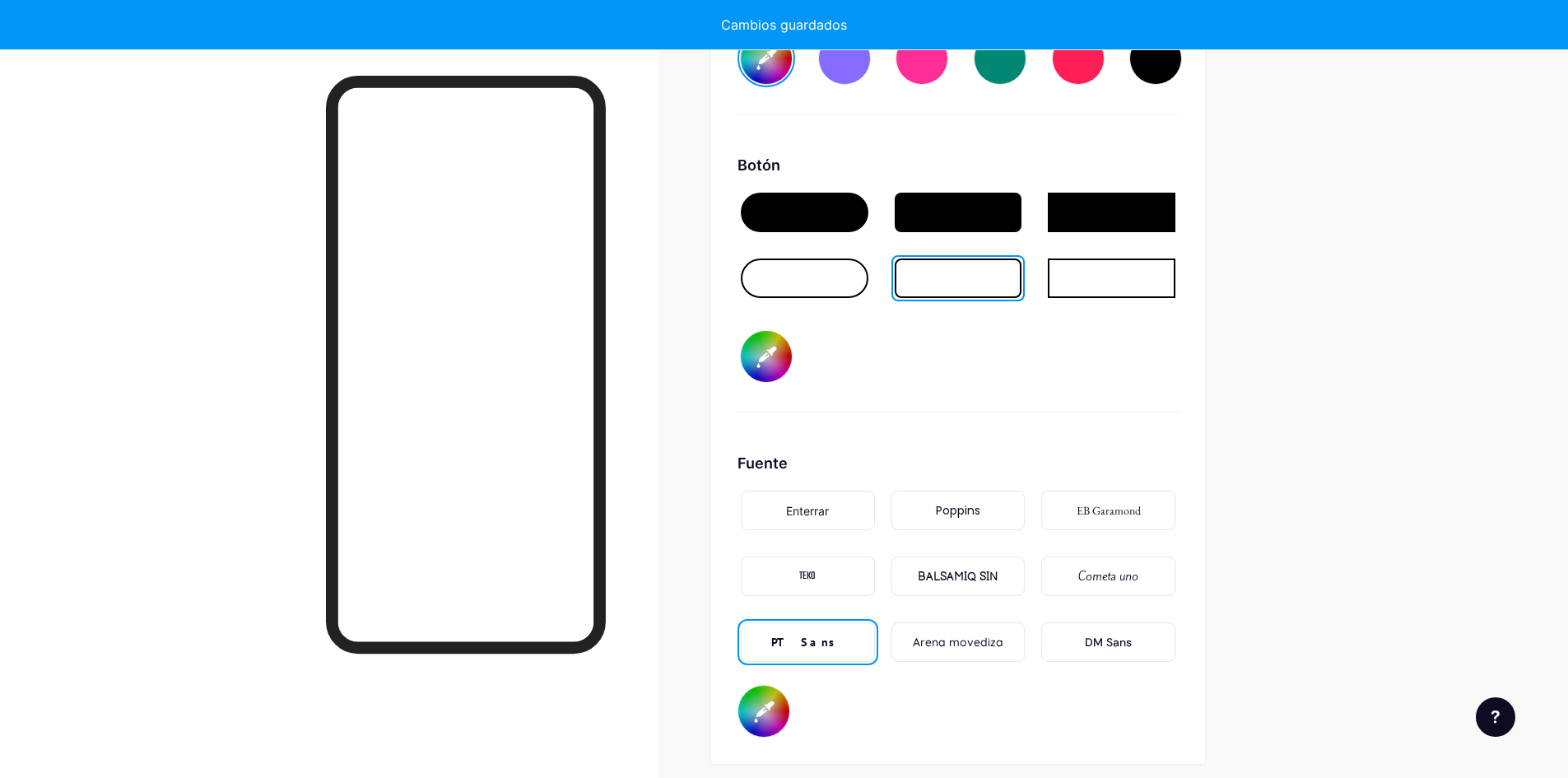
click at [846, 231] on div at bounding box center [804, 212] width 134 height 46
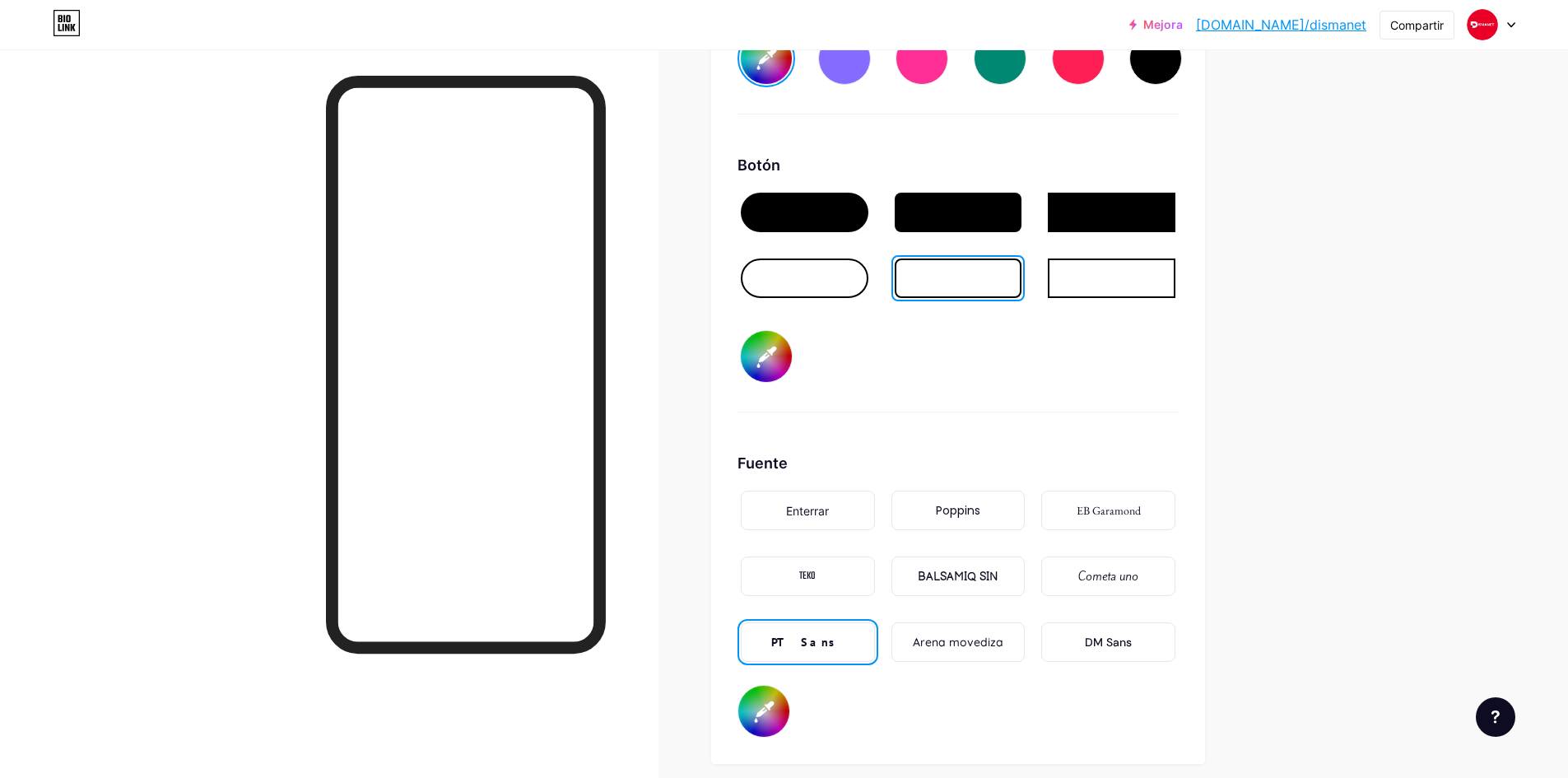
click at [824, 218] on div at bounding box center [805, 212] width 128 height 39
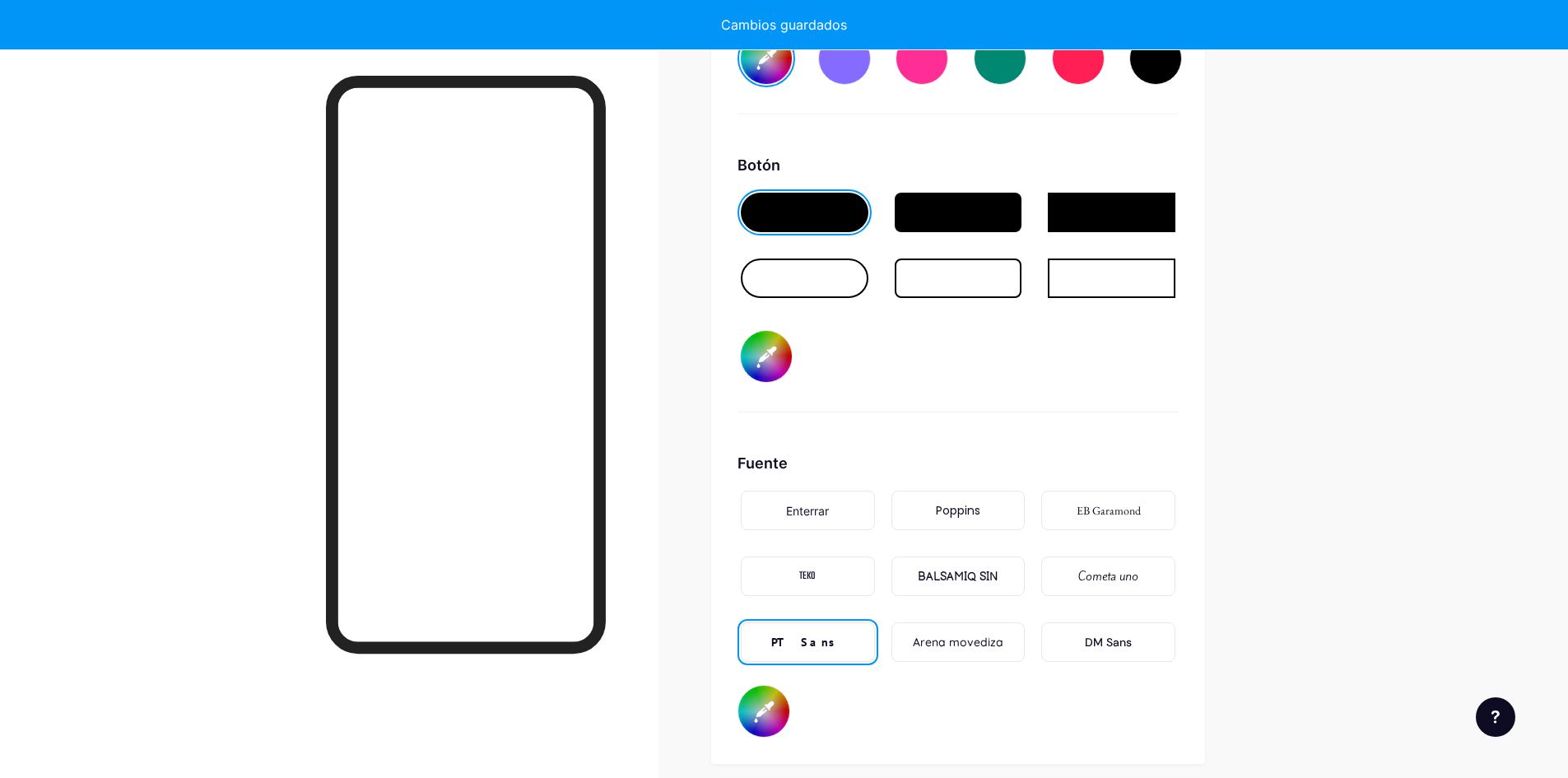
type input "#ffffff"
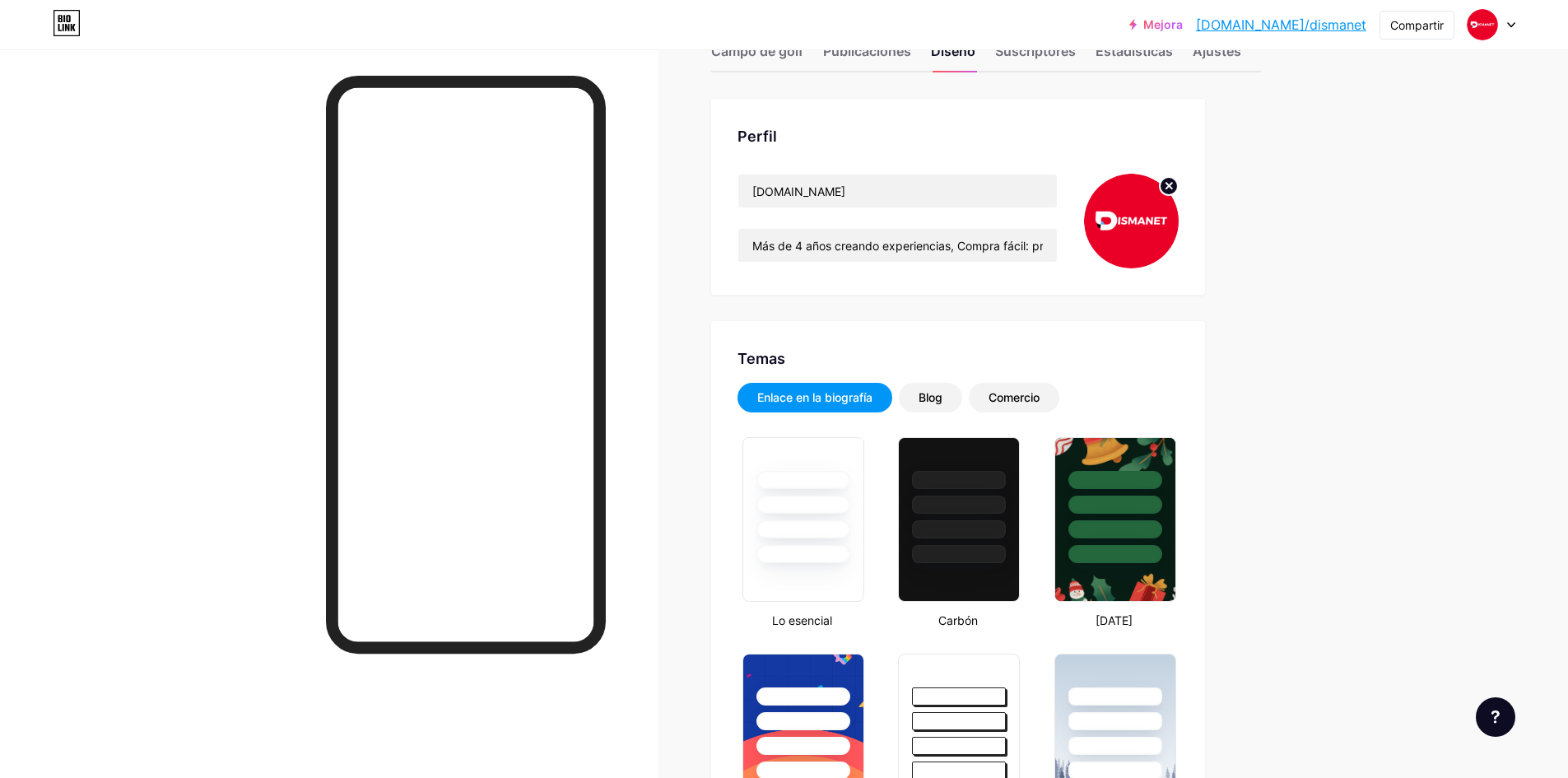
scroll to position [0, 0]
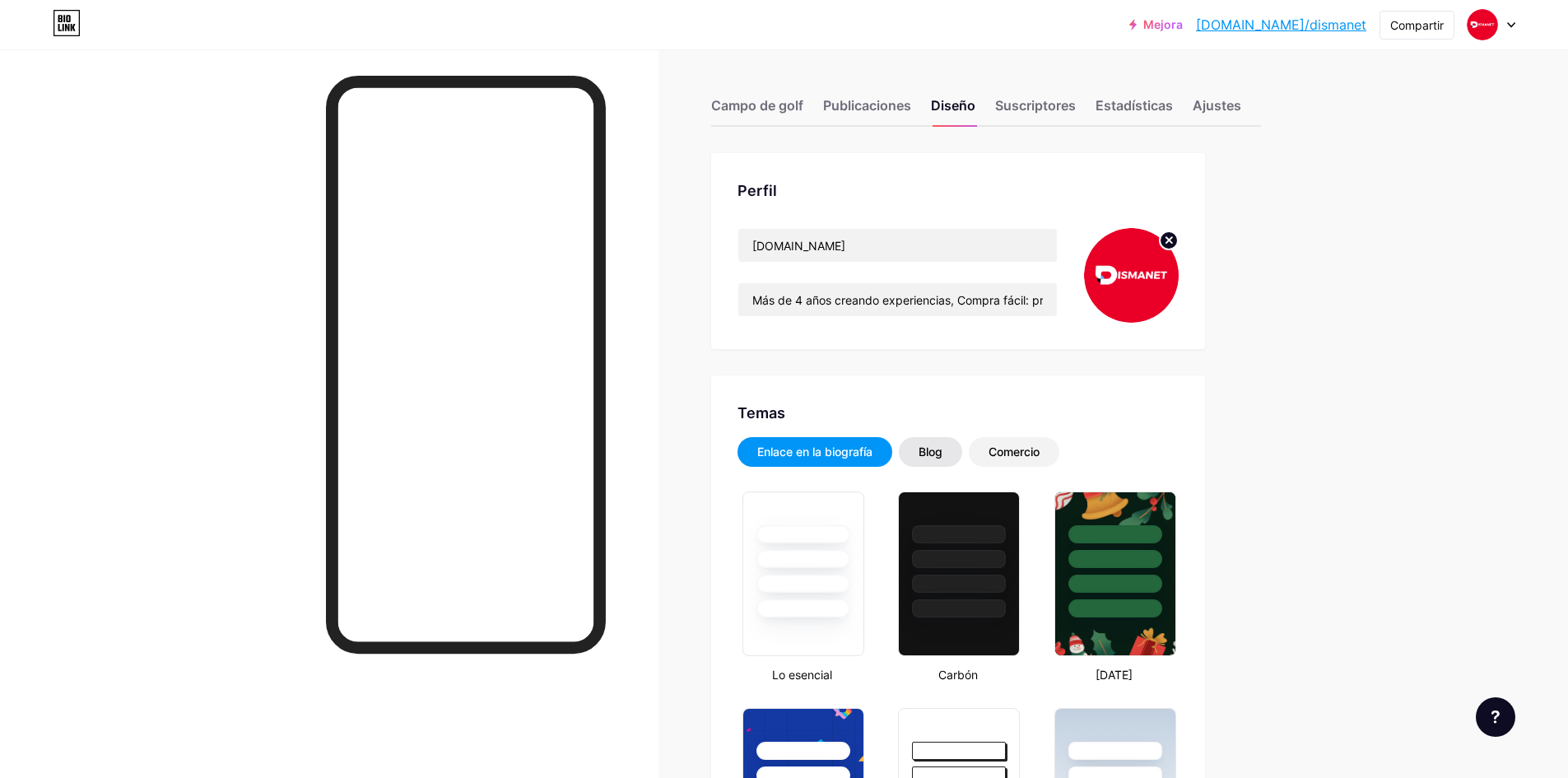
click at [942, 454] on font "Blog" at bounding box center [930, 452] width 24 height 14
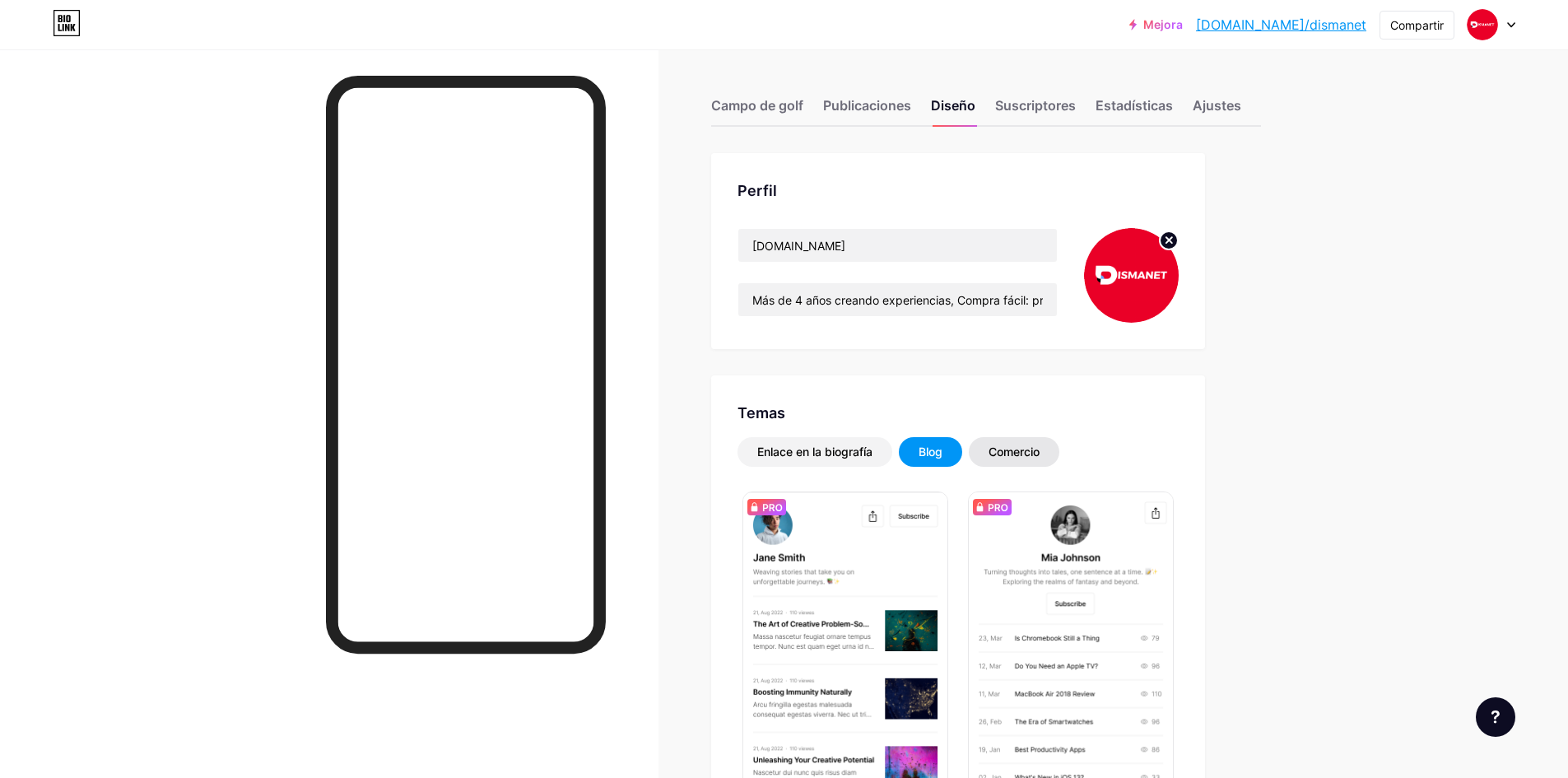
click at [1007, 454] on font "Comercio" at bounding box center [1014, 452] width 51 height 14
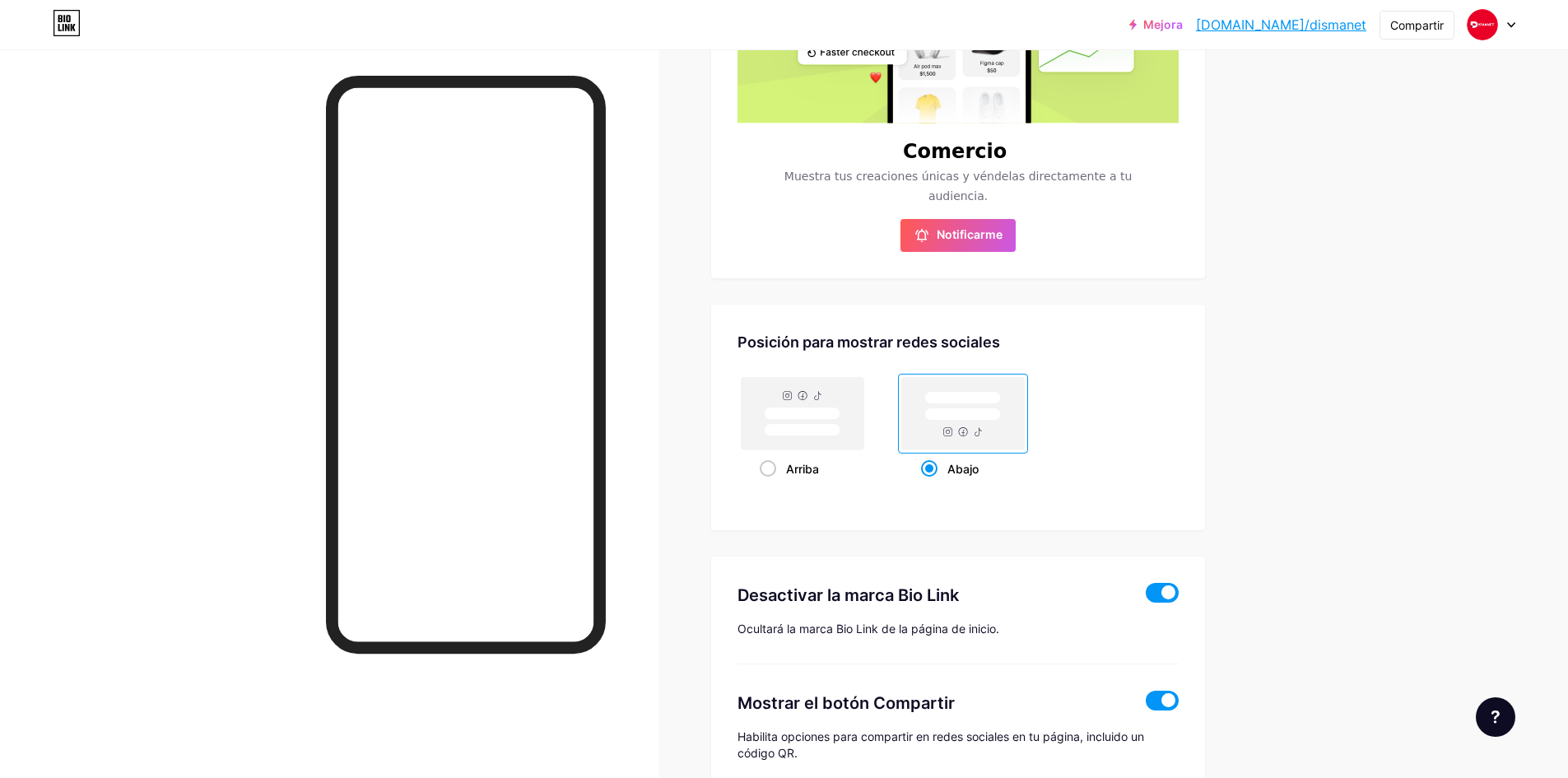
scroll to position [193, 0]
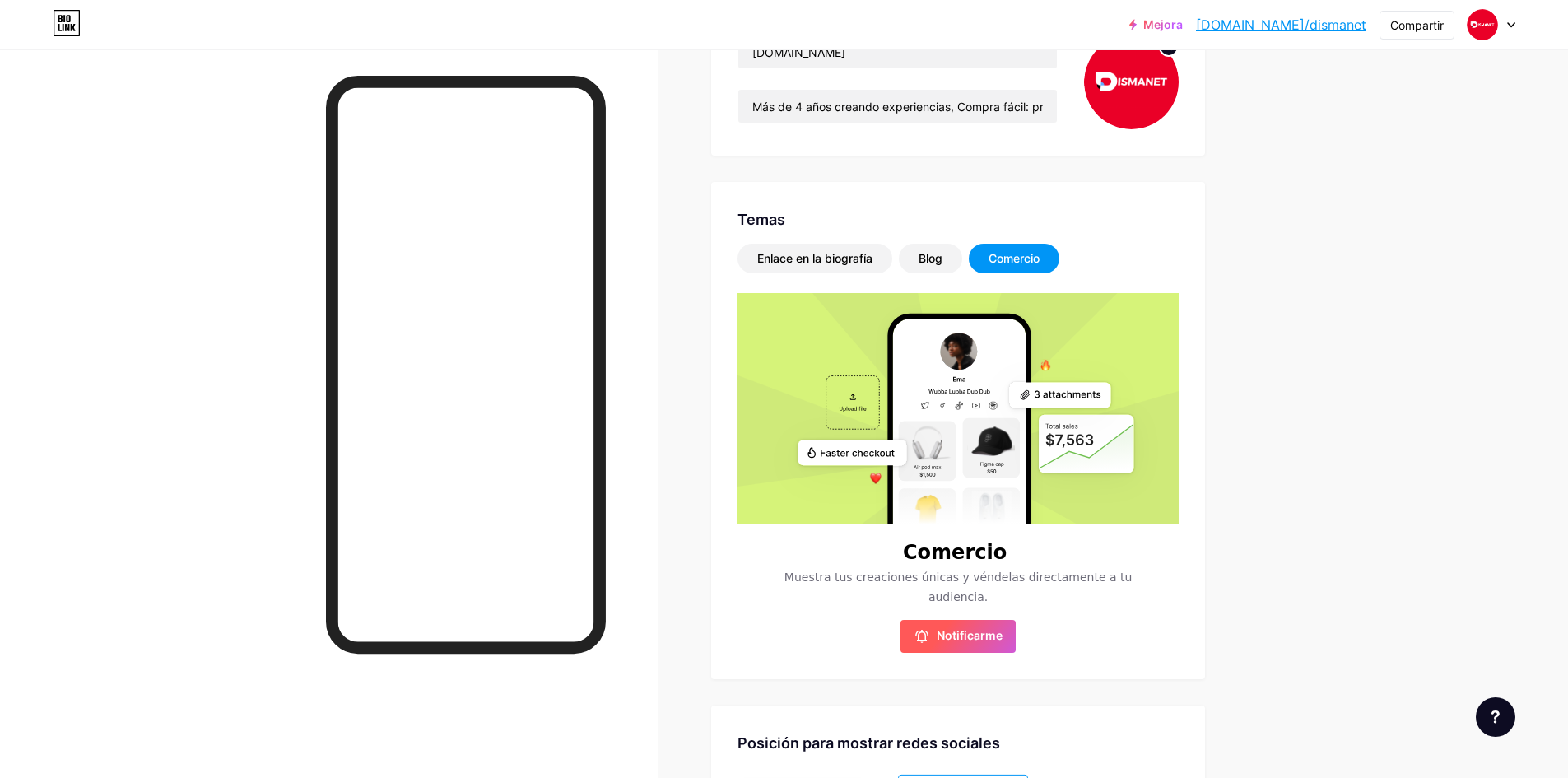
click at [994, 639] on font "Notificarme" at bounding box center [970, 635] width 66 height 14
